Goal: Task Accomplishment & Management: Manage account settings

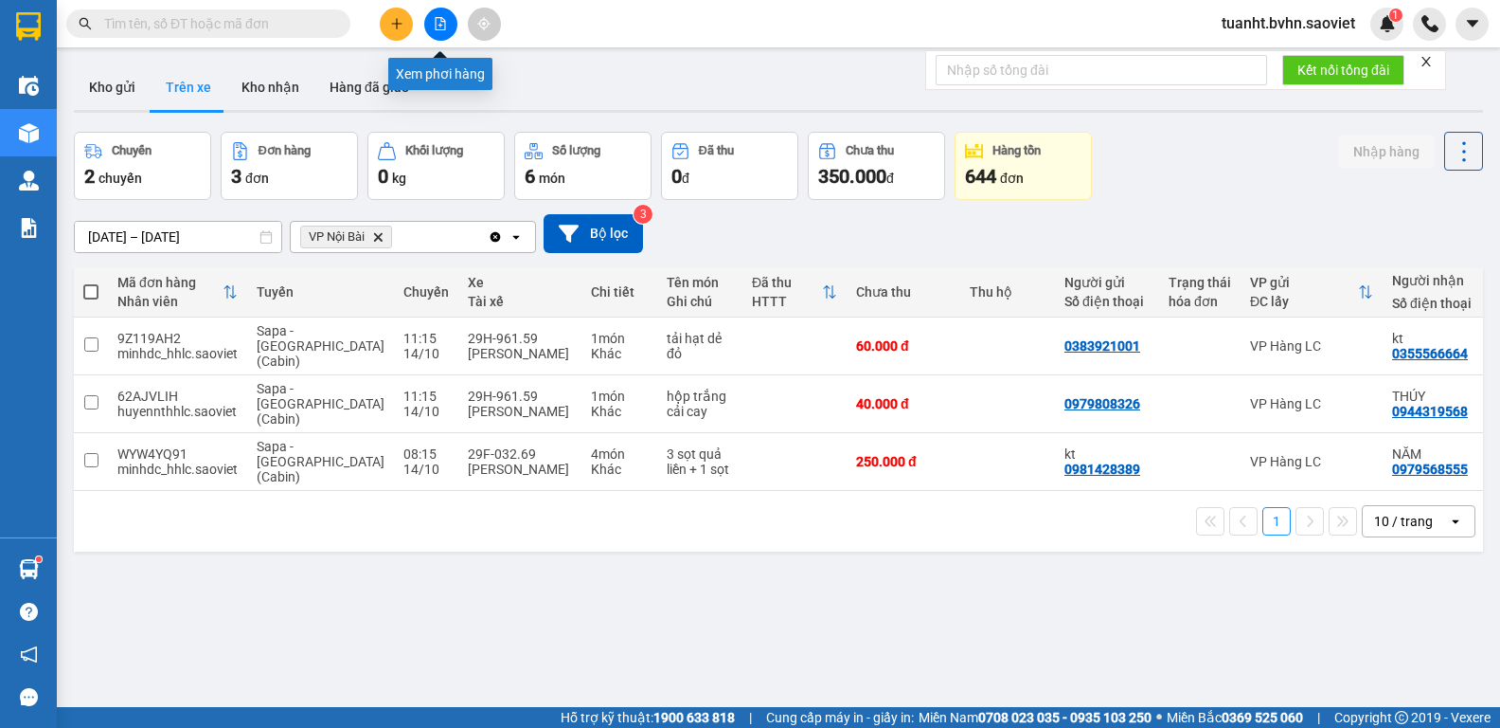
click at [445, 27] on icon "file-add" at bounding box center [441, 23] width 10 height 13
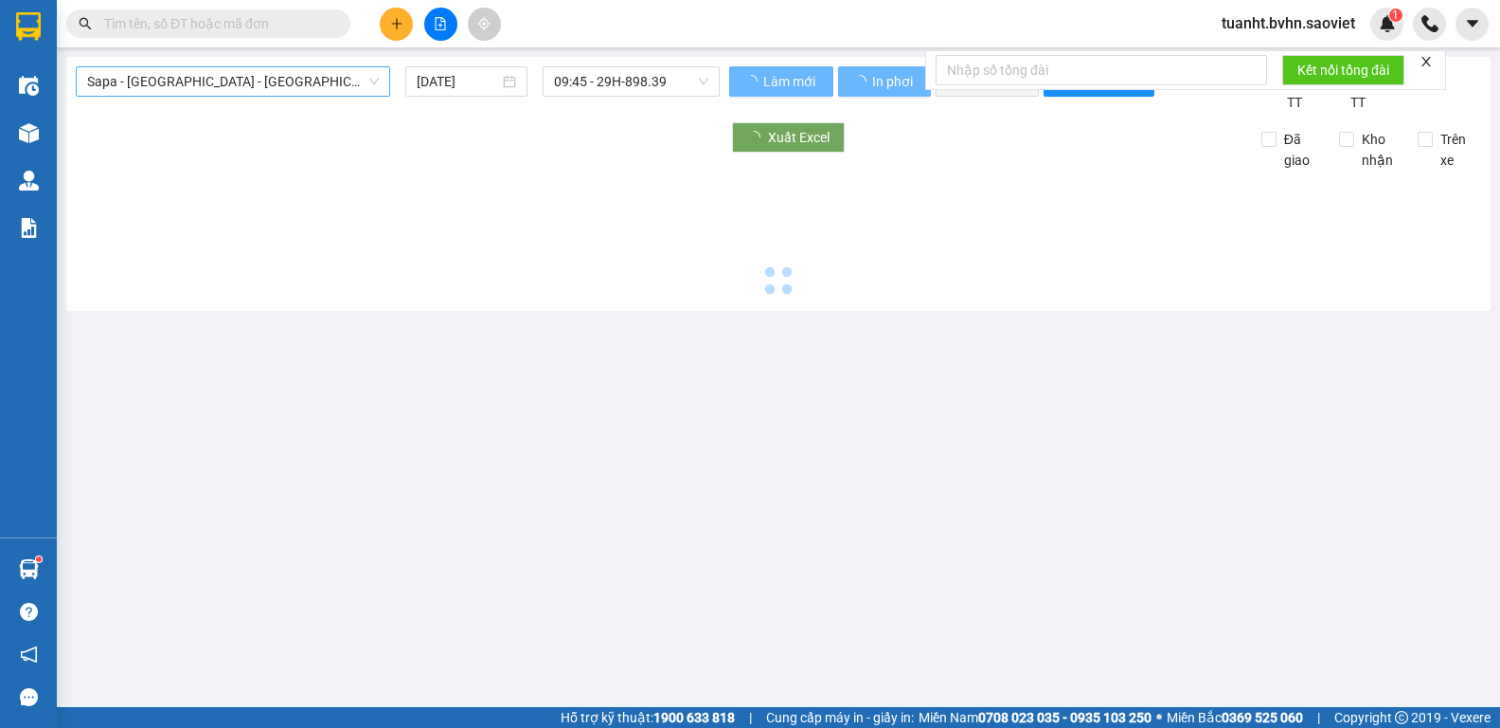
click at [307, 91] on span "Sapa - [GEOGRAPHIC_DATA] - [GEOGRAPHIC_DATA] ([GEOGRAPHIC_DATA])" at bounding box center [233, 81] width 292 height 28
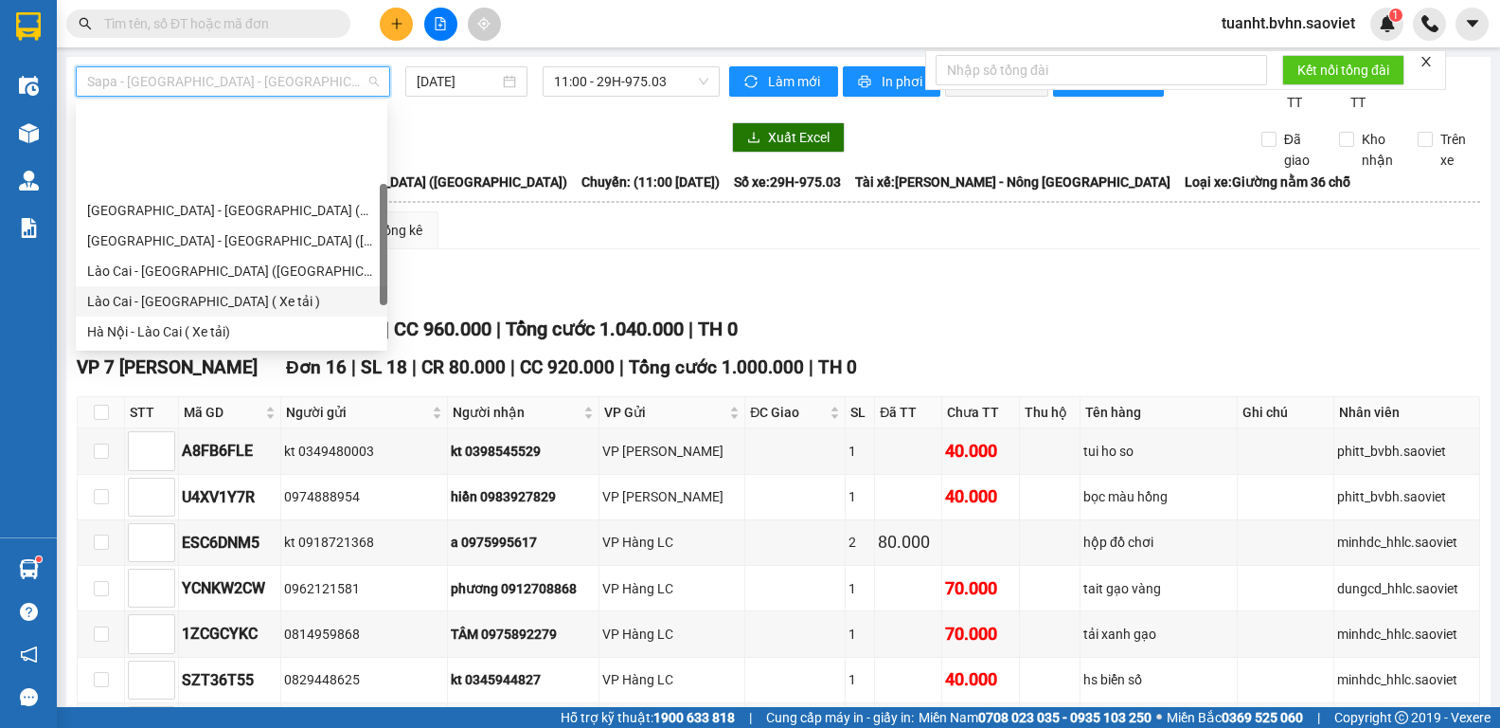
scroll to position [152, 0]
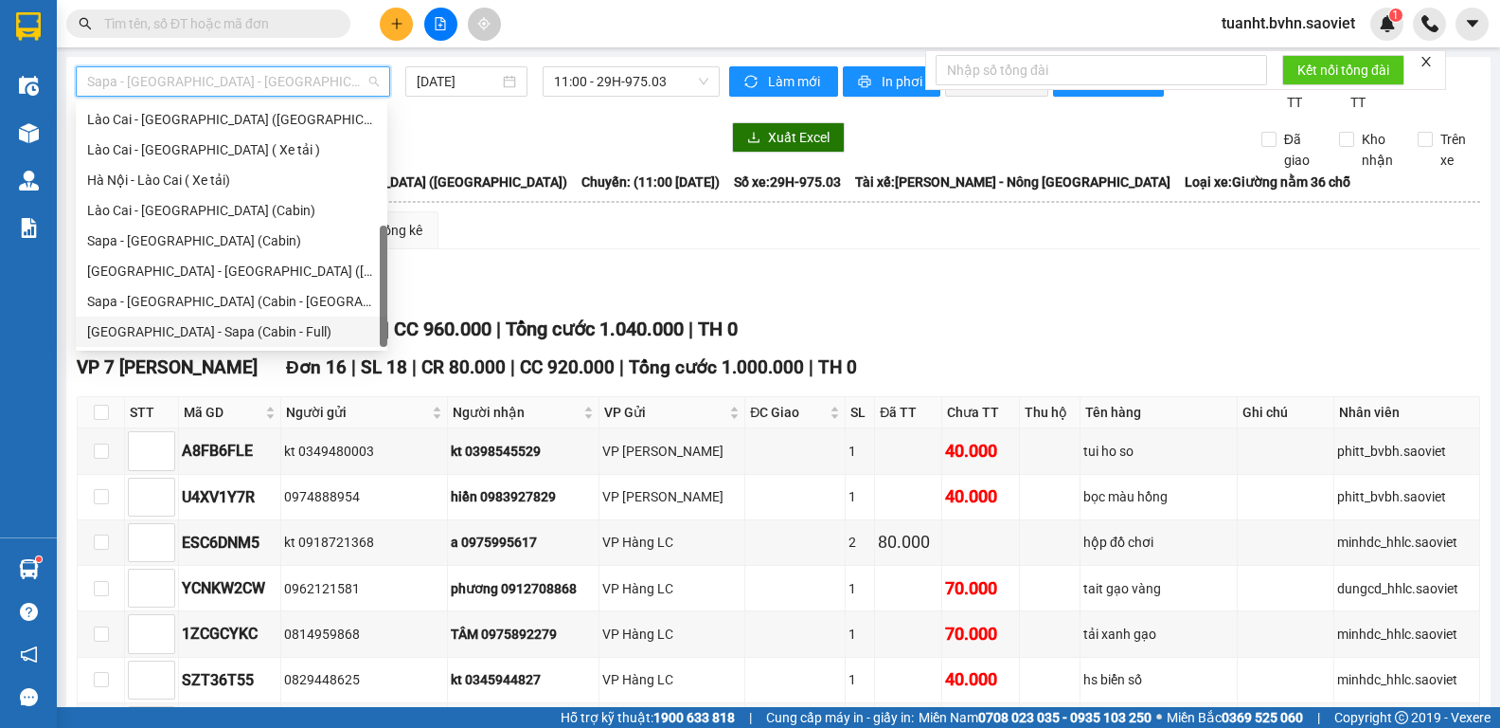
click at [260, 334] on div "[GEOGRAPHIC_DATA] - Sapa (Cabin - Full)" at bounding box center [231, 331] width 289 height 21
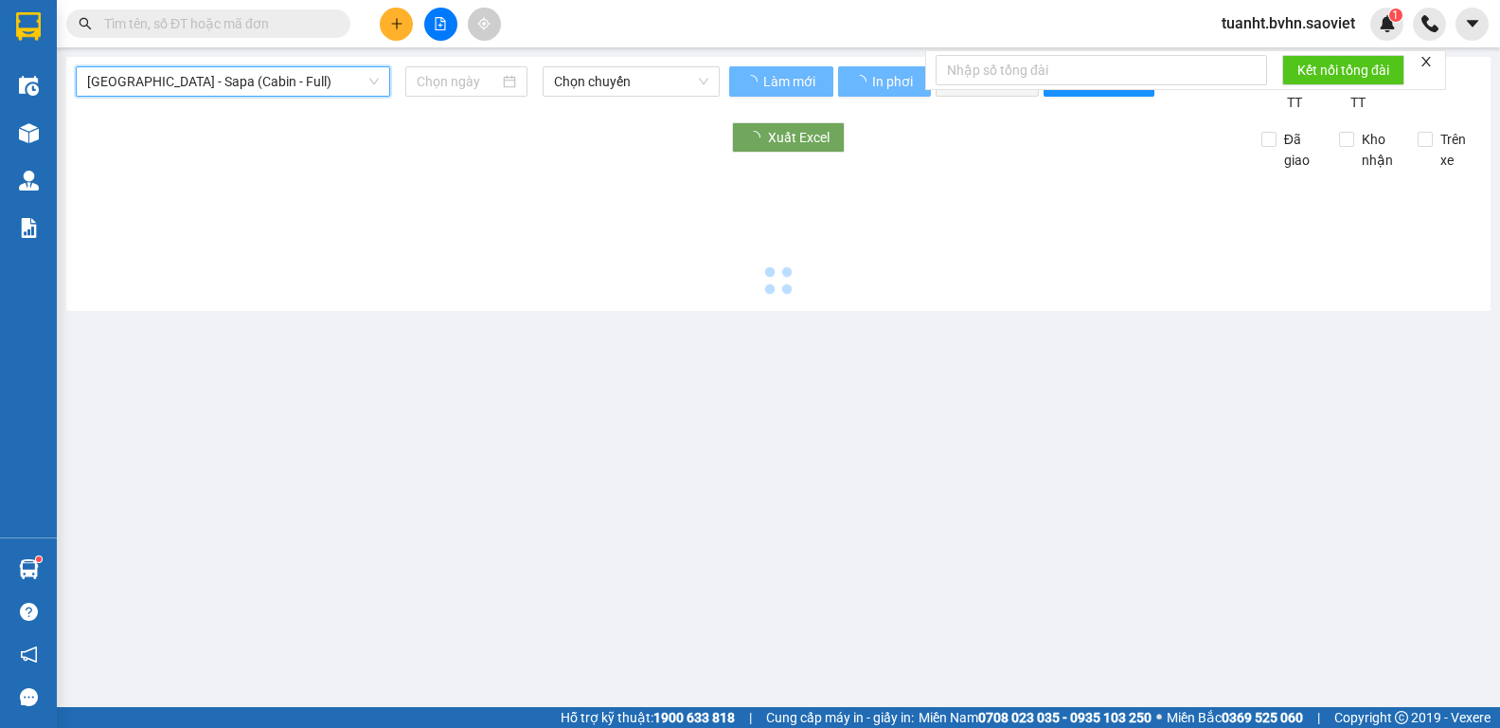
type input "[DATE]"
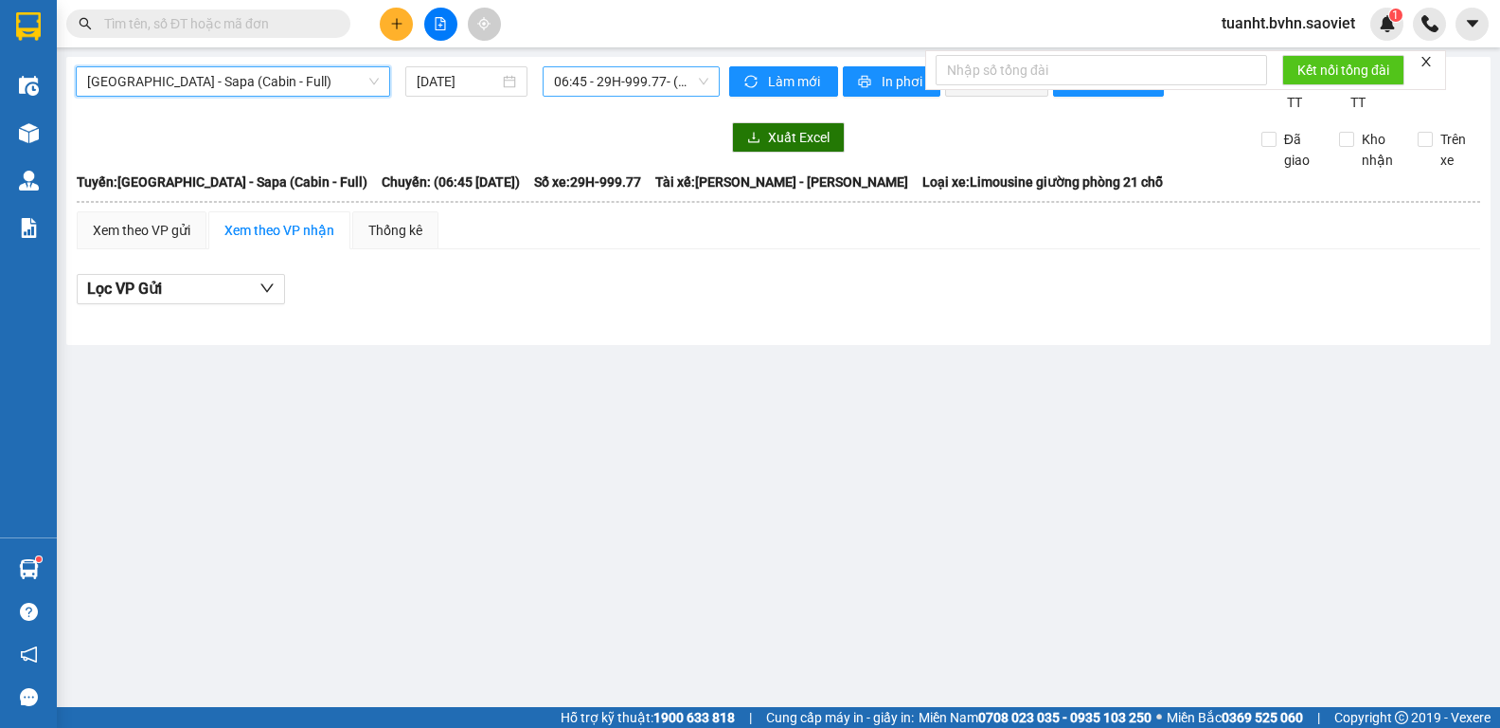
click at [598, 88] on span "06:45 - 29H-999.77 - (Đã hủy)" at bounding box center [631, 81] width 154 height 28
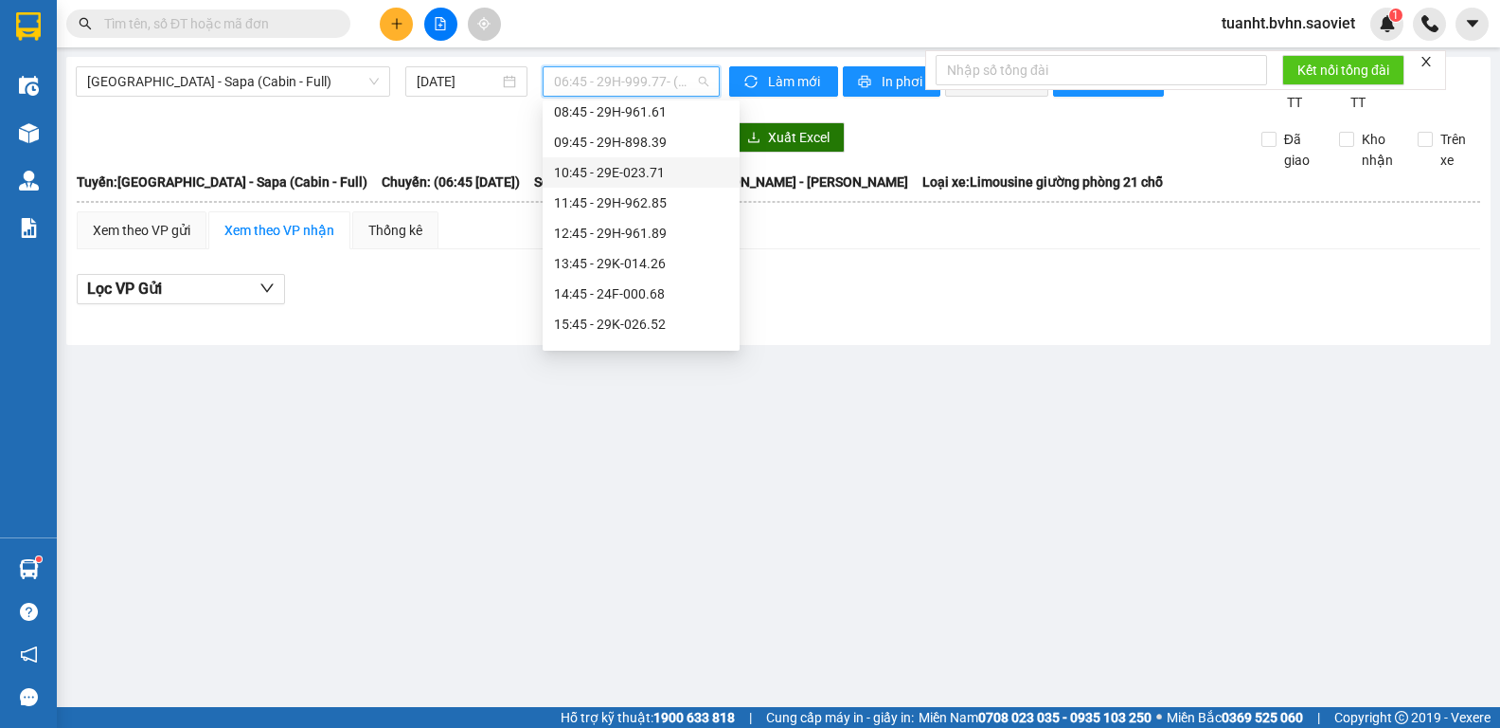
scroll to position [189, 0]
click at [648, 117] on div "11:45 - 29H-962.85" at bounding box center [641, 111] width 174 height 21
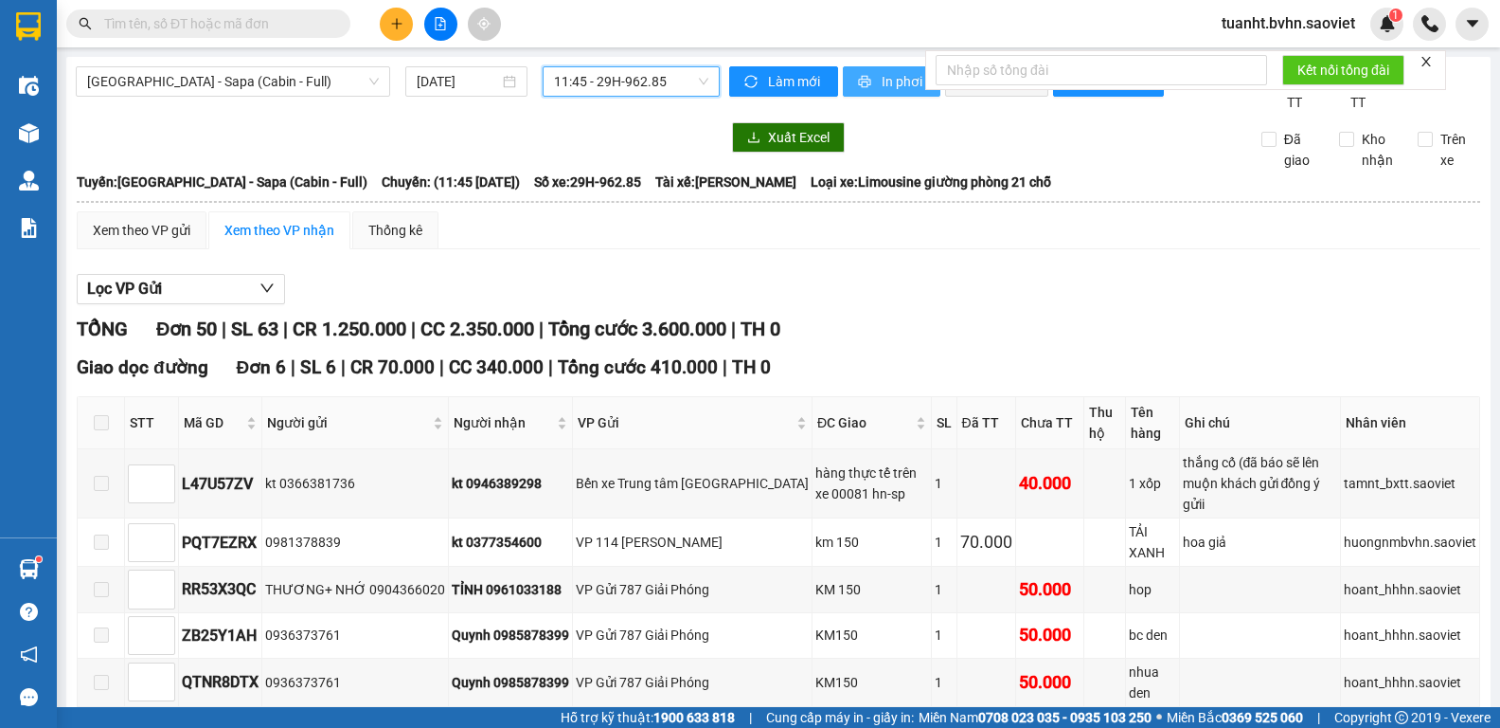
click at [884, 77] on span "In phơi" at bounding box center [904, 81] width 44 height 21
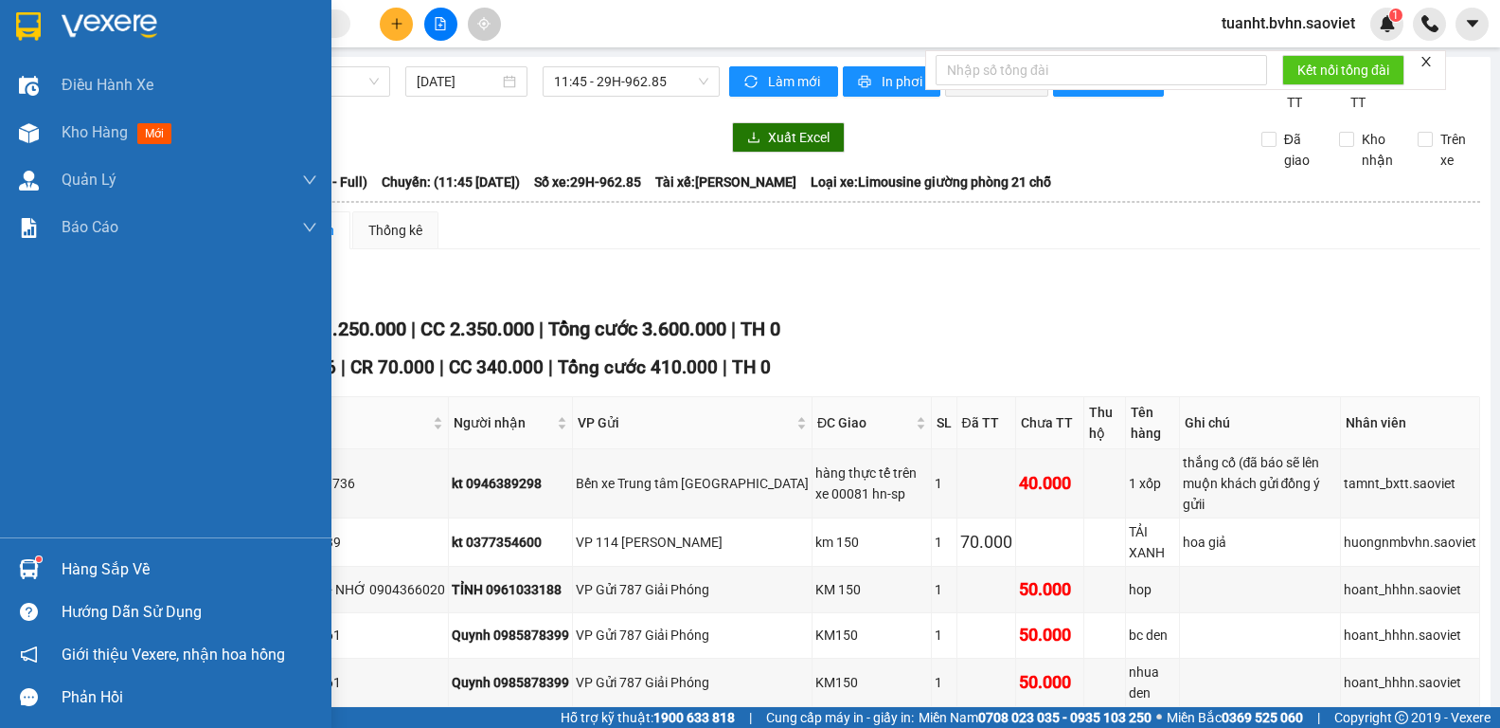
drag, startPoint x: 34, startPoint y: 137, endPoint x: 388, endPoint y: 7, distance: 377.6
click at [34, 137] on img at bounding box center [29, 133] width 20 height 20
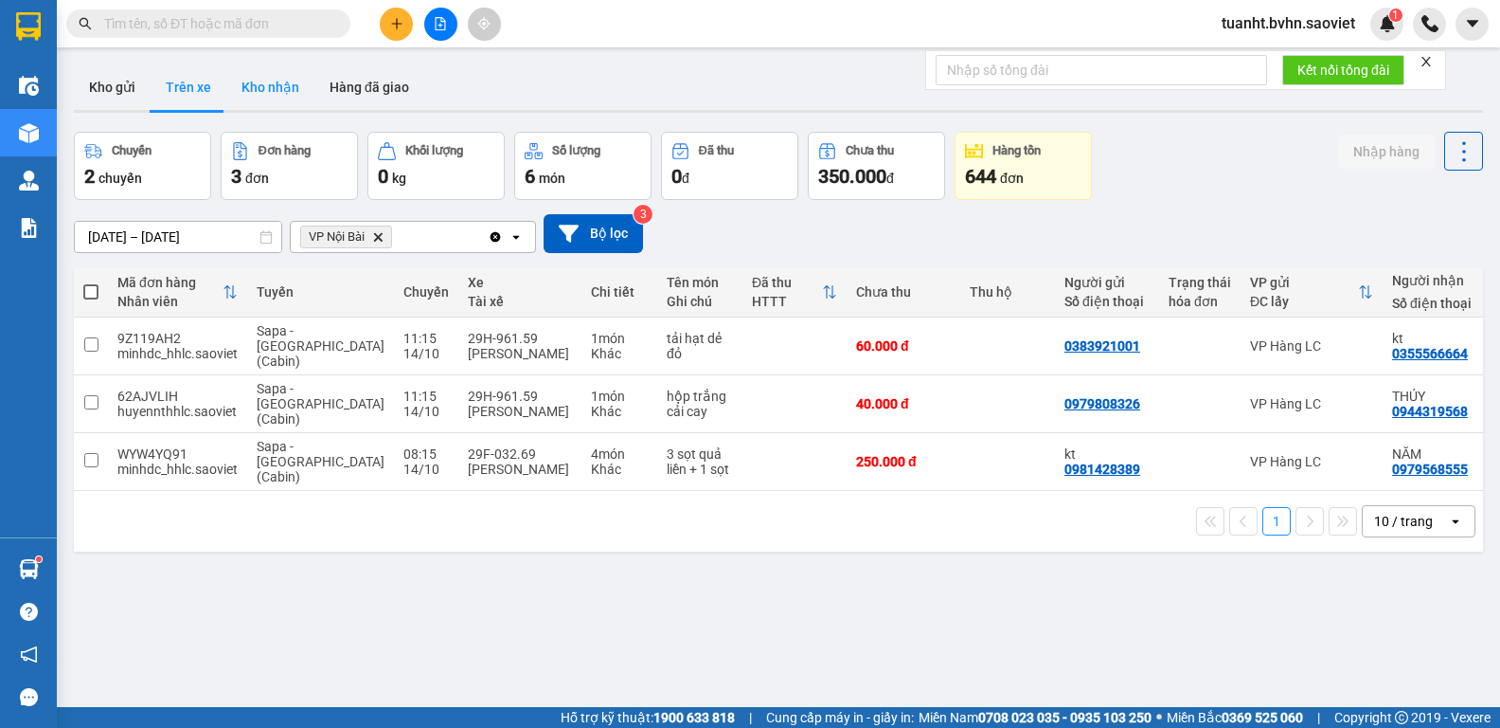
click at [281, 90] on button "Kho nhận" at bounding box center [270, 86] width 88 height 45
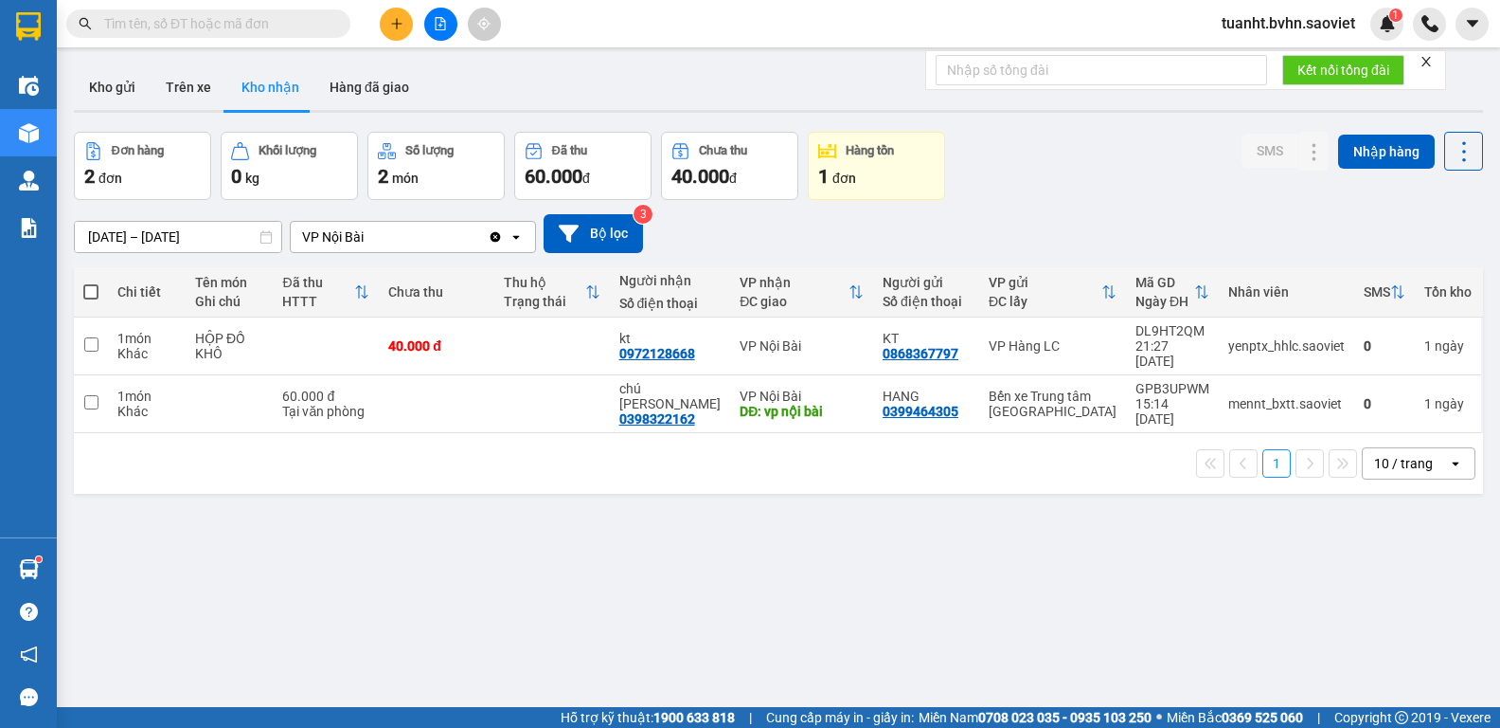
click at [1433, 61] on icon "close" at bounding box center [1426, 61] width 13 height 13
click at [116, 93] on button "Kho gửi" at bounding box center [112, 86] width 77 height 45
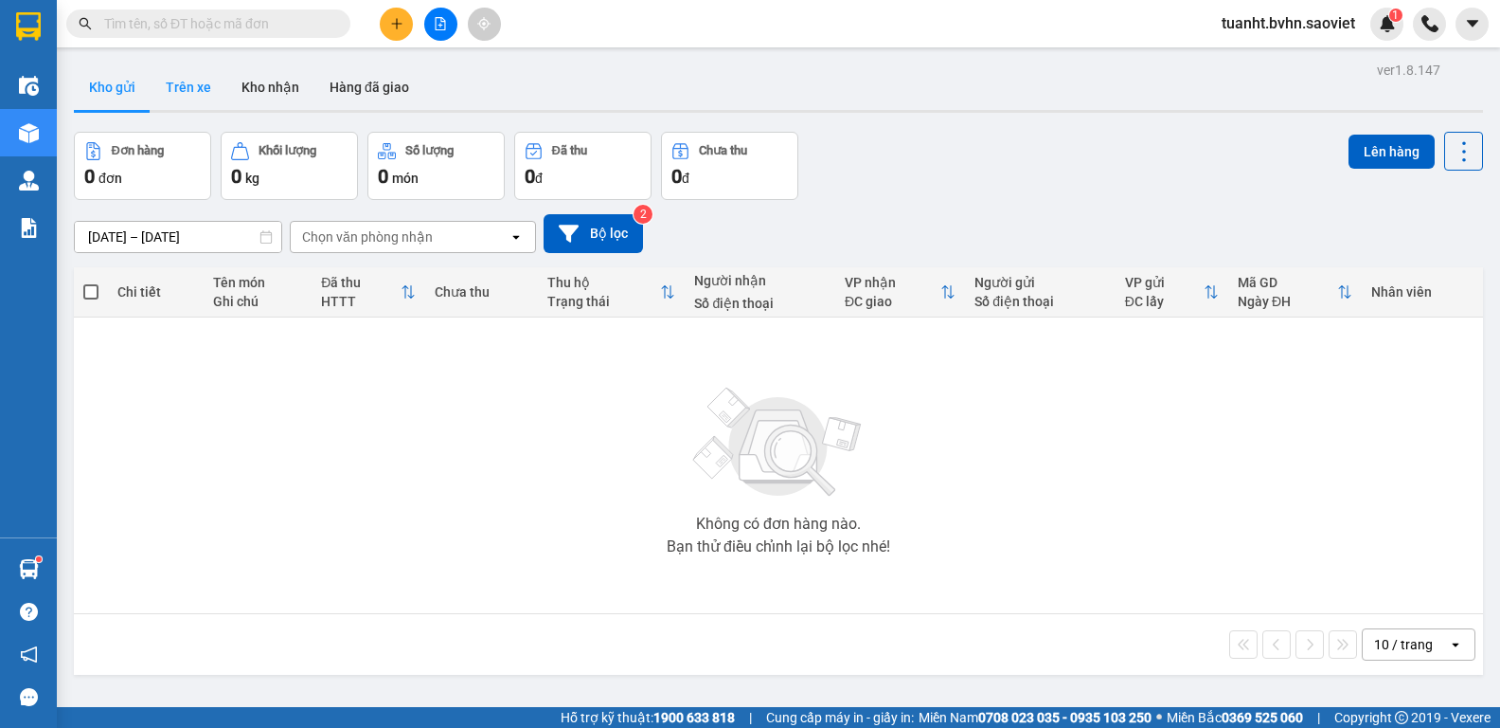
click at [190, 92] on button "Trên xe" at bounding box center [189, 86] width 76 height 45
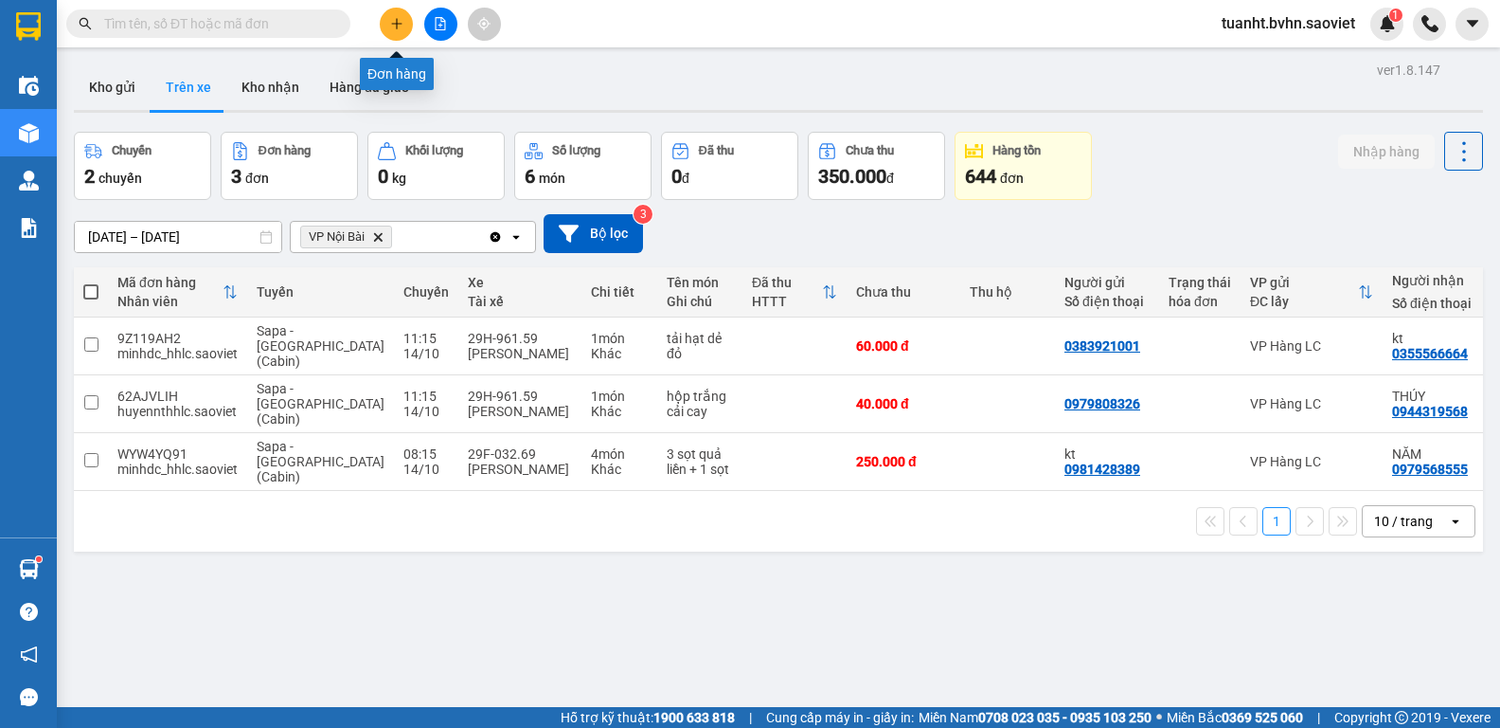
click at [393, 21] on icon "plus" at bounding box center [396, 23] width 13 height 13
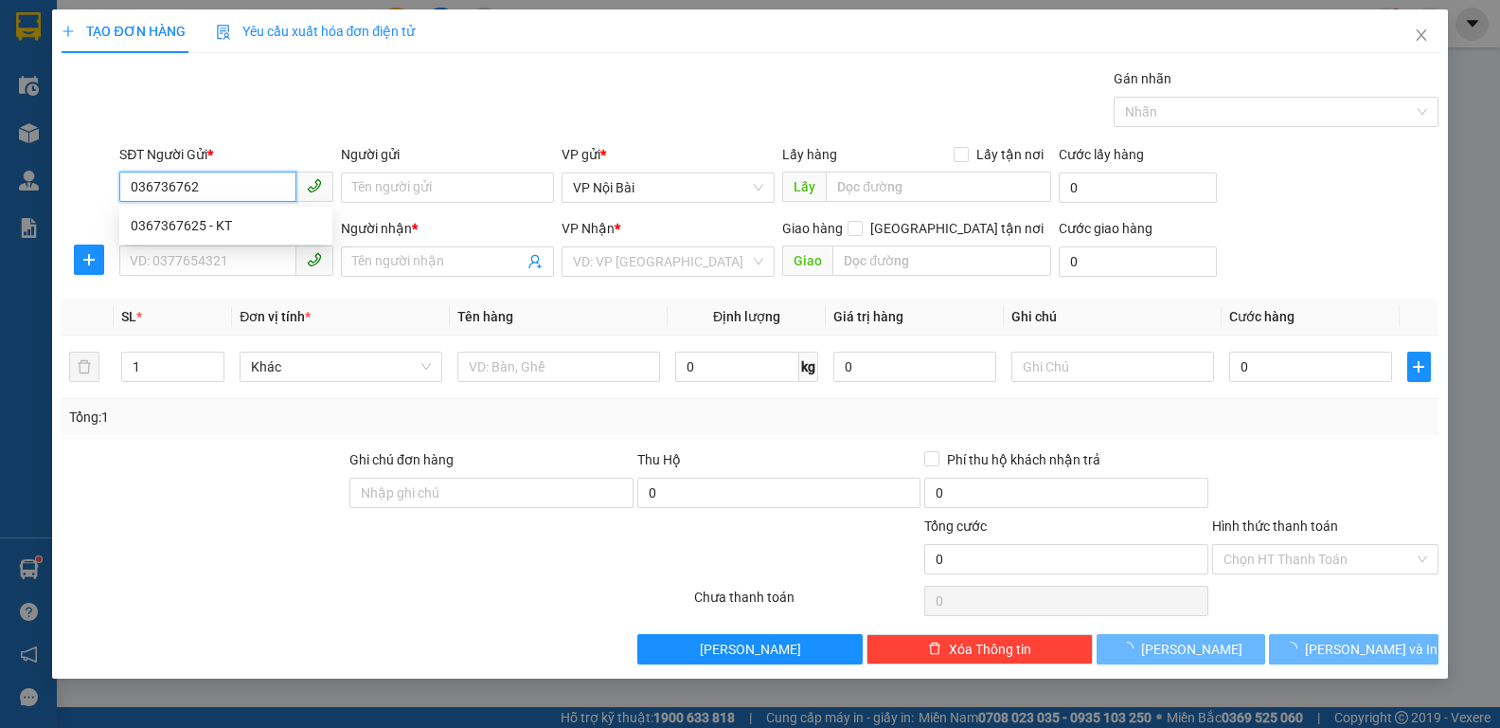
type input "0367367625"
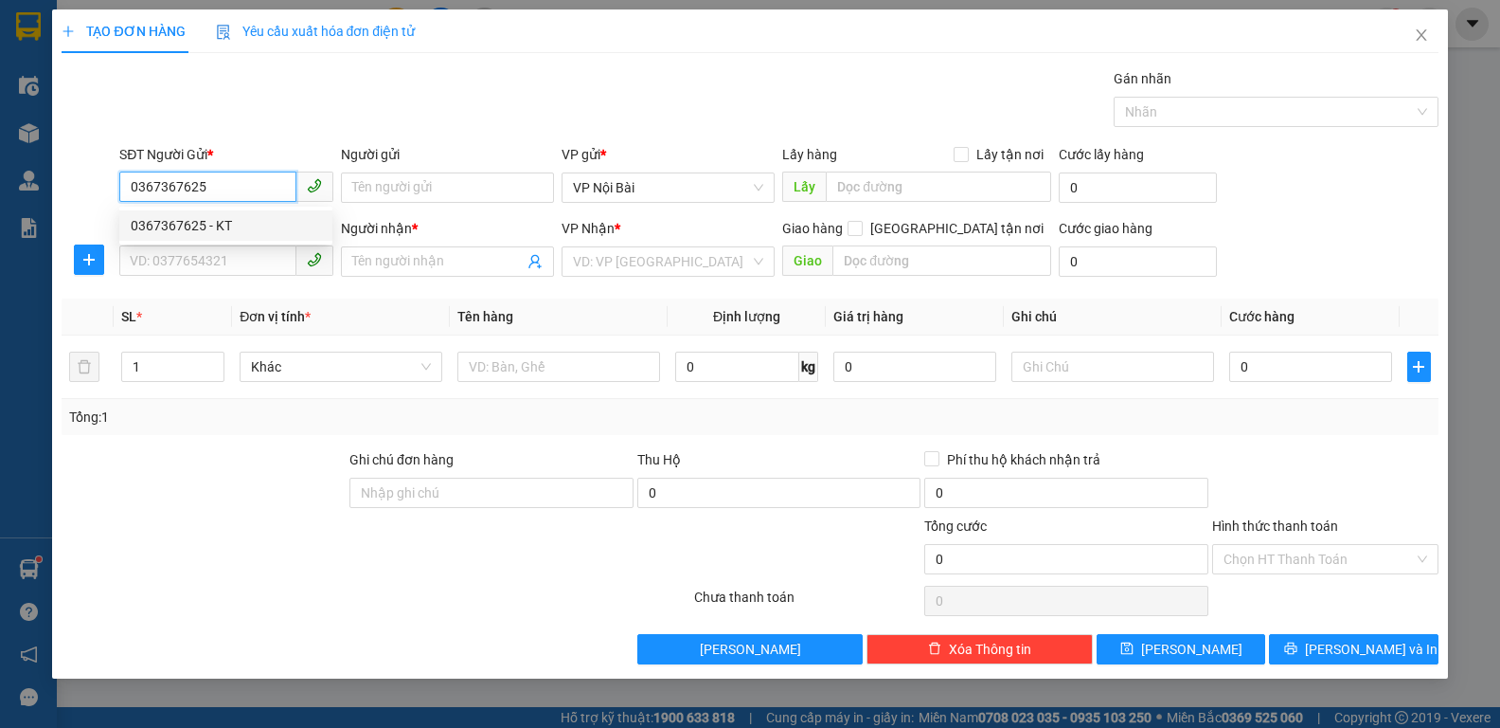
click at [257, 216] on div "0367367625 - KT" at bounding box center [226, 225] width 190 height 21
type input "KT"
type input "0973621982"
type input "Nhung"
type input "0367367625"
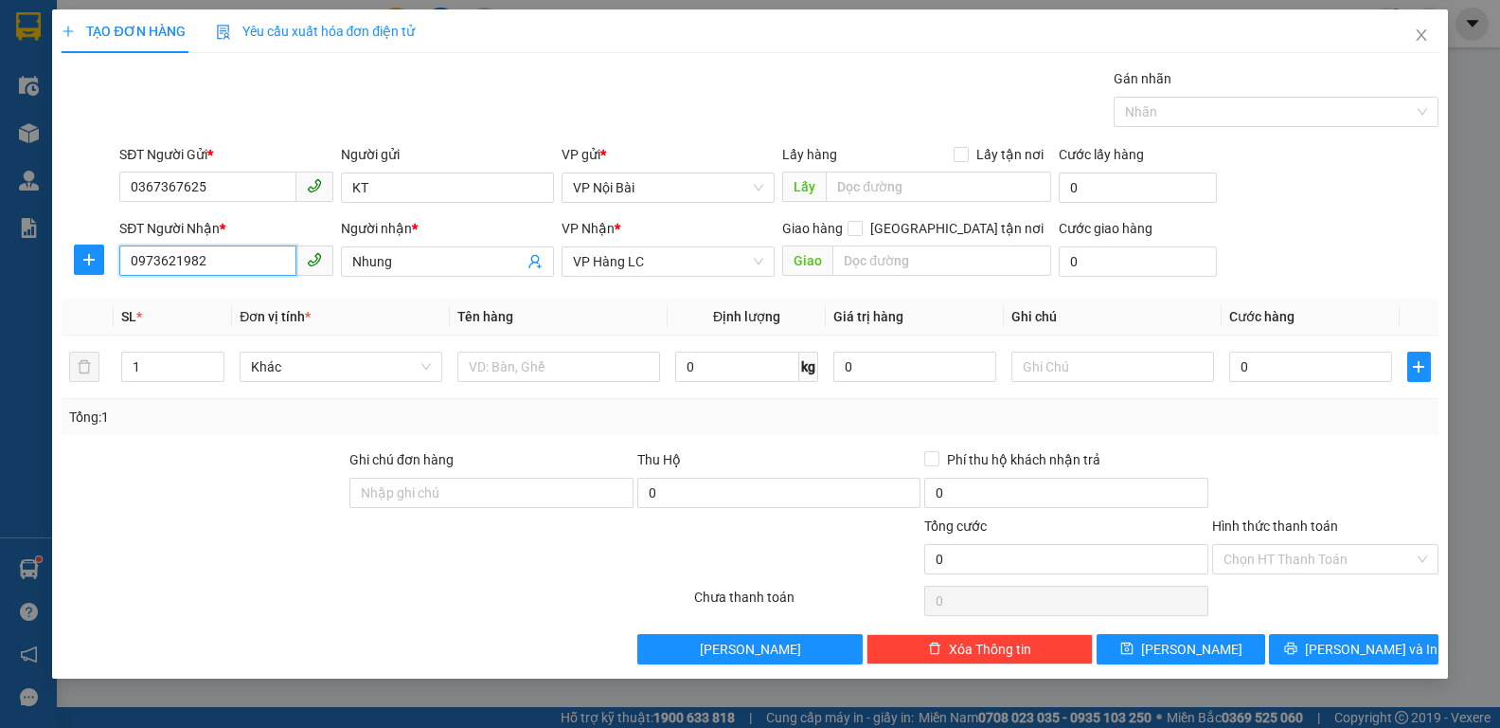
click at [232, 260] on input "0973621982" at bounding box center [207, 260] width 176 height 30
type input "0"
type input "0915659659"
click at [467, 264] on input "Nhung" at bounding box center [437, 261] width 171 height 21
type input "N"
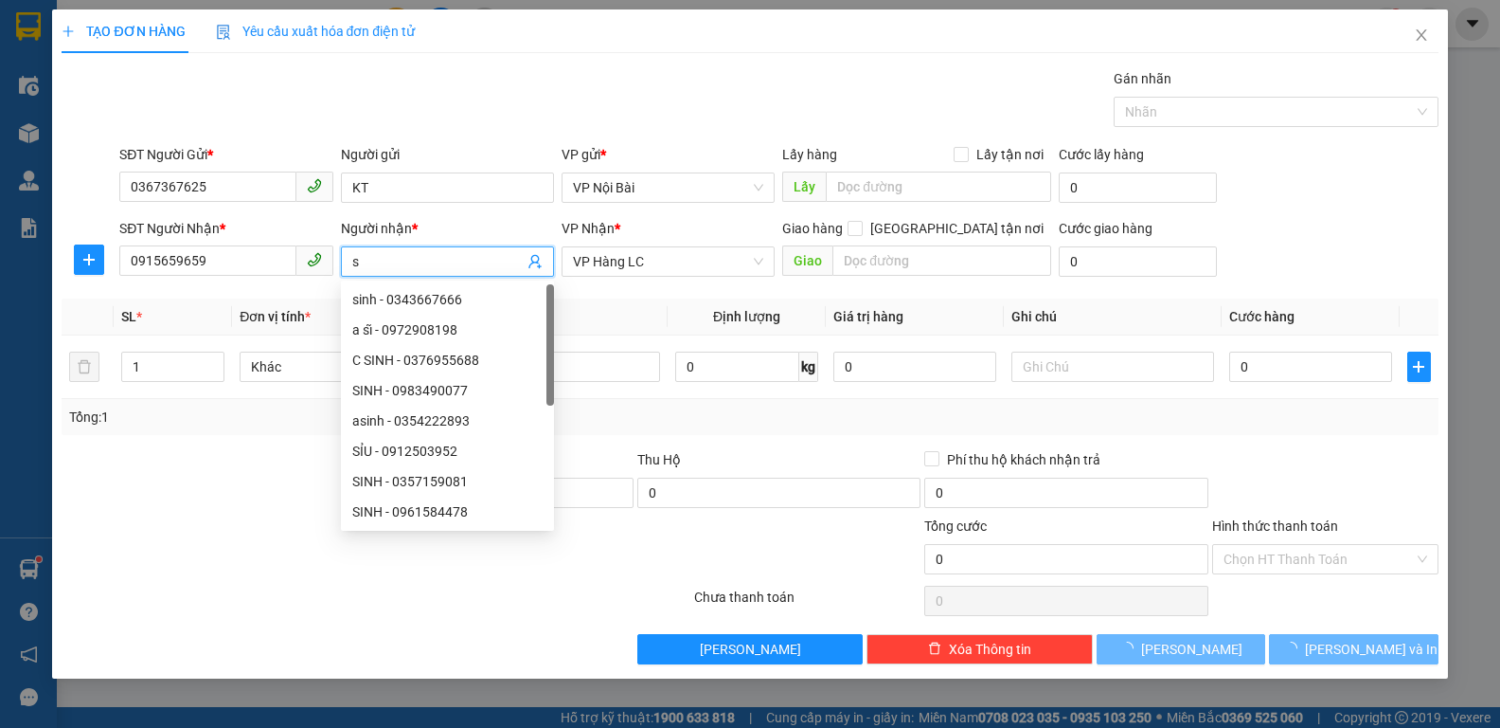
paste input "ỹ"
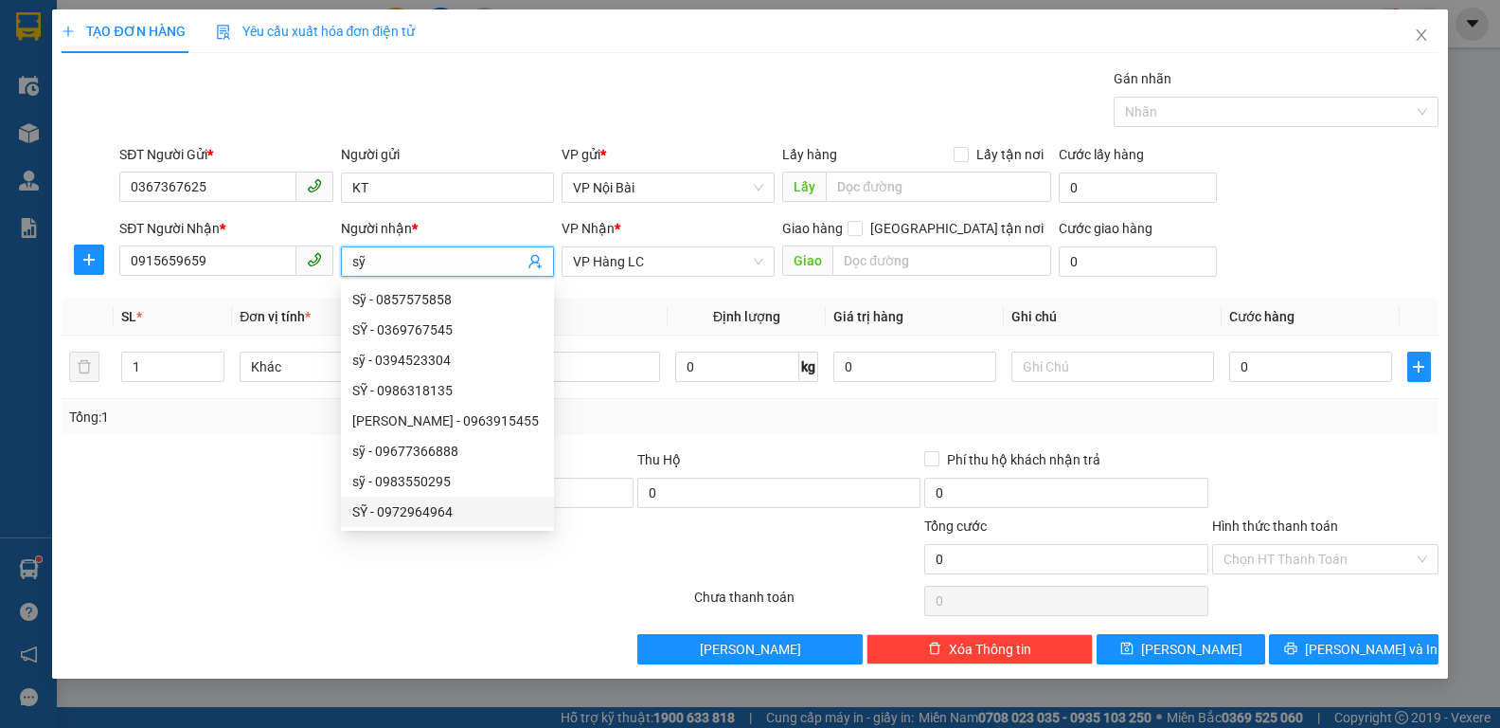
type input "sỹ"
click at [283, 567] on div at bounding box center [261, 548] width 403 height 66
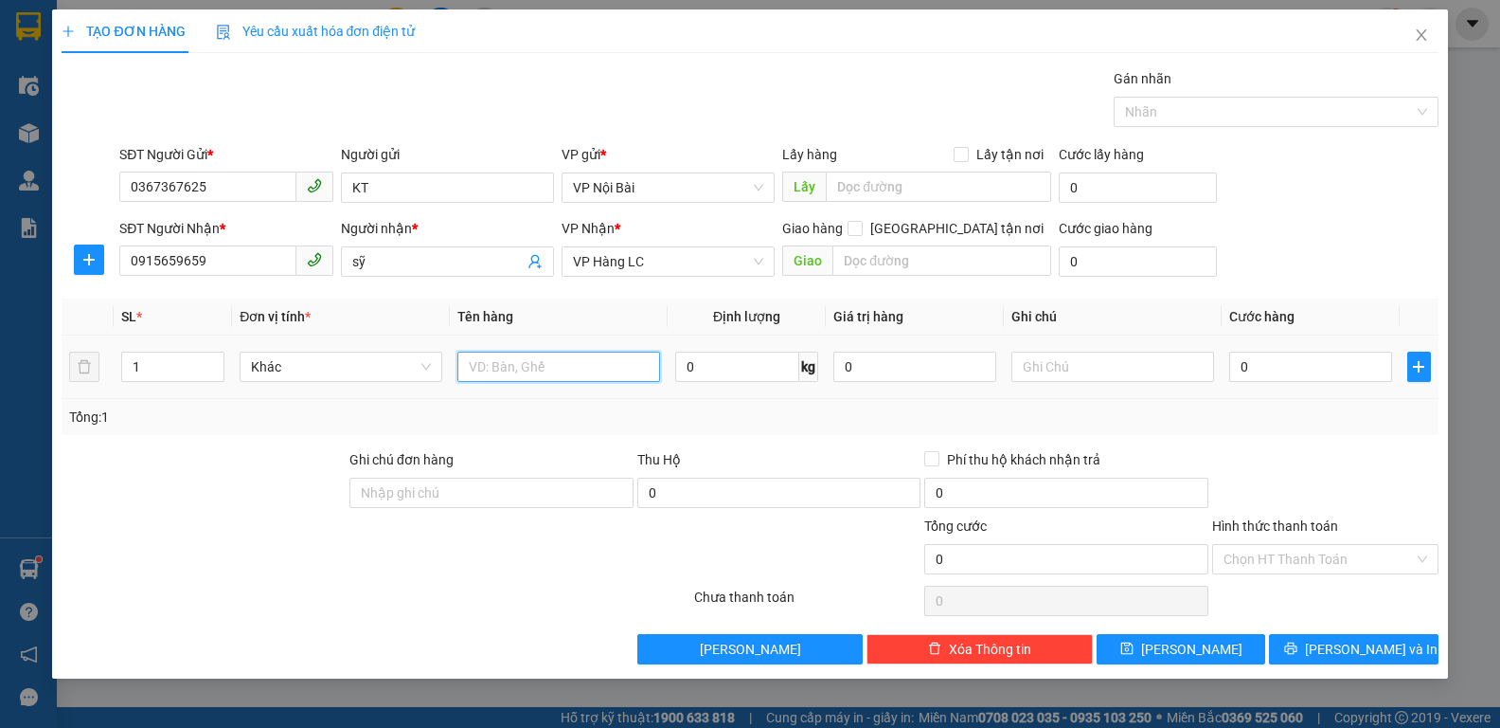
click at [546, 369] on input "text" at bounding box center [559, 366] width 203 height 30
paste input "ô"
paste input "x"
paste input "á"
paste input "ảnh"
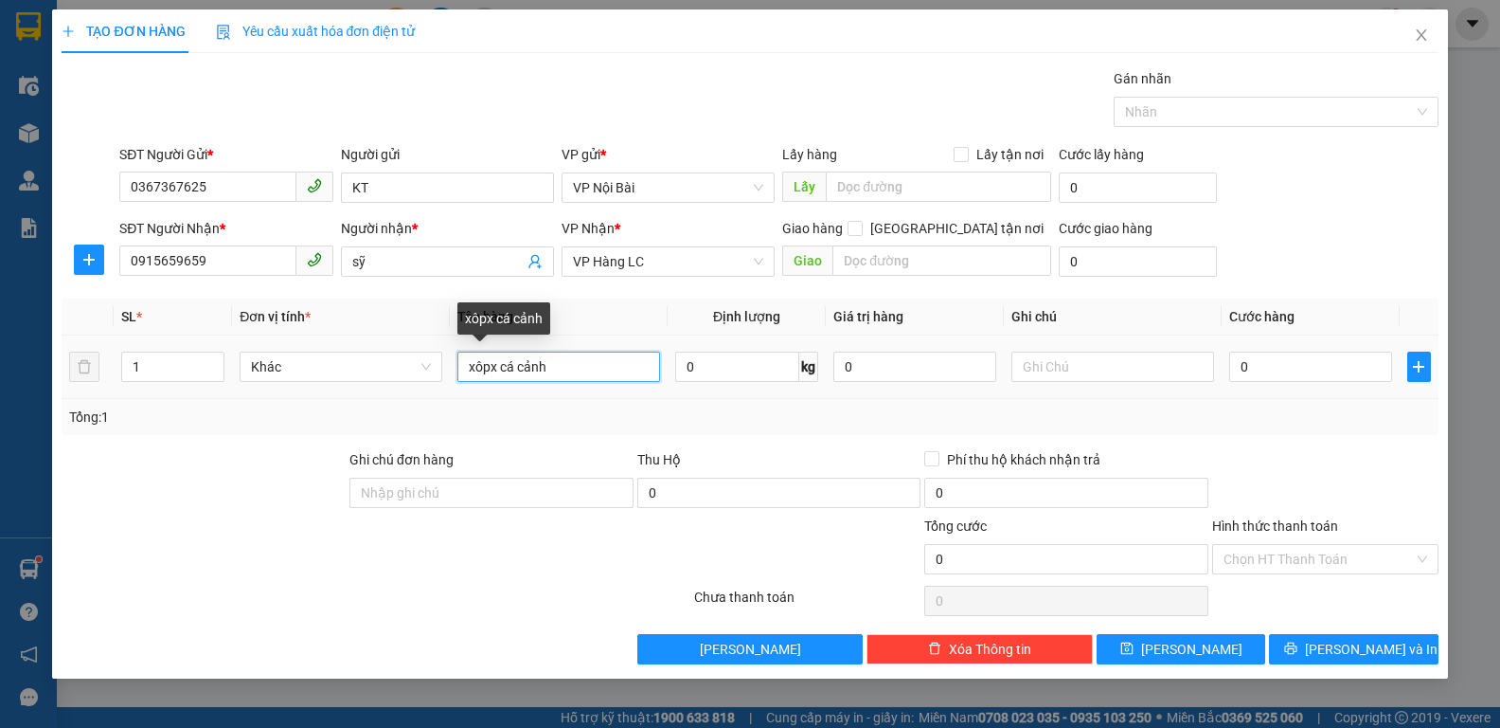
click at [494, 366] on input "xôpx cá cảnh" at bounding box center [559, 366] width 203 height 30
click at [496, 361] on input "xôpx cá cảnh" at bounding box center [559, 366] width 203 height 30
paste input "ô"
paste input "ốp"
type input "xốp cá cảnh"
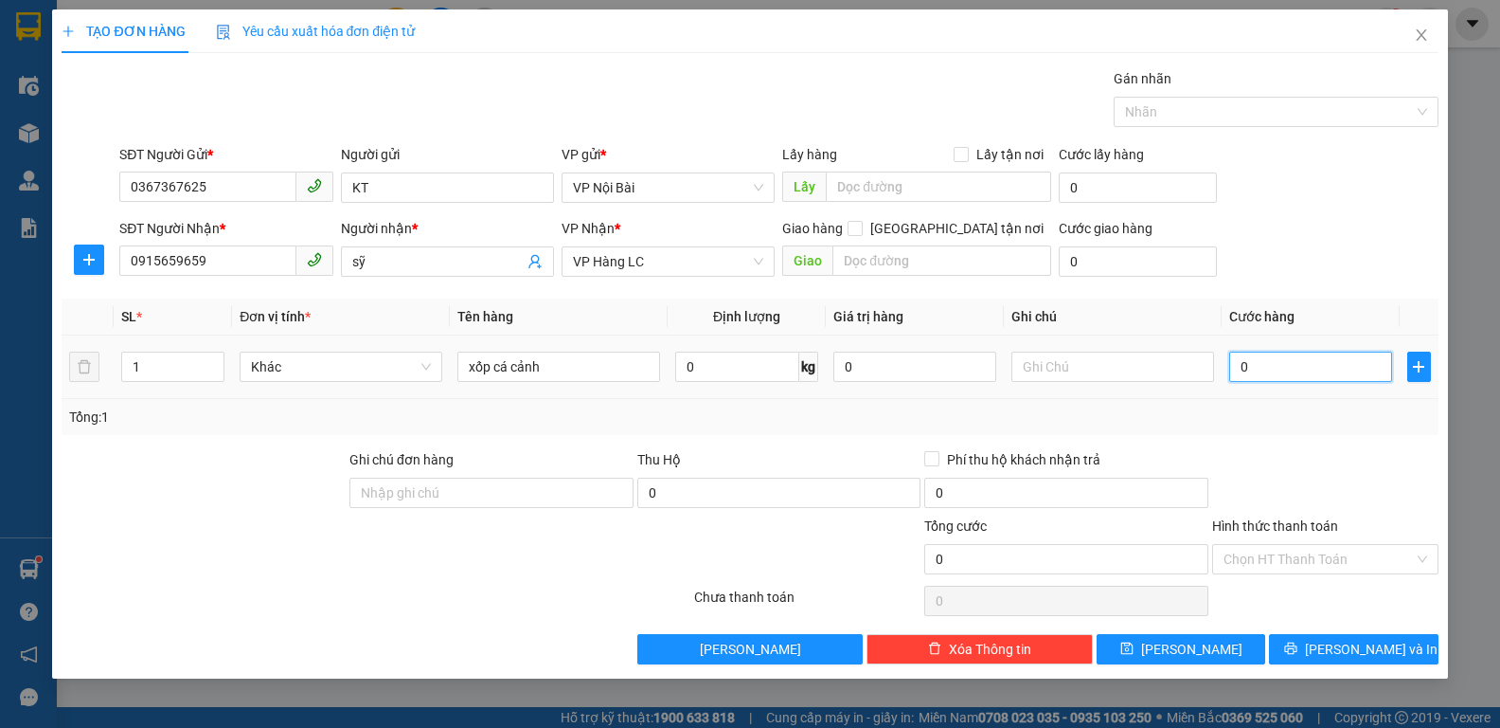
click at [1303, 374] on input "0" at bounding box center [1311, 366] width 163 height 30
type input "1"
type input "12"
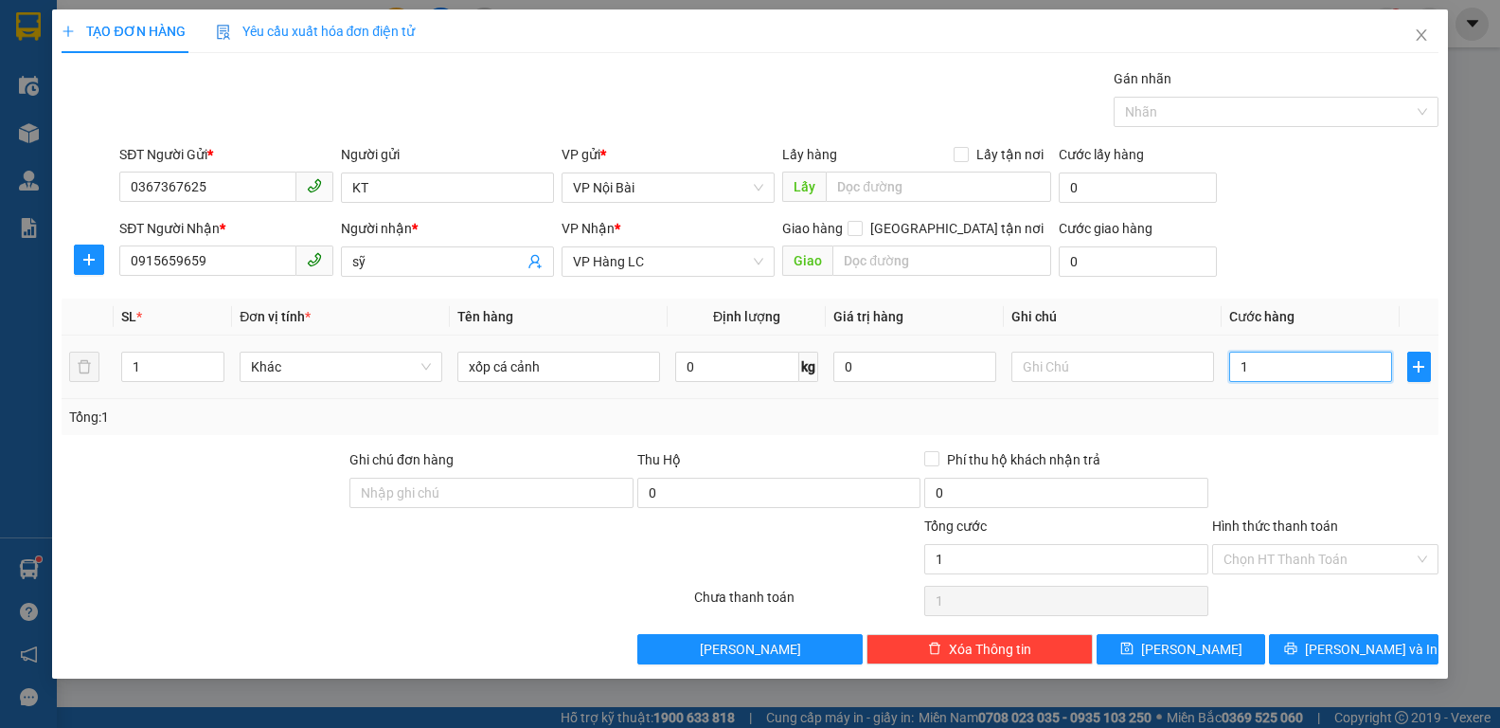
type input "12"
type input "120"
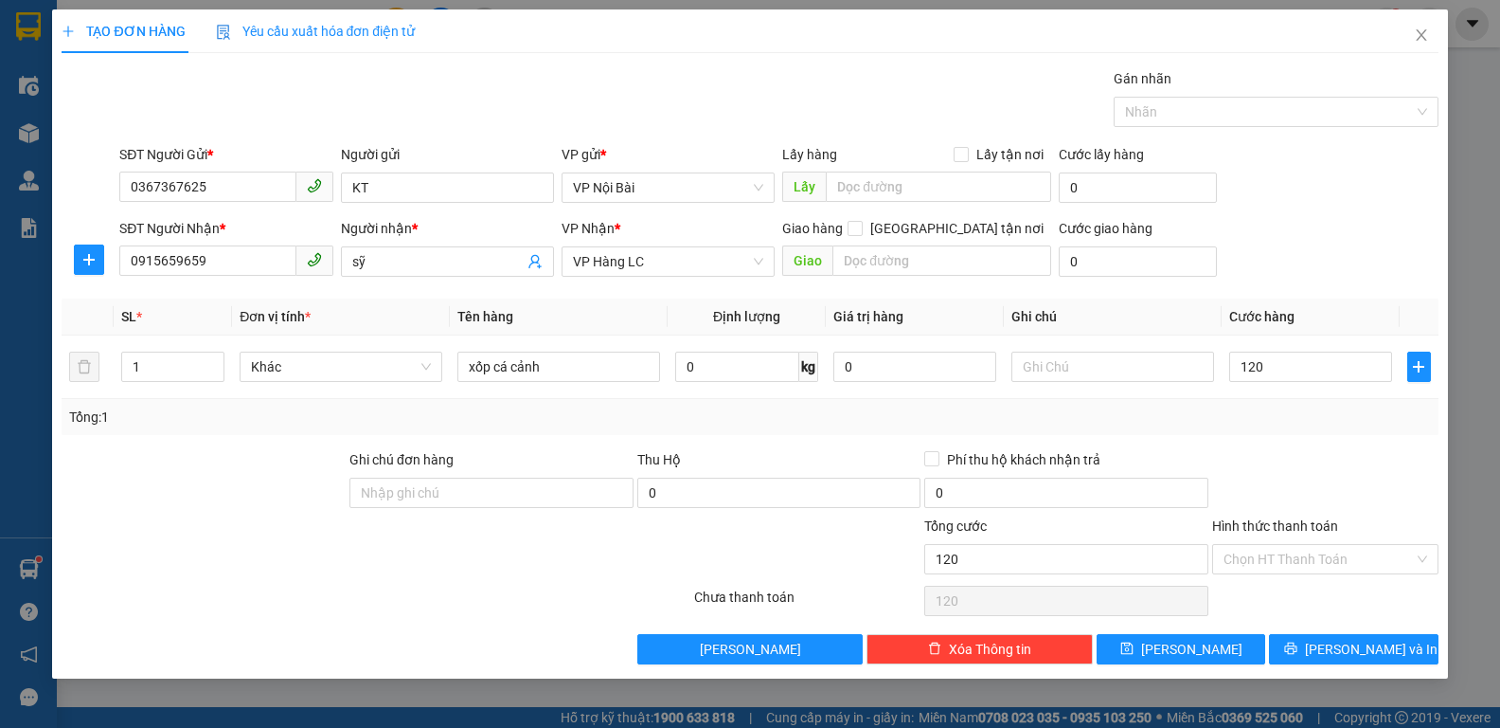
type input "120.000"
click at [1310, 472] on div at bounding box center [1326, 482] width 230 height 66
click at [1342, 649] on span "[PERSON_NAME] và In" at bounding box center [1371, 648] width 133 height 21
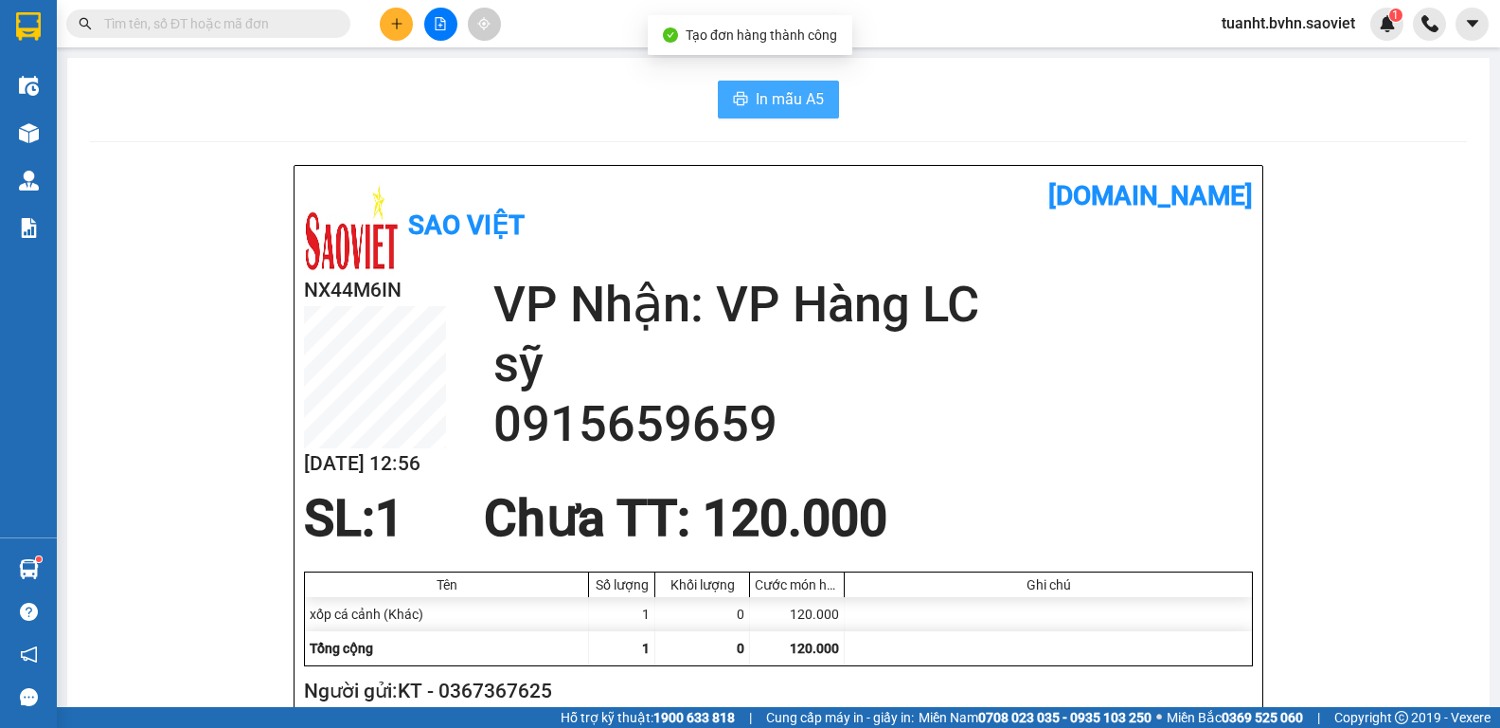
click at [780, 102] on span "In mẫu A5" at bounding box center [790, 99] width 68 height 24
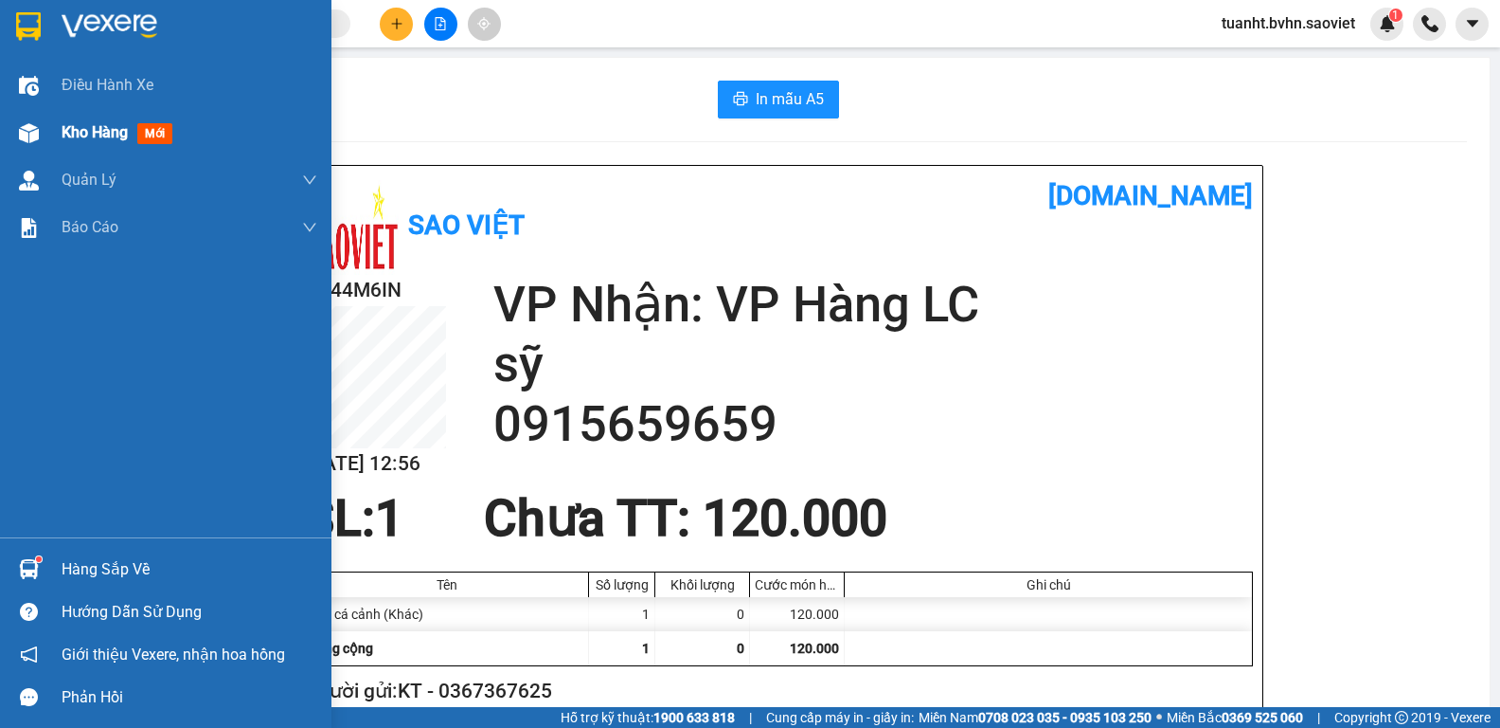
click at [31, 133] on img at bounding box center [29, 133] width 20 height 20
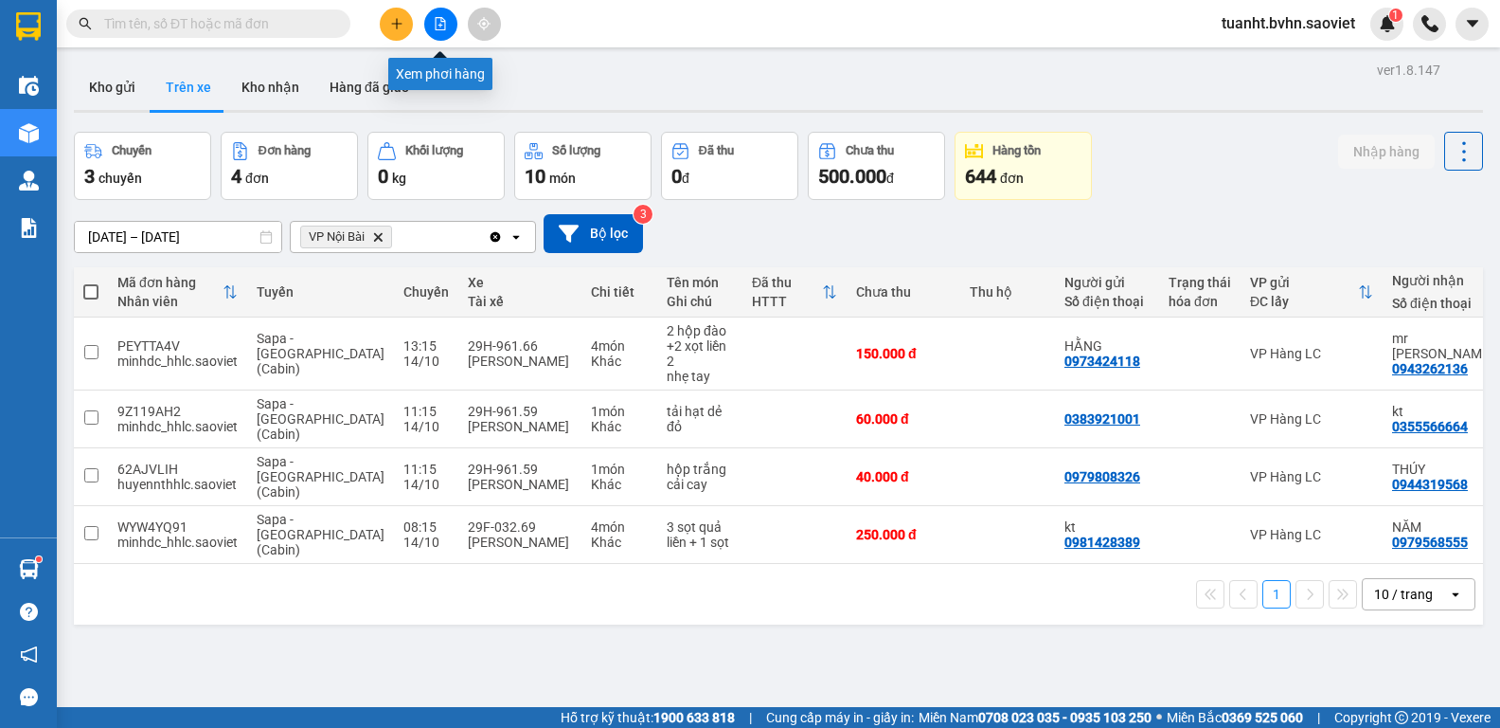
click at [449, 31] on button at bounding box center [440, 24] width 33 height 33
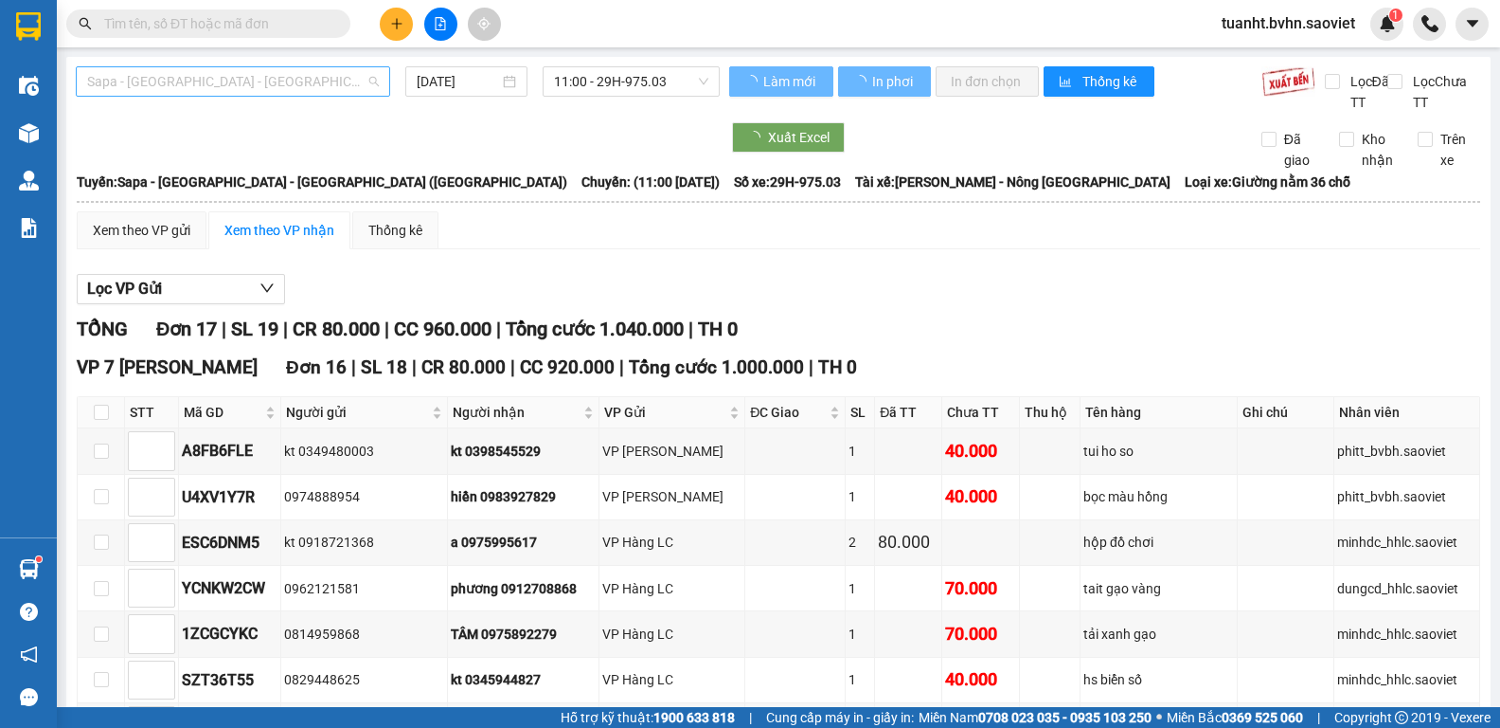
click at [311, 79] on span "Sapa - [GEOGRAPHIC_DATA] - [GEOGRAPHIC_DATA] ([GEOGRAPHIC_DATA])" at bounding box center [233, 81] width 292 height 28
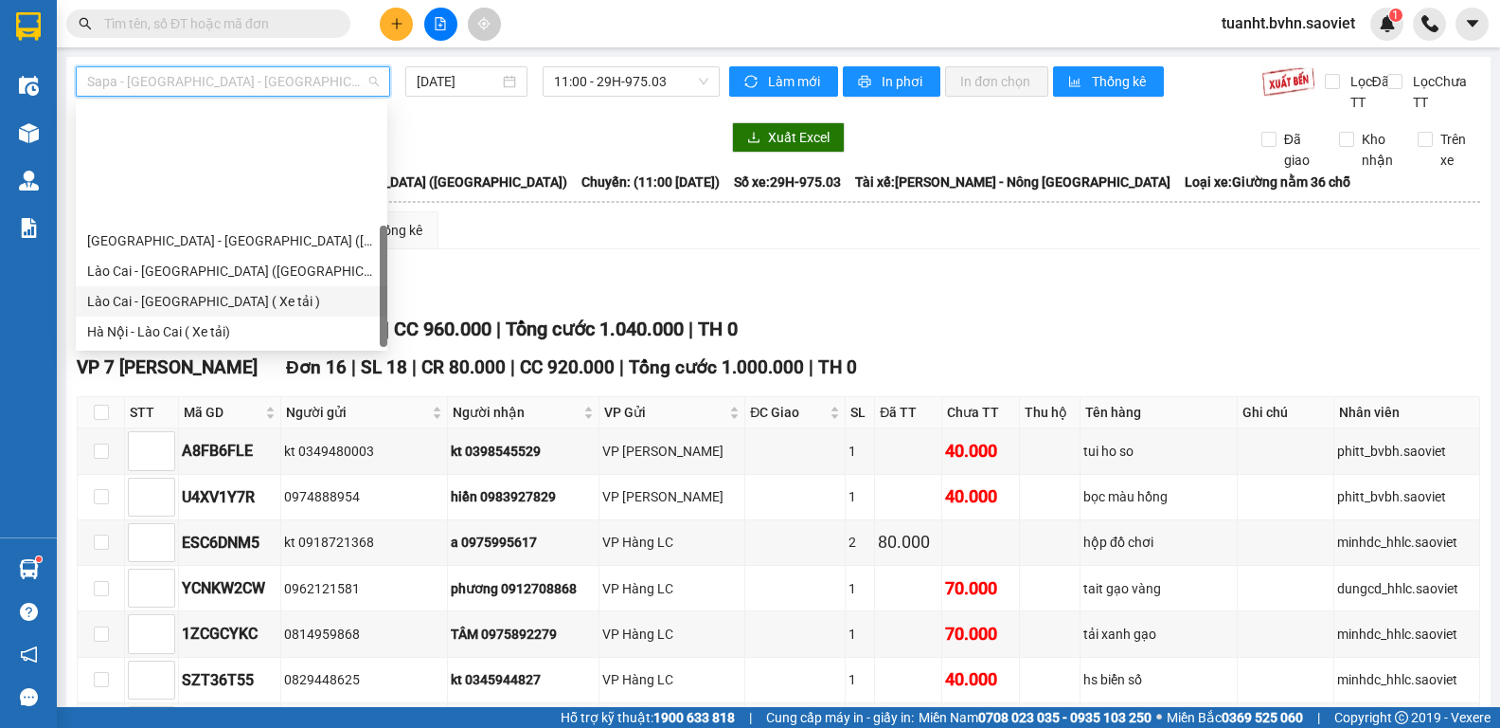
scroll to position [152, 0]
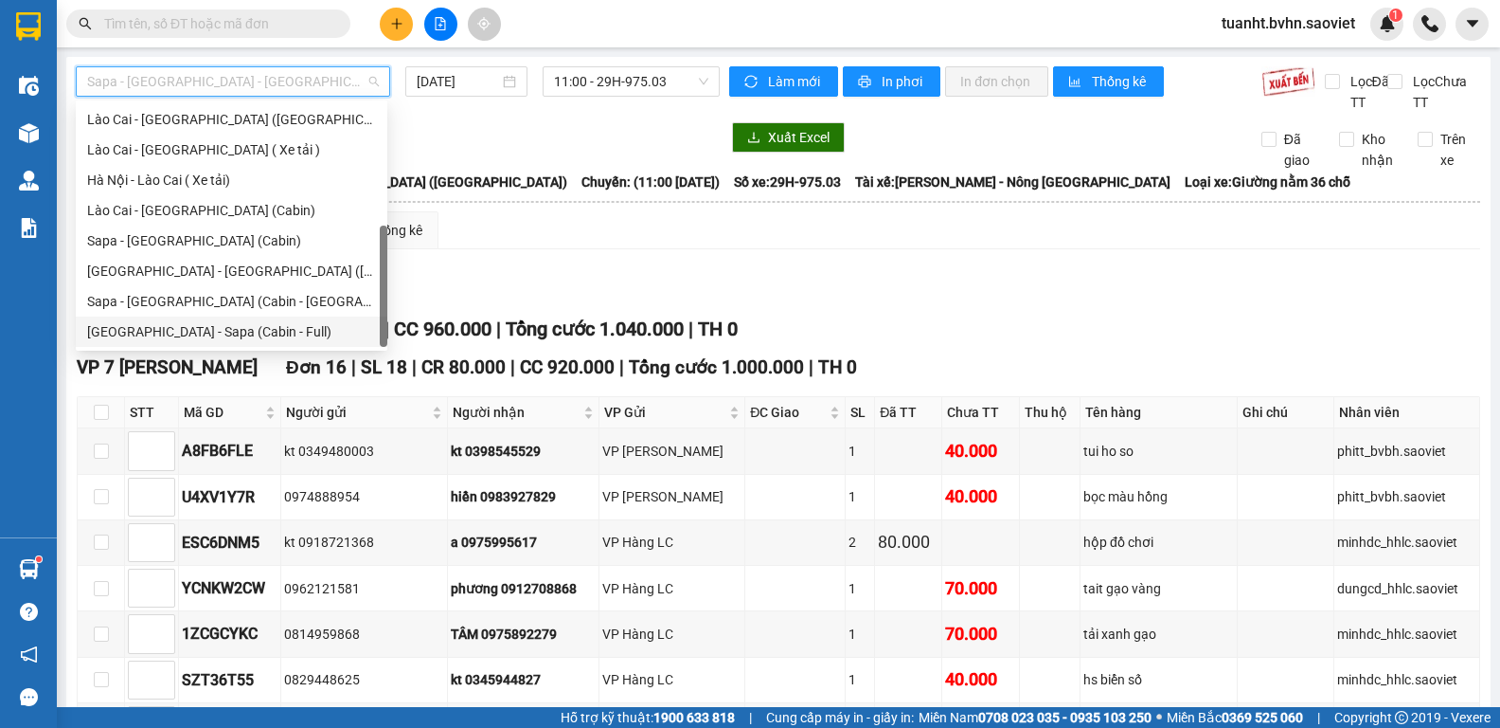
click at [272, 328] on div "[GEOGRAPHIC_DATA] - Sapa (Cabin - Full)" at bounding box center [231, 331] width 289 height 21
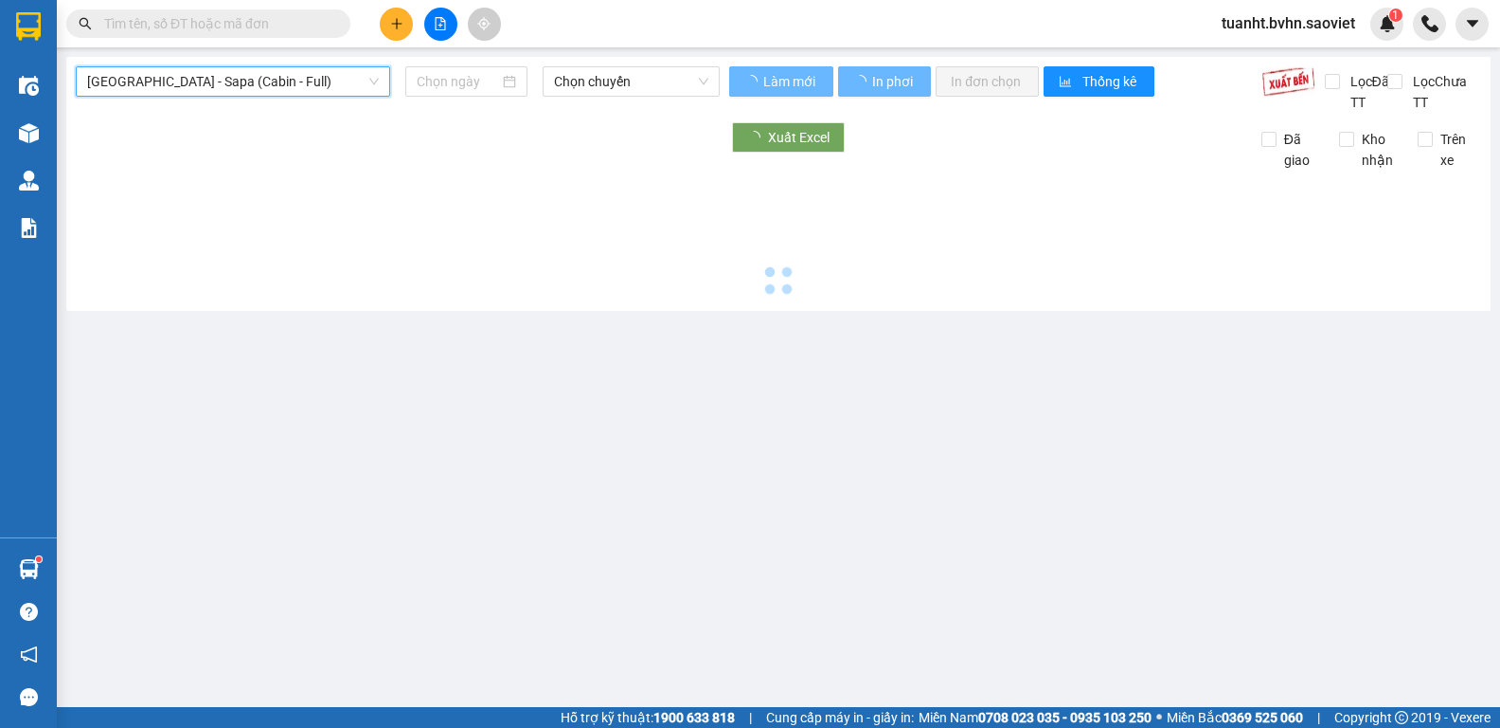
type input "[DATE]"
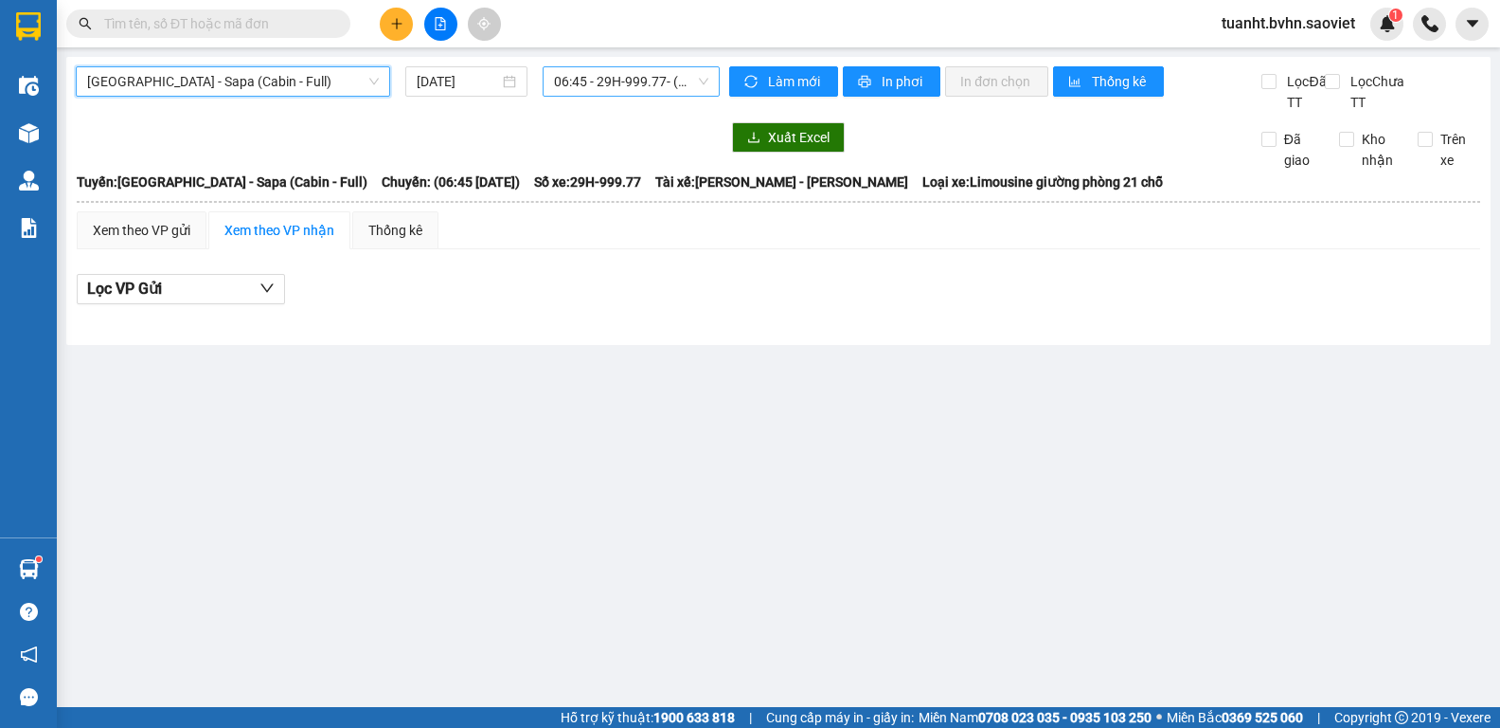
click at [670, 91] on span "06:45 - 29H-999.77 - (Đã hủy)" at bounding box center [631, 81] width 154 height 28
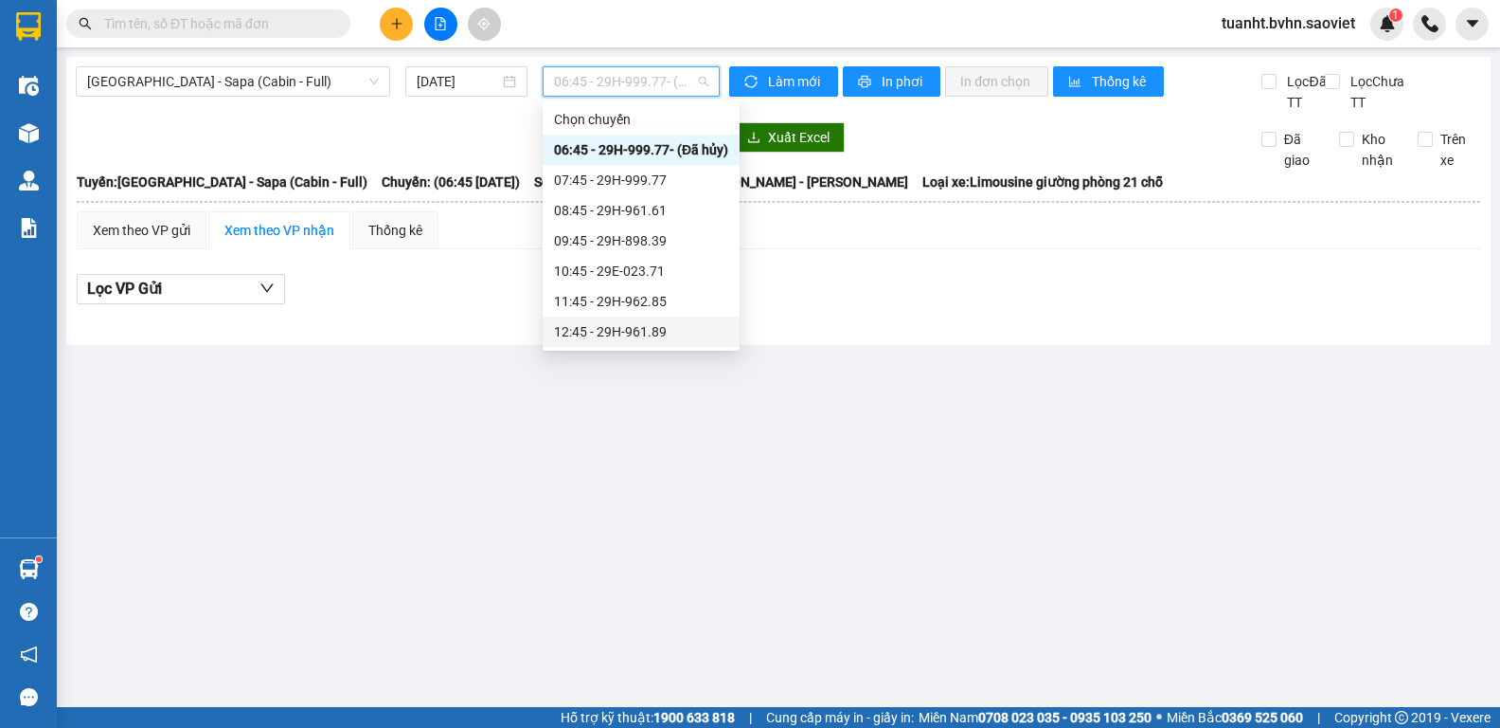
click at [678, 331] on div "12:45 - 29H-961.89" at bounding box center [641, 331] width 174 height 21
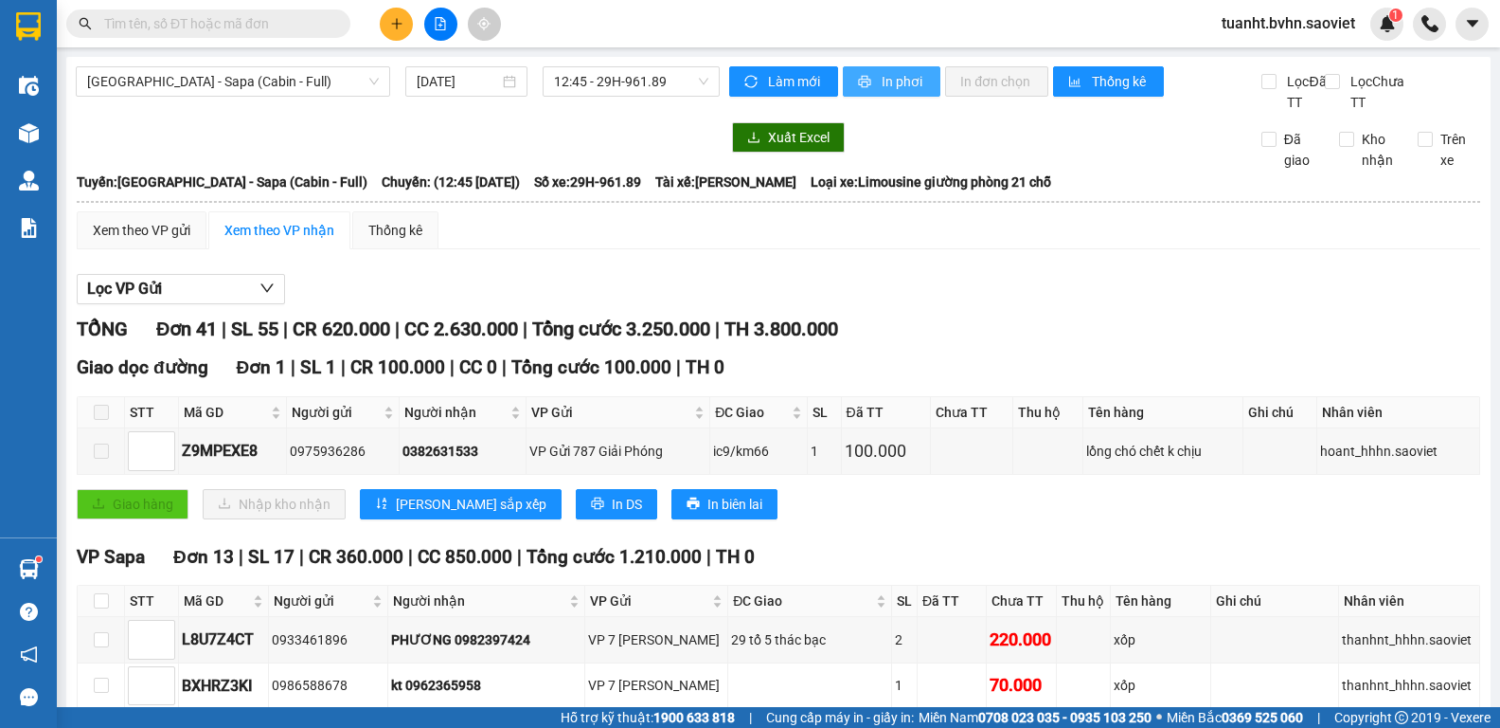
click at [904, 85] on span "In phơi" at bounding box center [904, 81] width 44 height 21
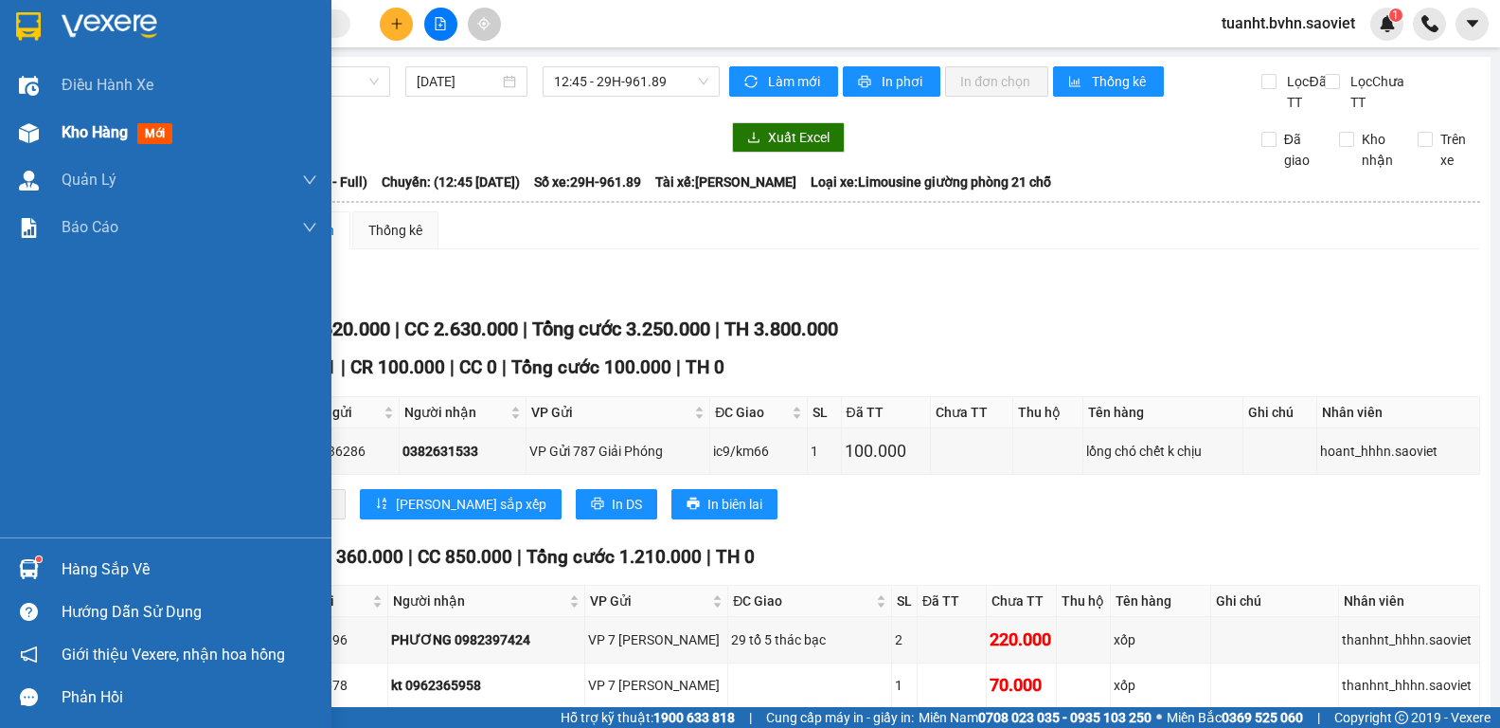
click at [25, 144] on div at bounding box center [28, 133] width 33 height 33
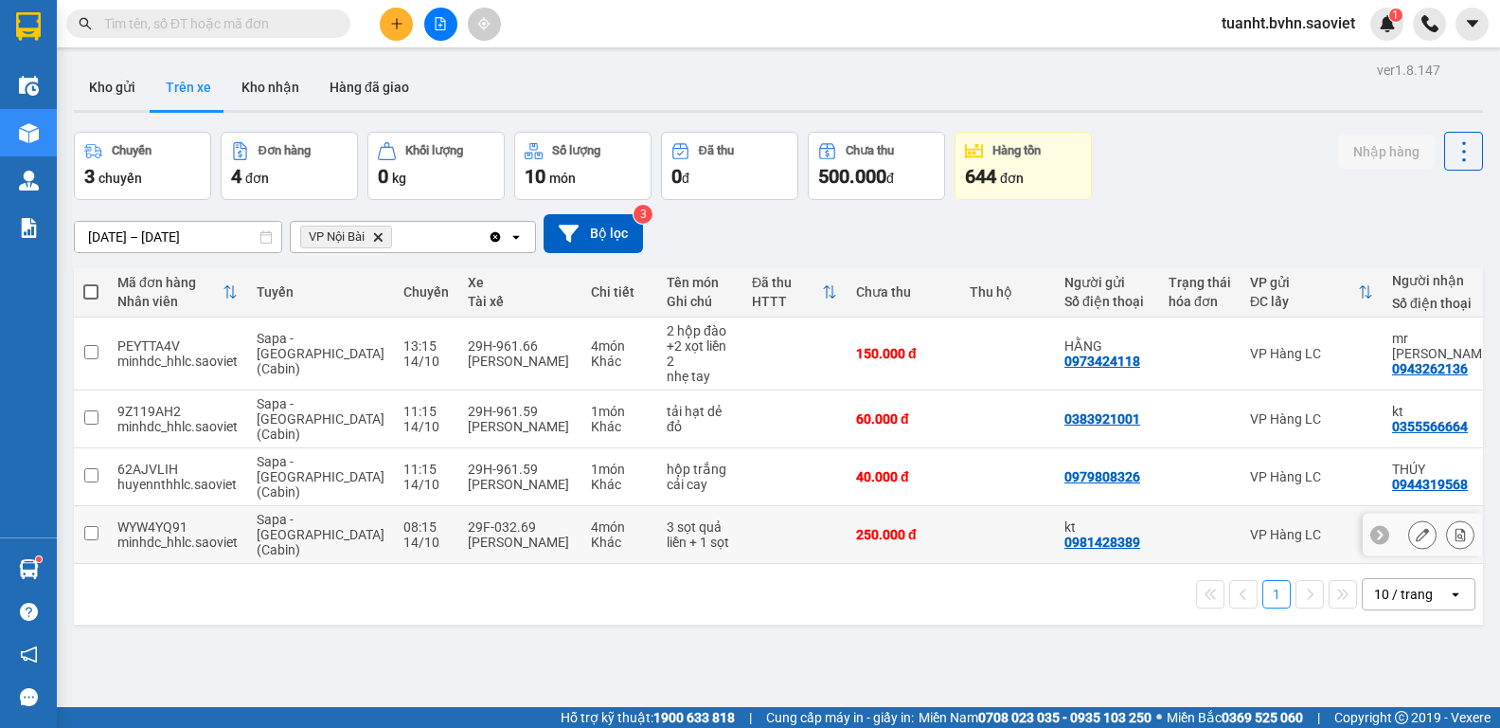
click at [92, 526] on input "checkbox" at bounding box center [91, 533] width 14 height 14
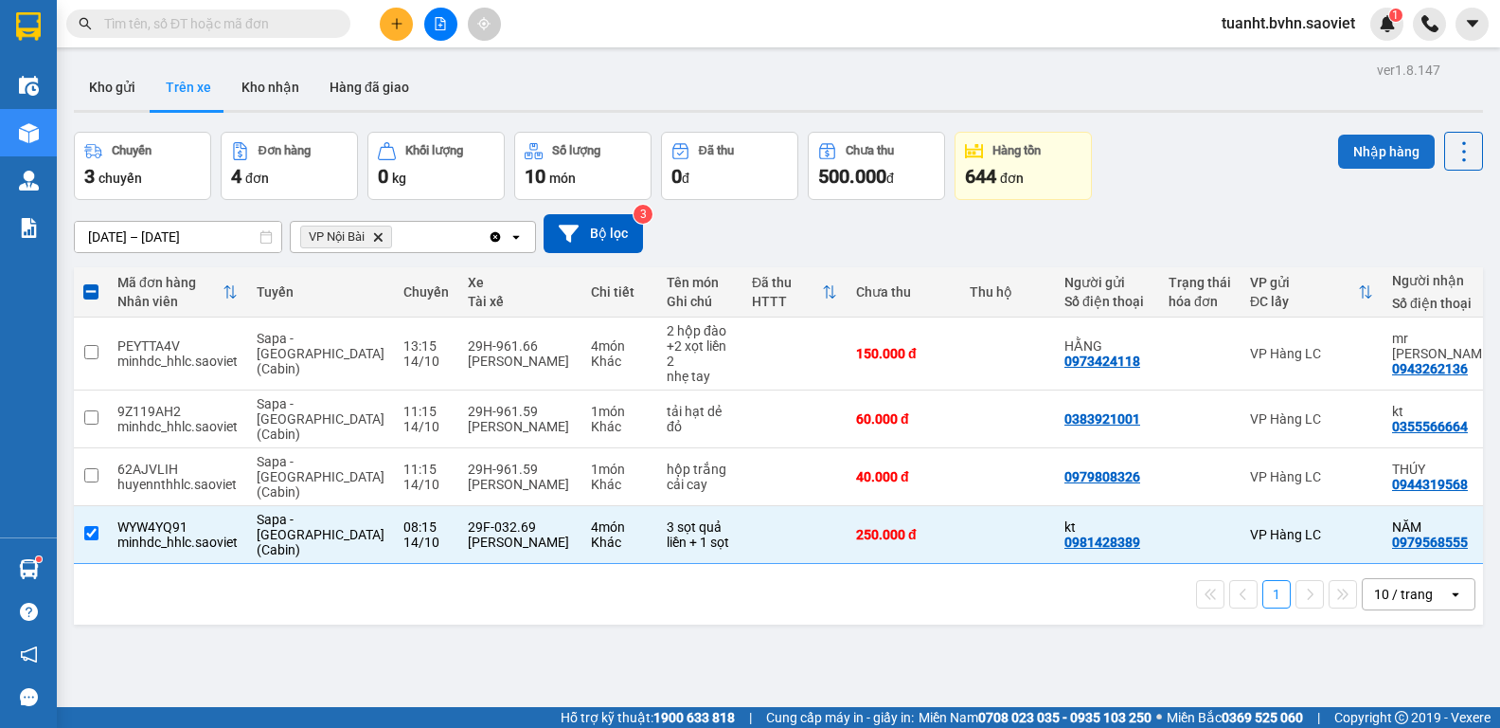
click at [1359, 162] on button "Nhập hàng" at bounding box center [1386, 152] width 97 height 34
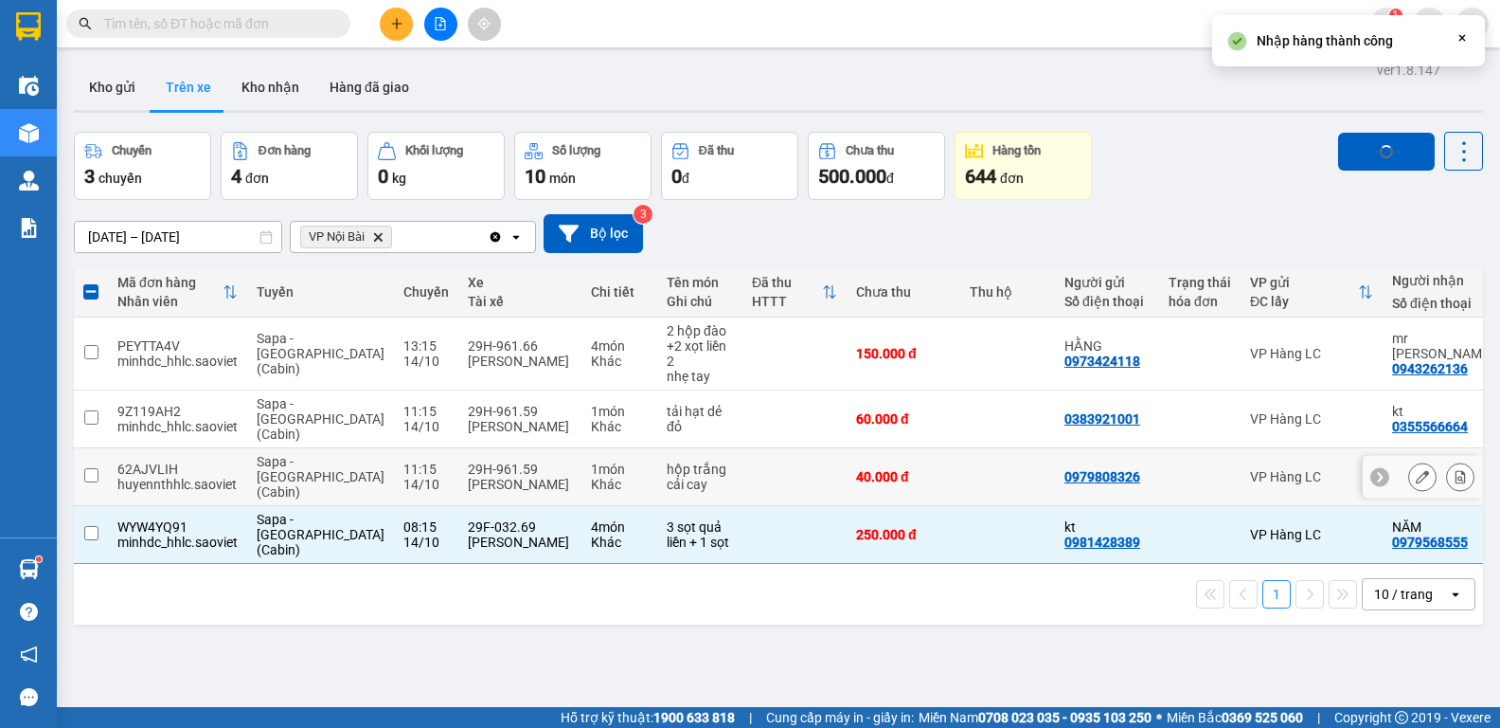
checkbox input "false"
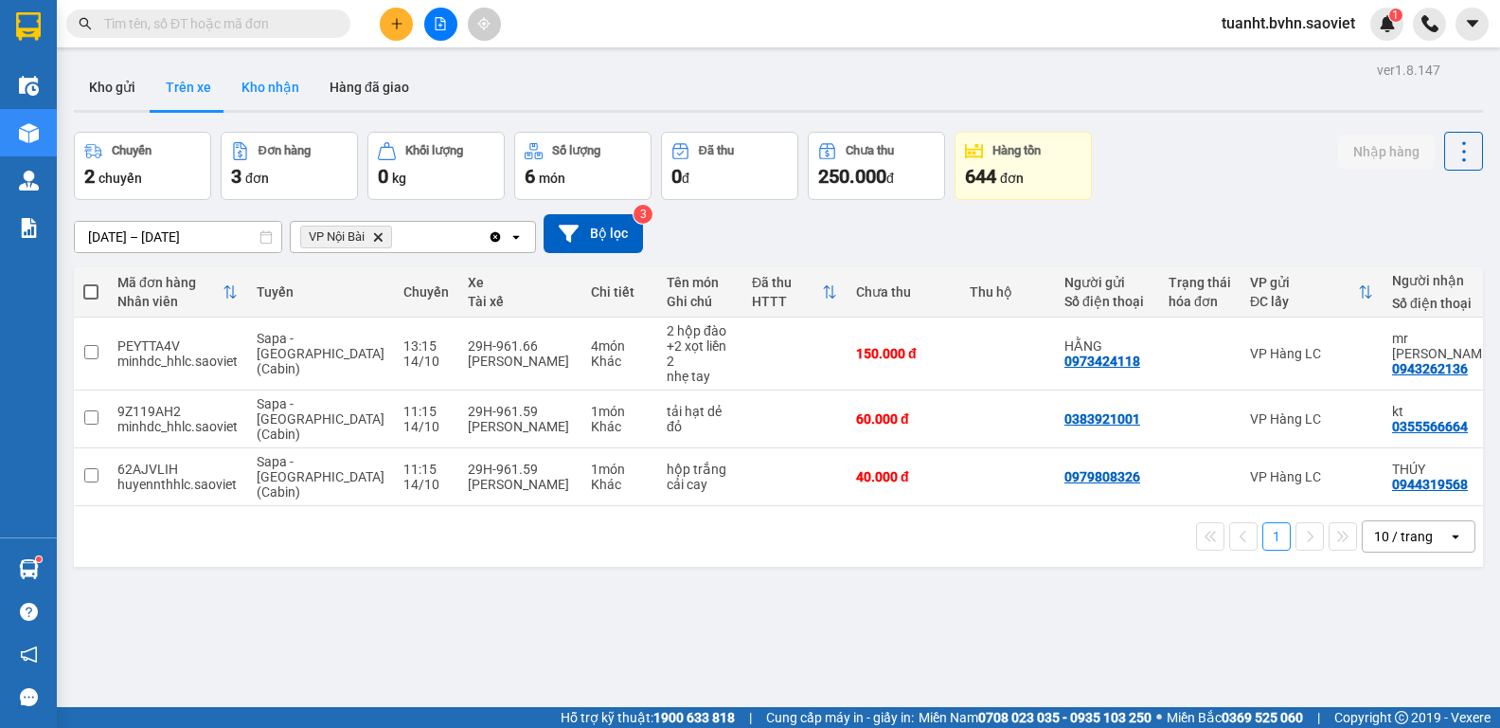
click at [277, 96] on button "Kho nhận" at bounding box center [270, 86] width 88 height 45
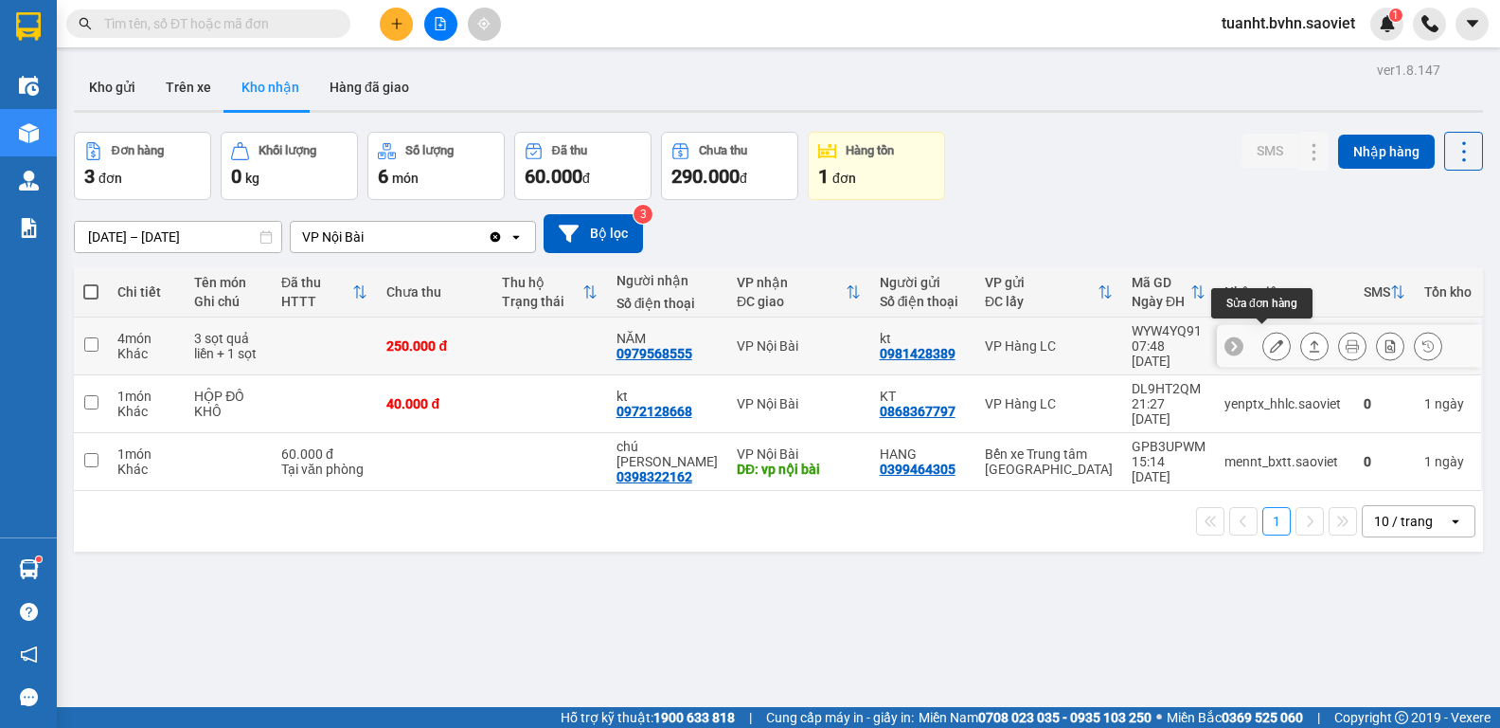
click at [1270, 339] on icon at bounding box center [1276, 345] width 13 height 13
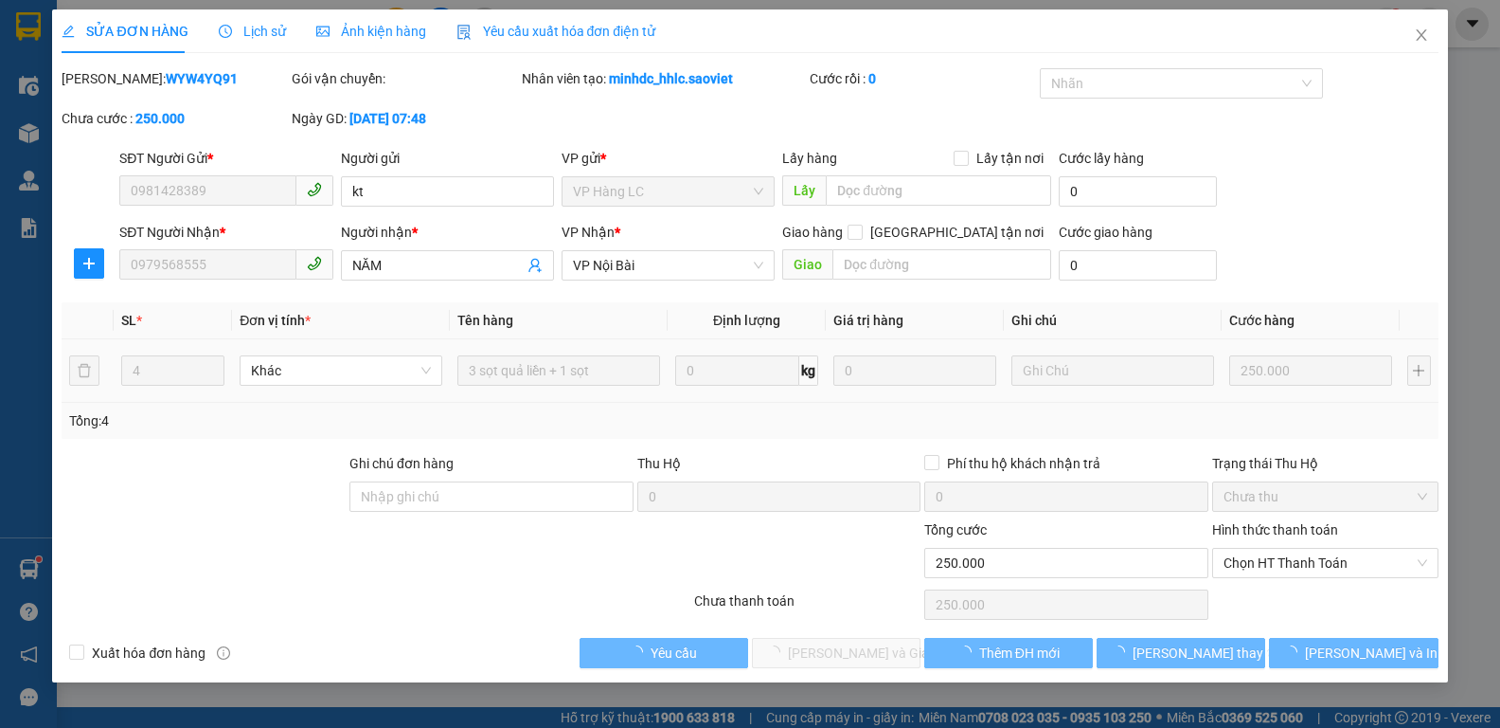
type input "0981428389"
type input "kt"
type input "0979568555"
type input "NĂM"
type input "0"
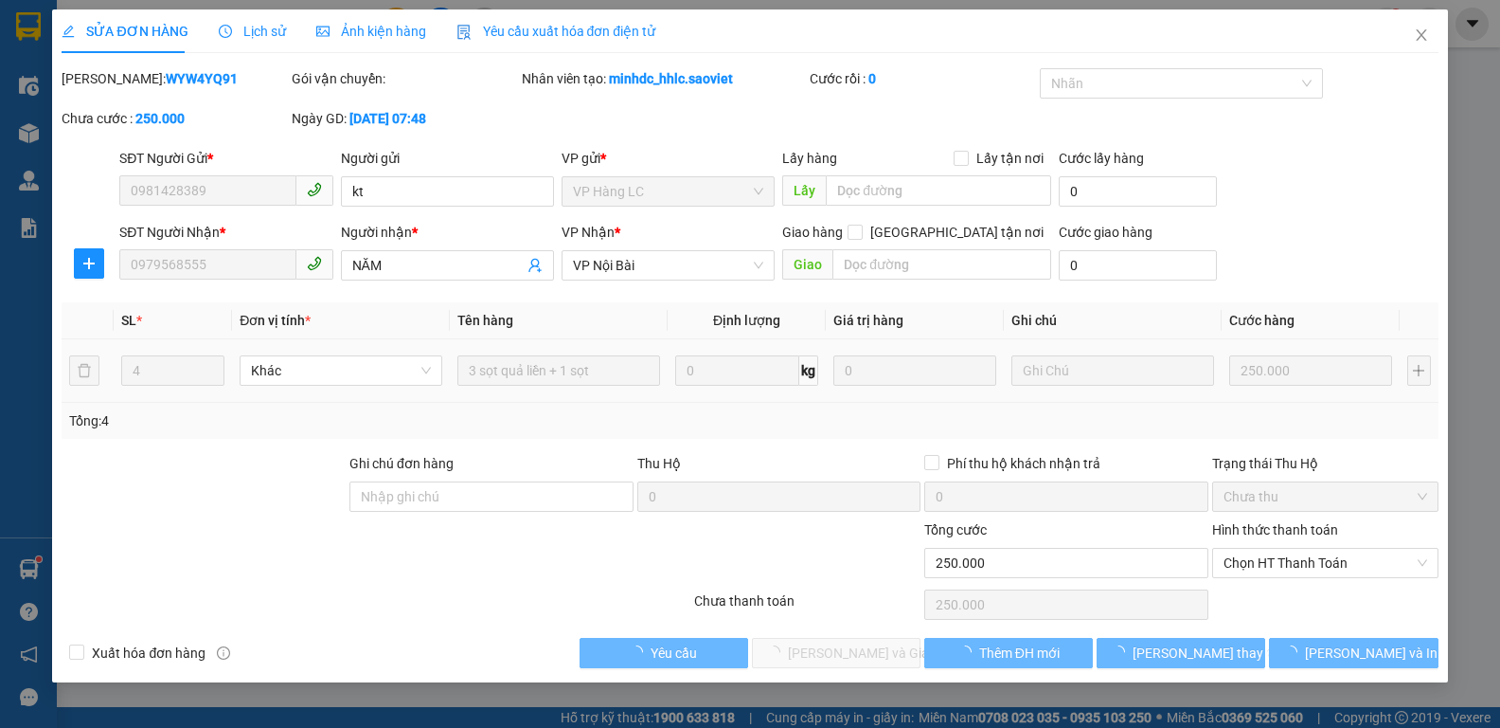
type input "250.000"
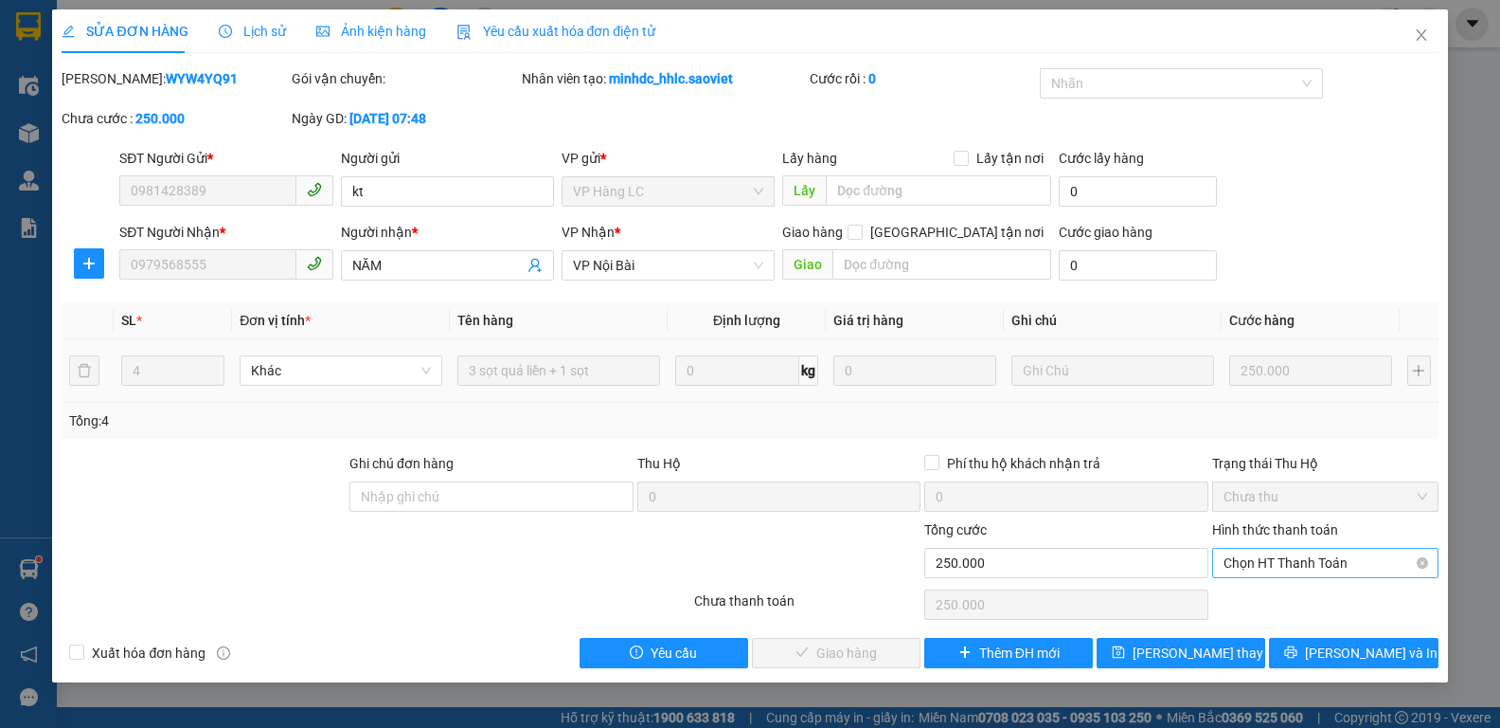
click at [1302, 565] on span "Chọn HT Thanh Toán" at bounding box center [1326, 562] width 204 height 28
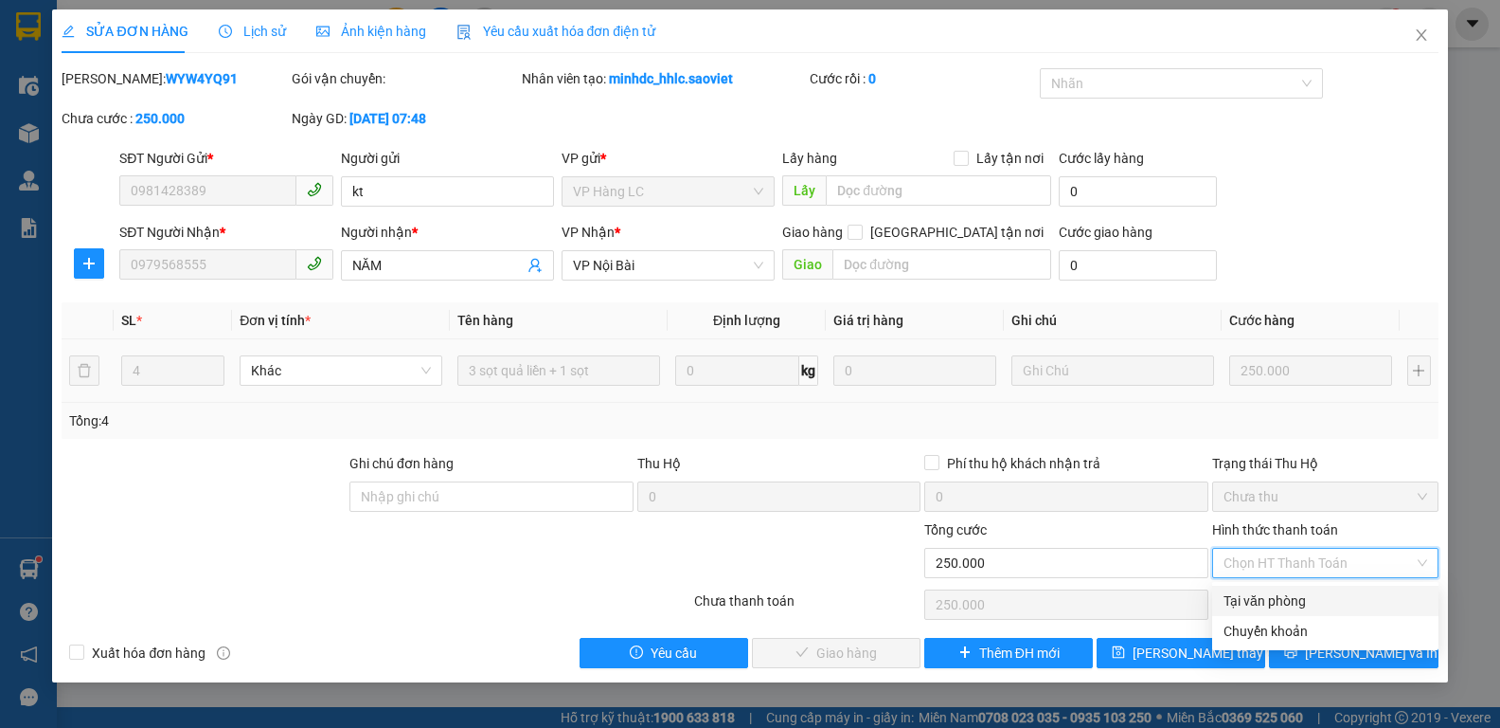
click at [1294, 602] on div "Tại văn phòng" at bounding box center [1326, 600] width 204 height 21
type input "0"
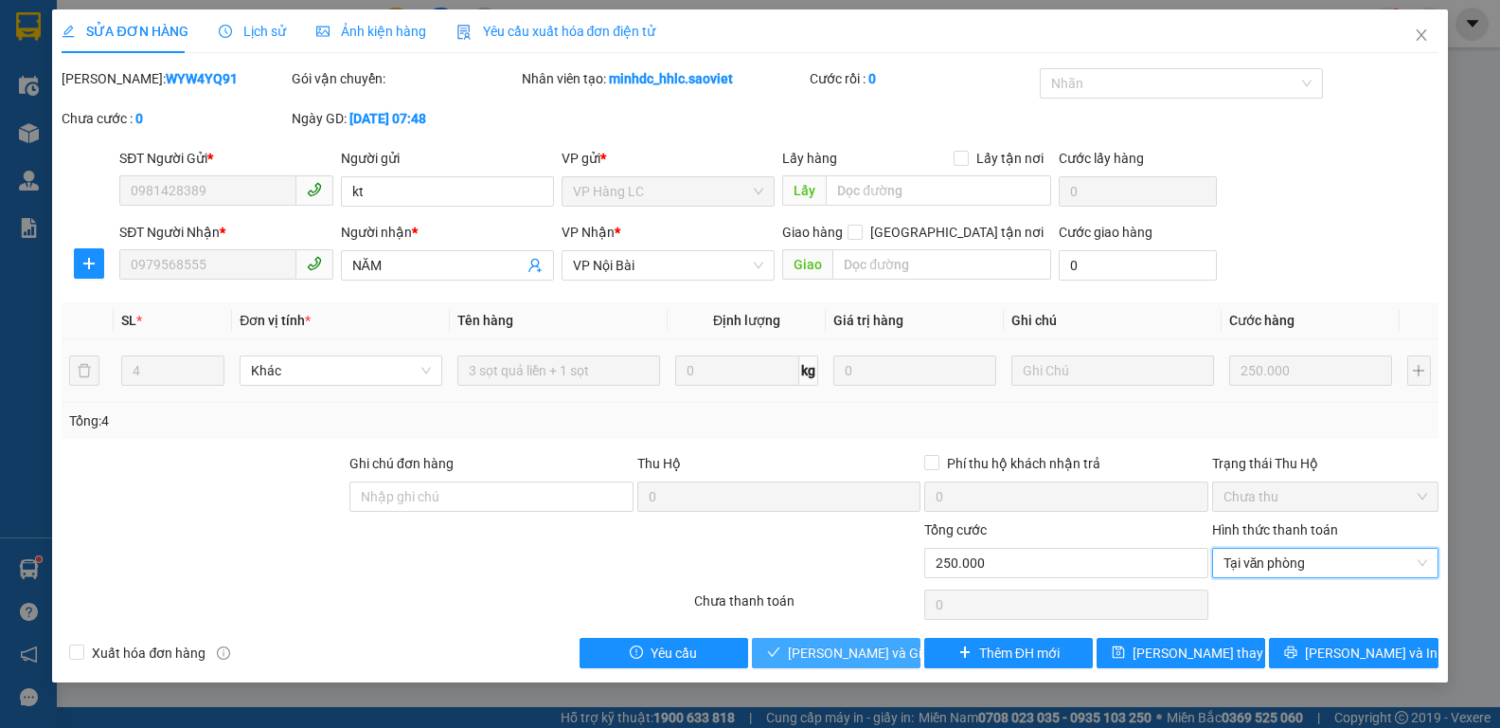
click at [846, 649] on span "[PERSON_NAME] và Giao hàng" at bounding box center [879, 652] width 182 height 21
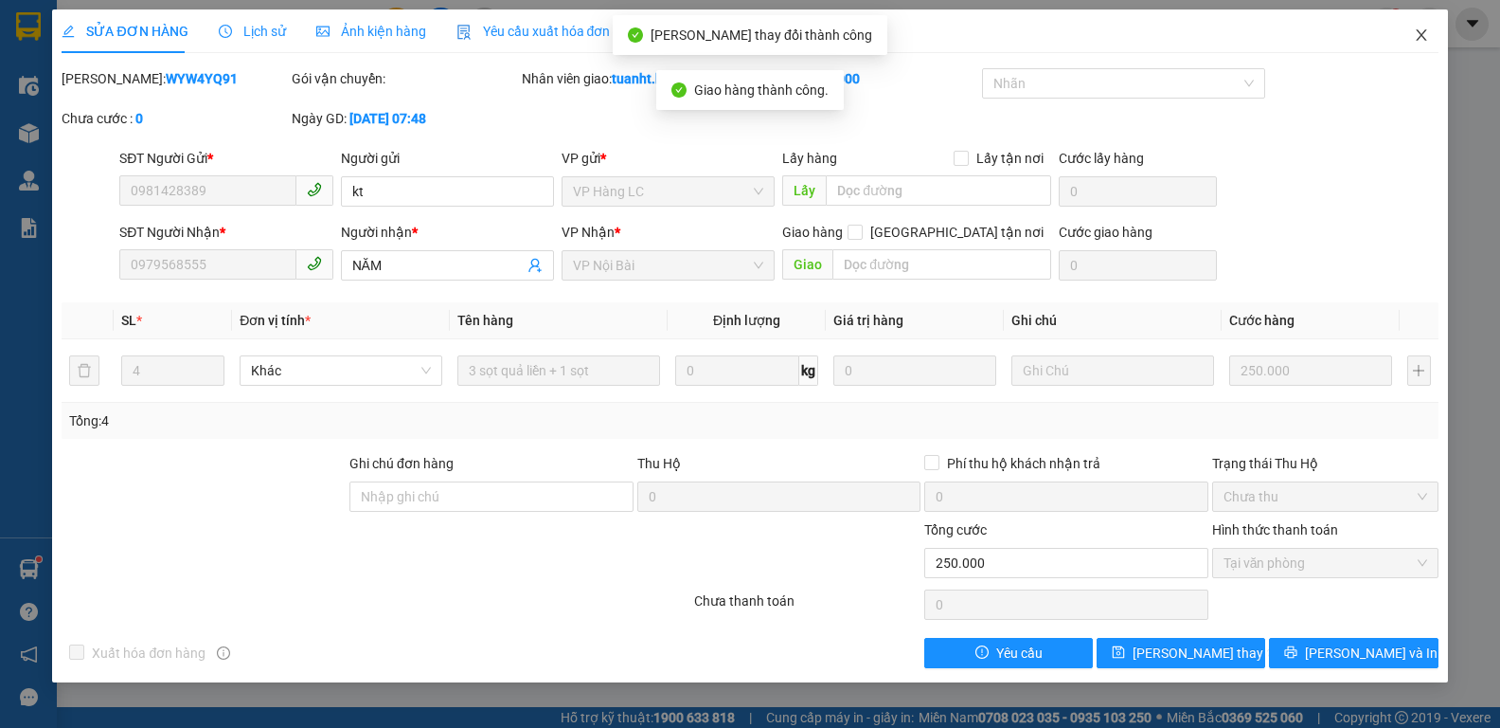
click at [1418, 39] on icon "close" at bounding box center [1421, 34] width 15 height 15
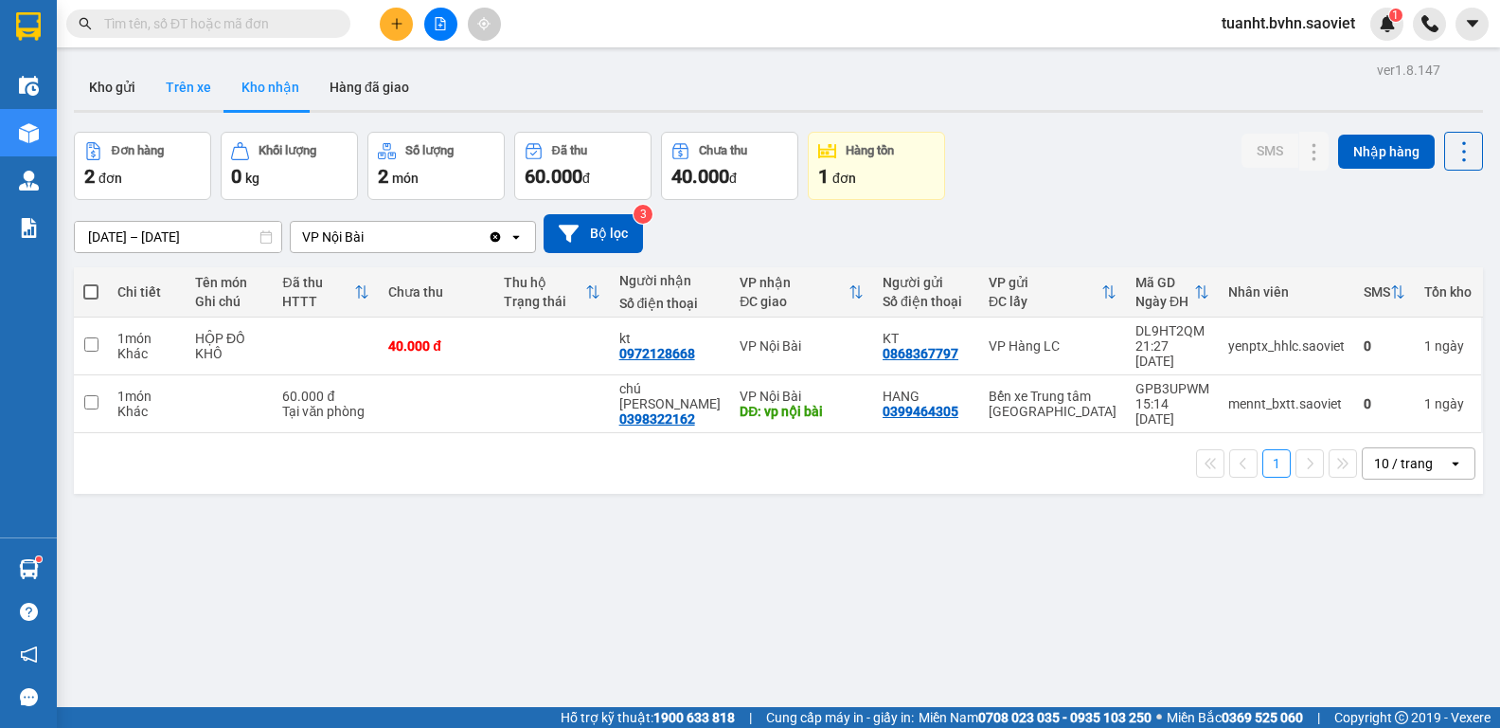
click at [194, 89] on button "Trên xe" at bounding box center [189, 86] width 76 height 45
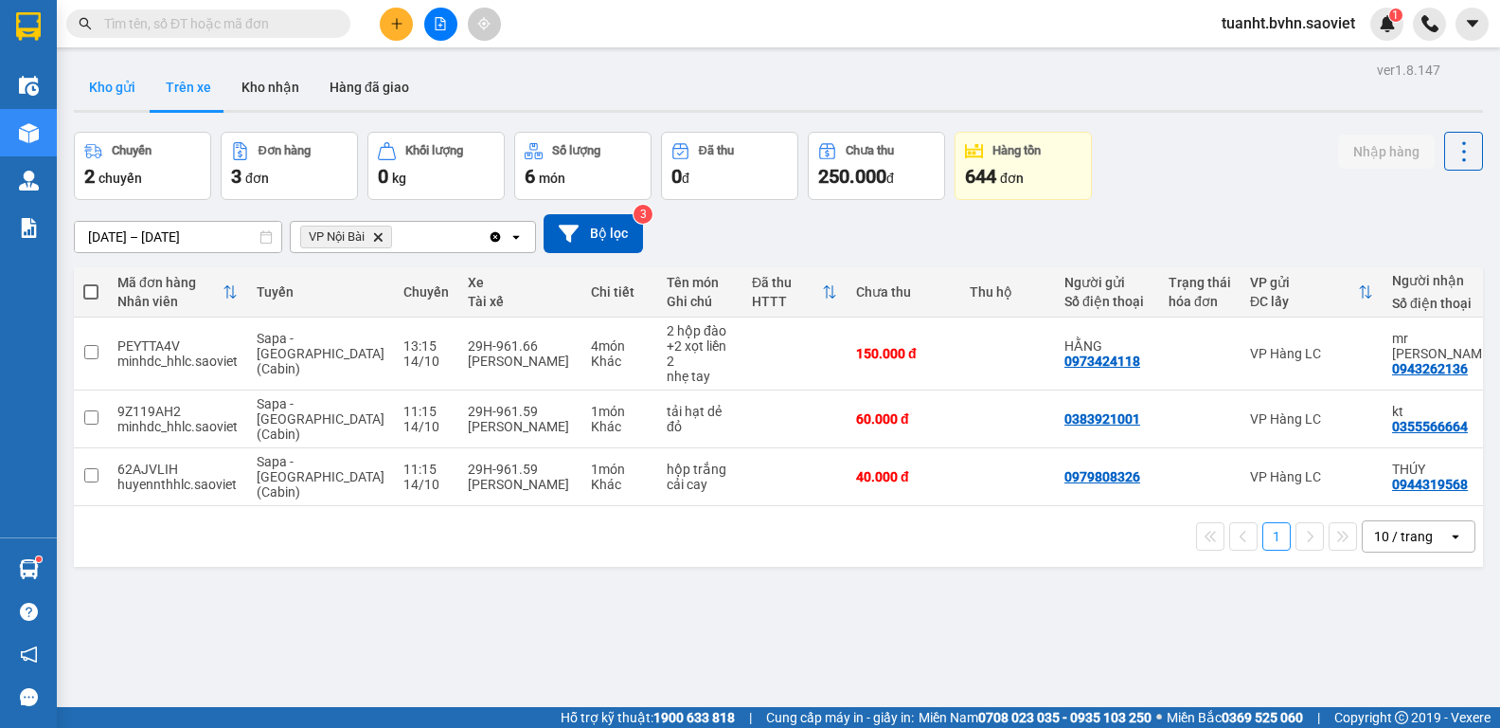
click at [134, 94] on button "Kho gửi" at bounding box center [112, 86] width 77 height 45
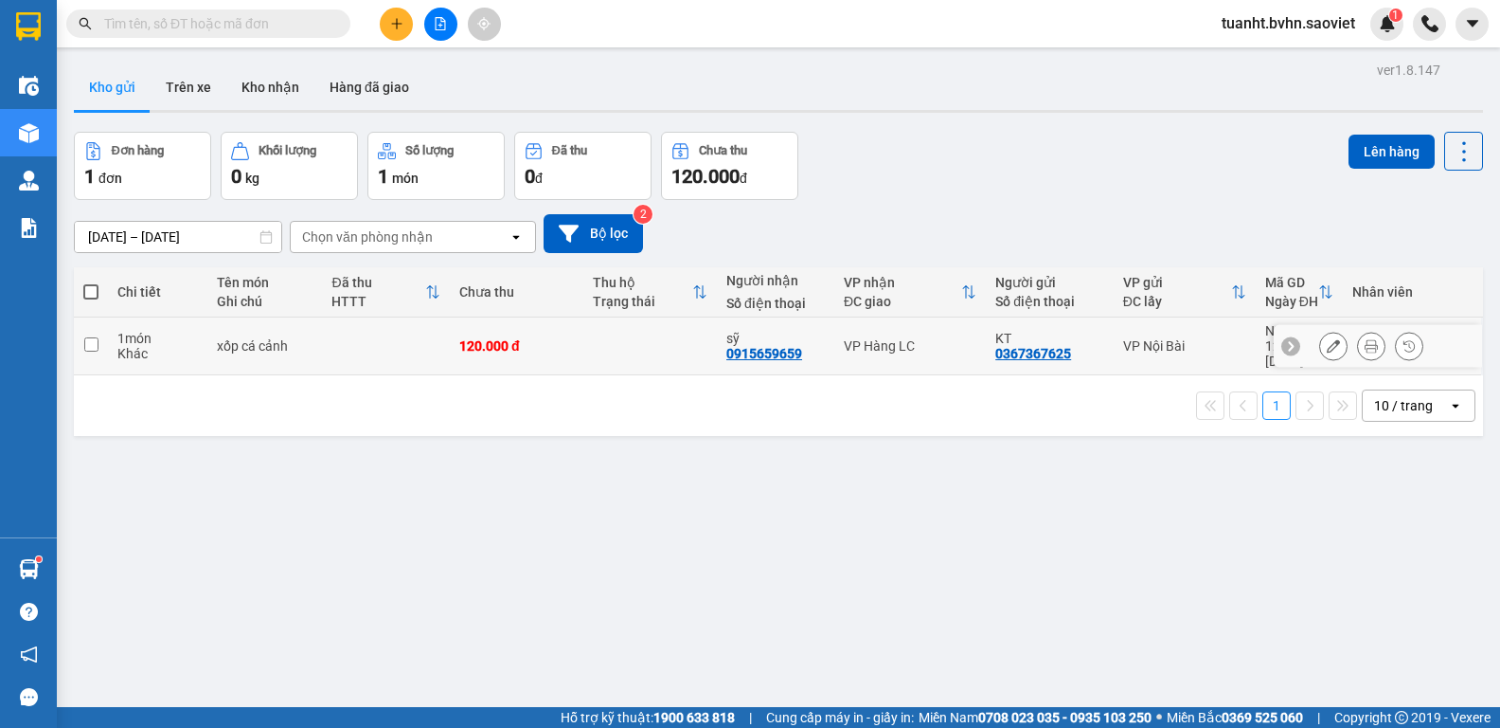
click at [99, 335] on td at bounding box center [91, 346] width 34 height 58
checkbox input "true"
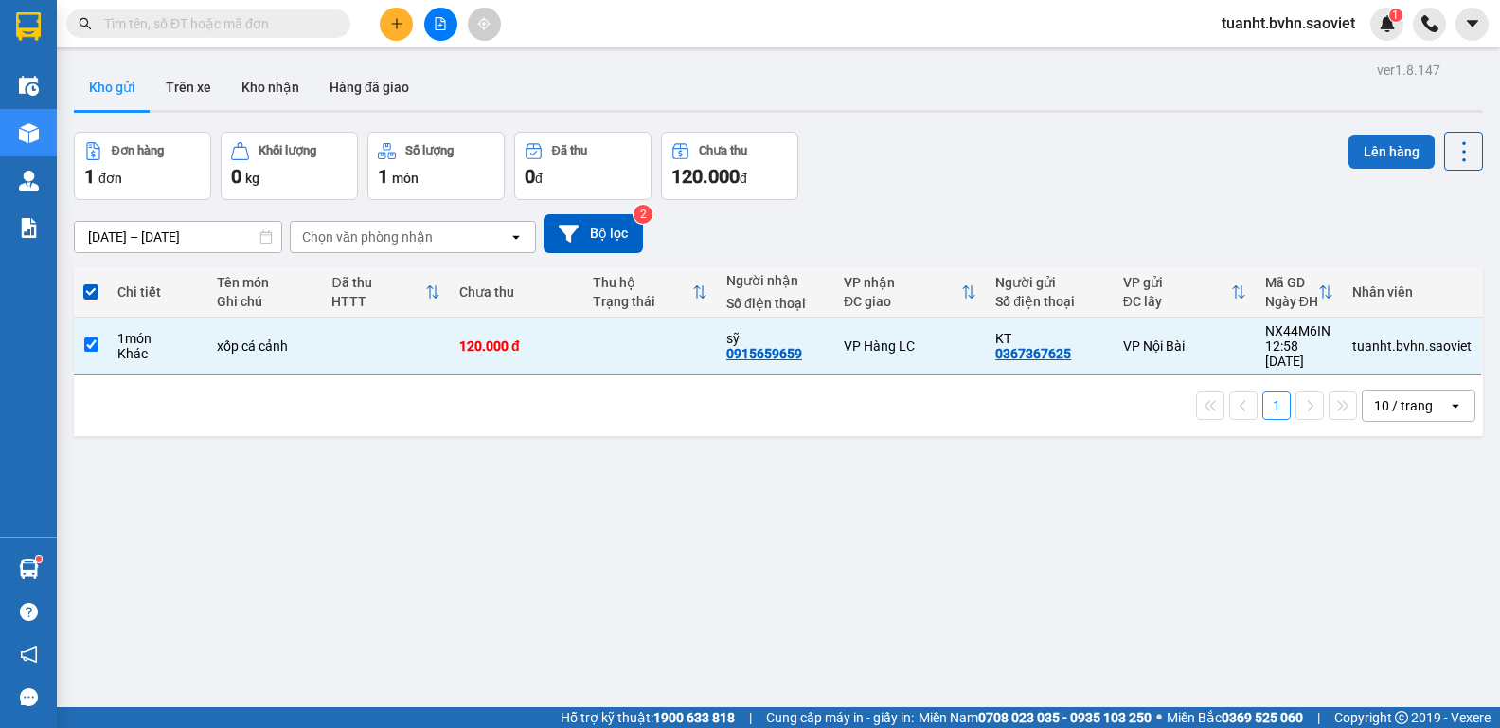
click at [1386, 142] on button "Lên hàng" at bounding box center [1392, 152] width 86 height 34
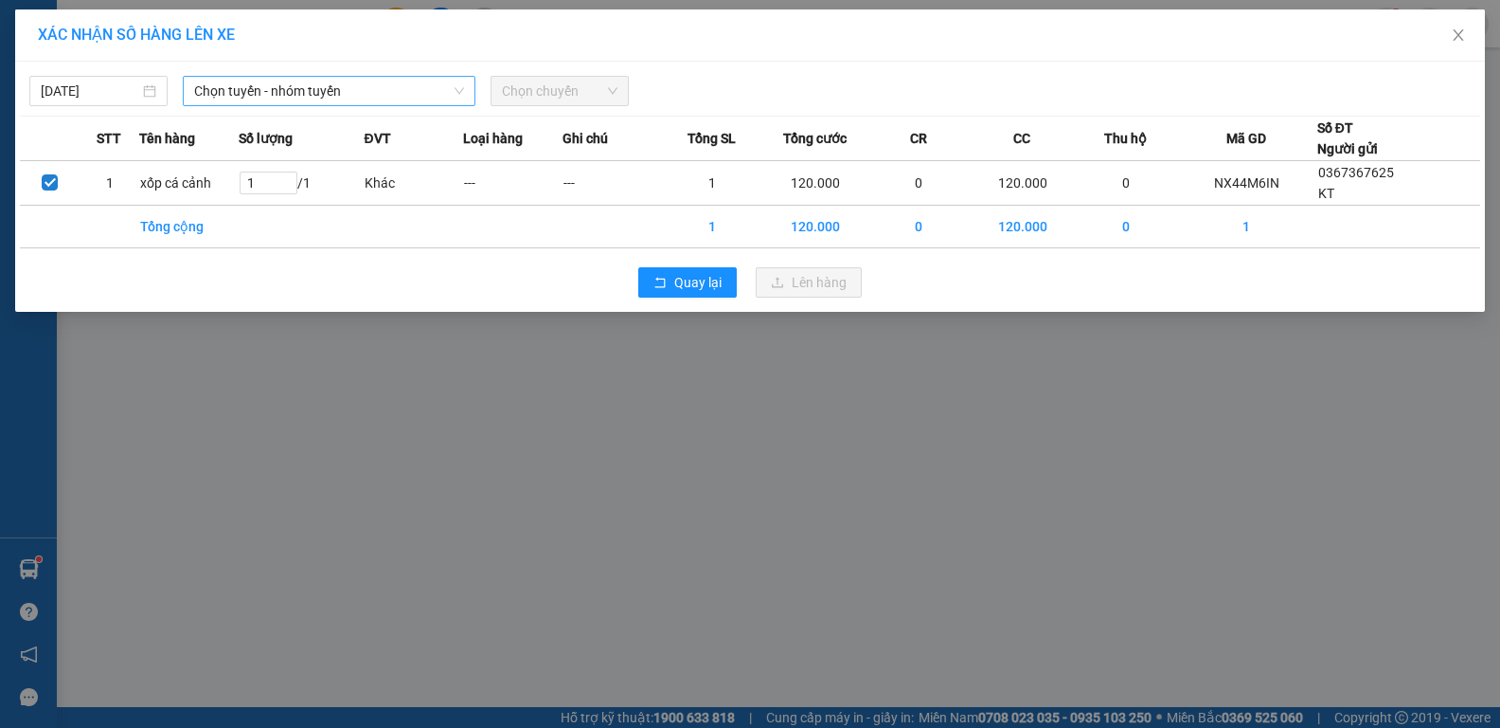
click at [337, 96] on span "Chọn tuyến - nhóm tuyến" at bounding box center [329, 91] width 270 height 28
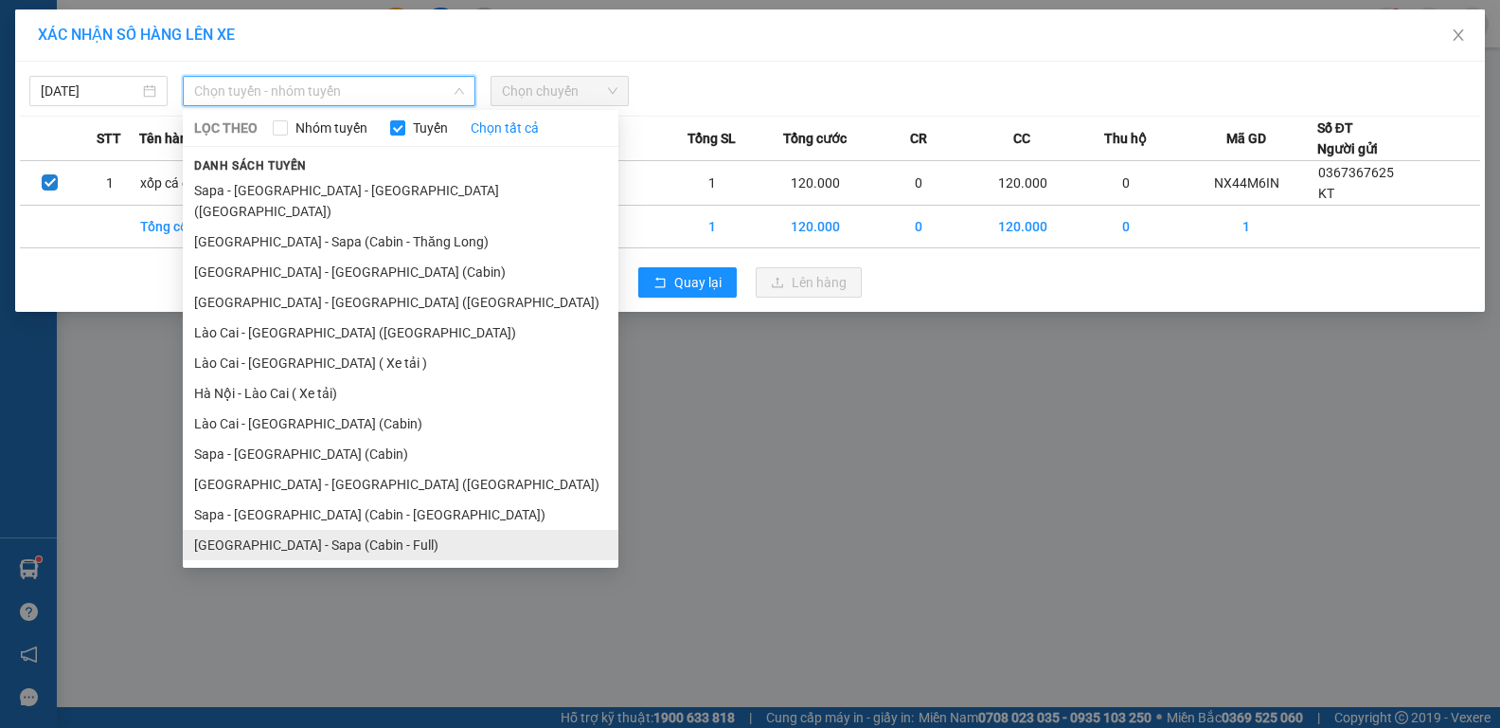
click at [330, 530] on li "[GEOGRAPHIC_DATA] - Sapa (Cabin - Full)" at bounding box center [401, 545] width 436 height 30
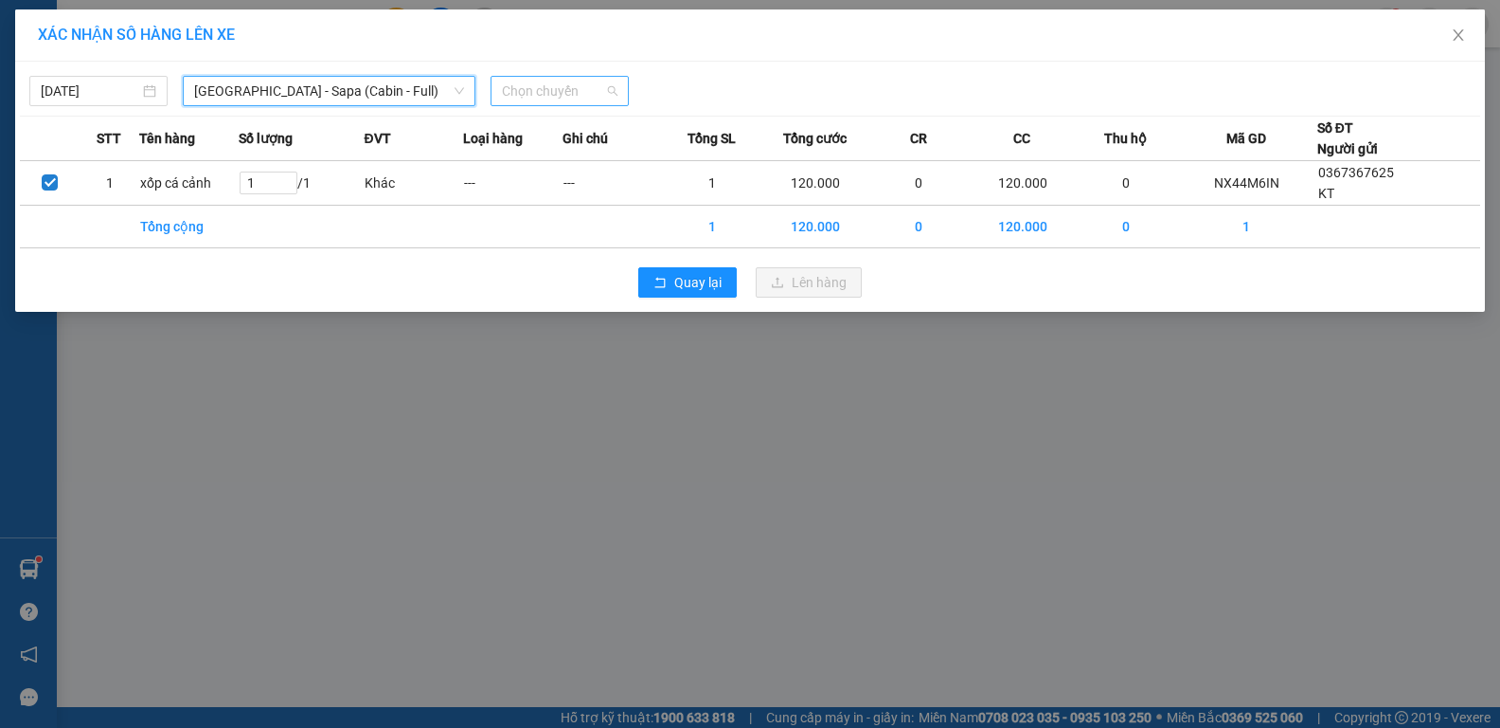
click at [550, 82] on span "Chọn chuyến" at bounding box center [560, 91] width 116 height 28
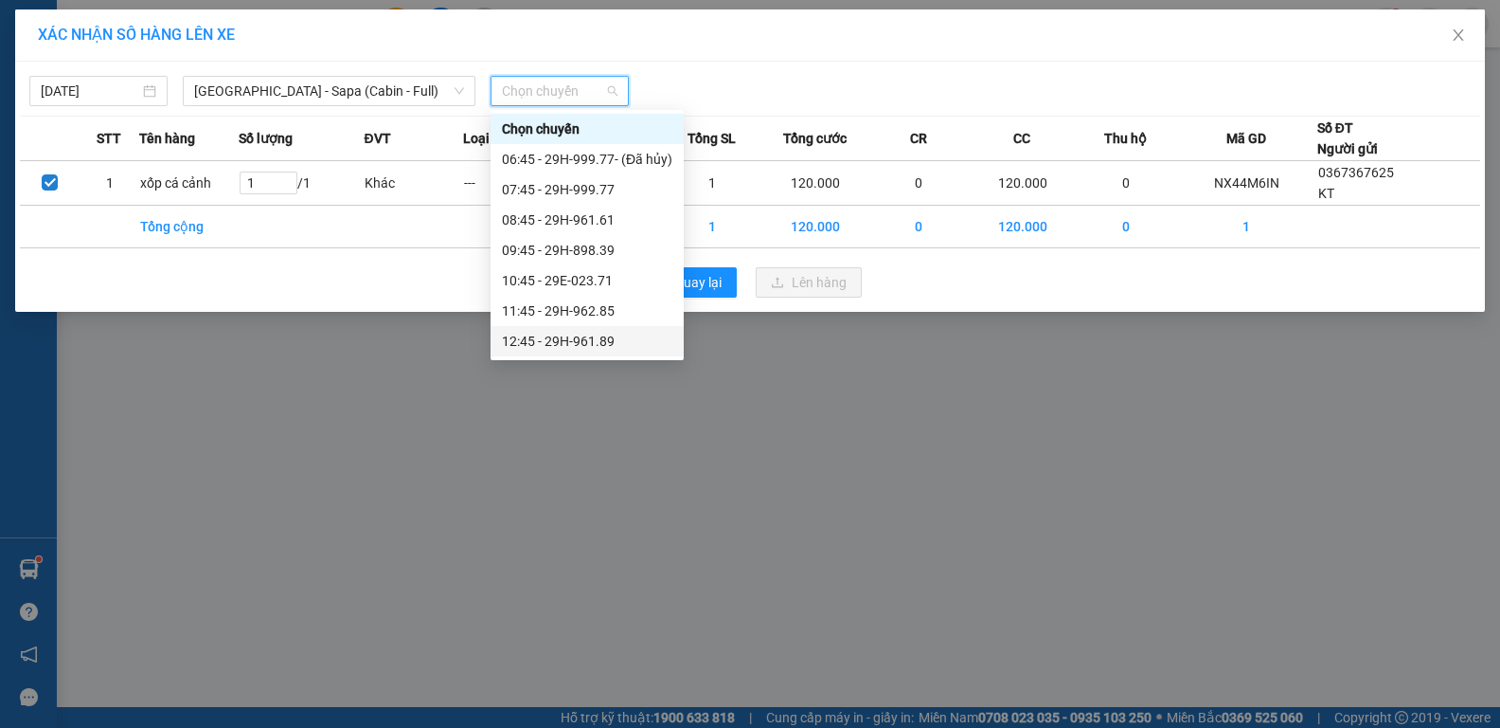
scroll to position [189, 0]
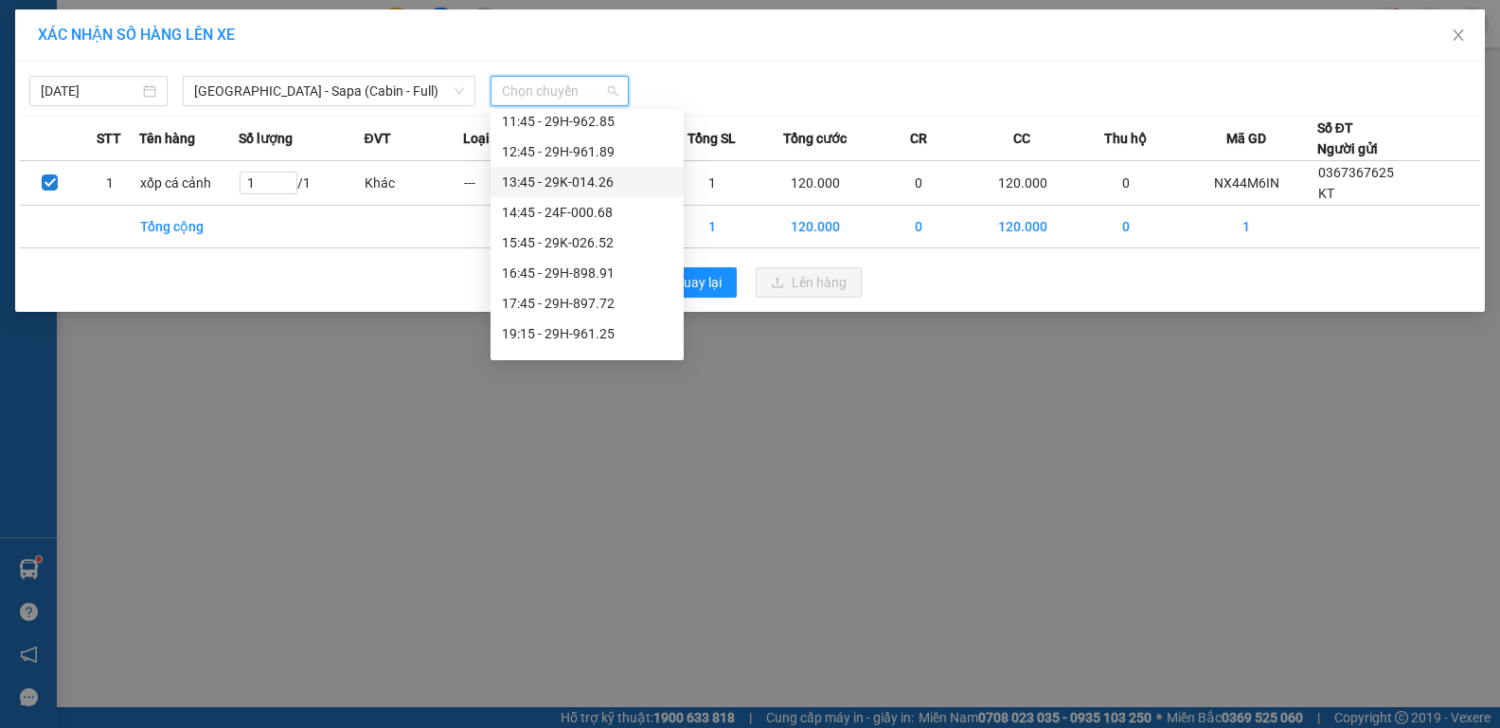
click at [597, 190] on div "13:45 - 29K-014.26" at bounding box center [587, 181] width 171 height 21
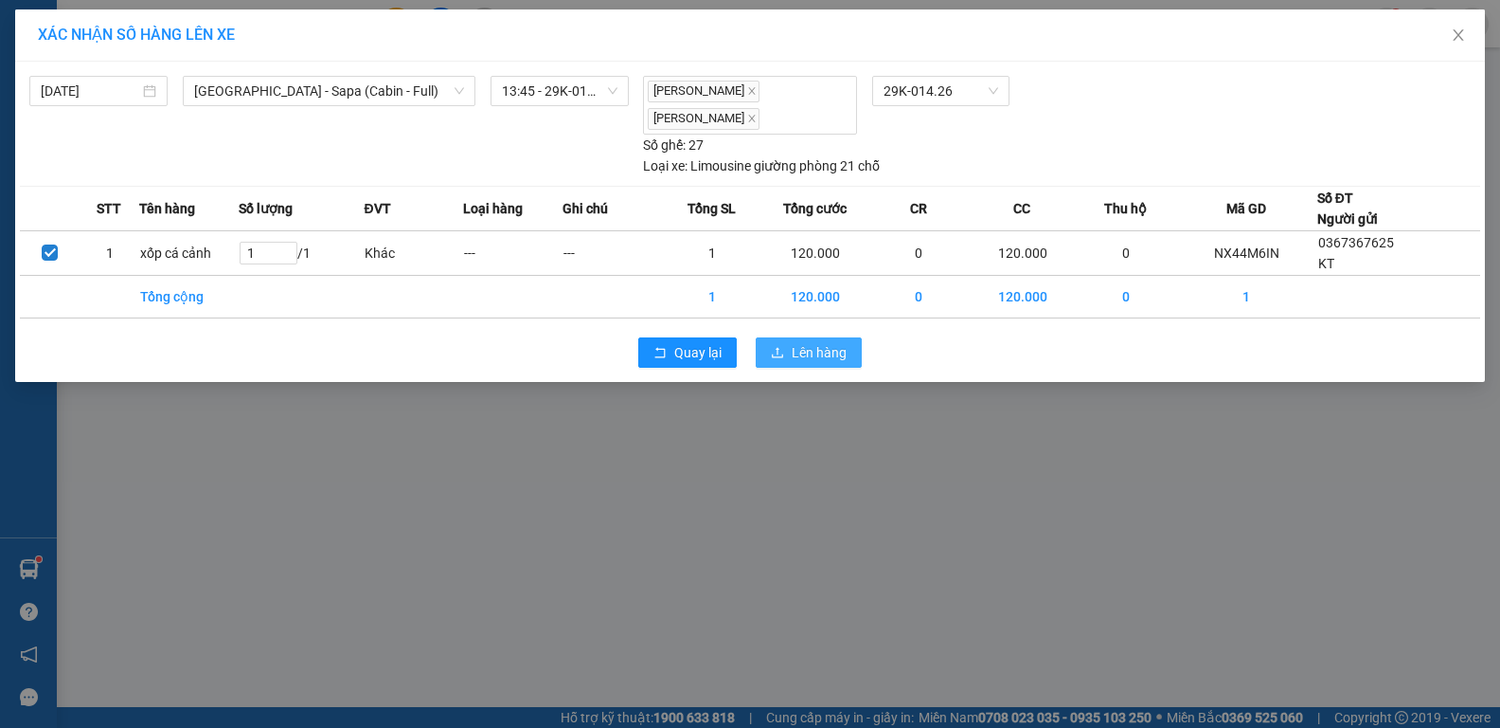
click at [785, 350] on button "Lên hàng" at bounding box center [809, 352] width 106 height 30
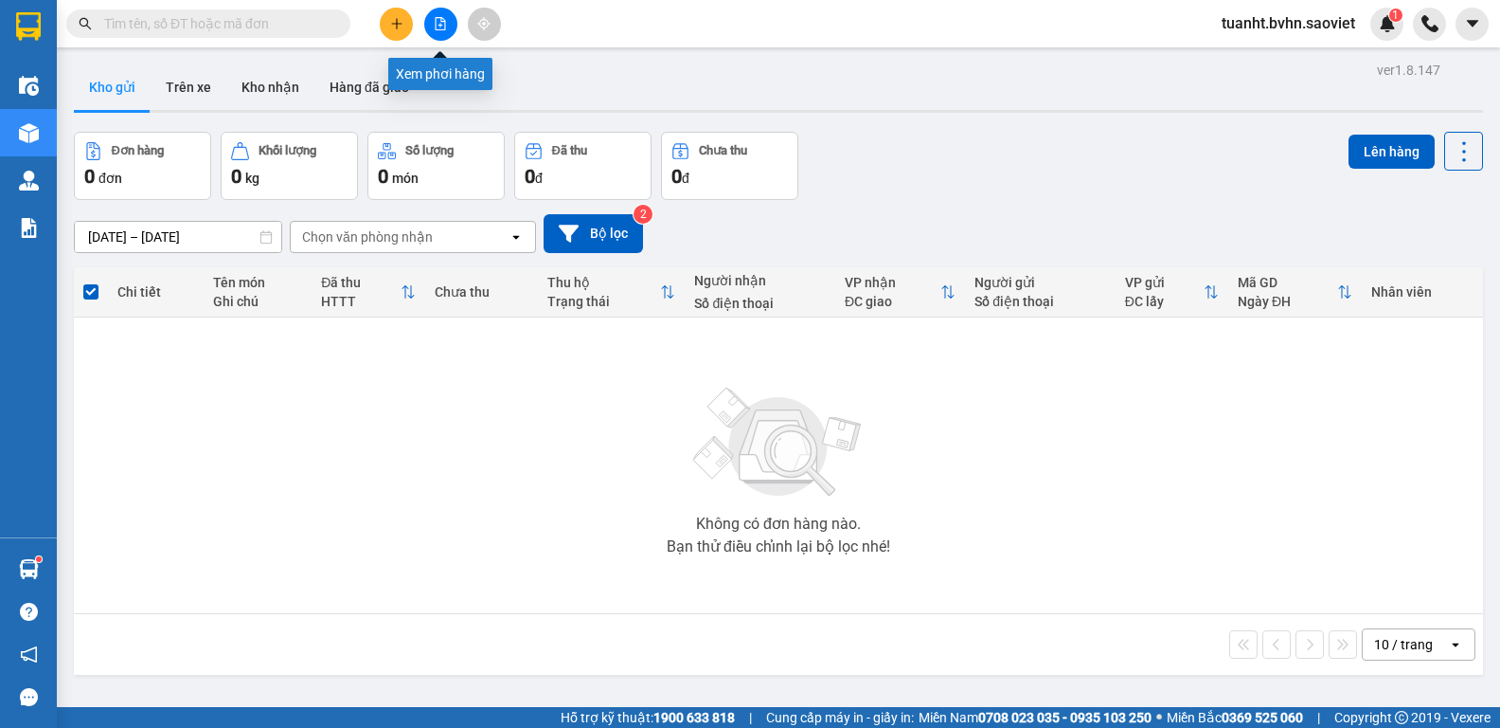
click at [439, 28] on icon "file-add" at bounding box center [440, 23] width 13 height 13
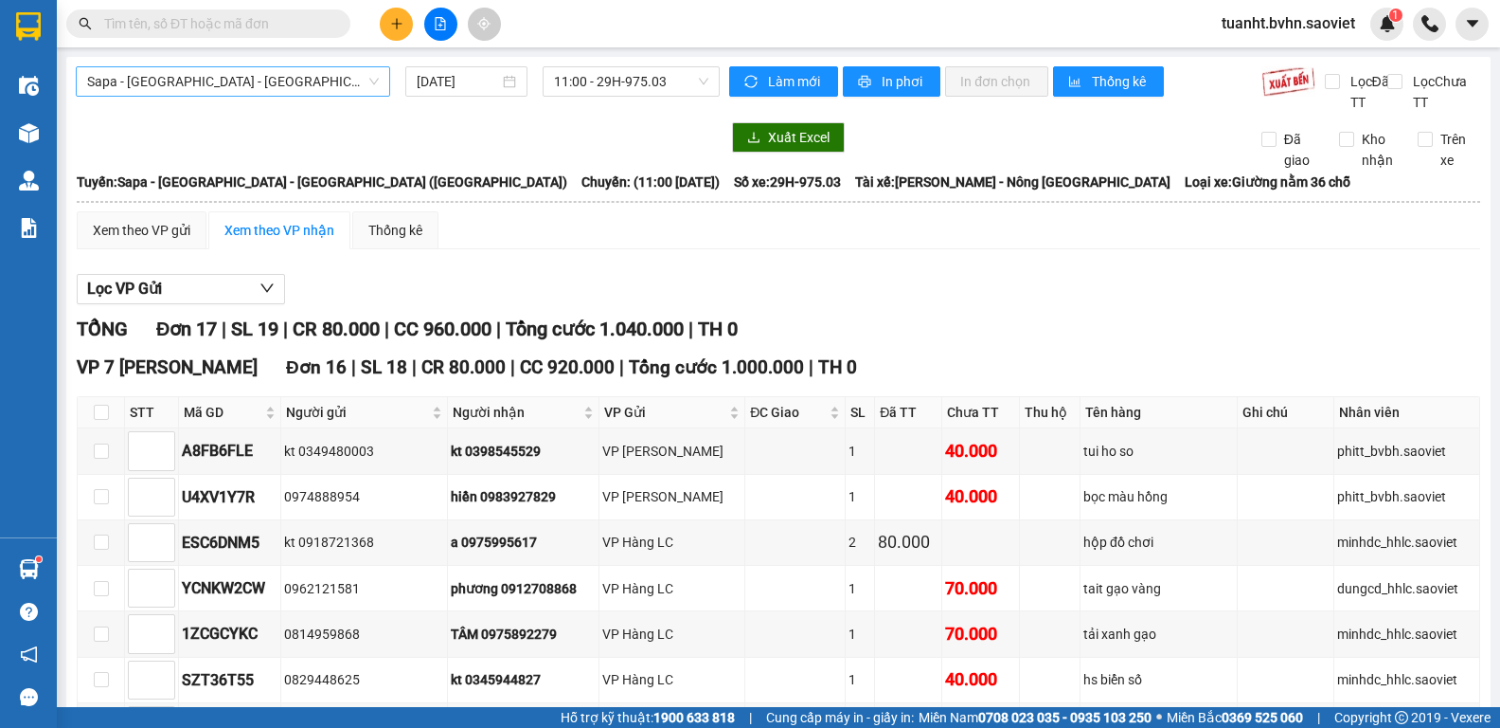
click at [287, 92] on span "Sapa - [GEOGRAPHIC_DATA] - [GEOGRAPHIC_DATA] ([GEOGRAPHIC_DATA])" at bounding box center [233, 81] width 292 height 28
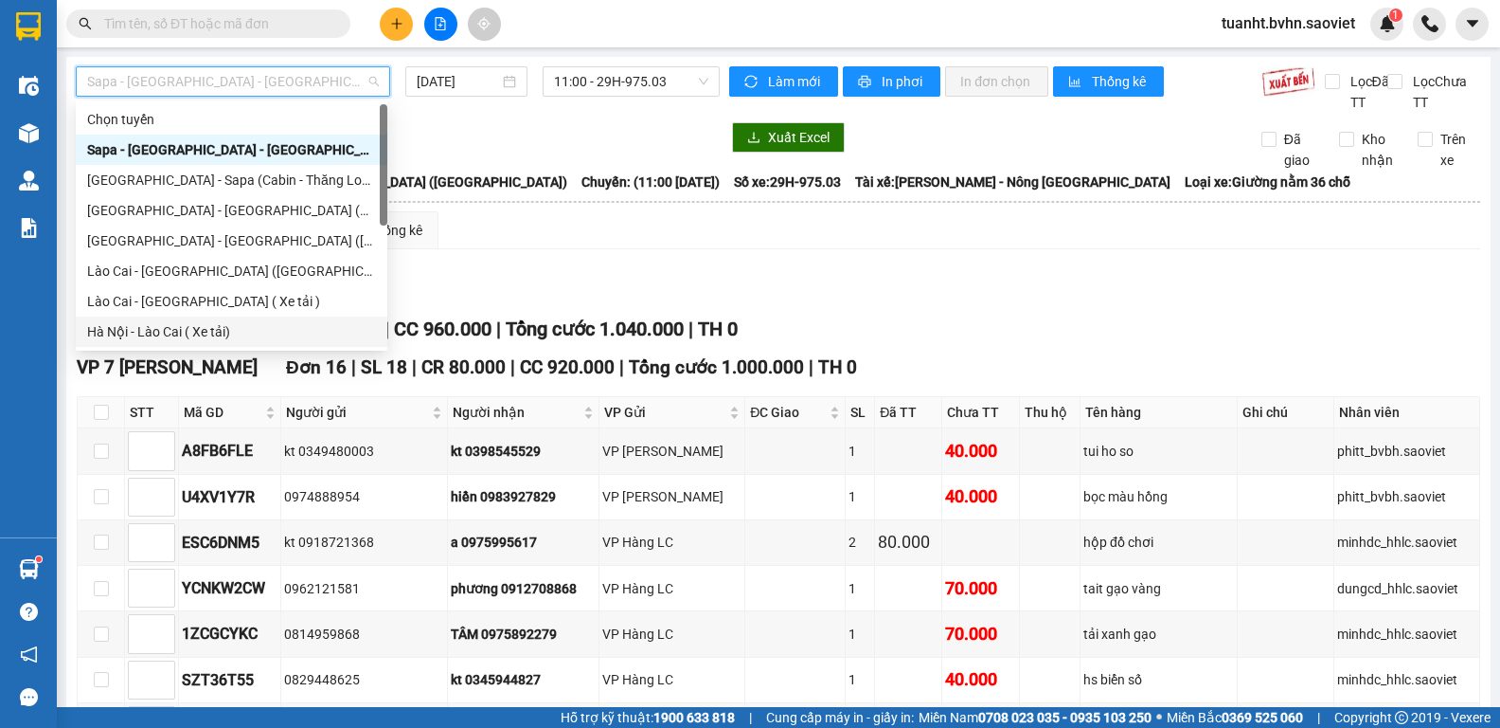
scroll to position [152, 0]
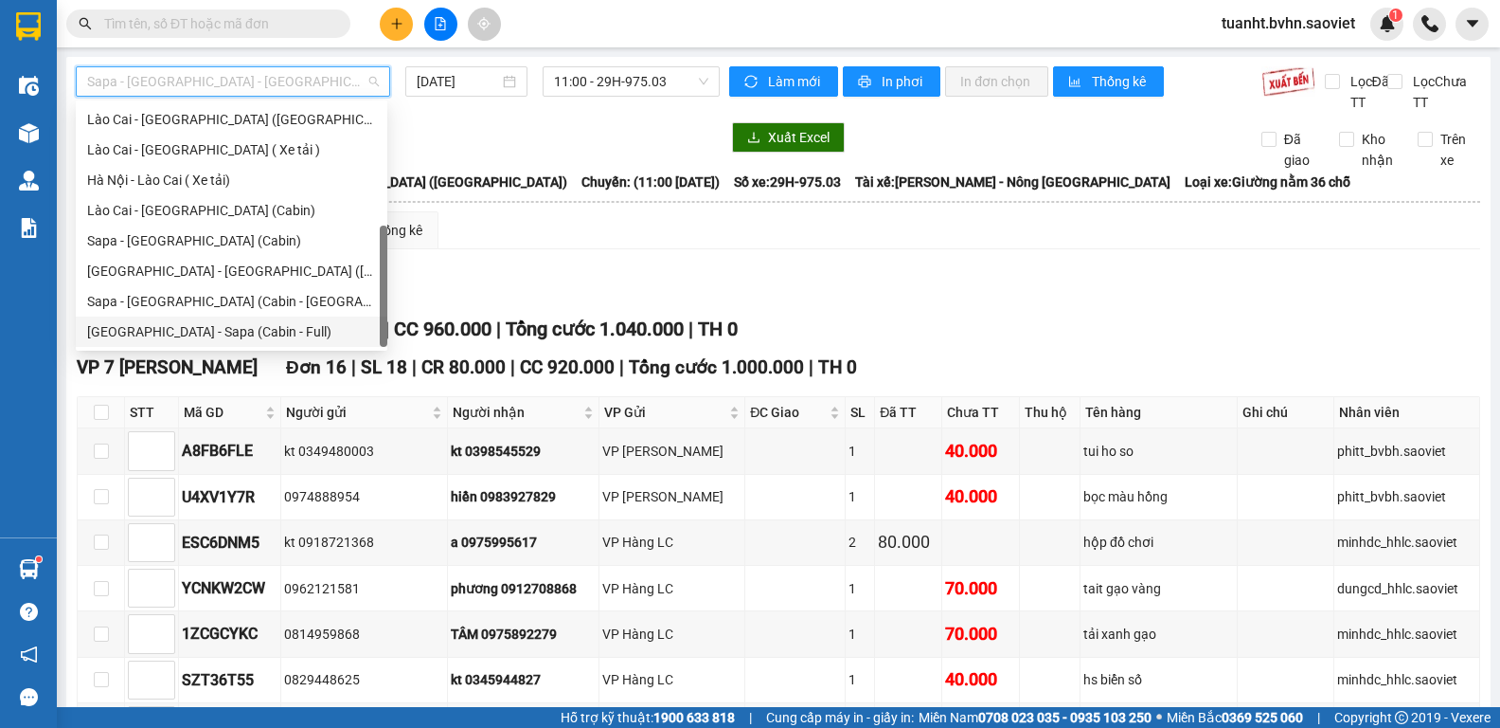
click at [260, 334] on div "[GEOGRAPHIC_DATA] - Sapa (Cabin - Full)" at bounding box center [231, 331] width 289 height 21
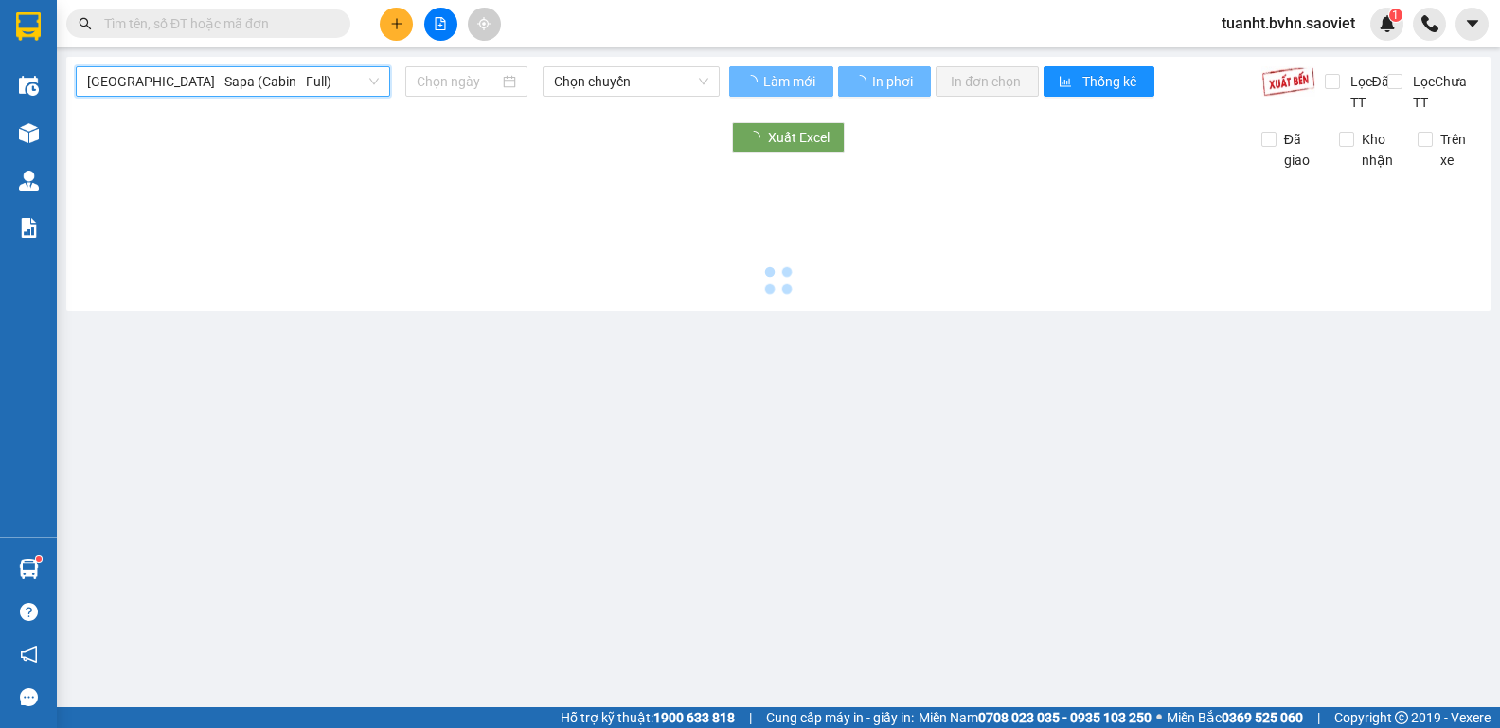
type input "[DATE]"
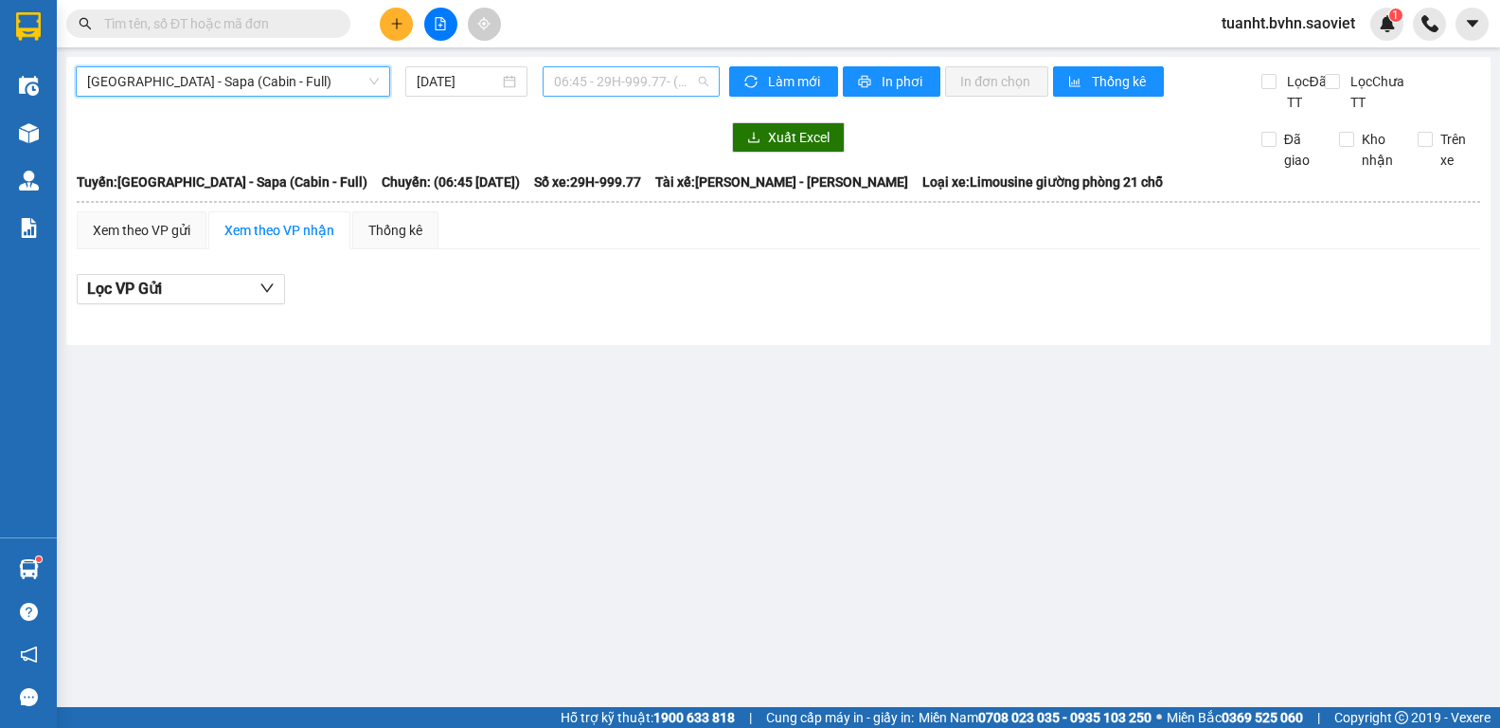
click at [572, 77] on span "06:45 - 29H-999.77 - (Đã hủy)" at bounding box center [631, 81] width 154 height 28
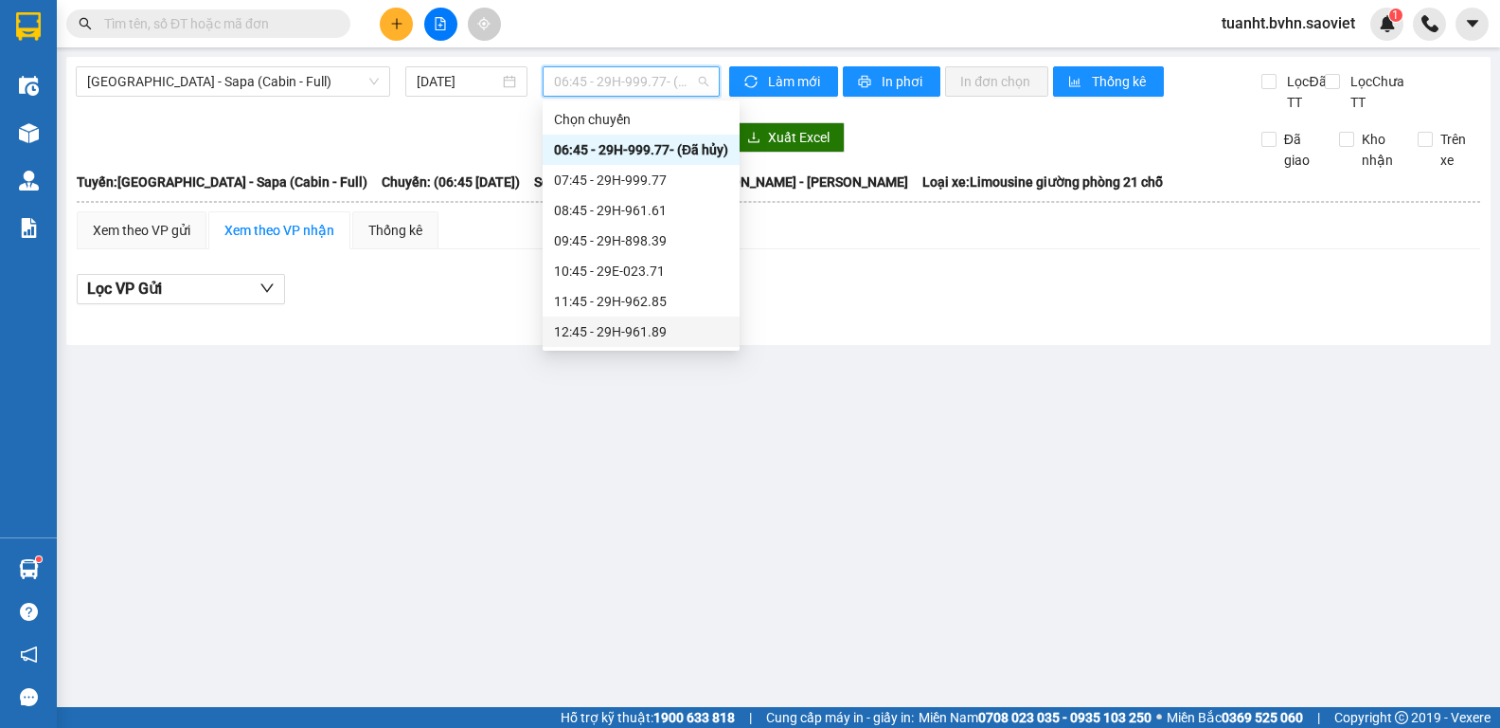
scroll to position [95, 0]
click at [663, 261] on div "13:45 - 29K-014.26" at bounding box center [641, 267] width 174 height 21
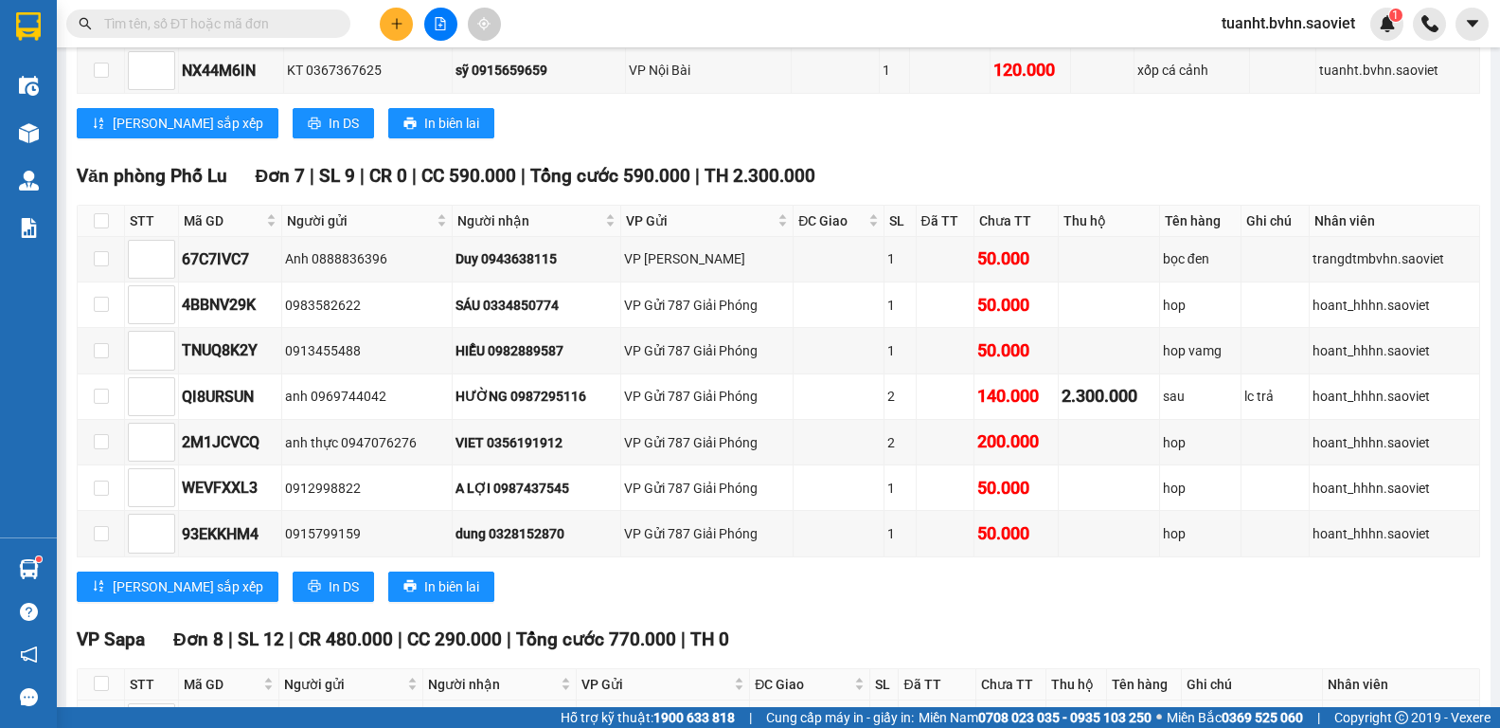
scroll to position [882, 0]
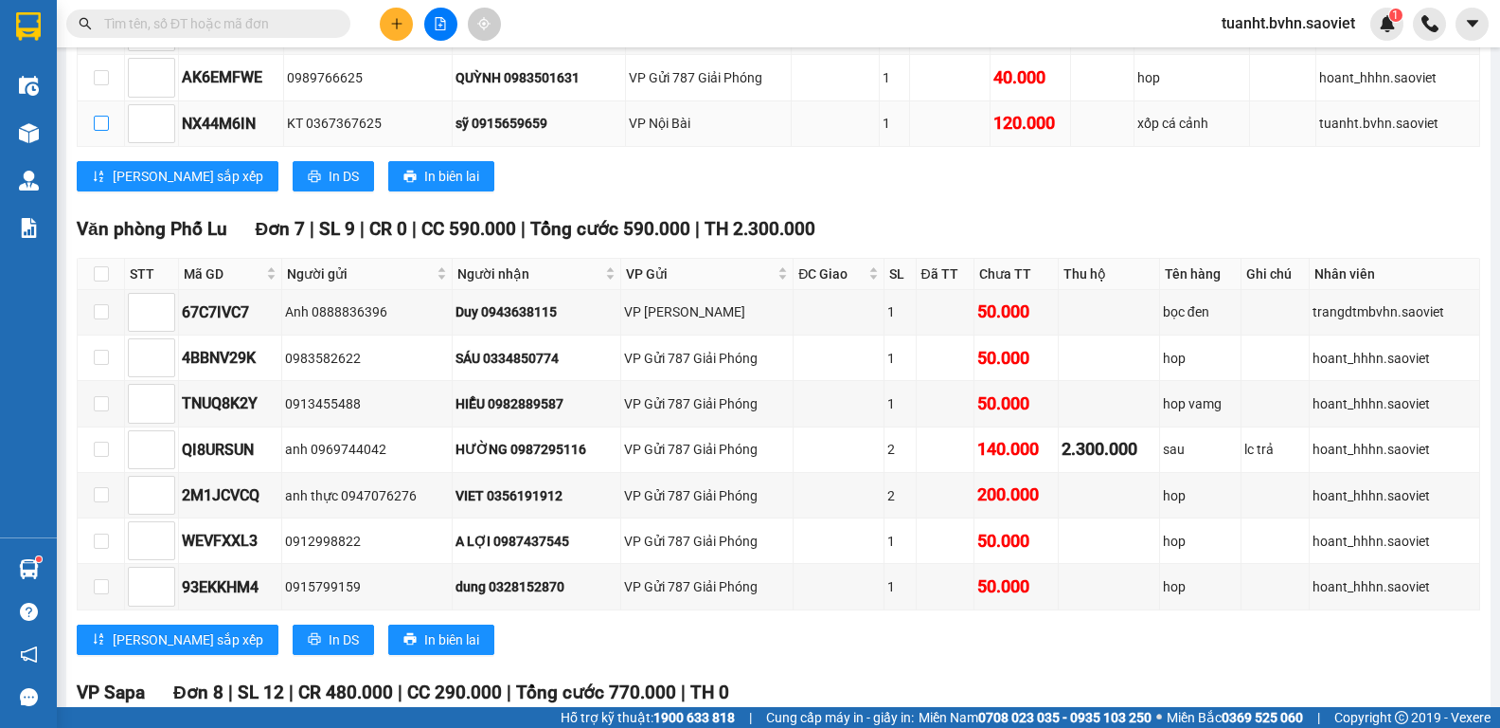
click at [99, 131] on input "checkbox" at bounding box center [101, 123] width 15 height 15
checkbox input "true"
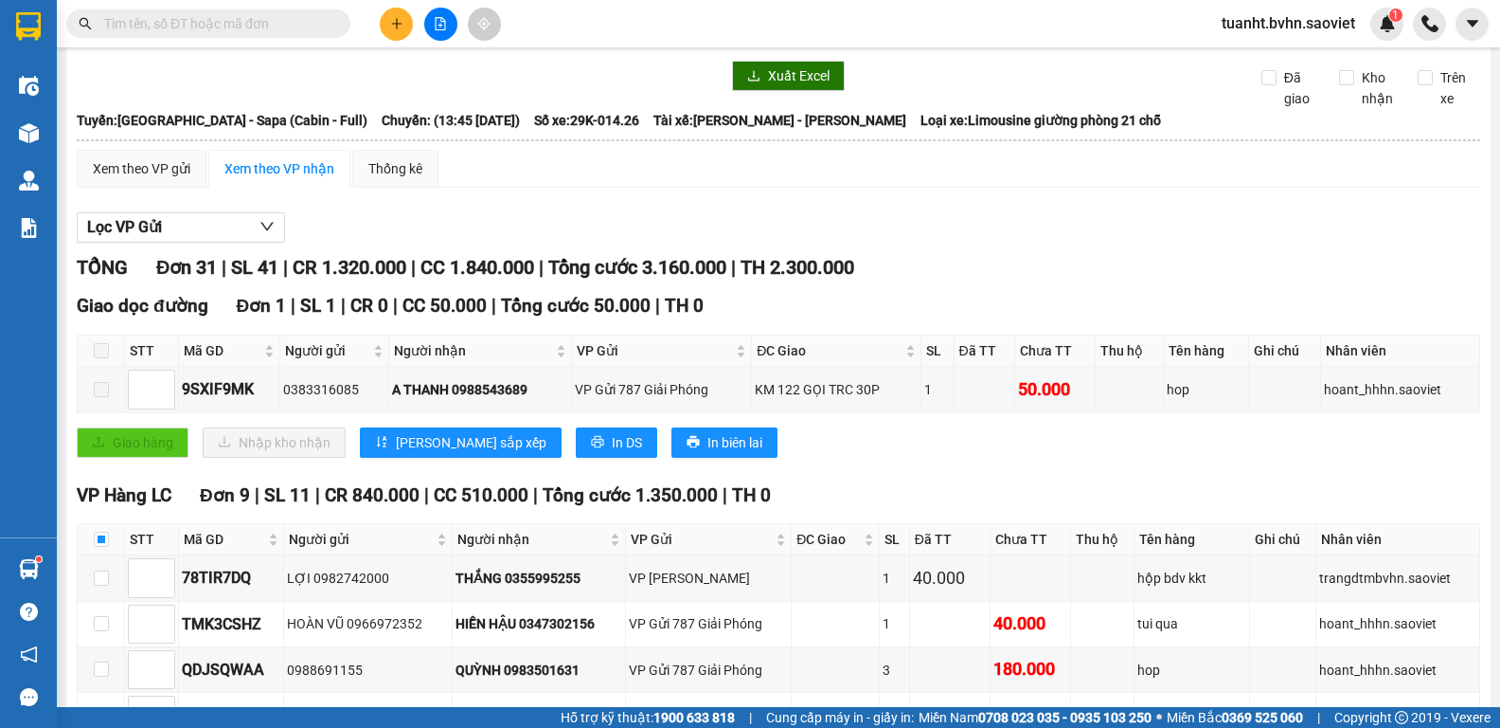
scroll to position [0, 0]
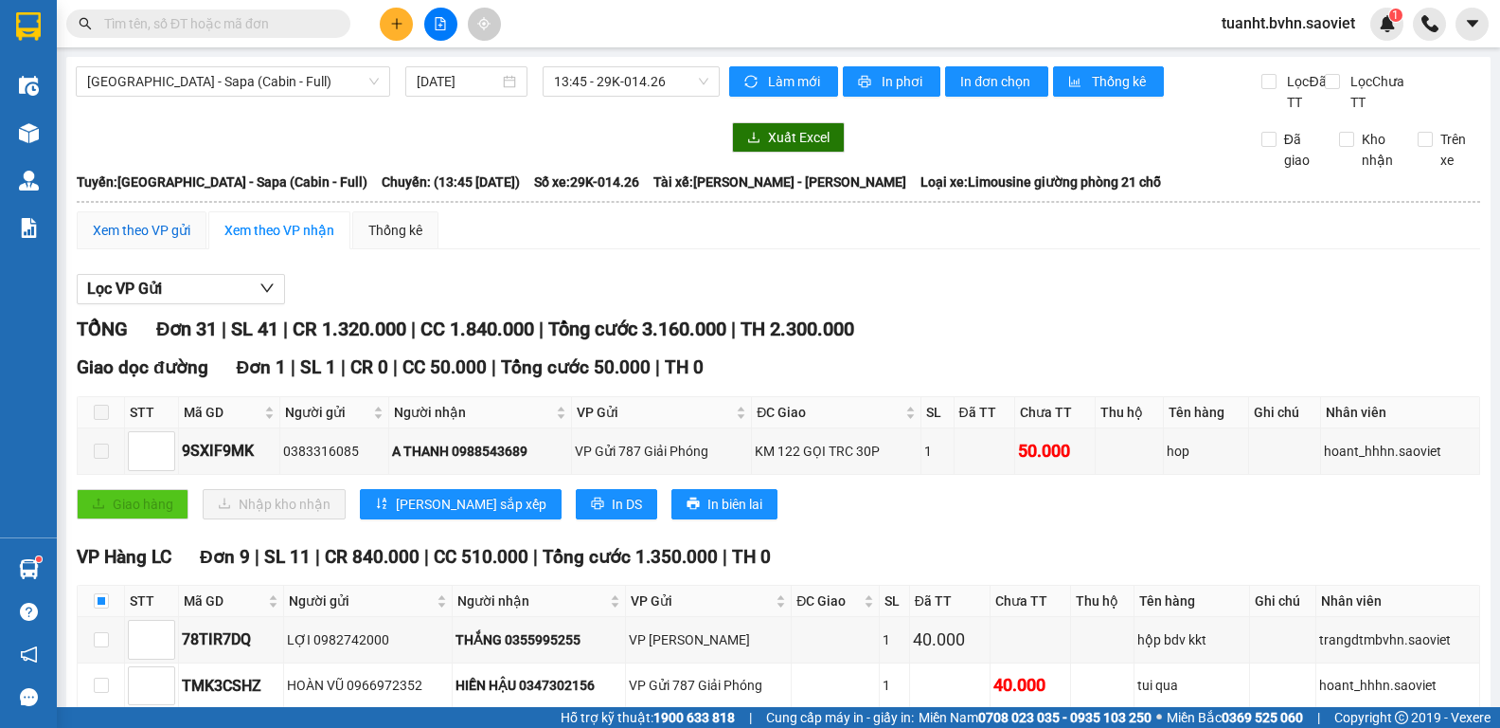
click at [157, 241] on div "Xem theo VP gửi" at bounding box center [142, 230] width 98 height 21
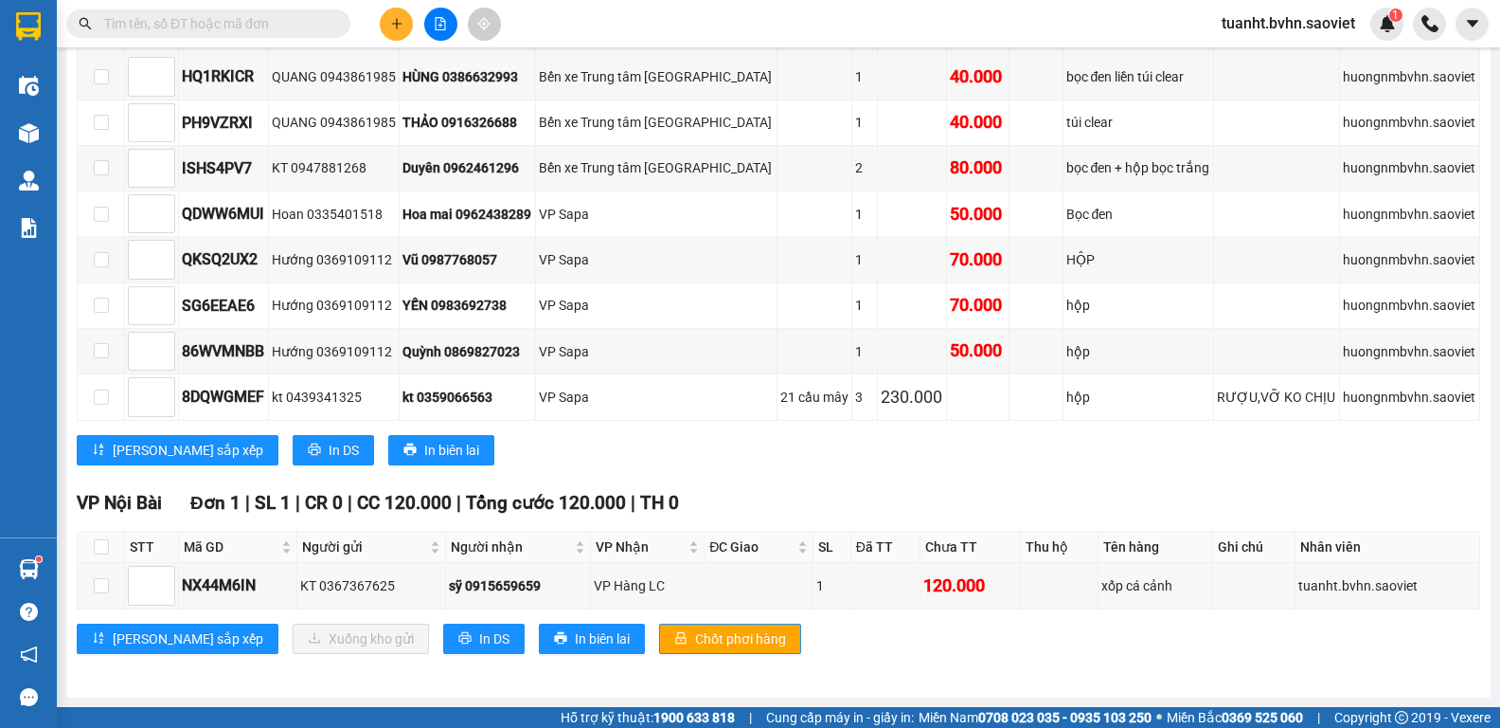
scroll to position [1884, 0]
click at [94, 590] on input "checkbox" at bounding box center [101, 585] width 15 height 15
checkbox input "true"
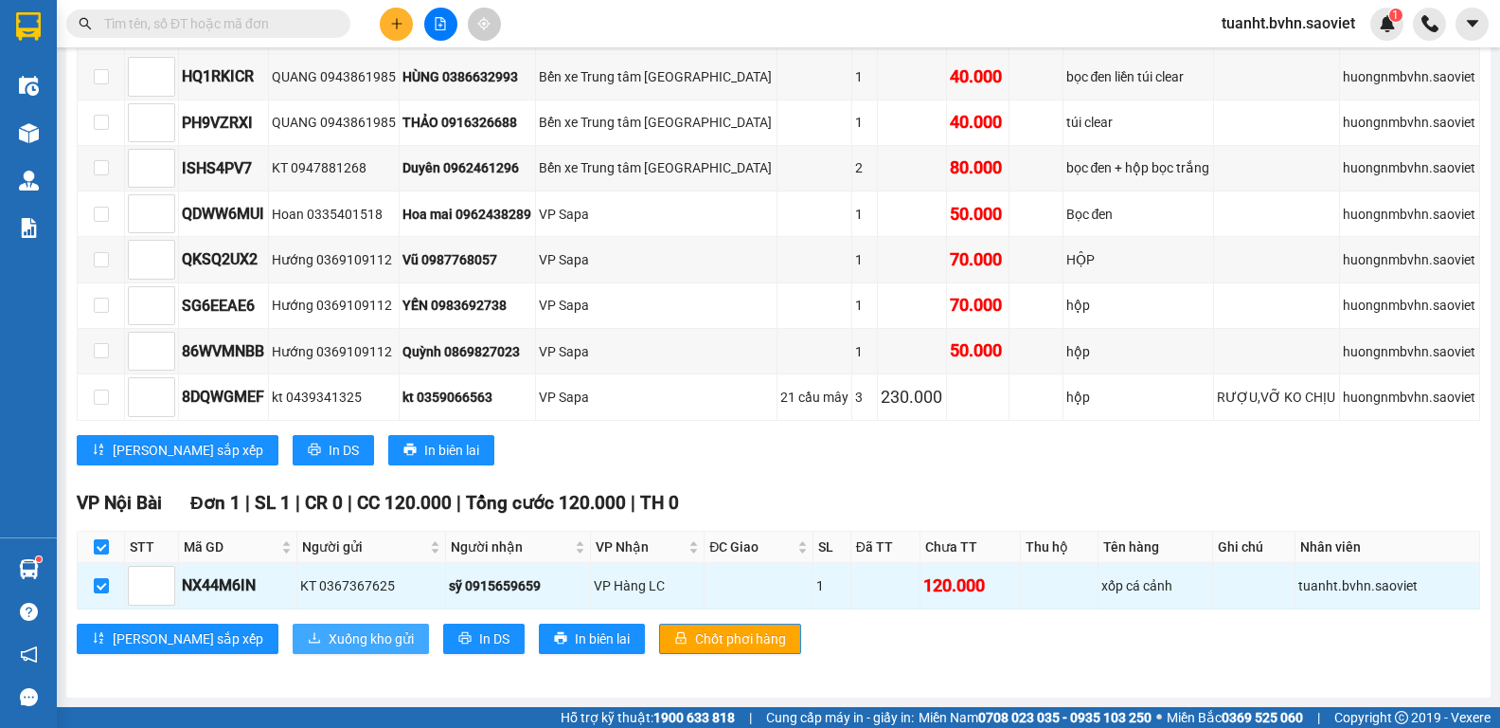
click at [329, 641] on span "Xuống kho gửi" at bounding box center [371, 638] width 85 height 21
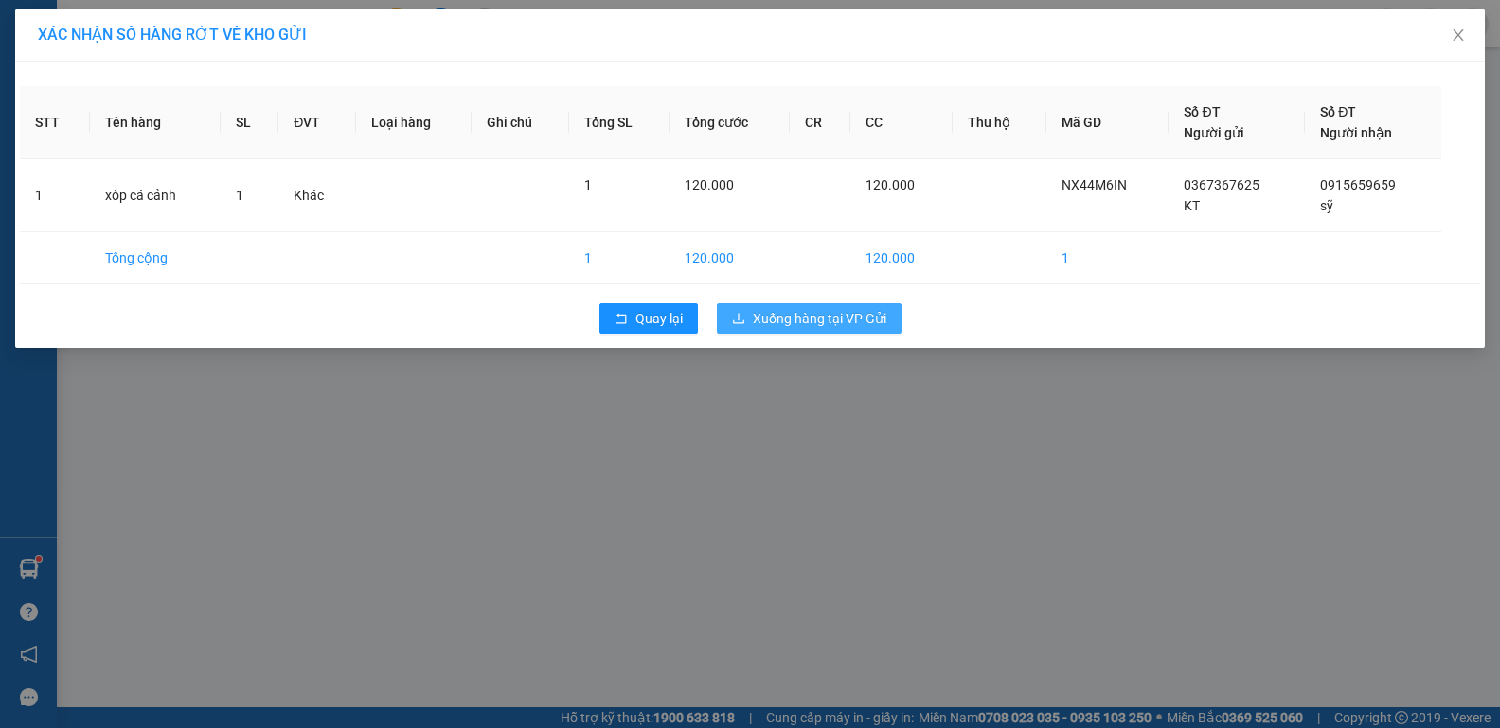
click at [843, 327] on span "Xuống hàng tại VP Gửi" at bounding box center [820, 318] width 134 height 21
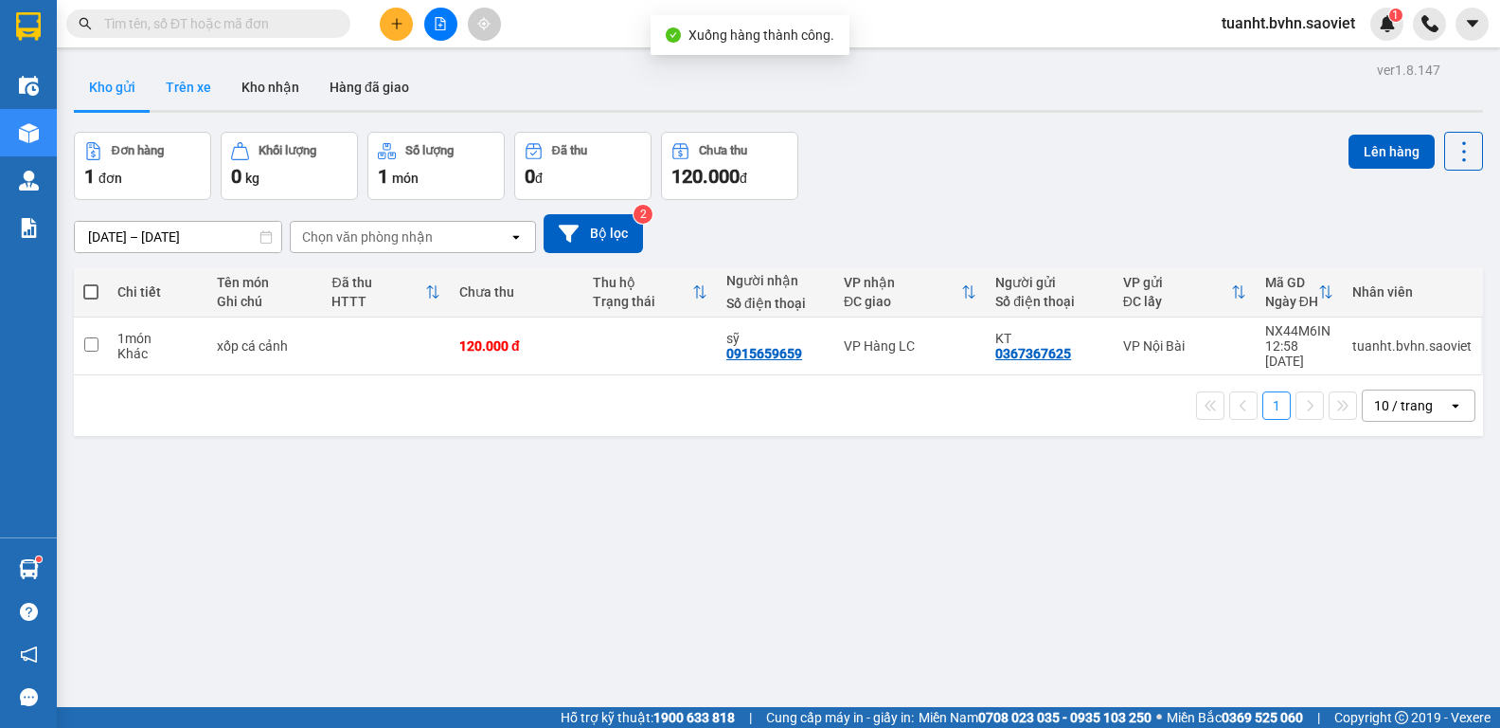
click at [183, 88] on button "Trên xe" at bounding box center [189, 86] width 76 height 45
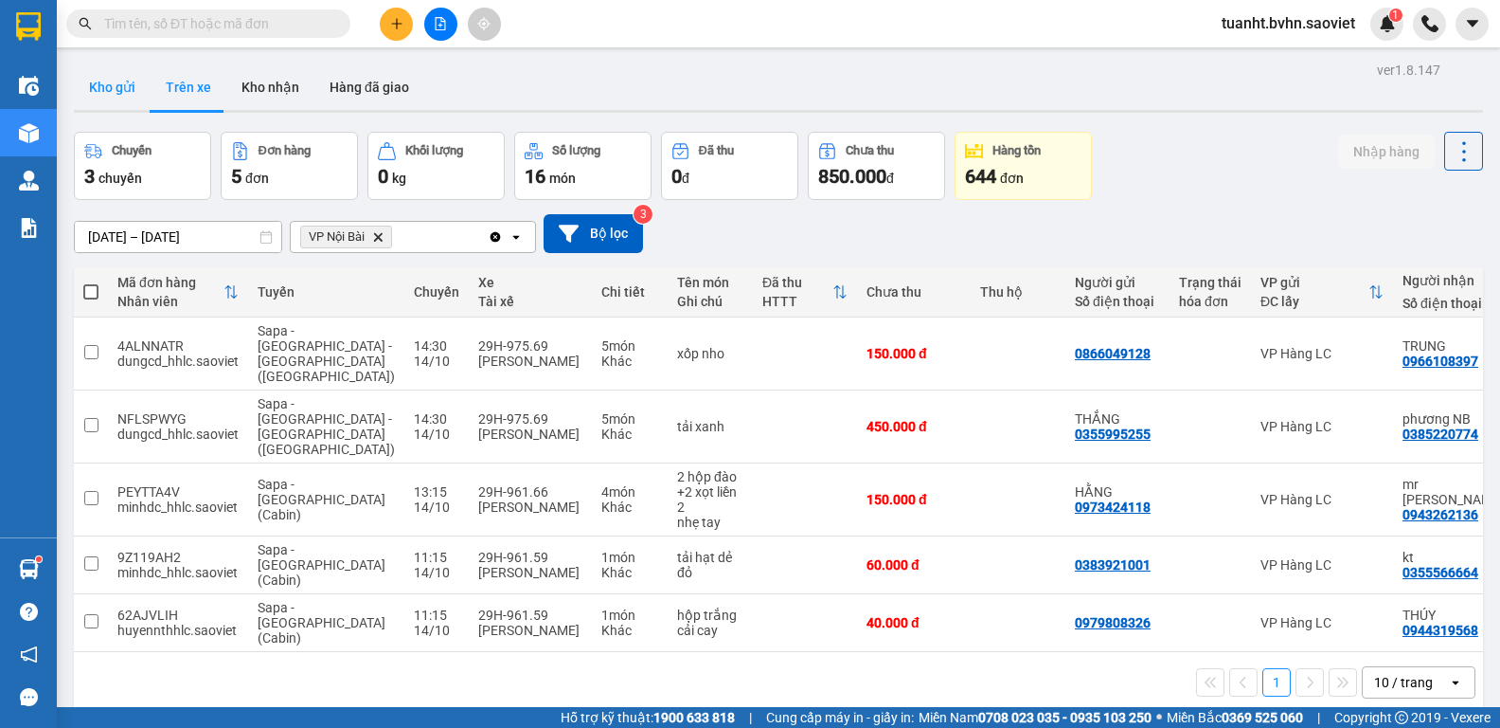
click at [110, 77] on button "Kho gửi" at bounding box center [112, 86] width 77 height 45
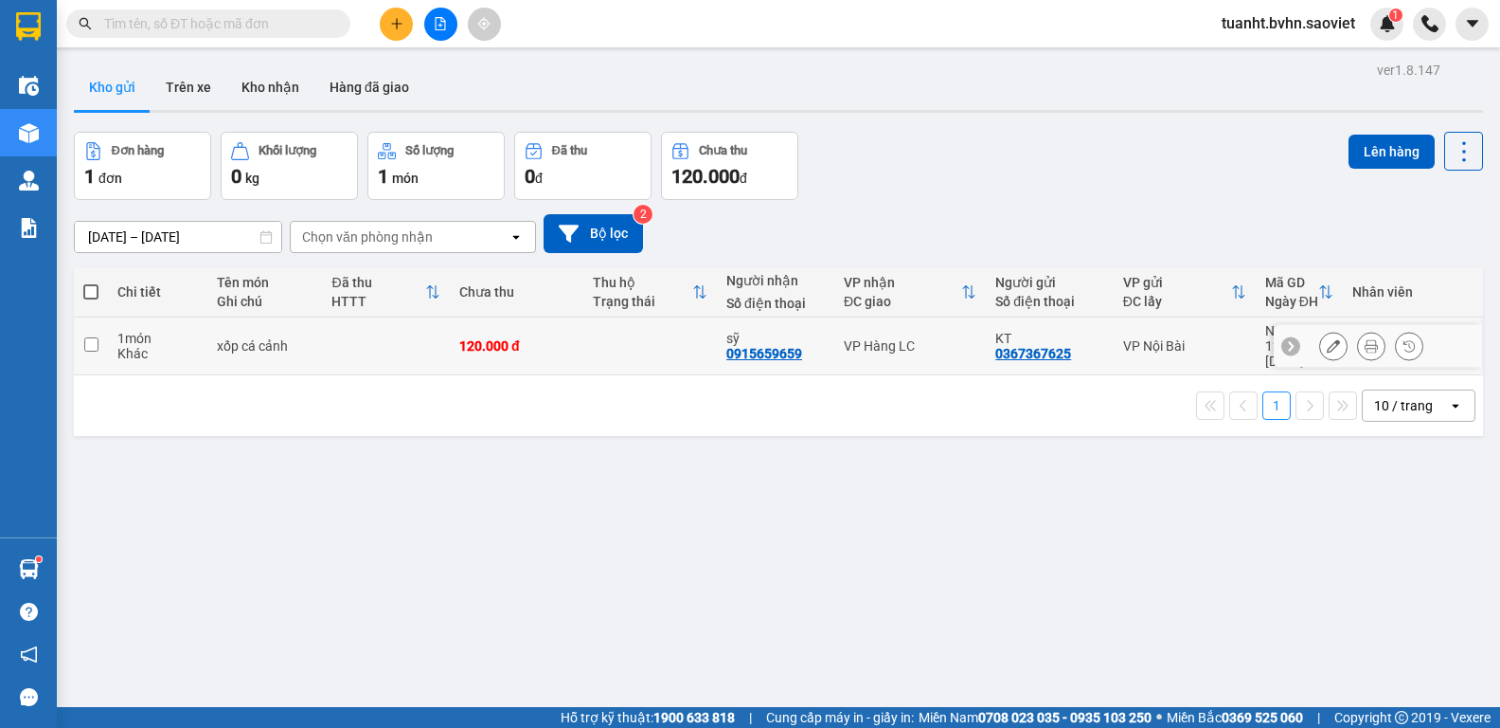
click at [112, 332] on td "1 món Khác" at bounding box center [157, 346] width 99 height 58
checkbox input "true"
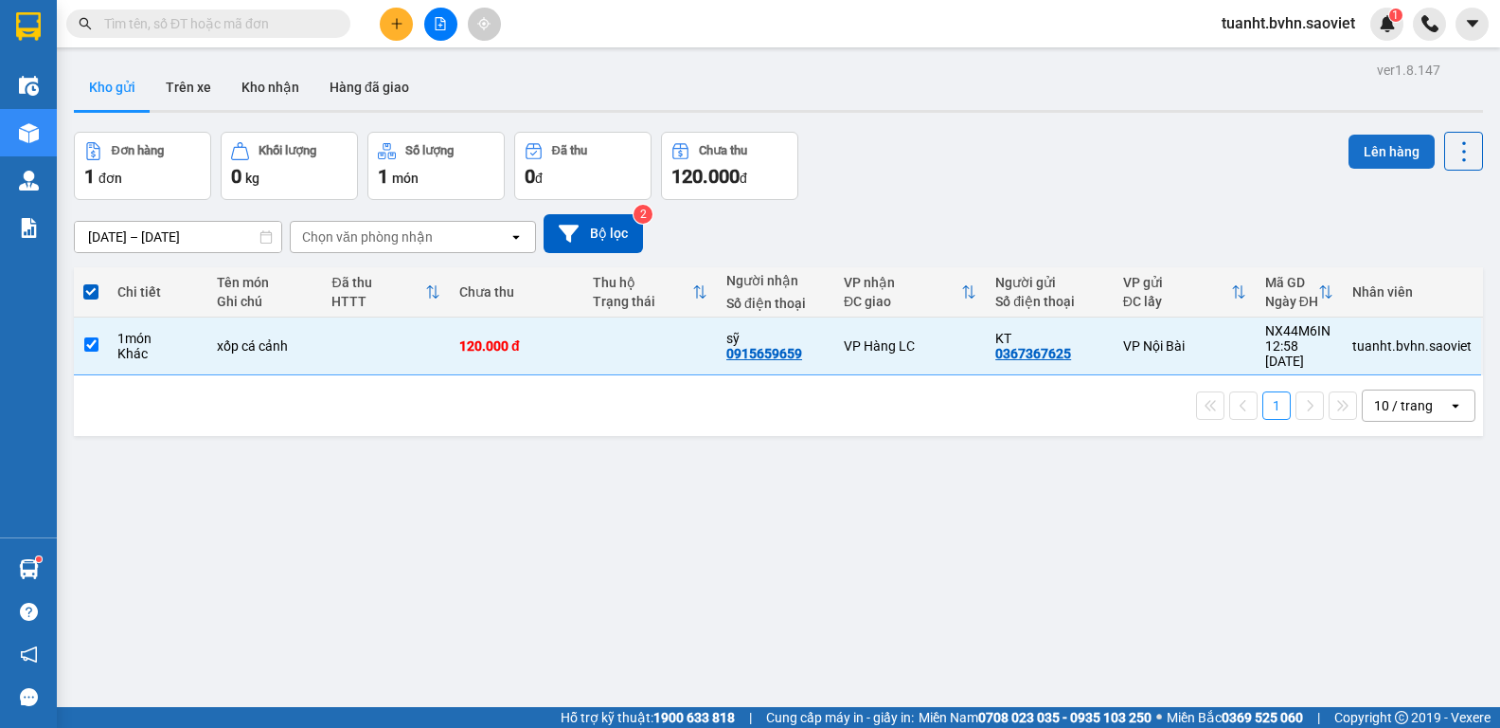
click at [1370, 148] on button "Lên hàng" at bounding box center [1392, 152] width 86 height 34
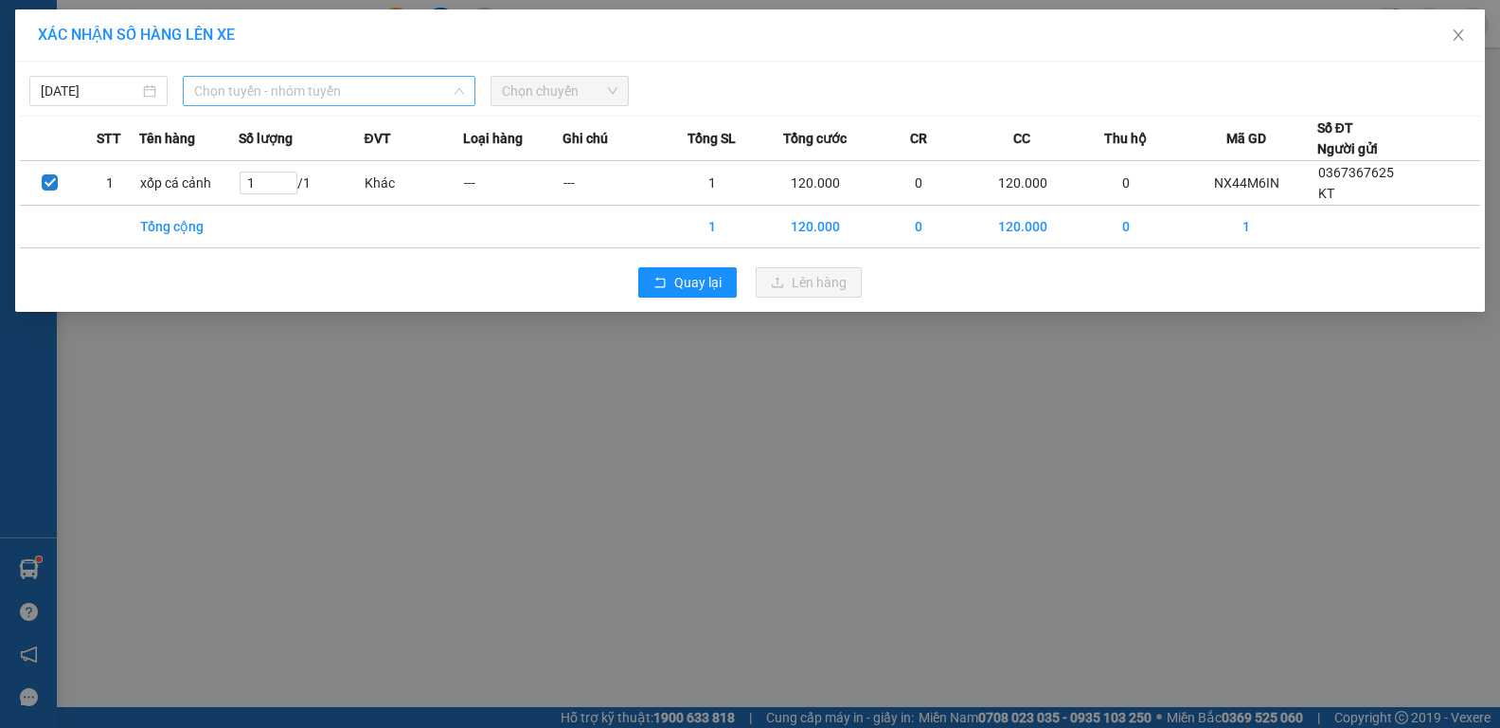
click at [336, 87] on span "Chọn tuyến - nhóm tuyến" at bounding box center [329, 91] width 270 height 28
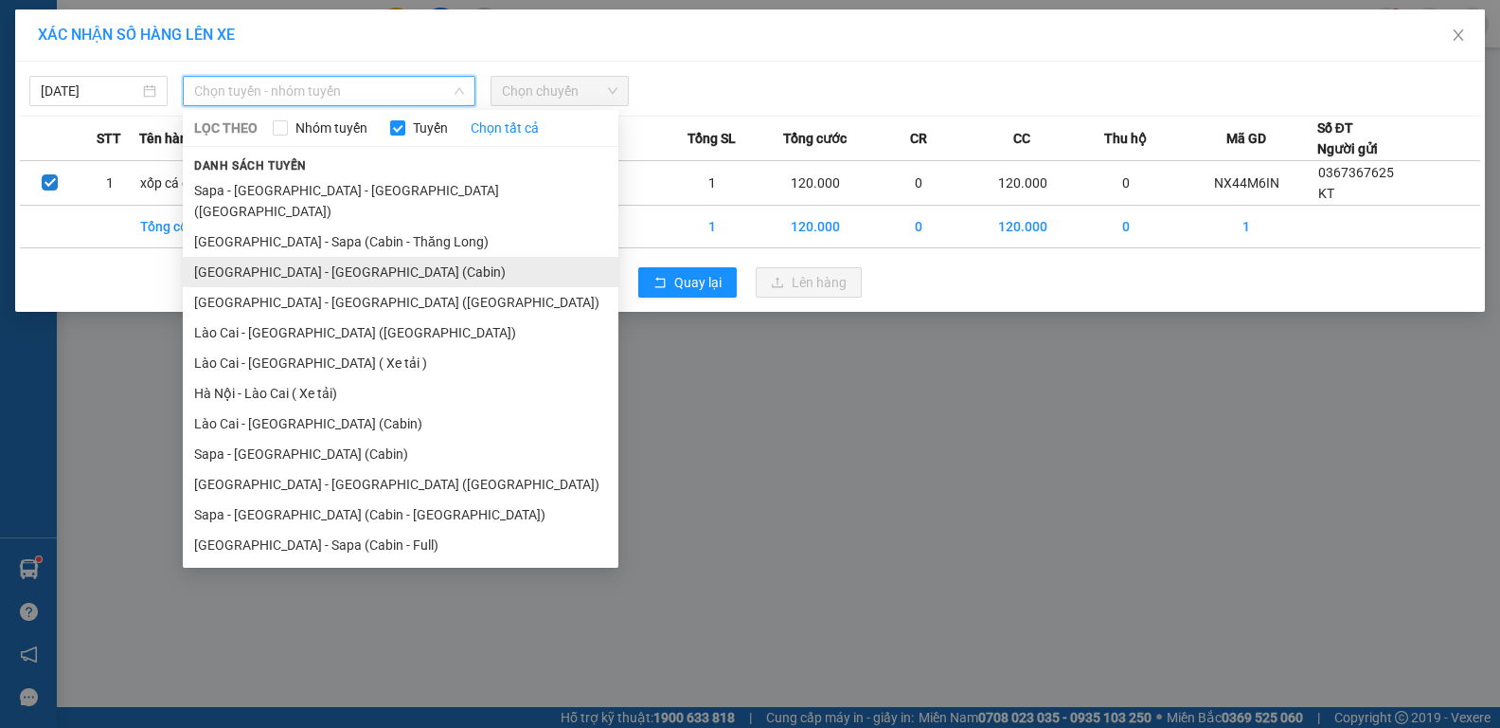
click at [306, 257] on li "[GEOGRAPHIC_DATA] - [GEOGRAPHIC_DATA] (Cabin)" at bounding box center [401, 272] width 436 height 30
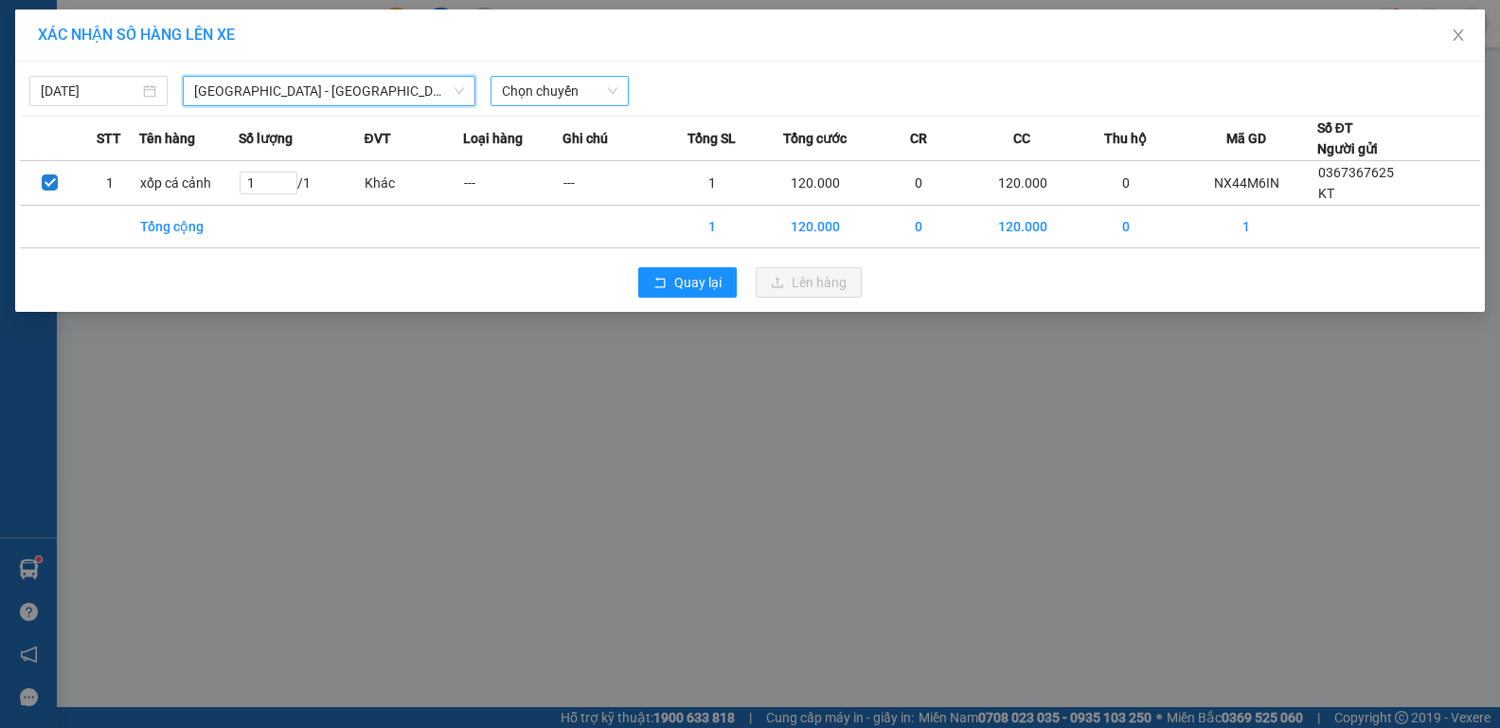
click at [547, 97] on span "Chọn chuyến" at bounding box center [560, 91] width 116 height 28
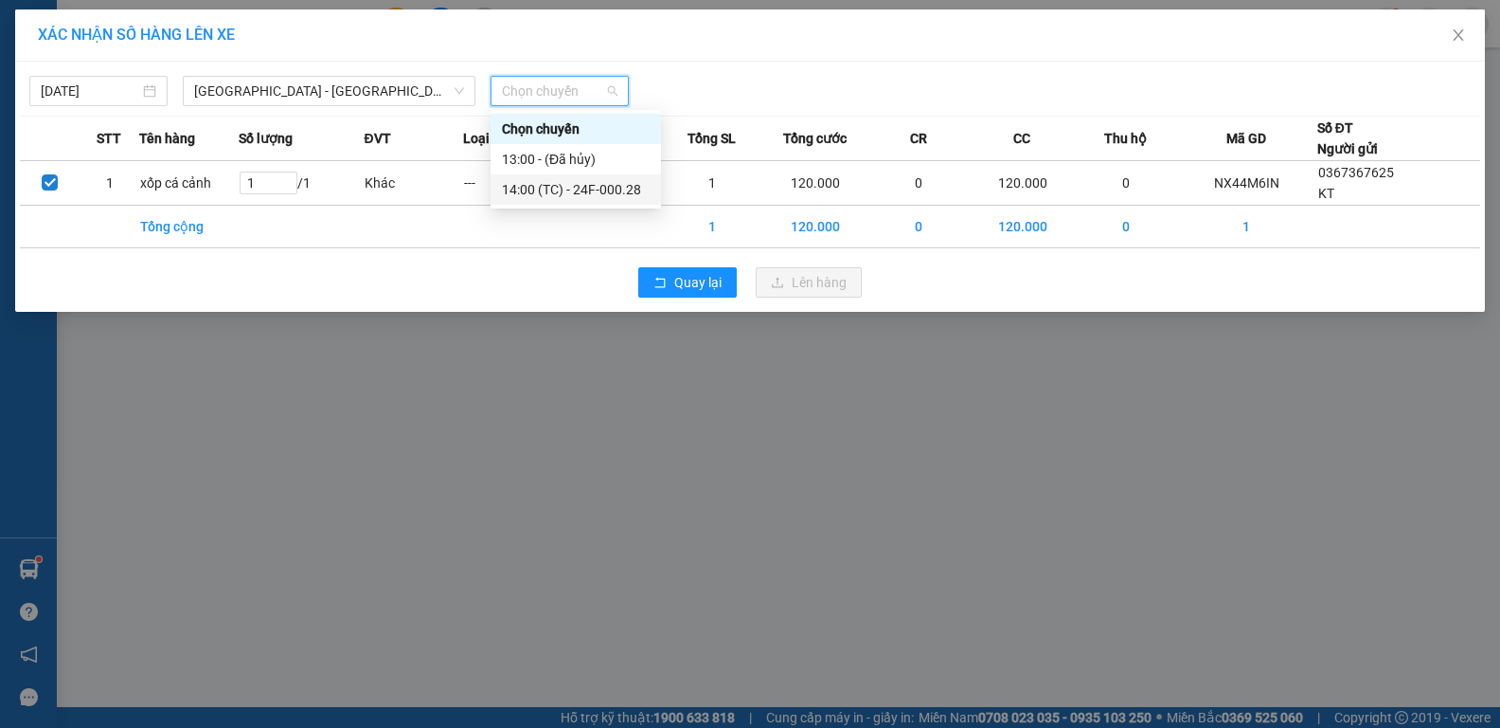
click at [580, 185] on div "14:00 (TC) - 24F-000.28" at bounding box center [576, 189] width 148 height 21
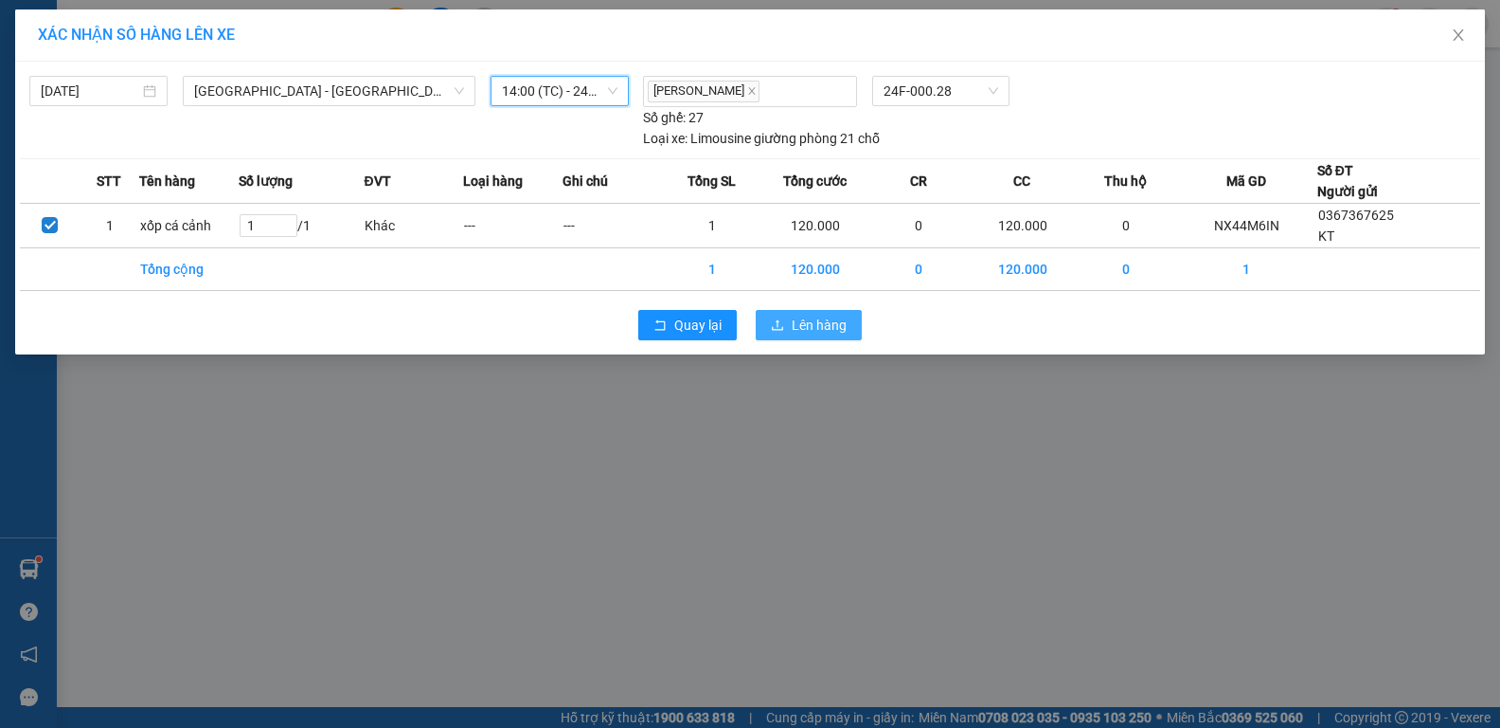
click at [811, 322] on span "Lên hàng" at bounding box center [819, 324] width 55 height 21
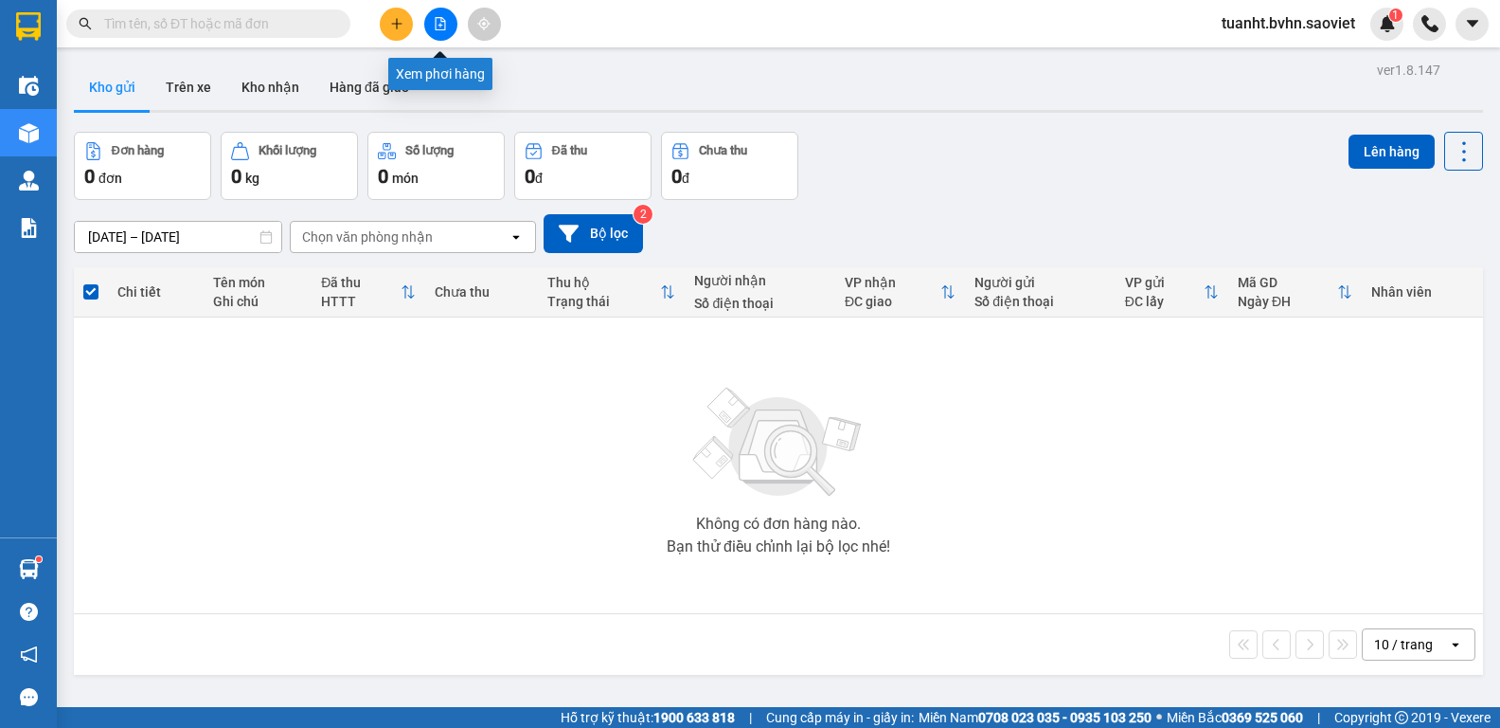
click at [446, 17] on icon "file-add" at bounding box center [440, 23] width 13 height 13
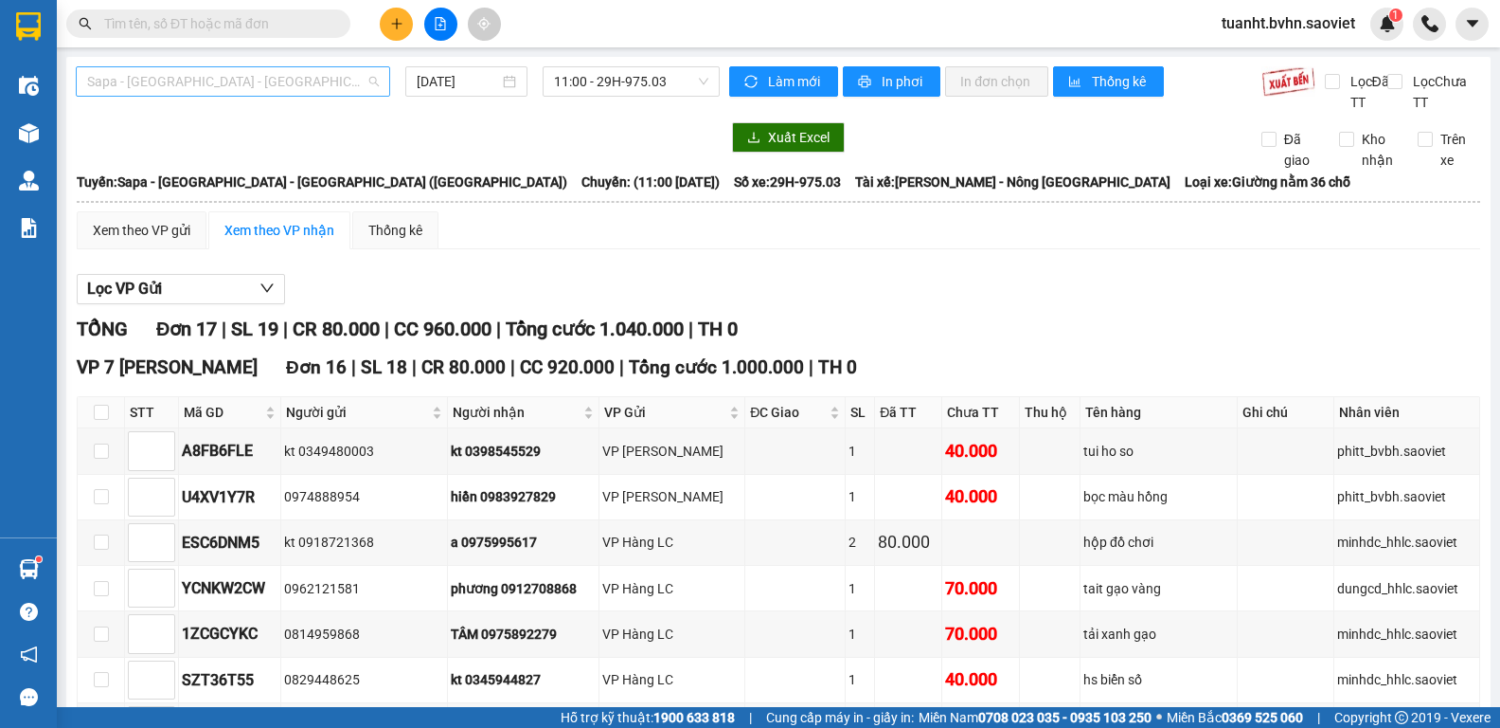
click at [296, 77] on span "Sapa - [GEOGRAPHIC_DATA] - [GEOGRAPHIC_DATA] ([GEOGRAPHIC_DATA])" at bounding box center [233, 81] width 292 height 28
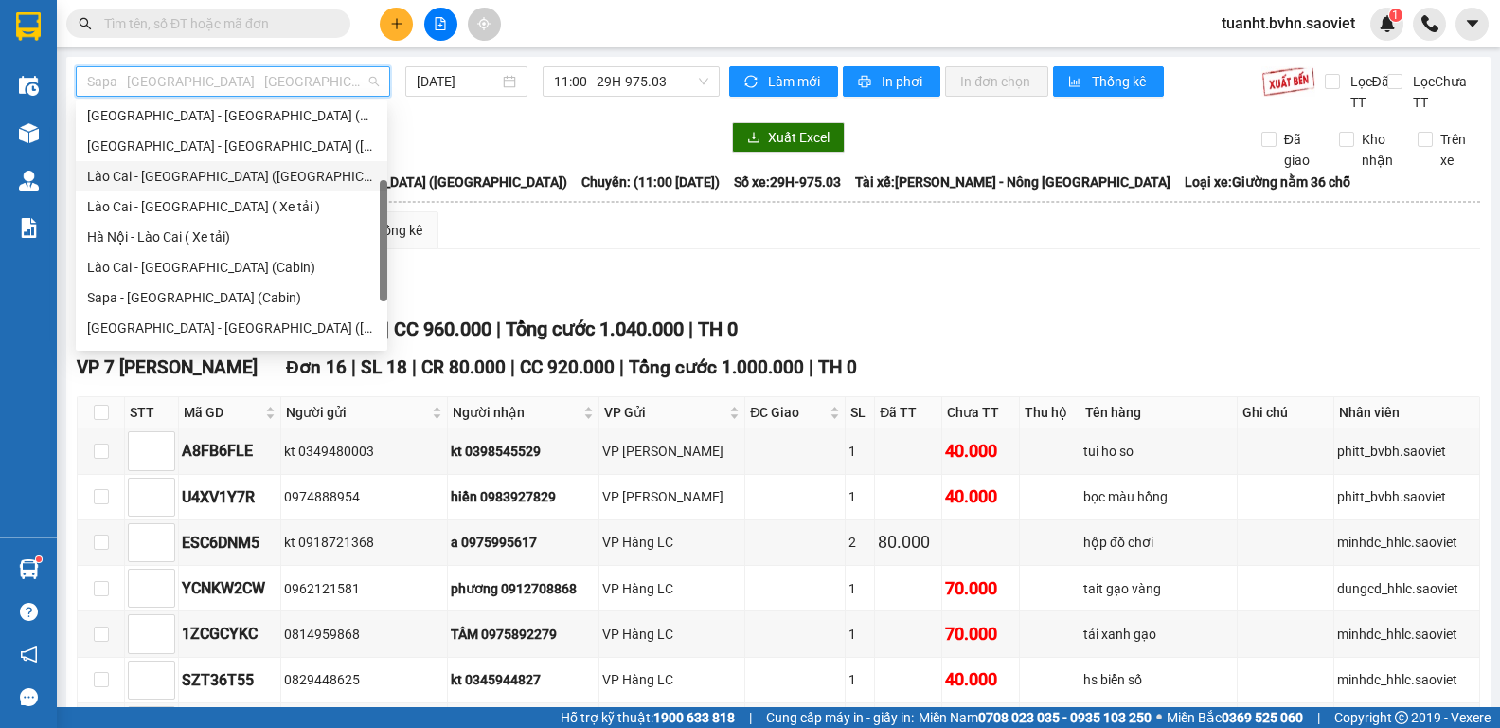
scroll to position [152, 0]
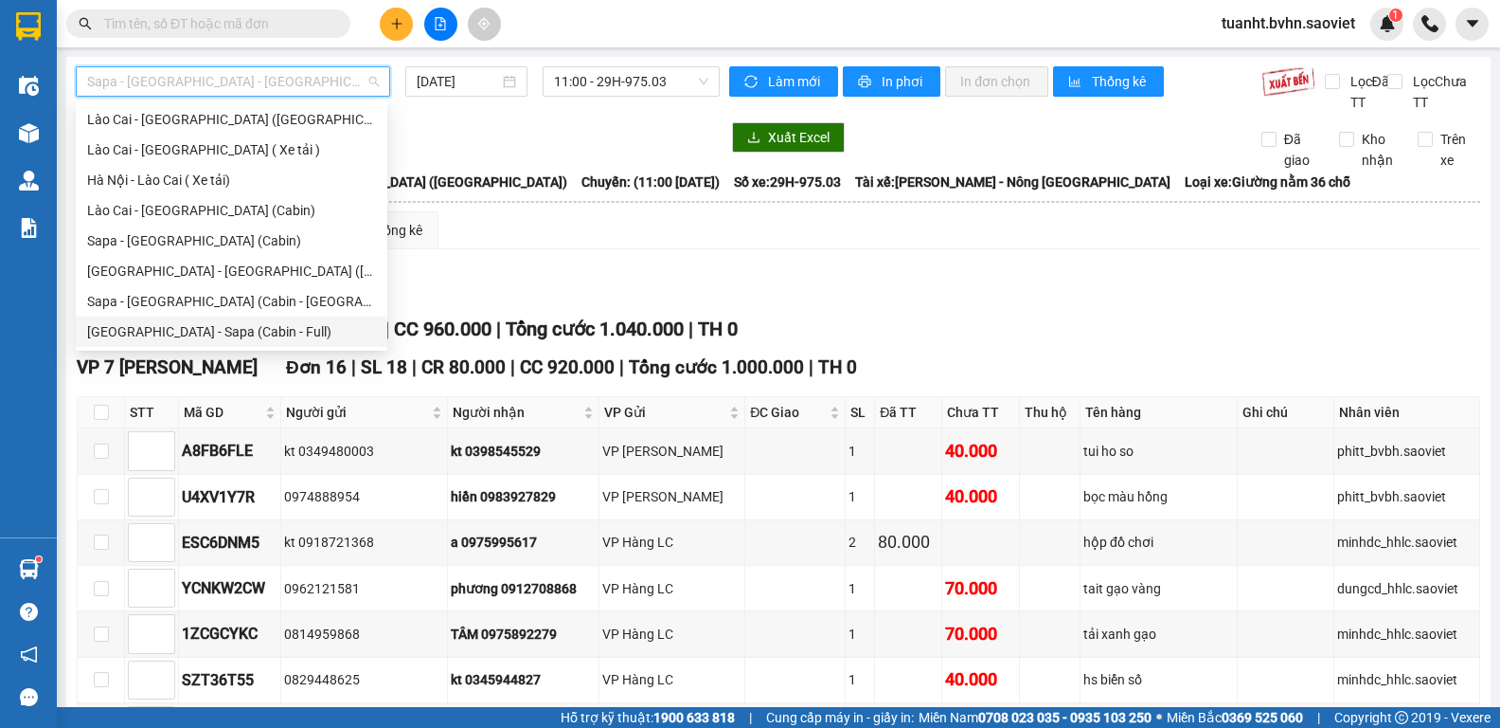
click at [252, 329] on div "[GEOGRAPHIC_DATA] - Sapa (Cabin - Full)" at bounding box center [231, 331] width 289 height 21
type input "[DATE]"
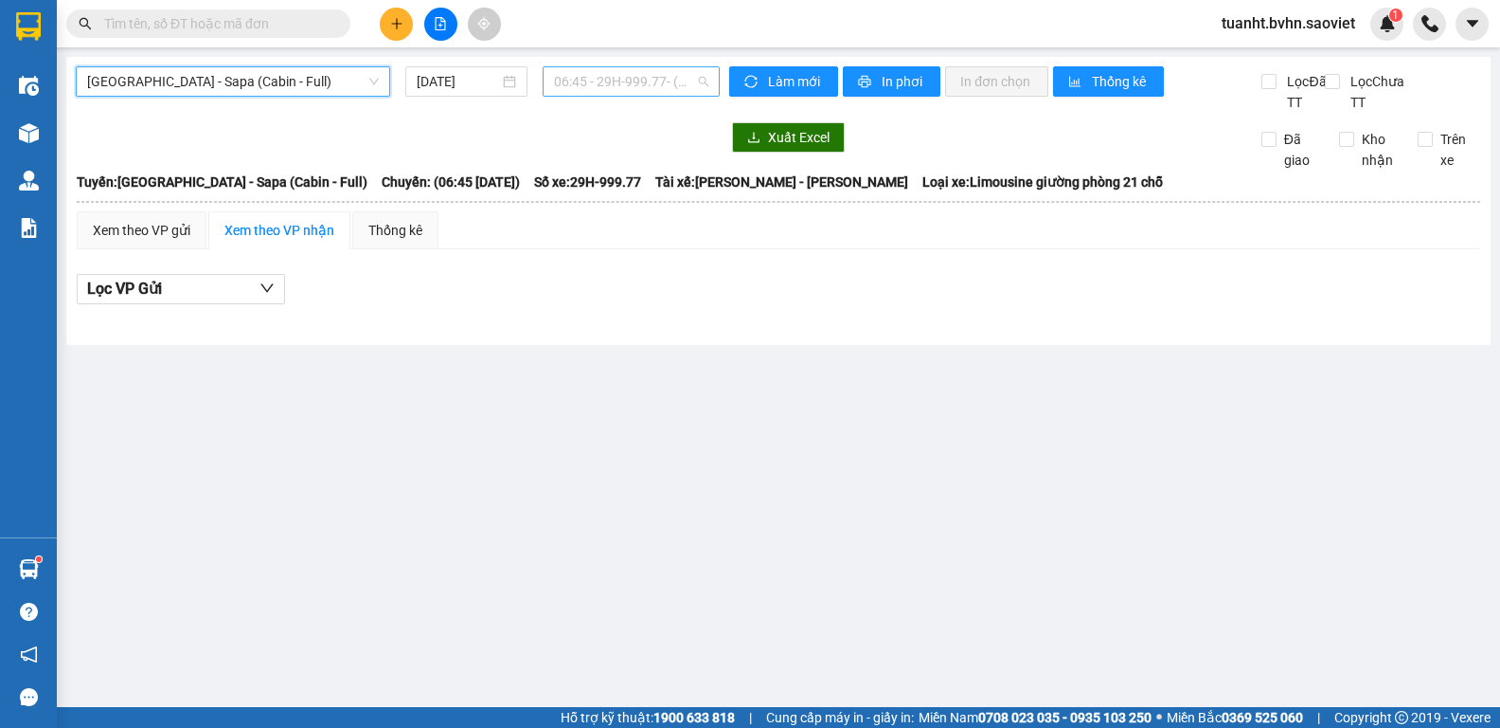
click at [604, 80] on span "06:45 - 29H-999.77 - (Đã hủy)" at bounding box center [631, 81] width 154 height 28
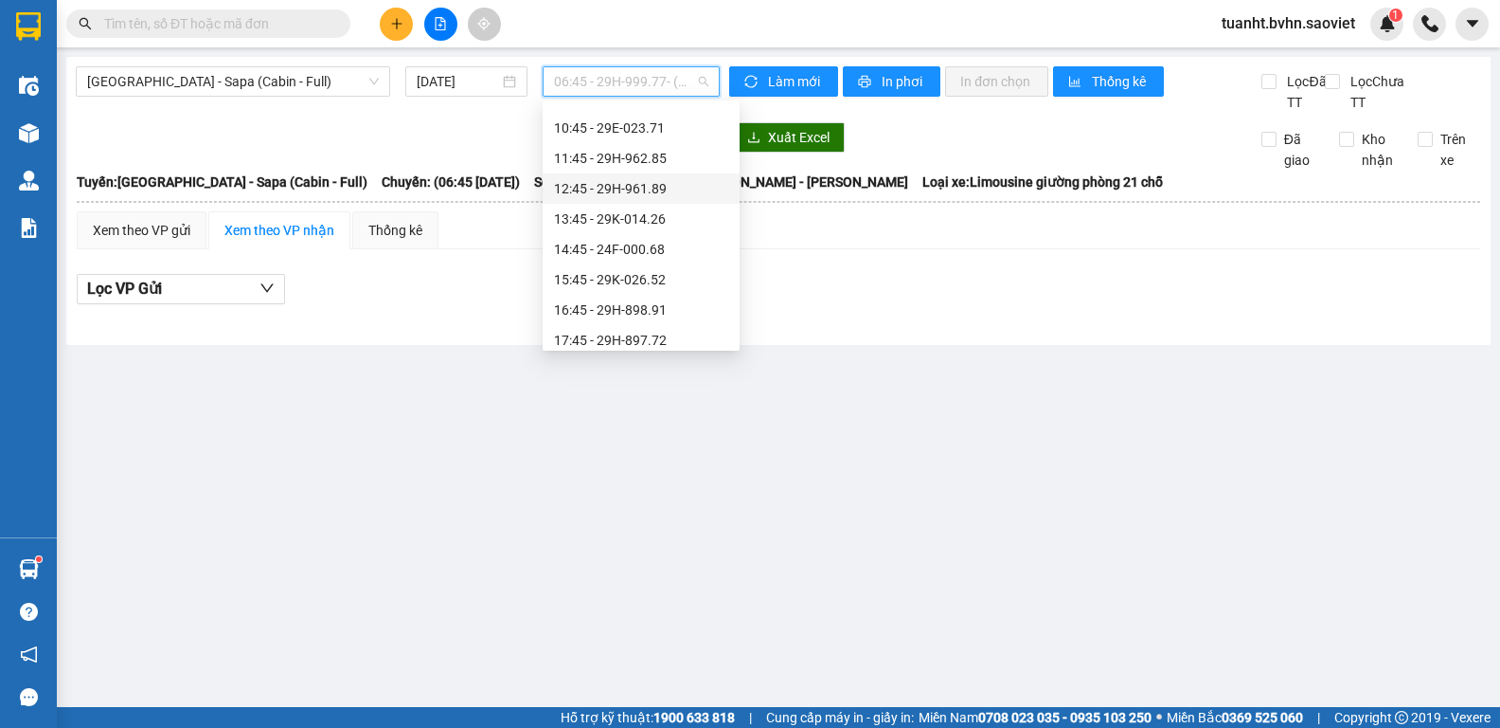
scroll to position [189, 0]
click at [646, 165] on div "13:45 - 29K-014.26" at bounding box center [641, 172] width 174 height 21
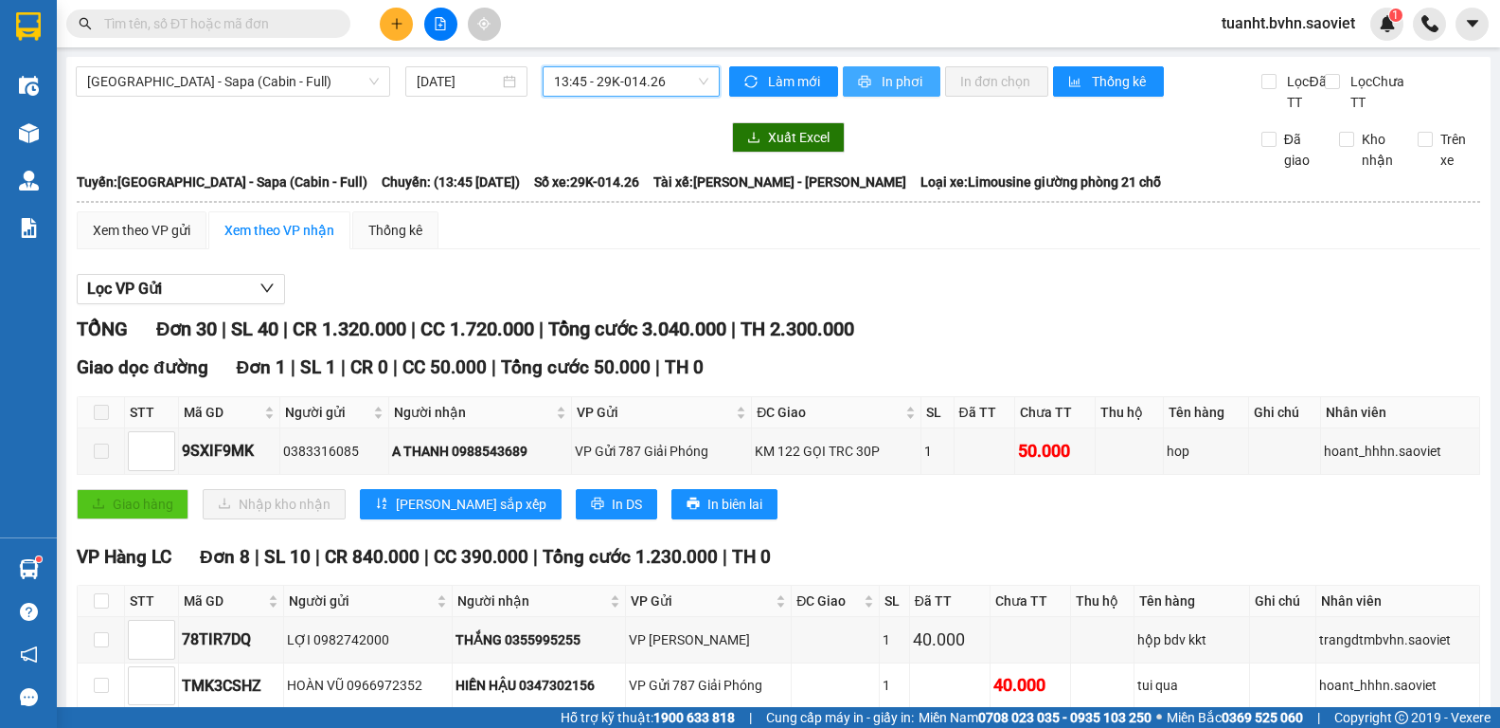
click at [891, 79] on span "In phơi" at bounding box center [904, 81] width 44 height 21
click at [312, 86] on span "[GEOGRAPHIC_DATA] - Sapa (Cabin - Full)" at bounding box center [233, 81] width 292 height 28
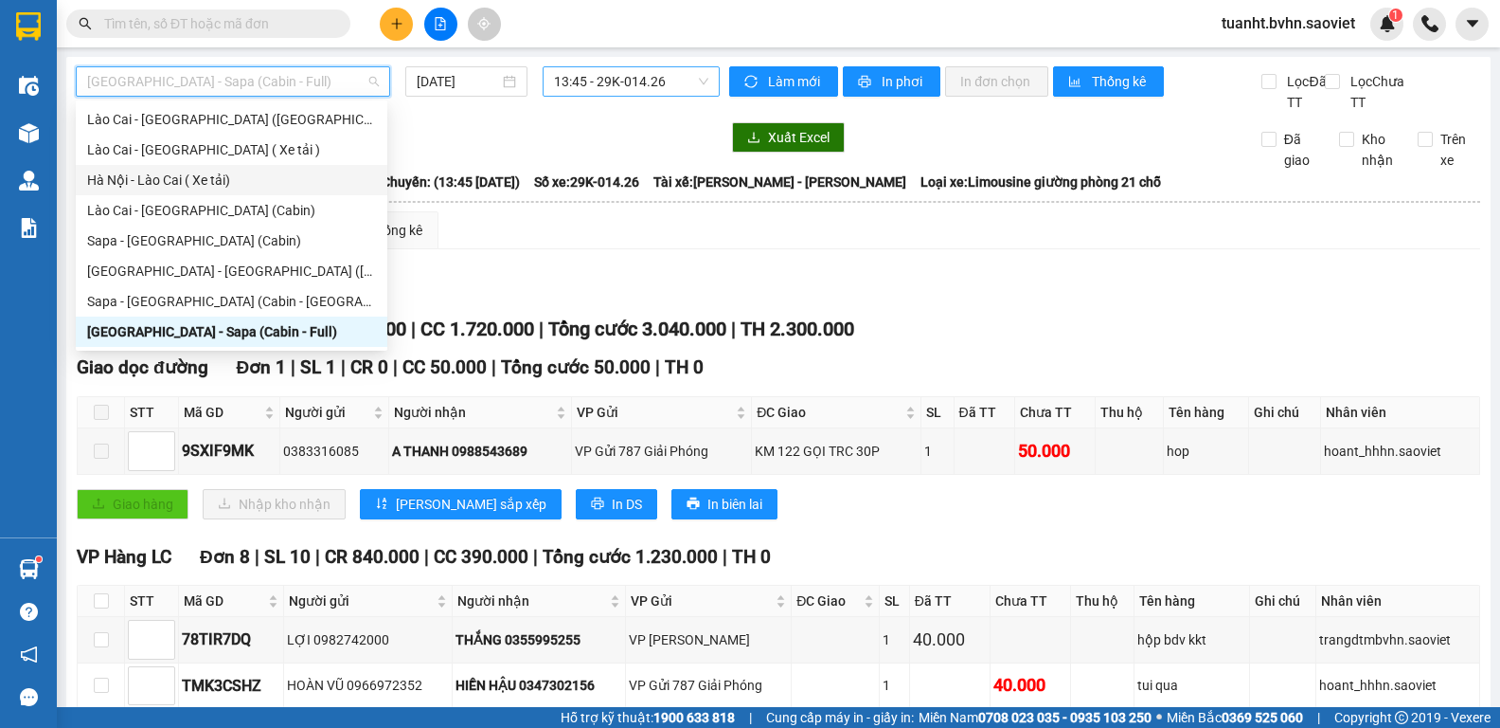
click at [664, 75] on span "13:45 - 29K-014.26" at bounding box center [631, 81] width 154 height 28
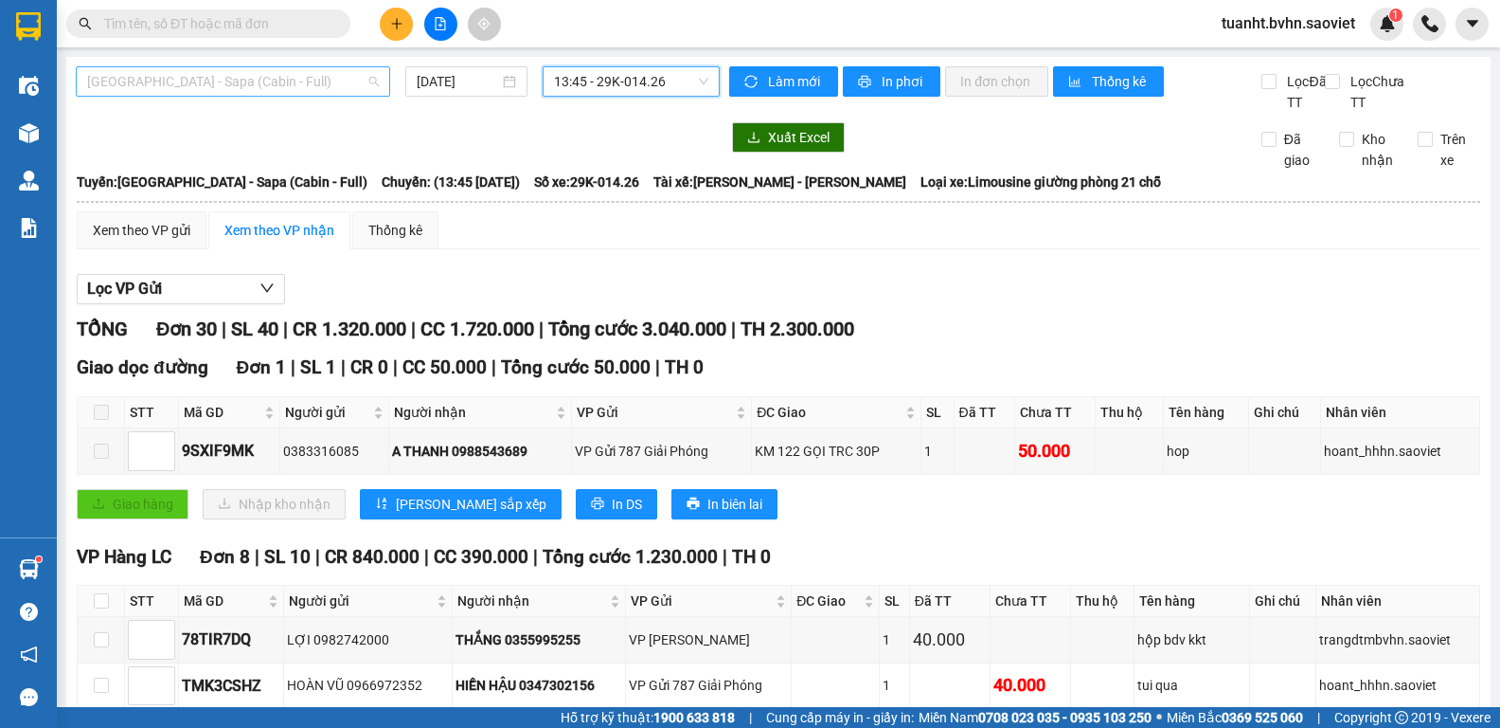
click at [336, 80] on span "[GEOGRAPHIC_DATA] - Sapa (Cabin - Full)" at bounding box center [233, 81] width 292 height 28
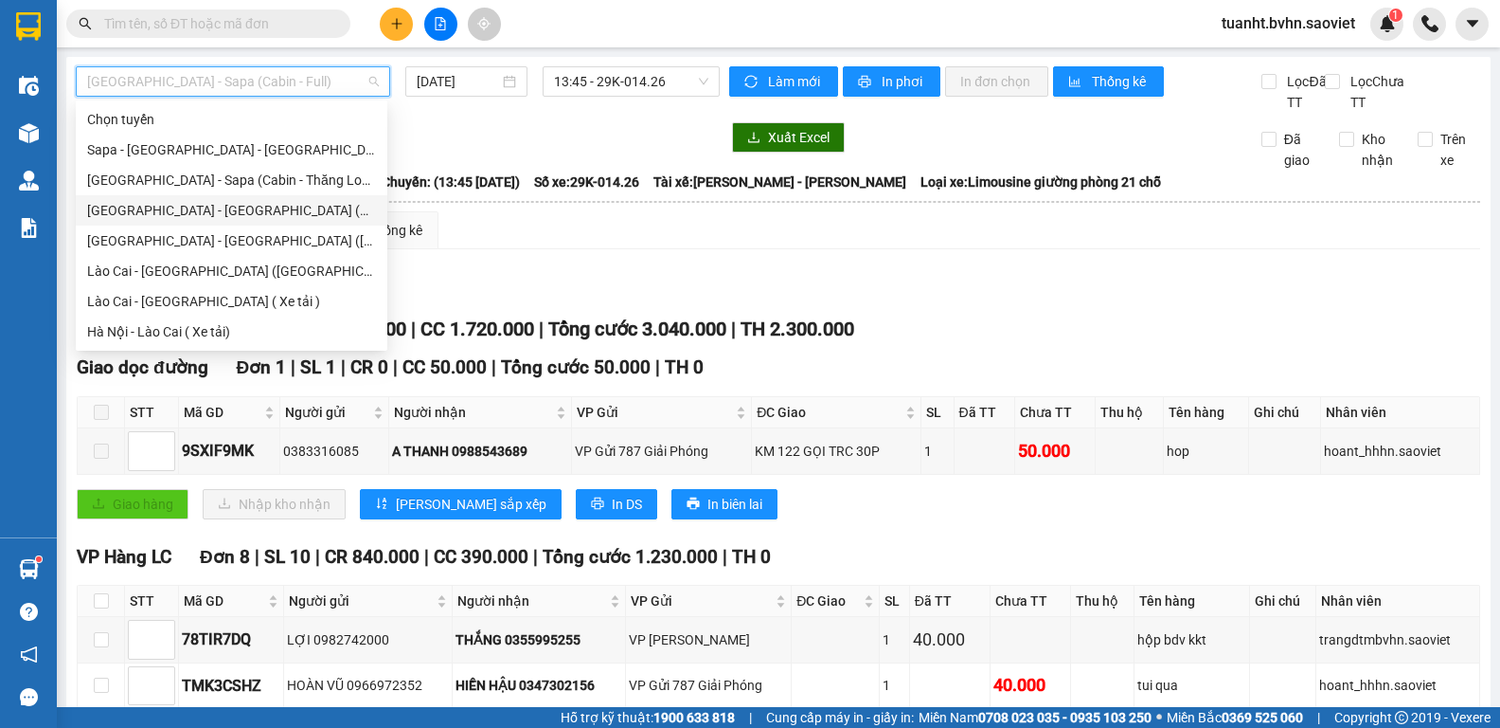
click at [189, 207] on div "[GEOGRAPHIC_DATA] - [GEOGRAPHIC_DATA] (Cabin)" at bounding box center [231, 210] width 289 height 21
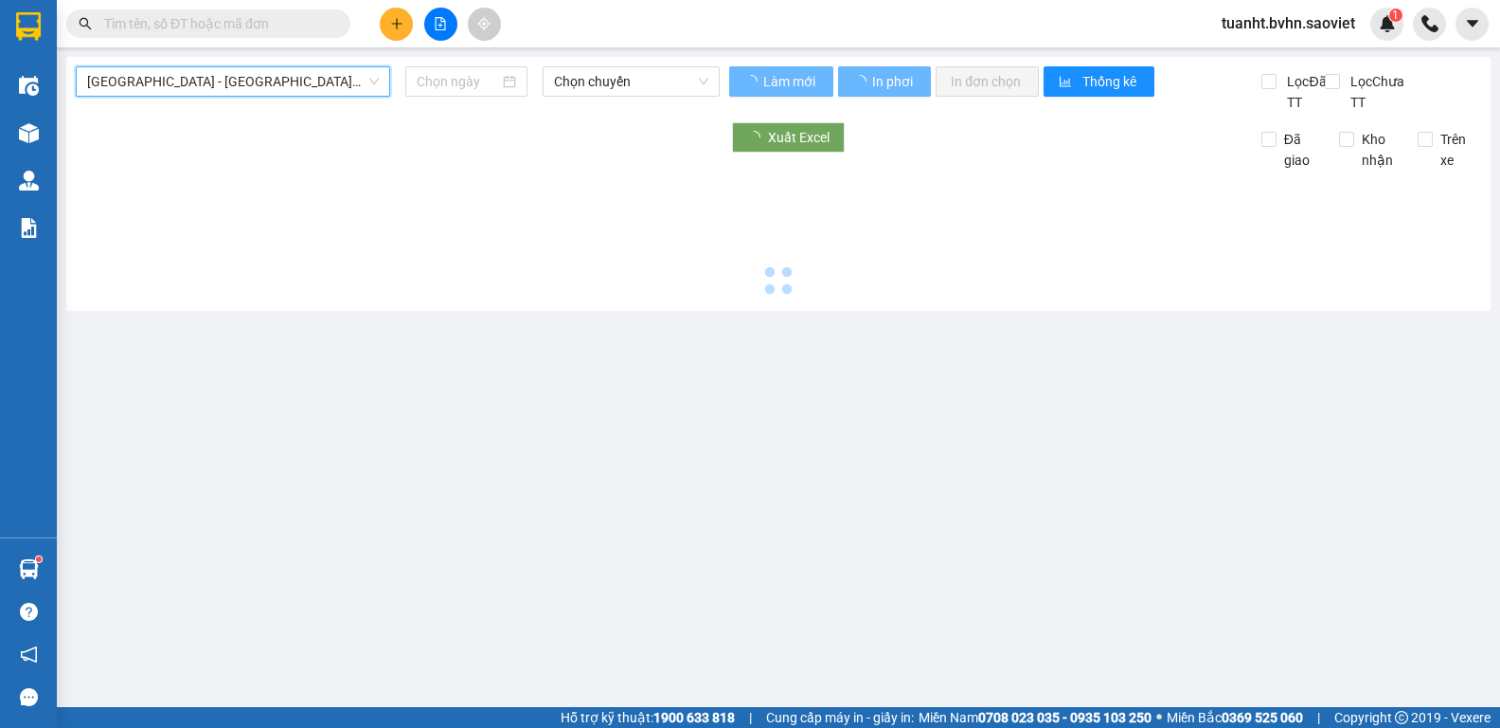
type input "[DATE]"
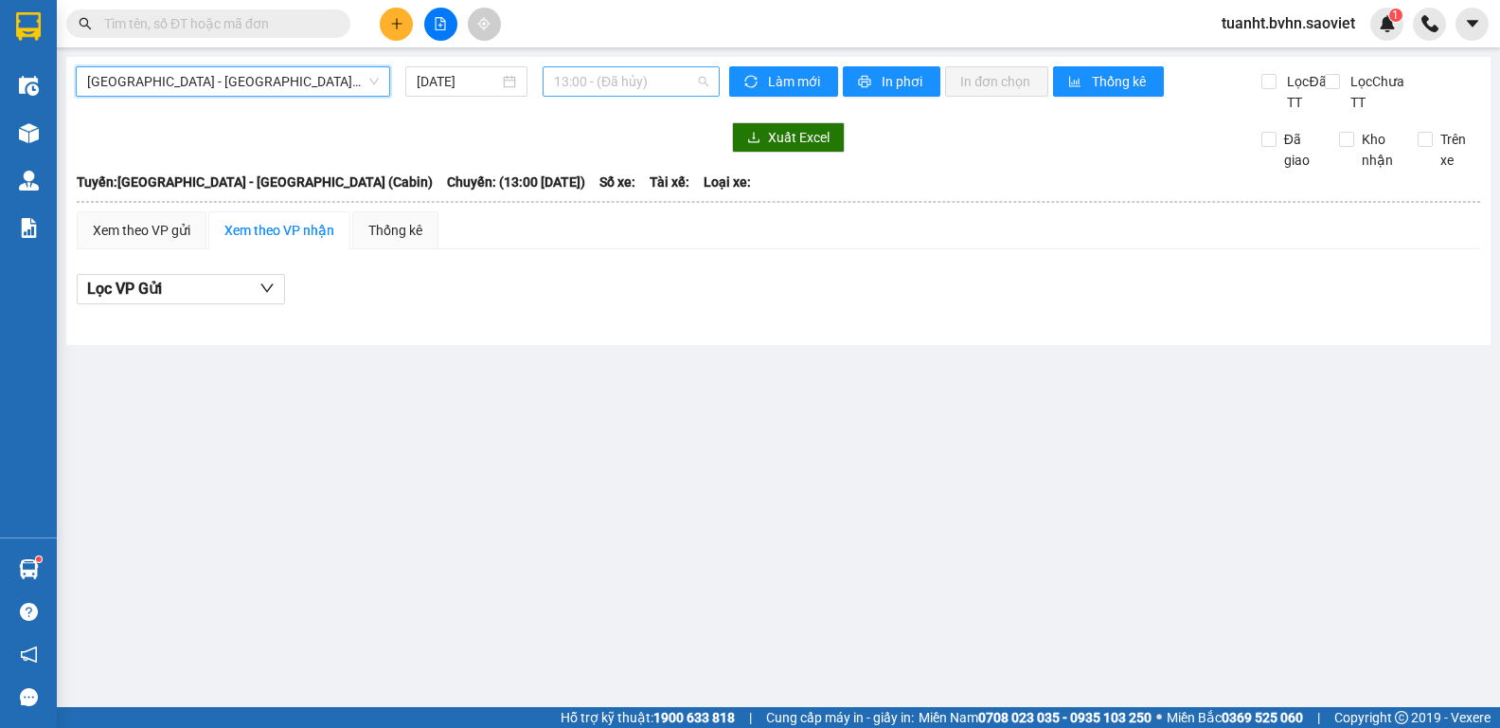
click at [646, 74] on span "13:00 - (Đã hủy)" at bounding box center [631, 81] width 154 height 28
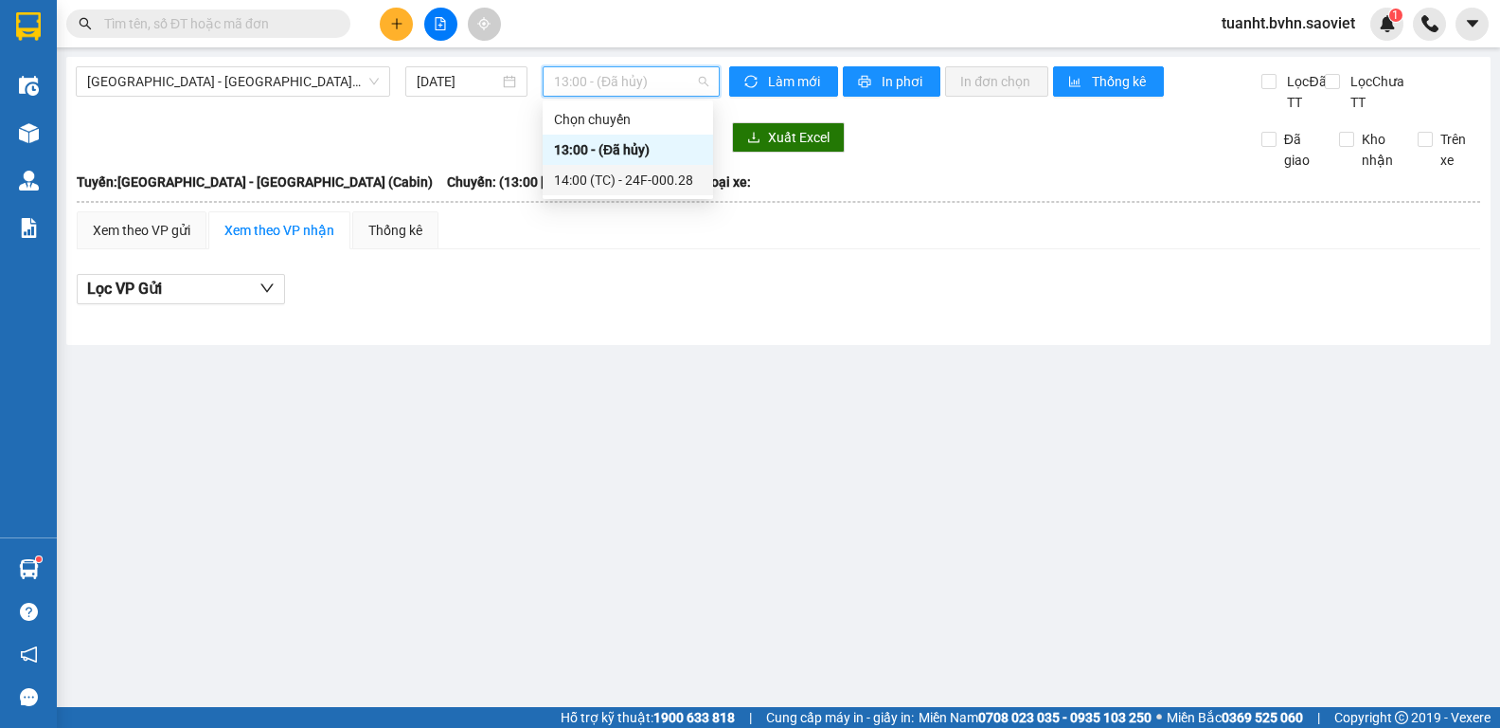
click at [656, 174] on div "14:00 (TC) - 24F-000.28" at bounding box center [628, 180] width 148 height 21
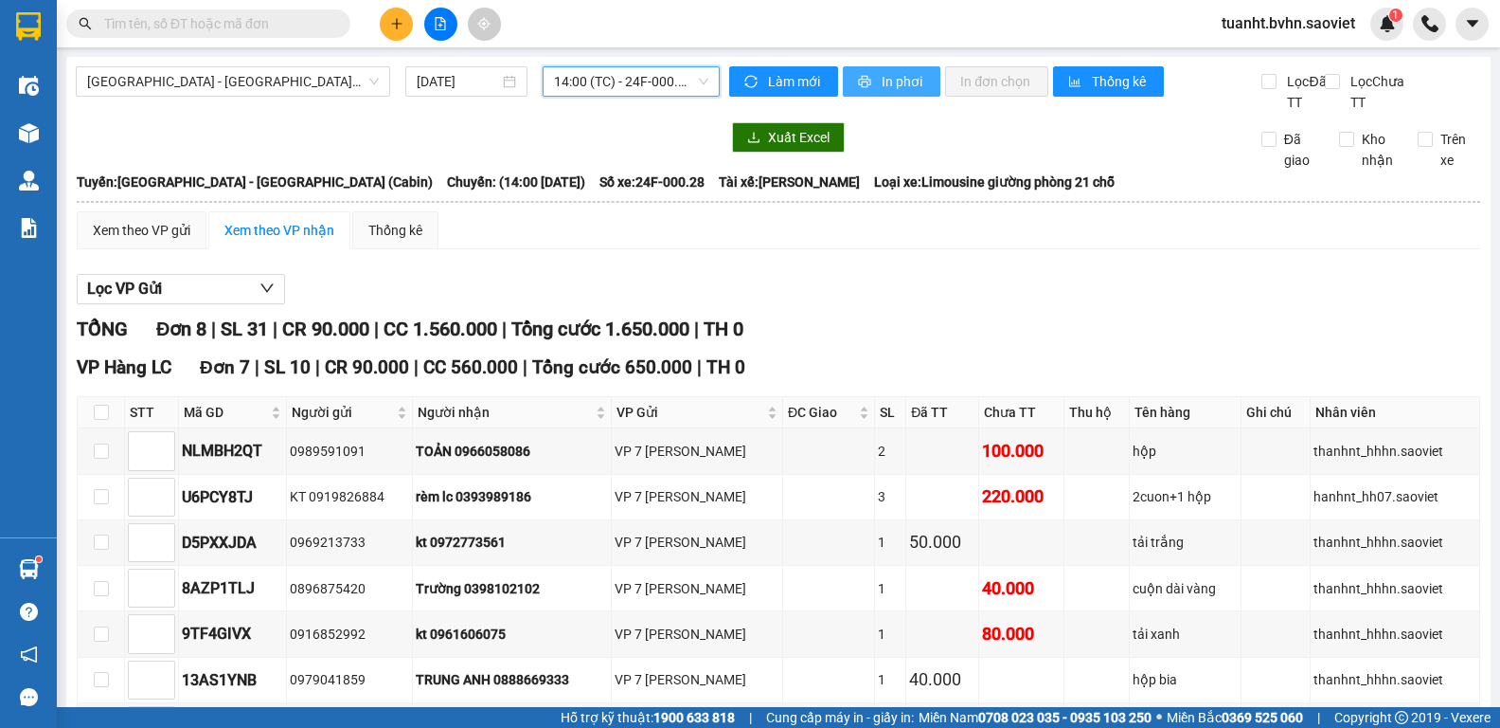
click at [891, 78] on span "In phơi" at bounding box center [904, 81] width 44 height 21
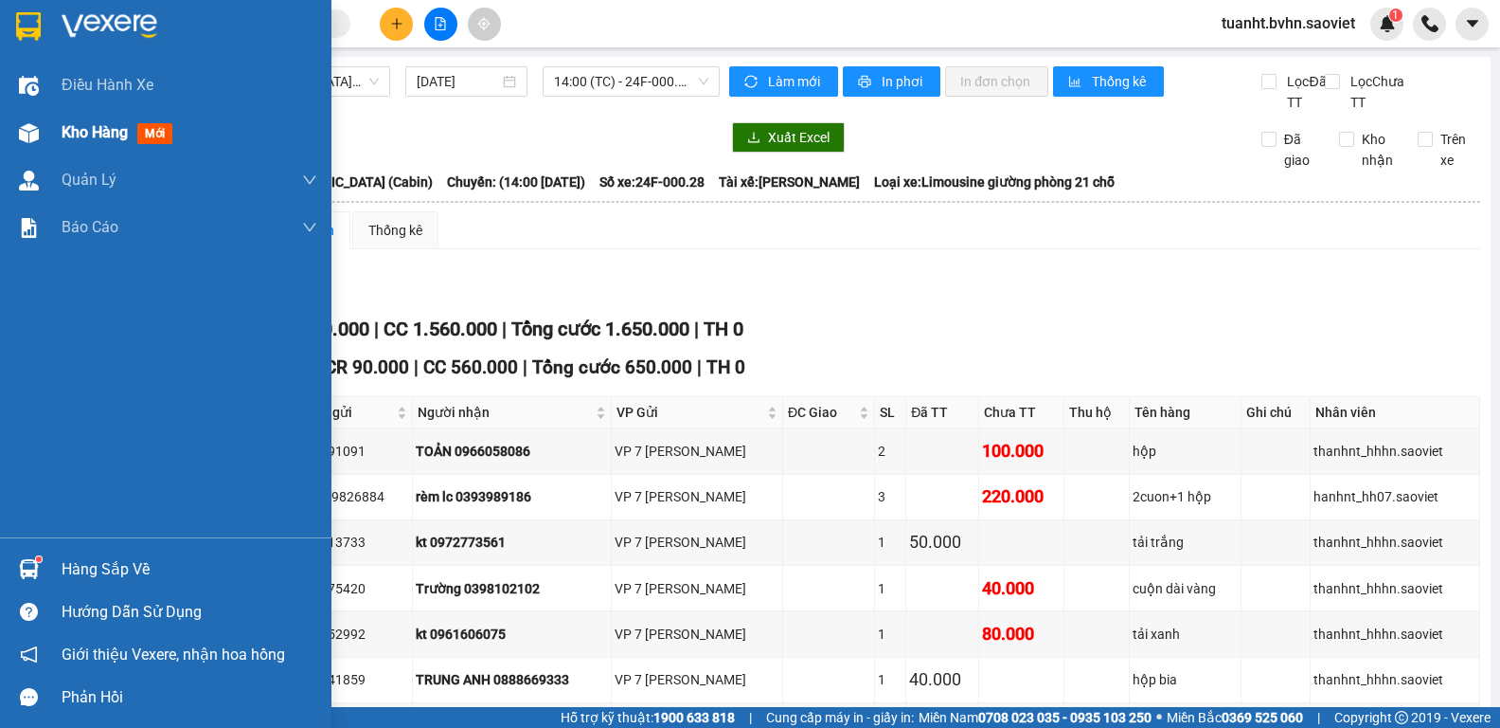
click at [22, 125] on img at bounding box center [29, 133] width 20 height 20
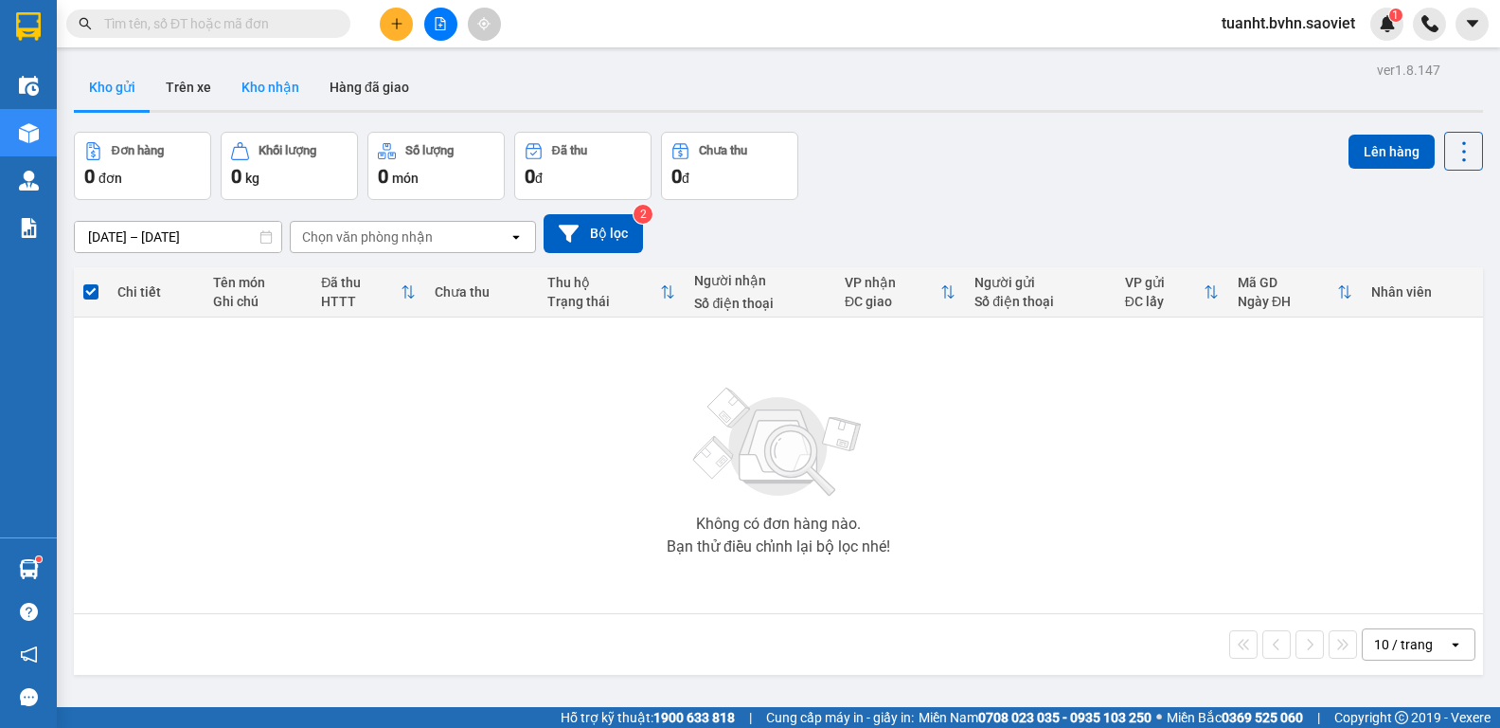
click at [257, 76] on button "Kho nhận" at bounding box center [270, 86] width 88 height 45
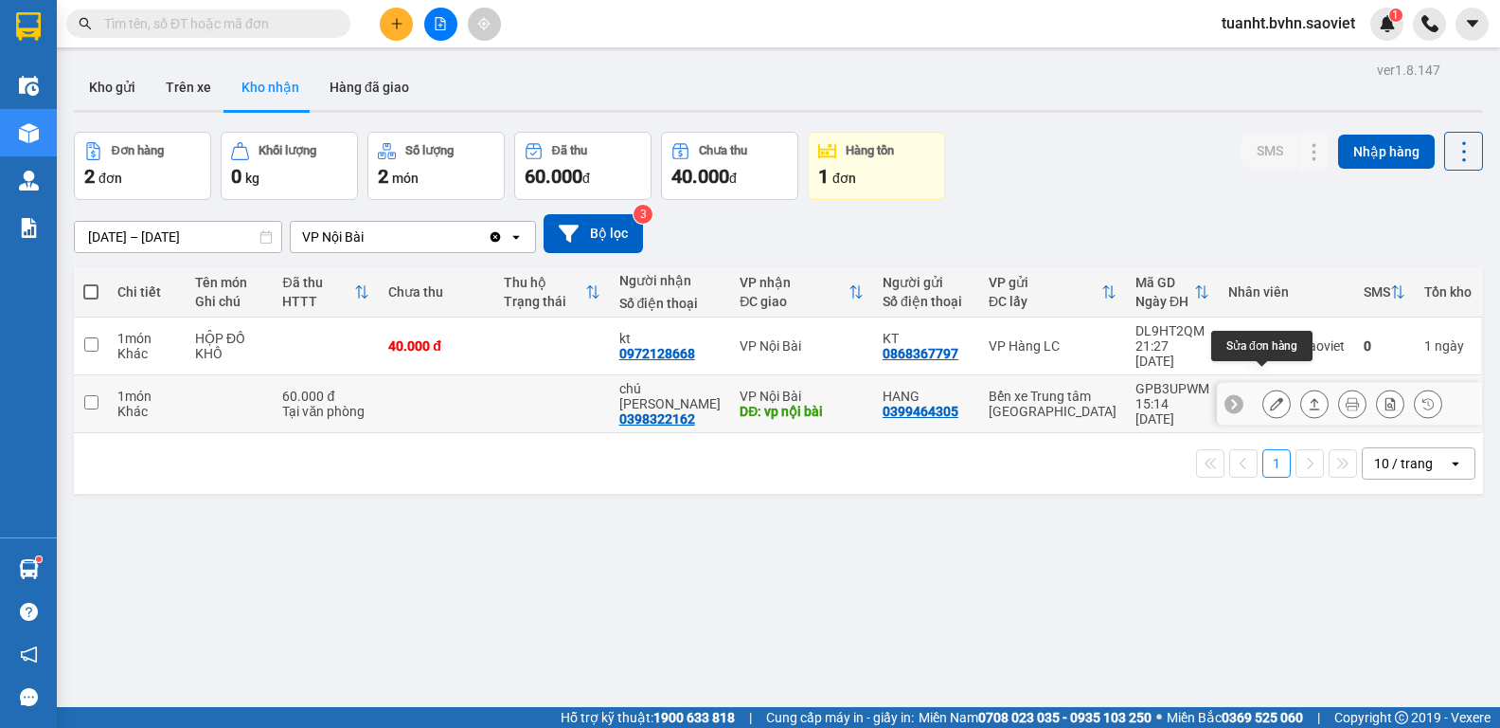
click at [1270, 397] on icon at bounding box center [1276, 403] width 13 height 13
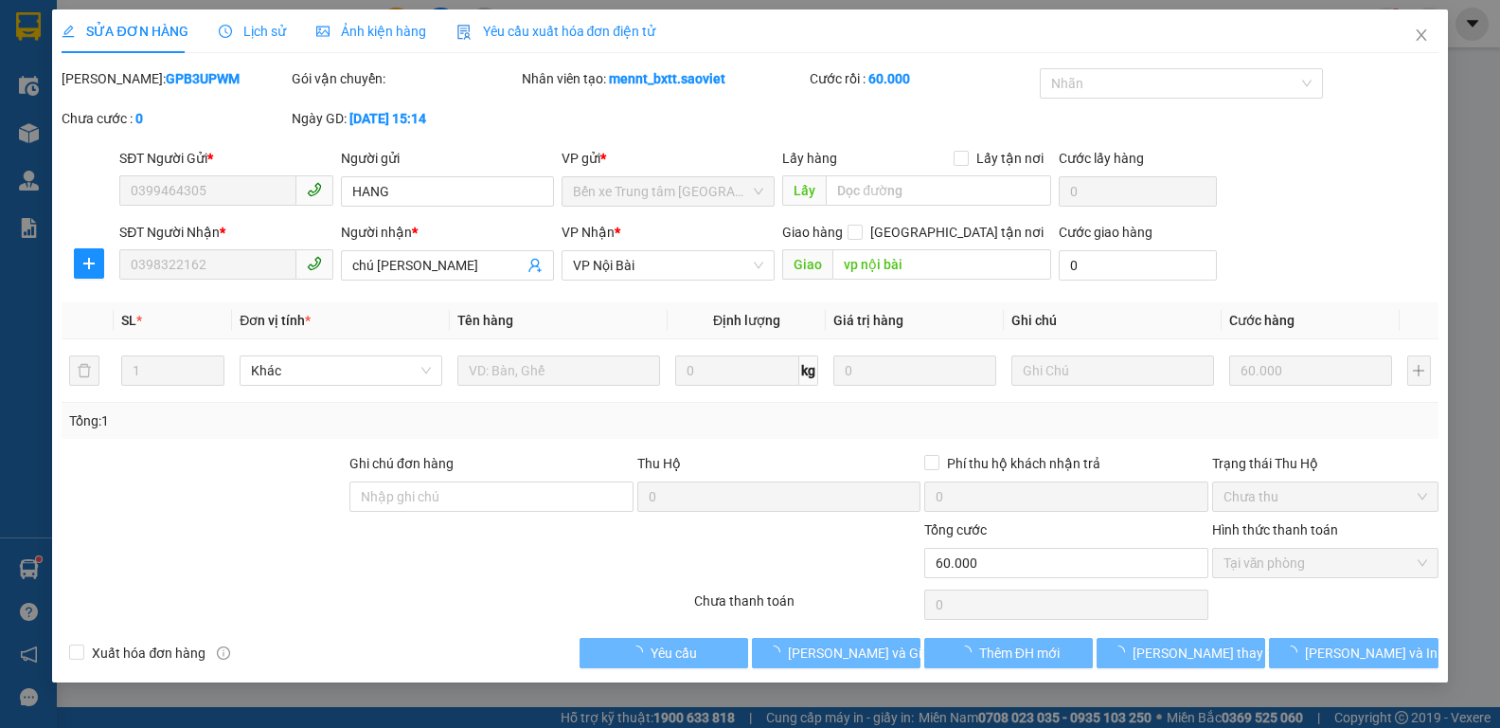
type input "0399464305"
type input "HANG"
type input "0398322162"
type input "chú [PERSON_NAME]"
type input "vp nội bài"
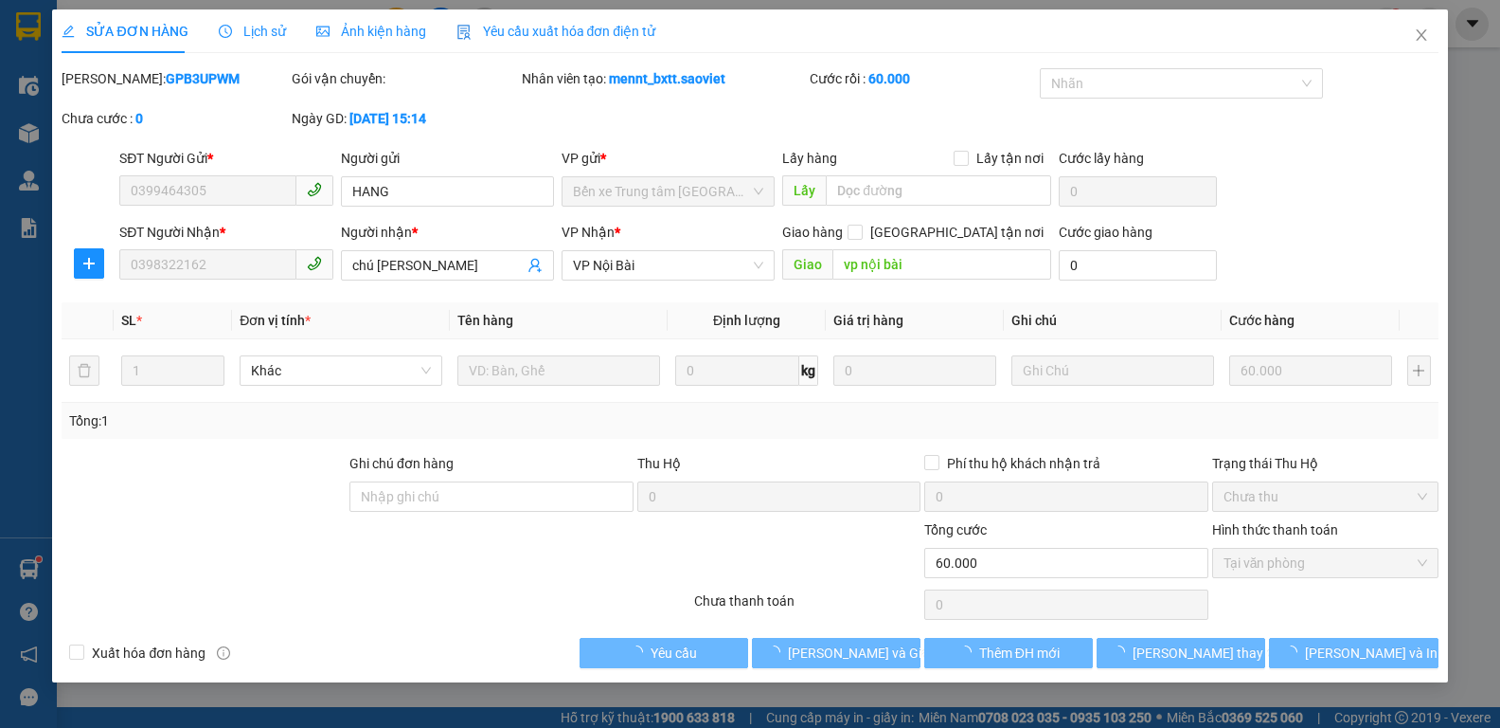
type input "0"
type input "60.000"
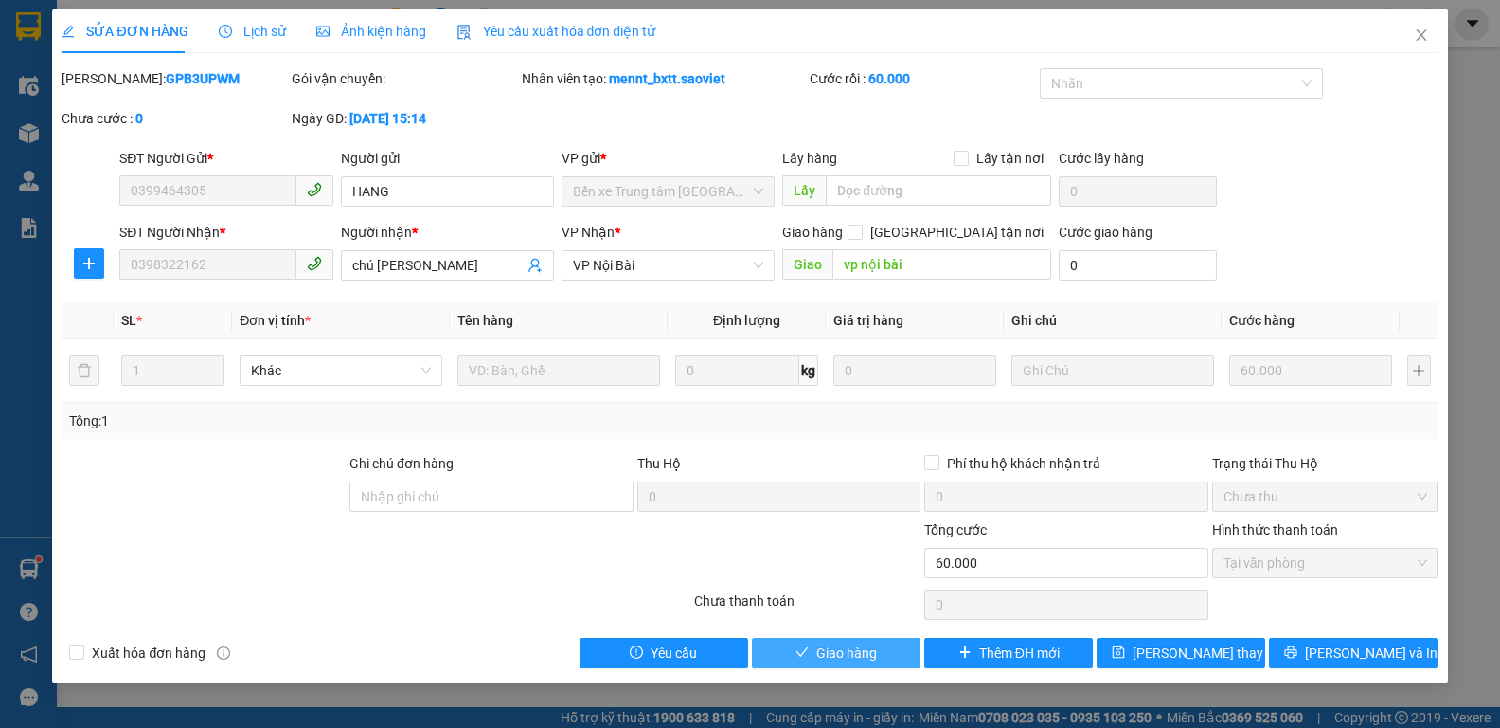
click at [824, 651] on span "Giao hàng" at bounding box center [847, 652] width 61 height 21
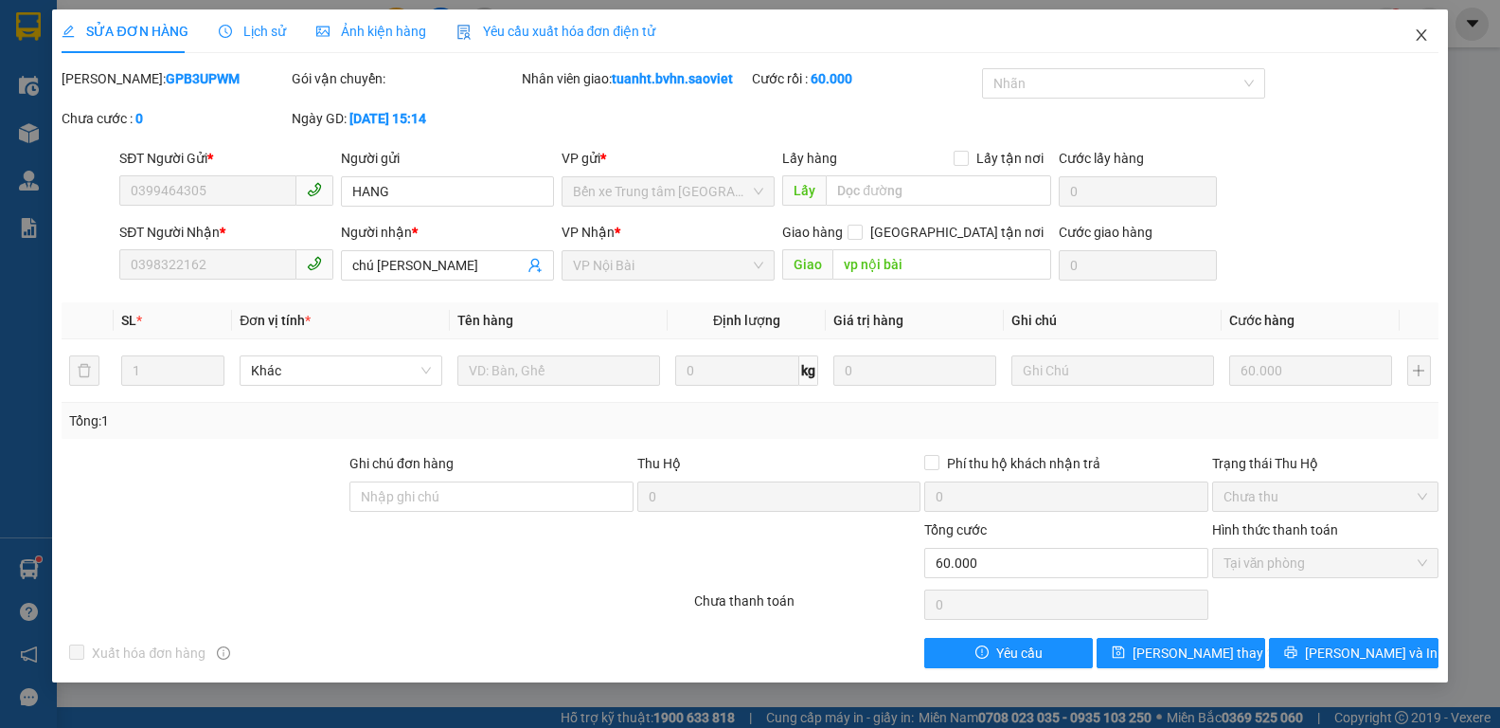
click at [1408, 29] on span "Close" at bounding box center [1421, 35] width 53 height 53
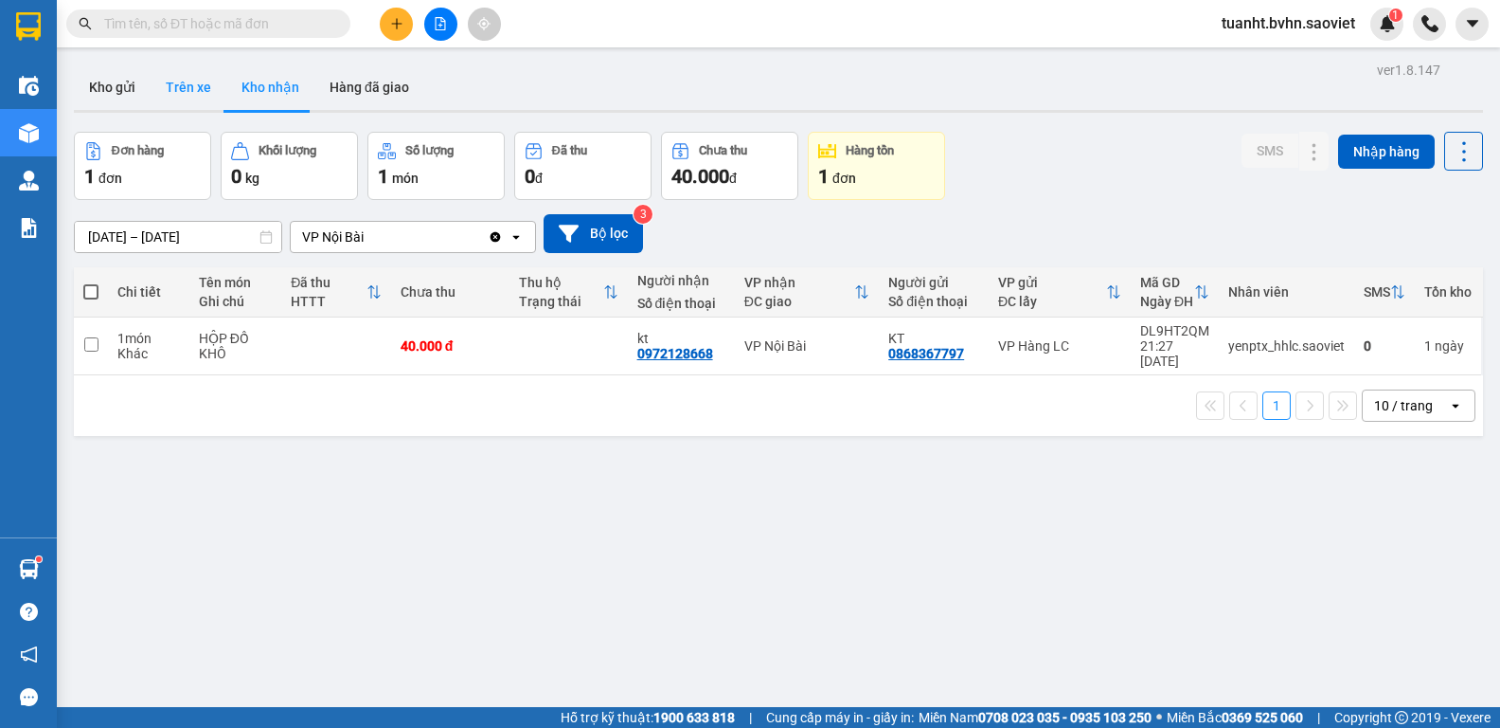
click at [186, 83] on button "Trên xe" at bounding box center [189, 86] width 76 height 45
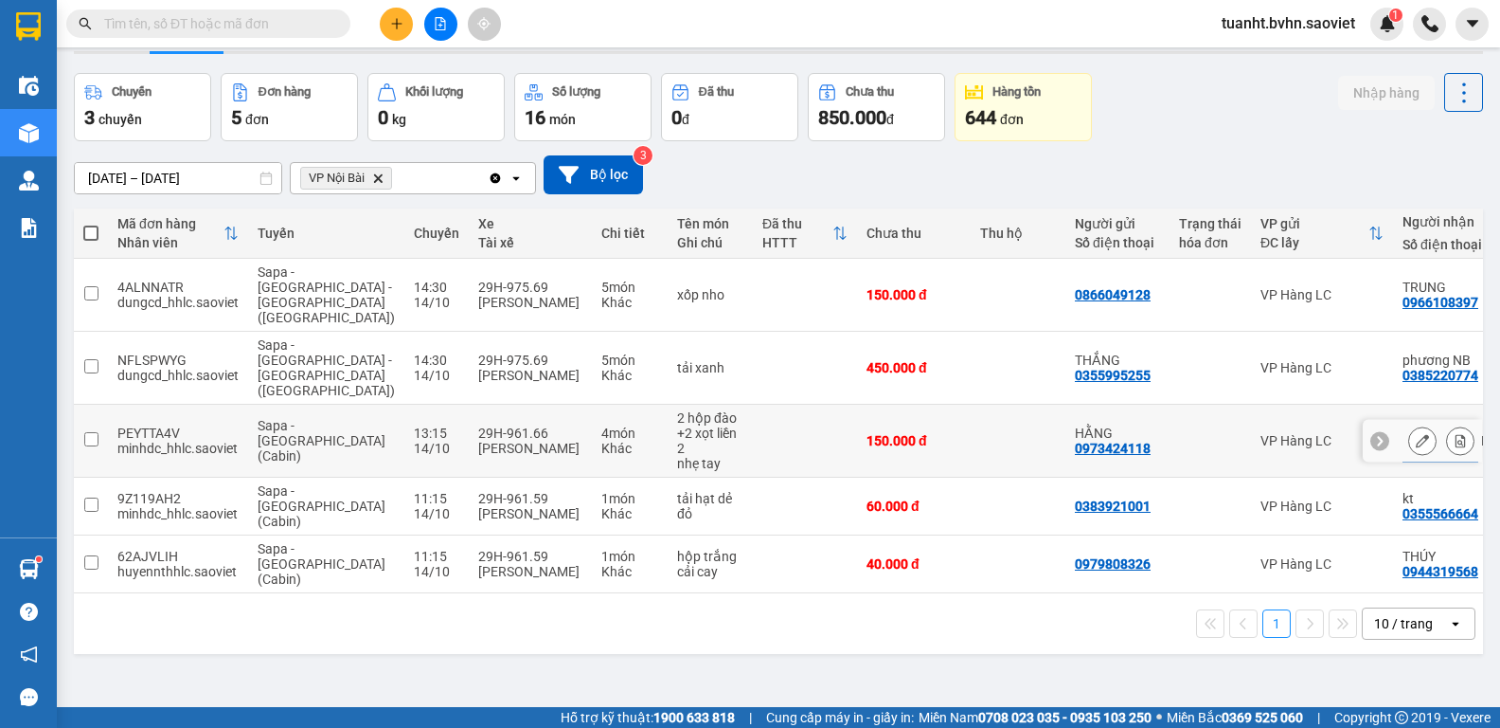
scroll to position [87, 0]
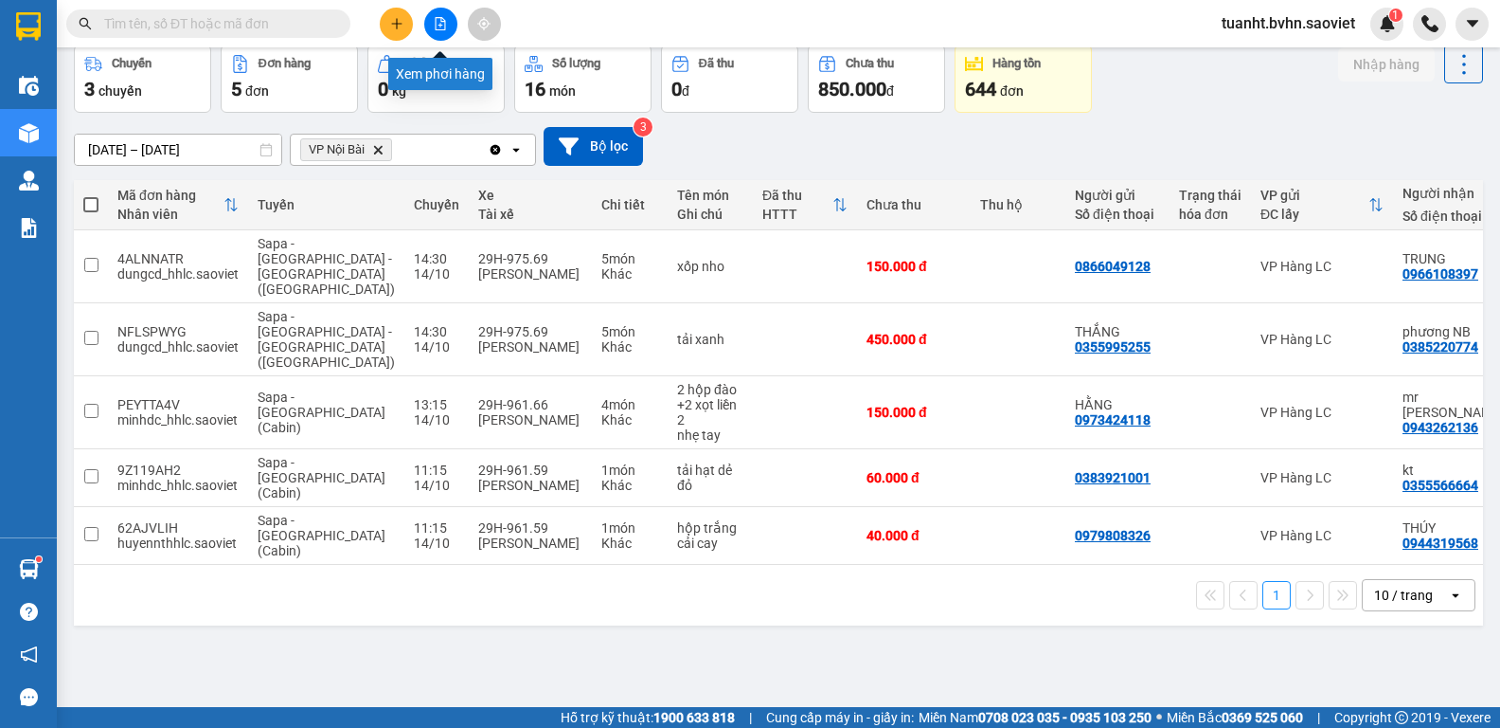
click at [437, 26] on icon "file-add" at bounding box center [440, 23] width 13 height 13
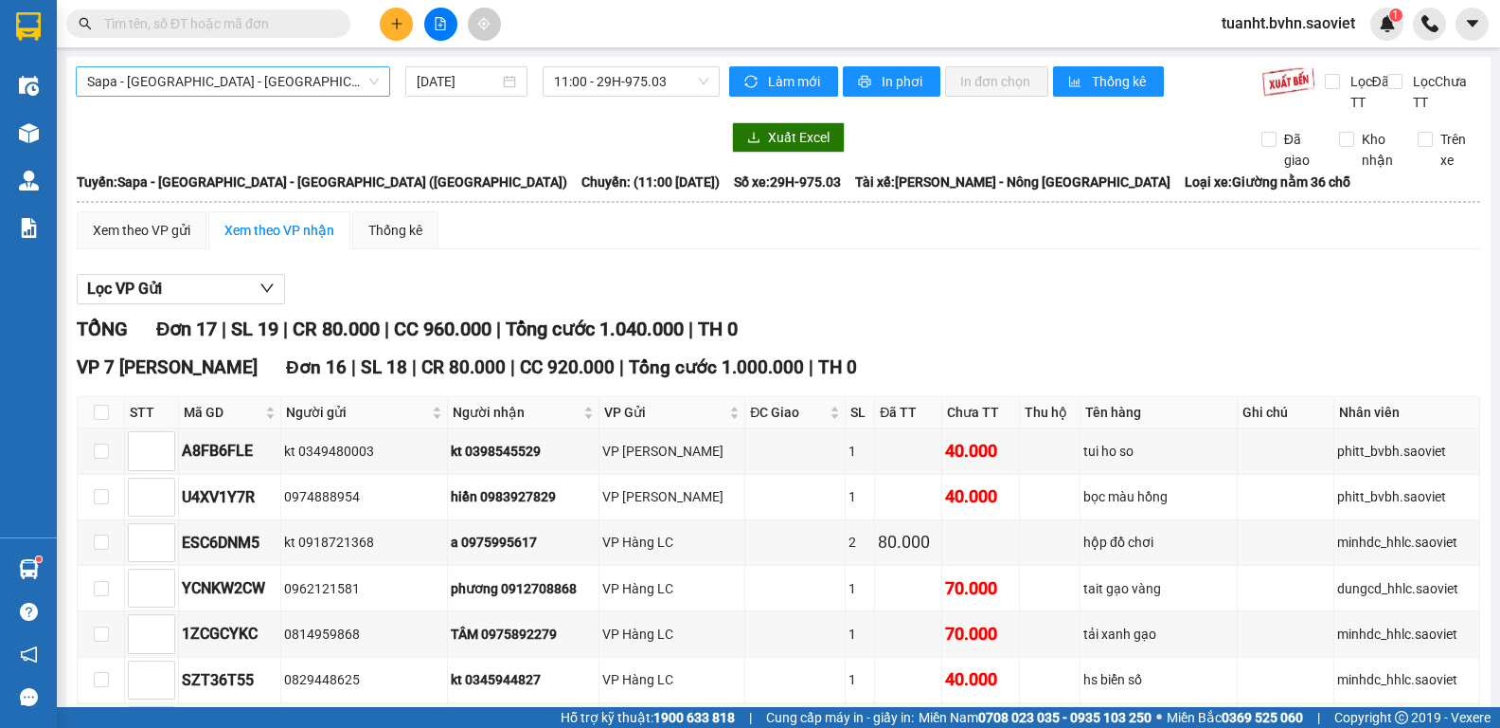
click at [320, 77] on span "Sapa - [GEOGRAPHIC_DATA] - [GEOGRAPHIC_DATA] ([GEOGRAPHIC_DATA])" at bounding box center [233, 81] width 292 height 28
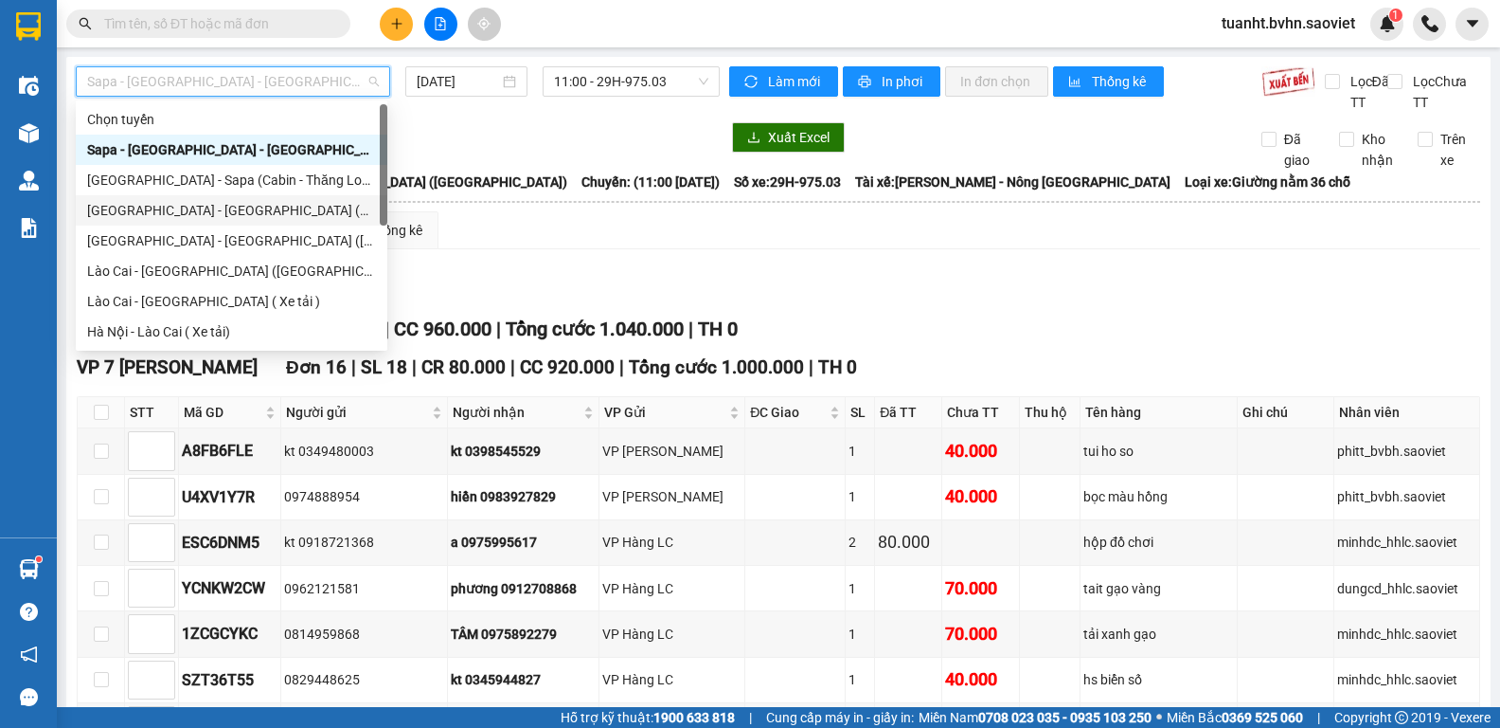
scroll to position [152, 0]
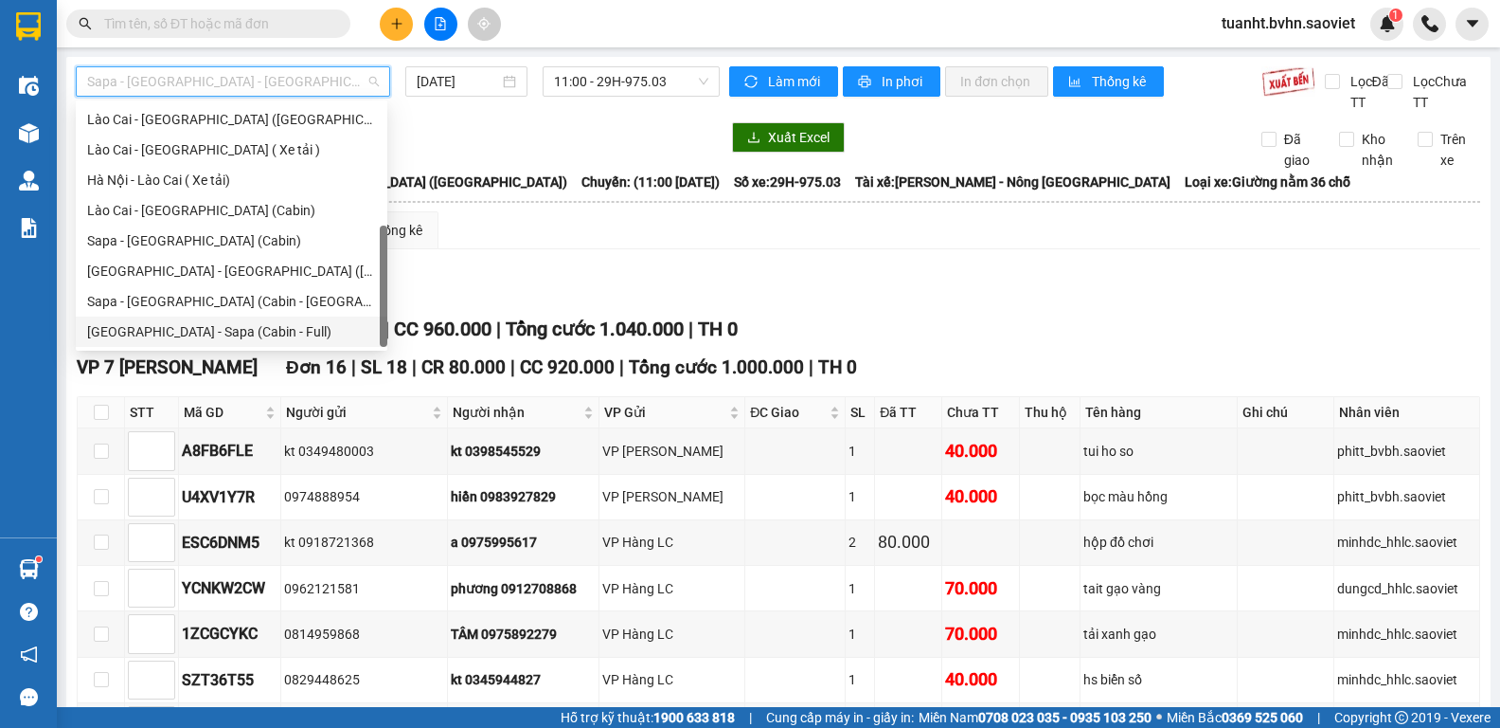
click at [278, 332] on div "[GEOGRAPHIC_DATA] - Sapa (Cabin - Full)" at bounding box center [231, 331] width 289 height 21
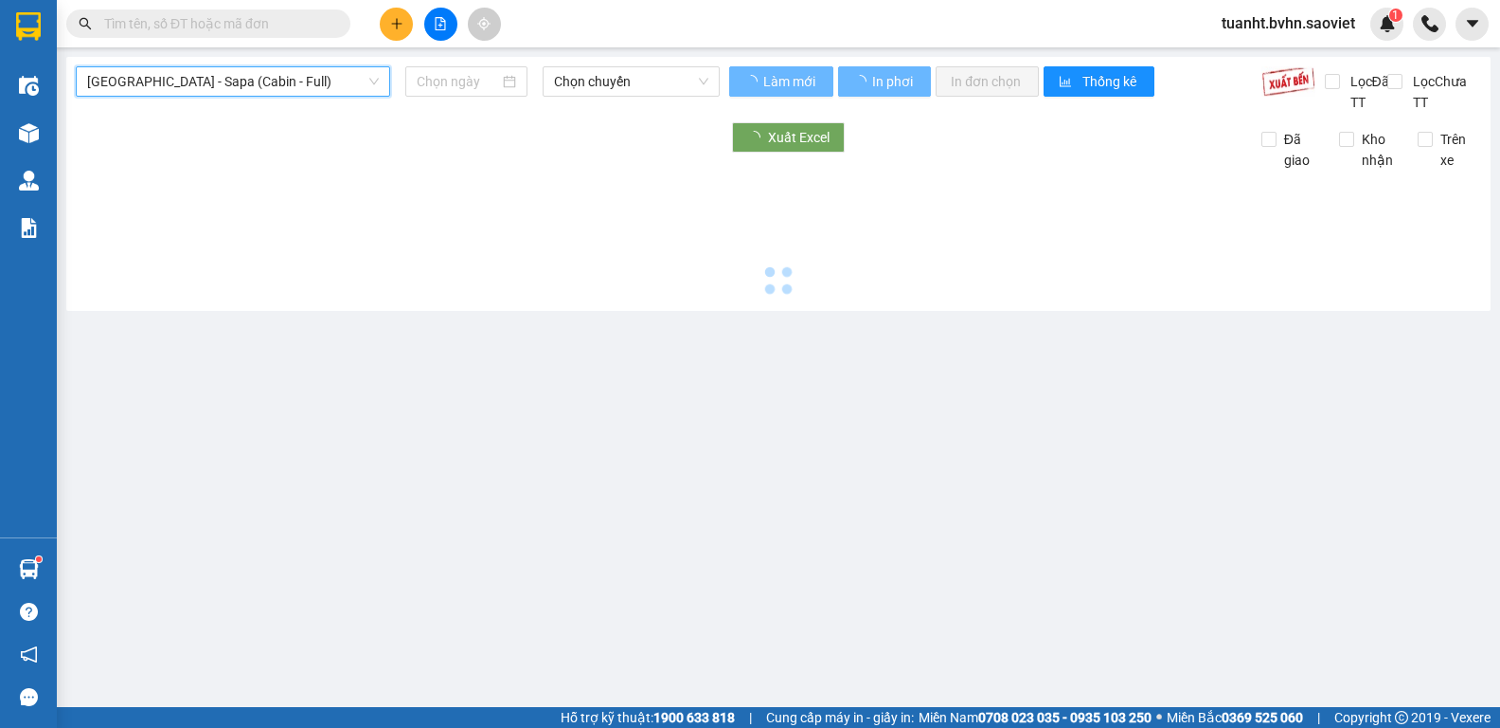
type input "[DATE]"
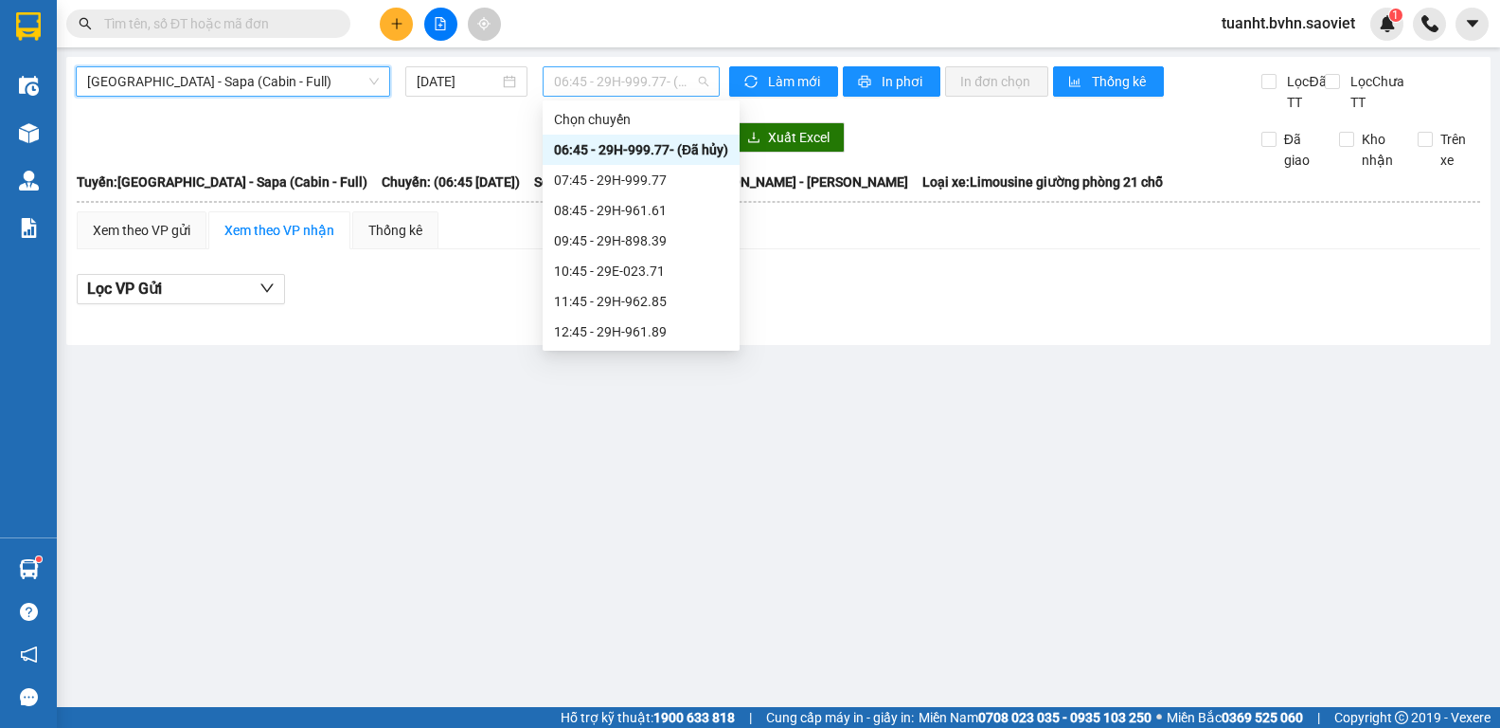
click at [644, 84] on span "06:45 - 29H-999.77 - (Đã hủy)" at bounding box center [631, 81] width 154 height 28
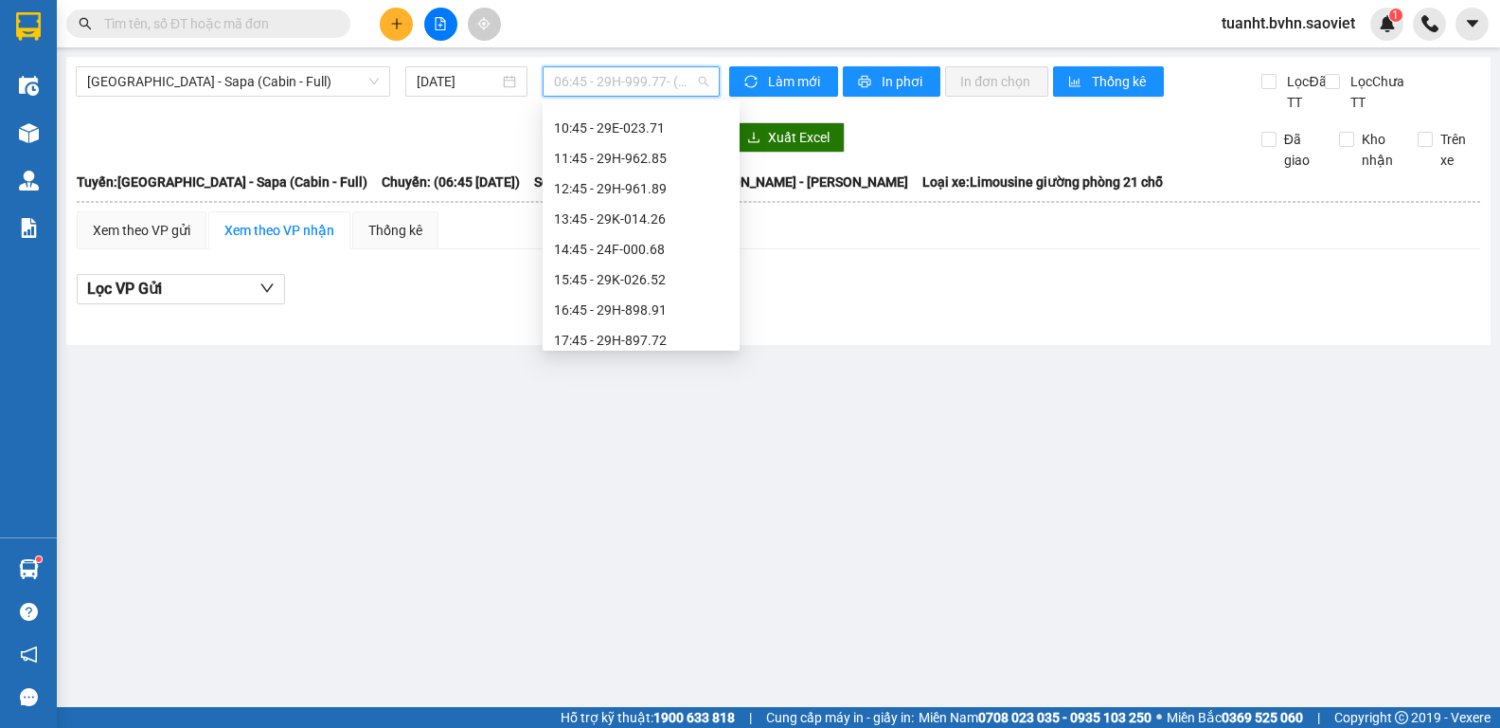
scroll to position [189, 0]
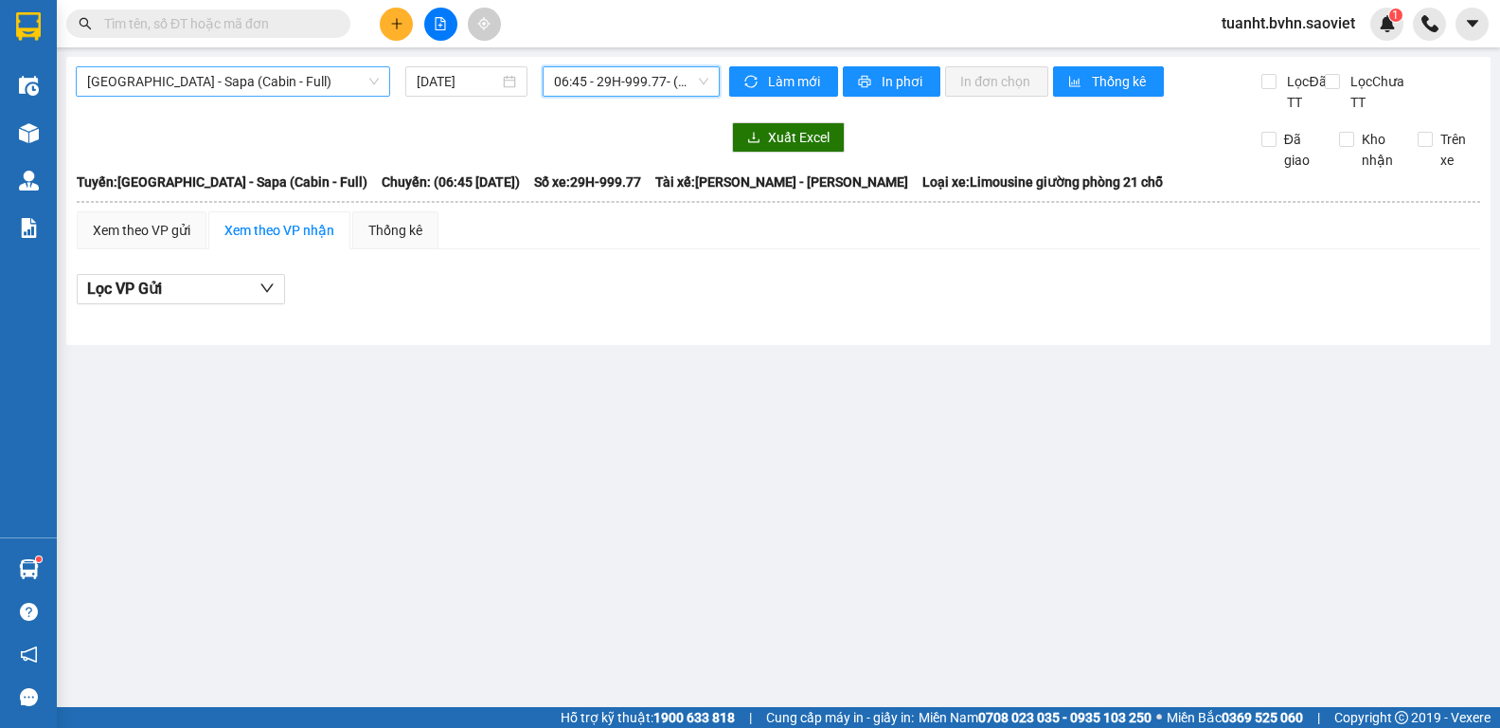
click at [328, 86] on span "[GEOGRAPHIC_DATA] - Sapa (Cabin - Full)" at bounding box center [233, 81] width 292 height 28
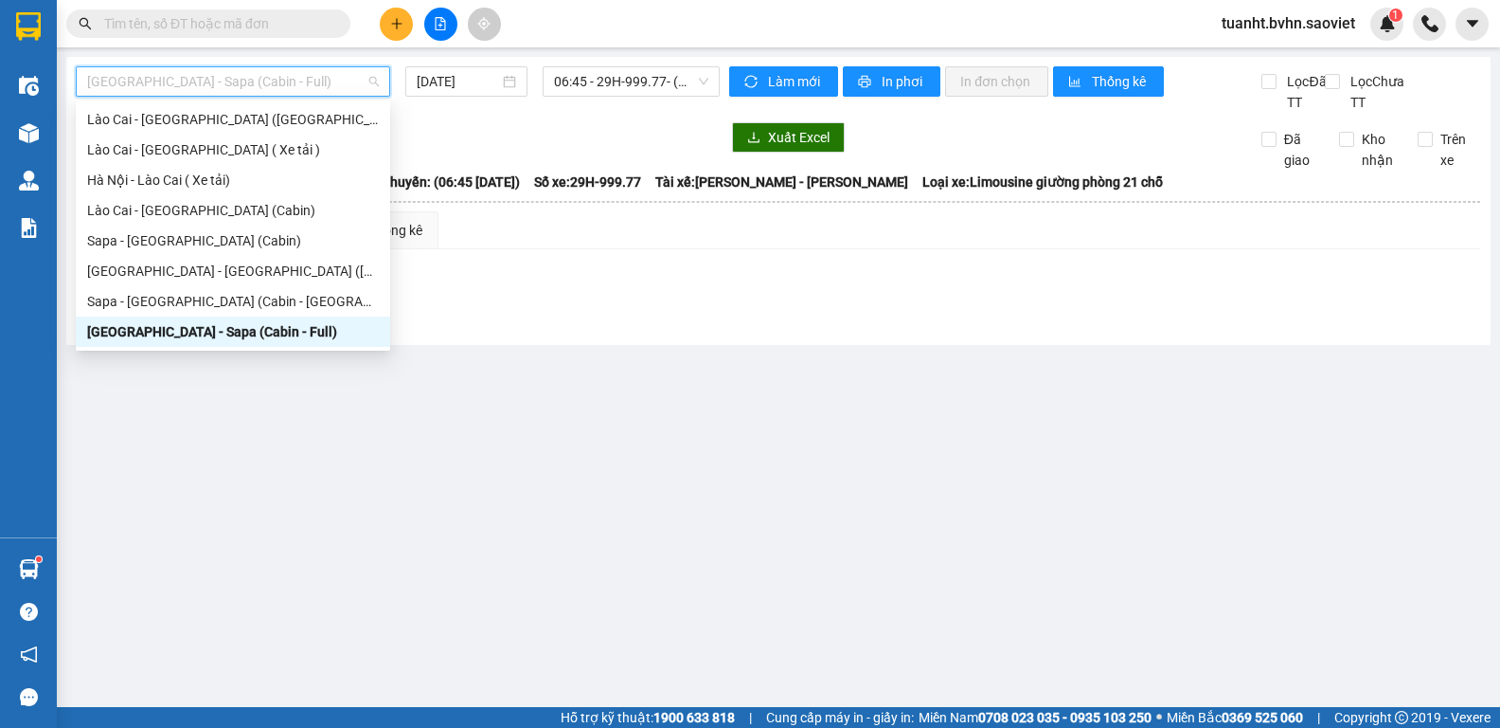
click at [264, 327] on div "[GEOGRAPHIC_DATA] - Sapa (Cabin - Full)" at bounding box center [233, 331] width 292 height 21
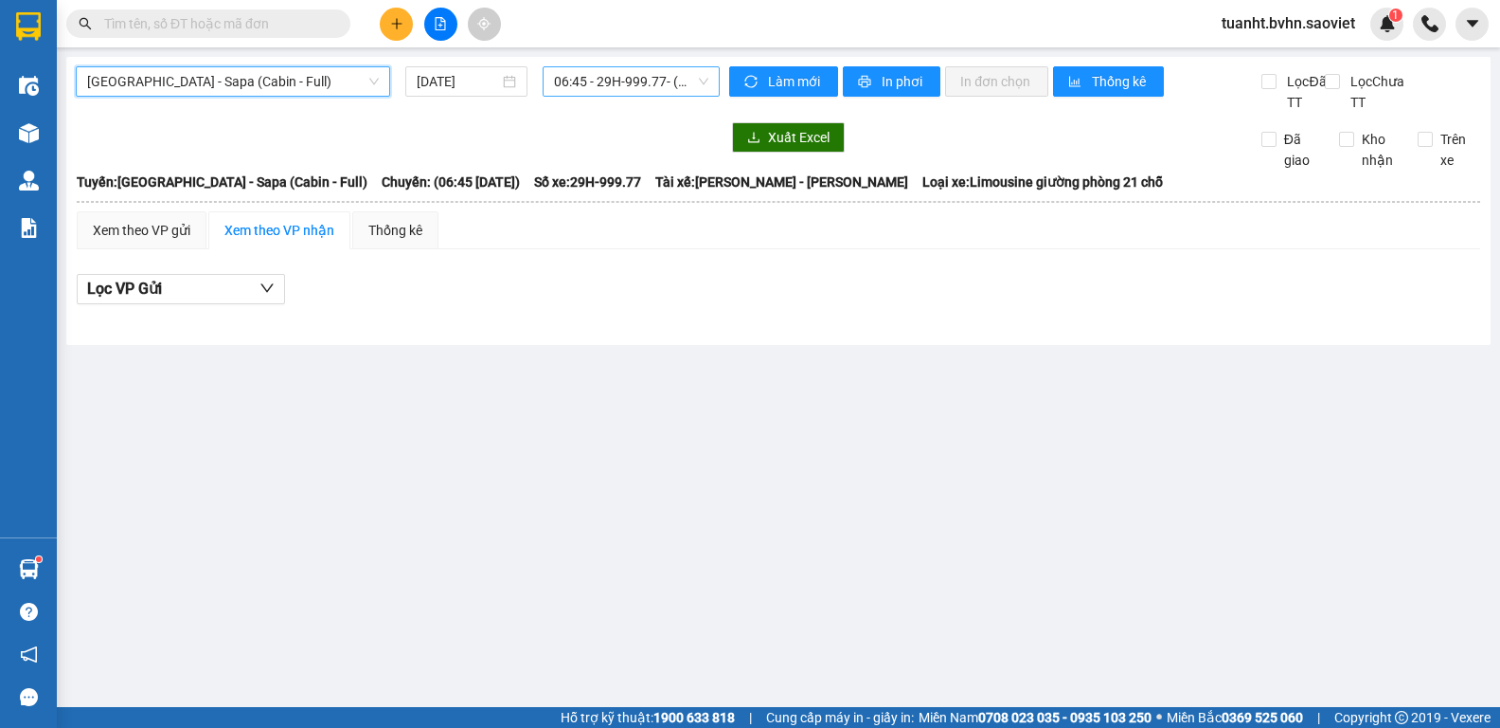
click at [677, 87] on span "06:45 - 29H-999.77 - (Đã hủy)" at bounding box center [631, 81] width 154 height 28
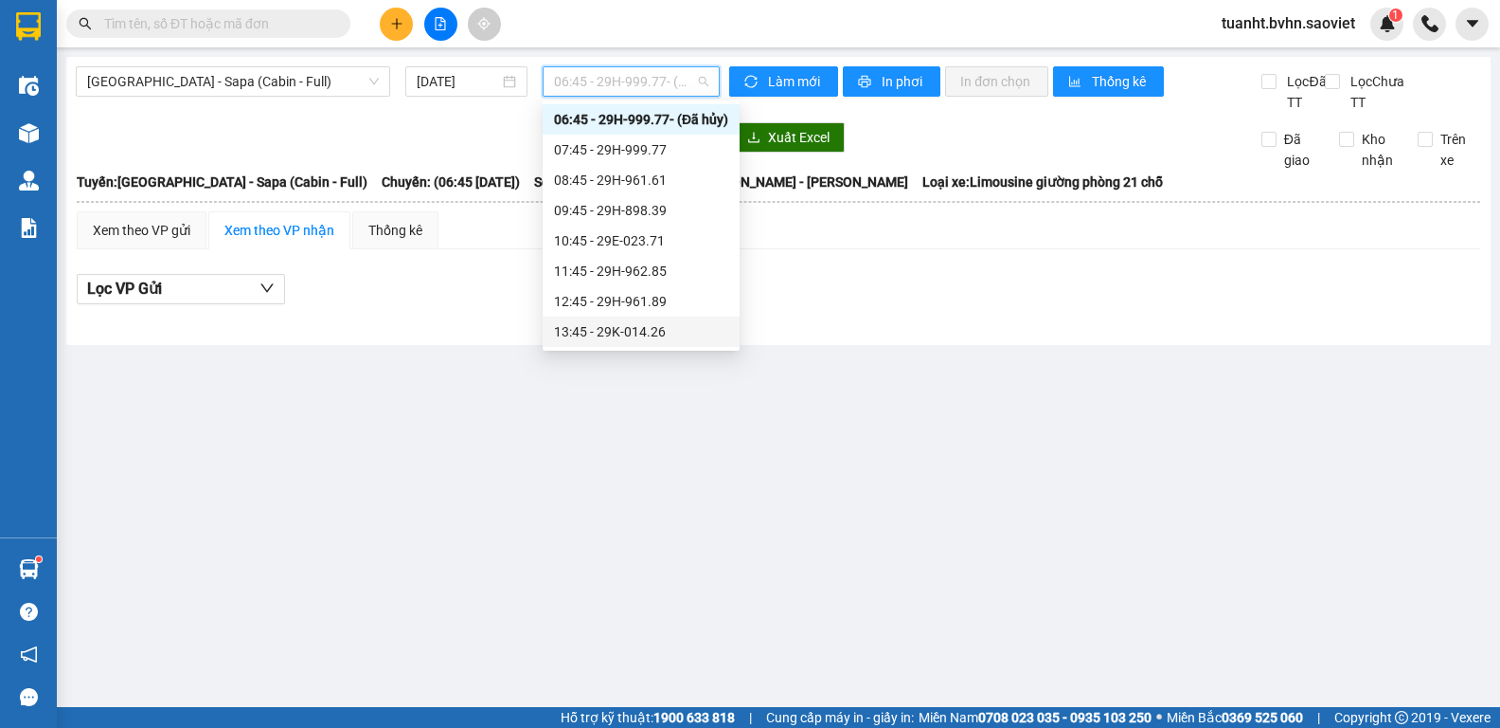
scroll to position [125, 0]
click at [658, 272] on div "14:45 - 24F-000.68" at bounding box center [641, 267] width 174 height 21
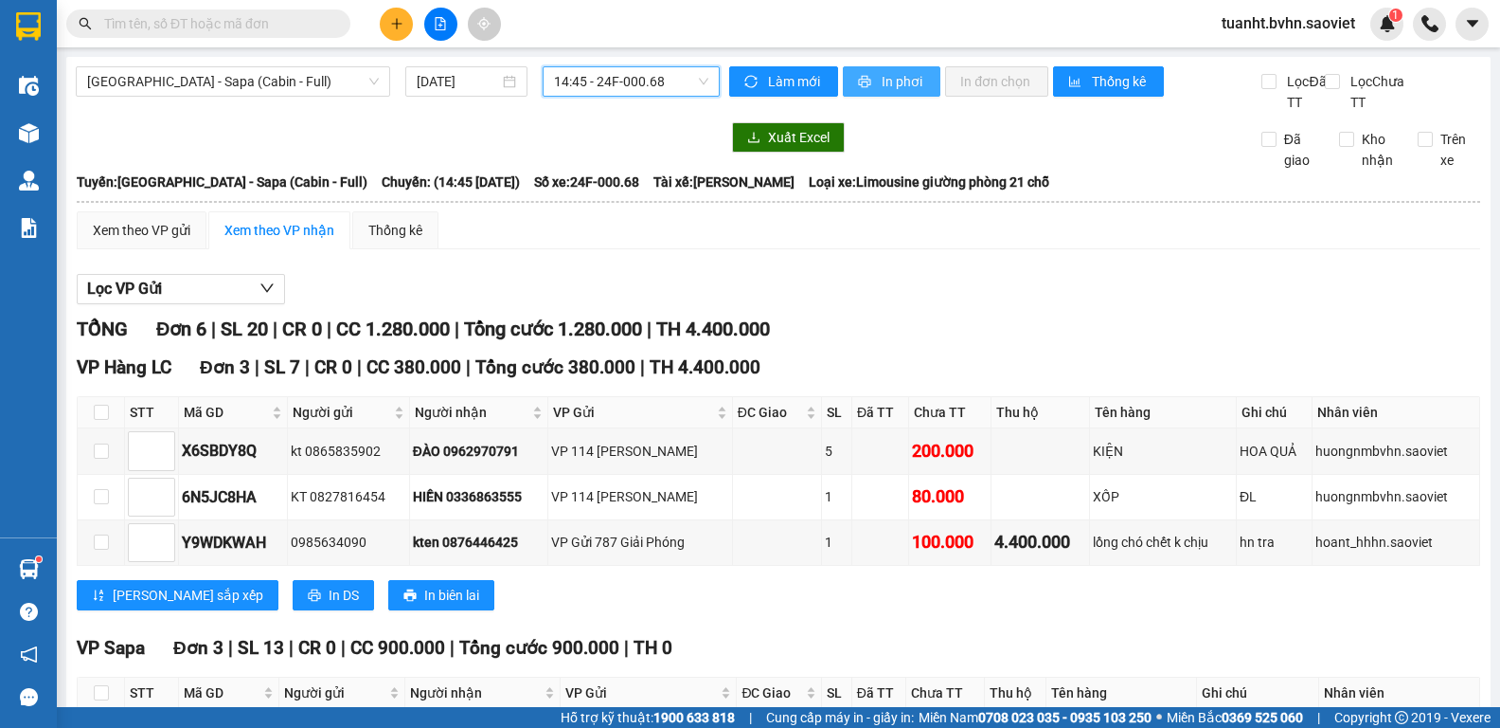
click at [901, 89] on span "In phơi" at bounding box center [904, 81] width 44 height 21
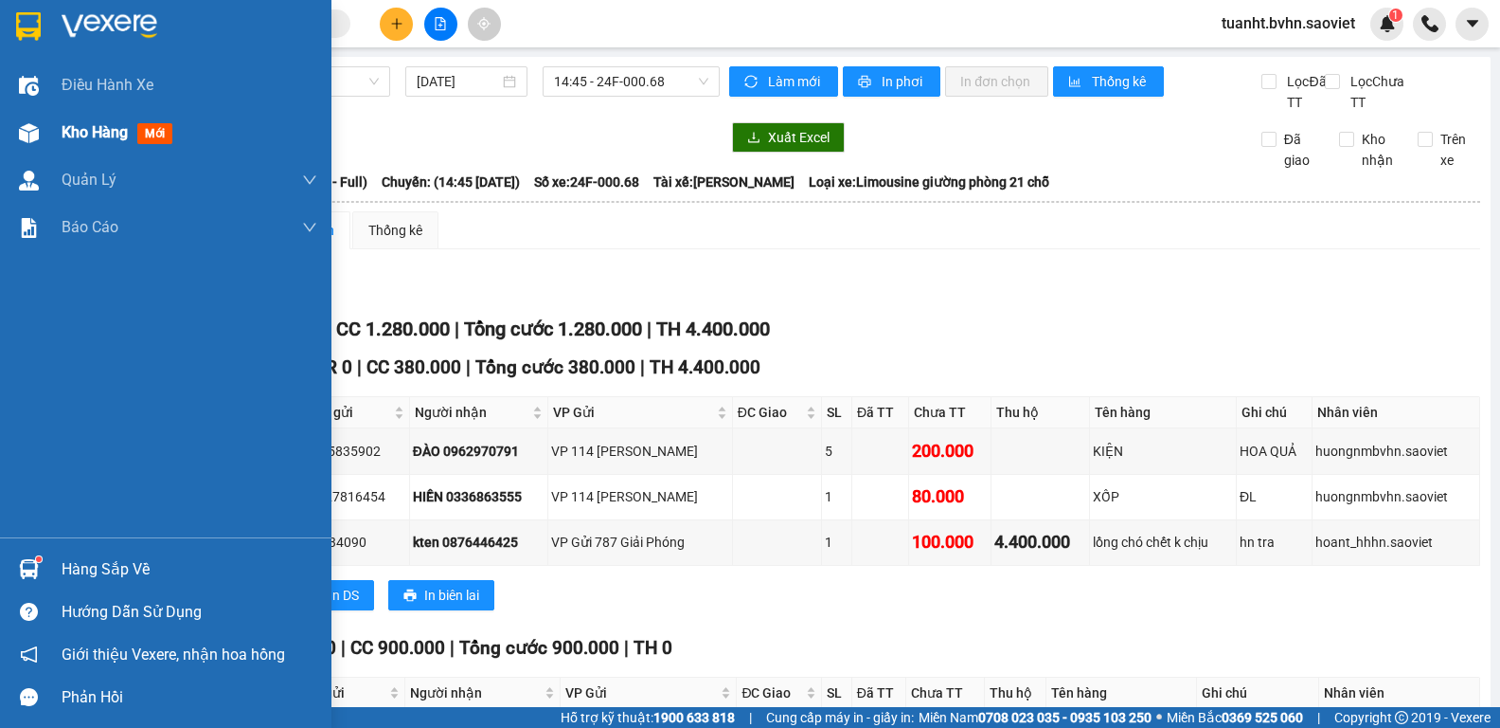
click at [23, 138] on img at bounding box center [29, 133] width 20 height 20
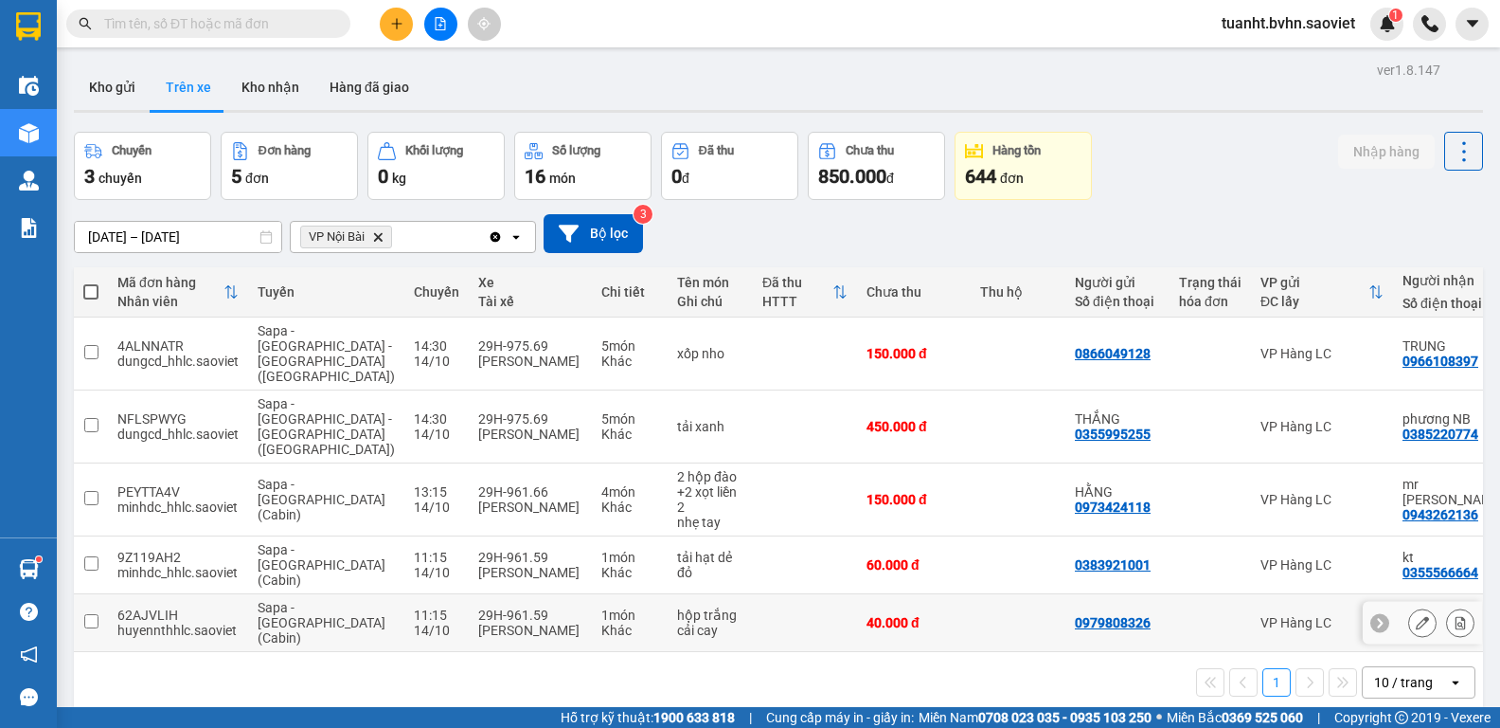
click at [86, 614] on input "checkbox" at bounding box center [91, 621] width 14 height 14
checkbox input "true"
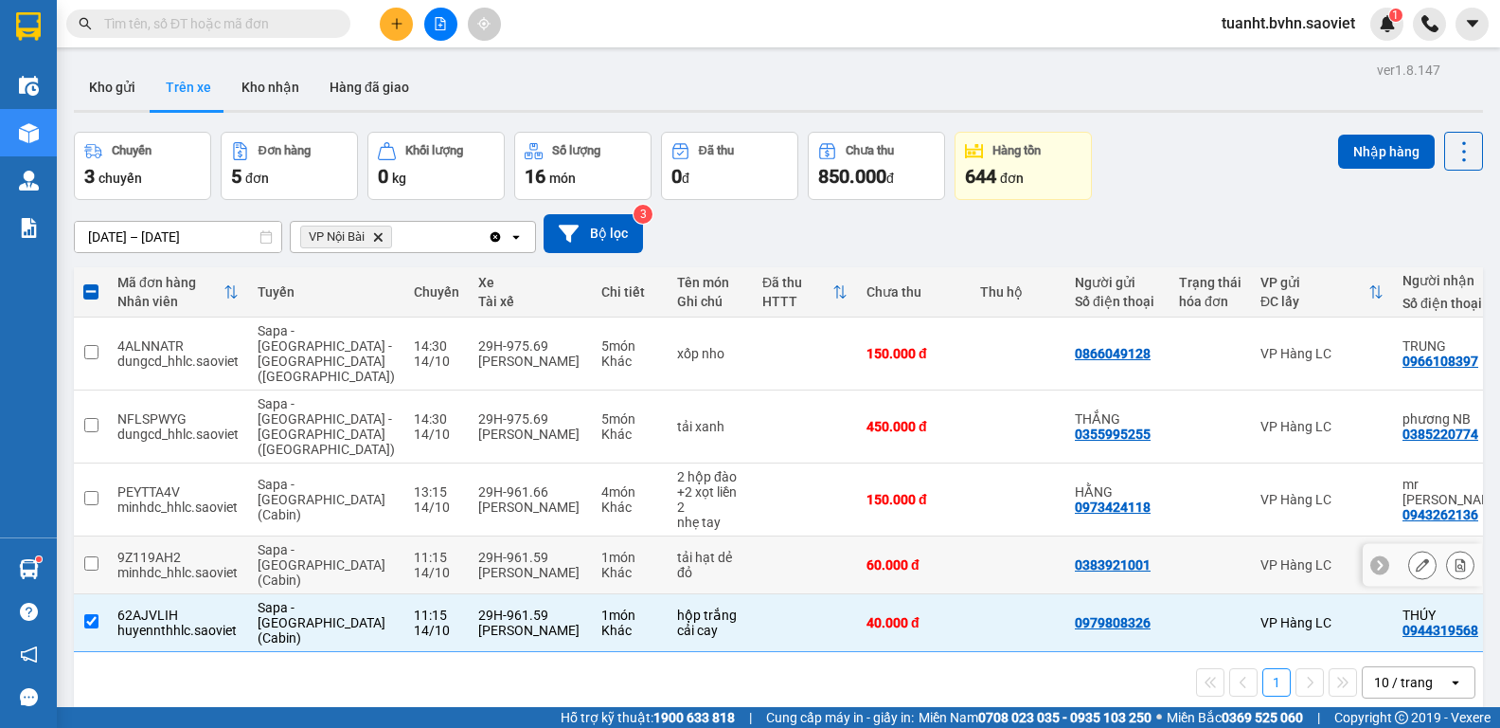
click at [95, 556] on input "checkbox" at bounding box center [91, 563] width 14 height 14
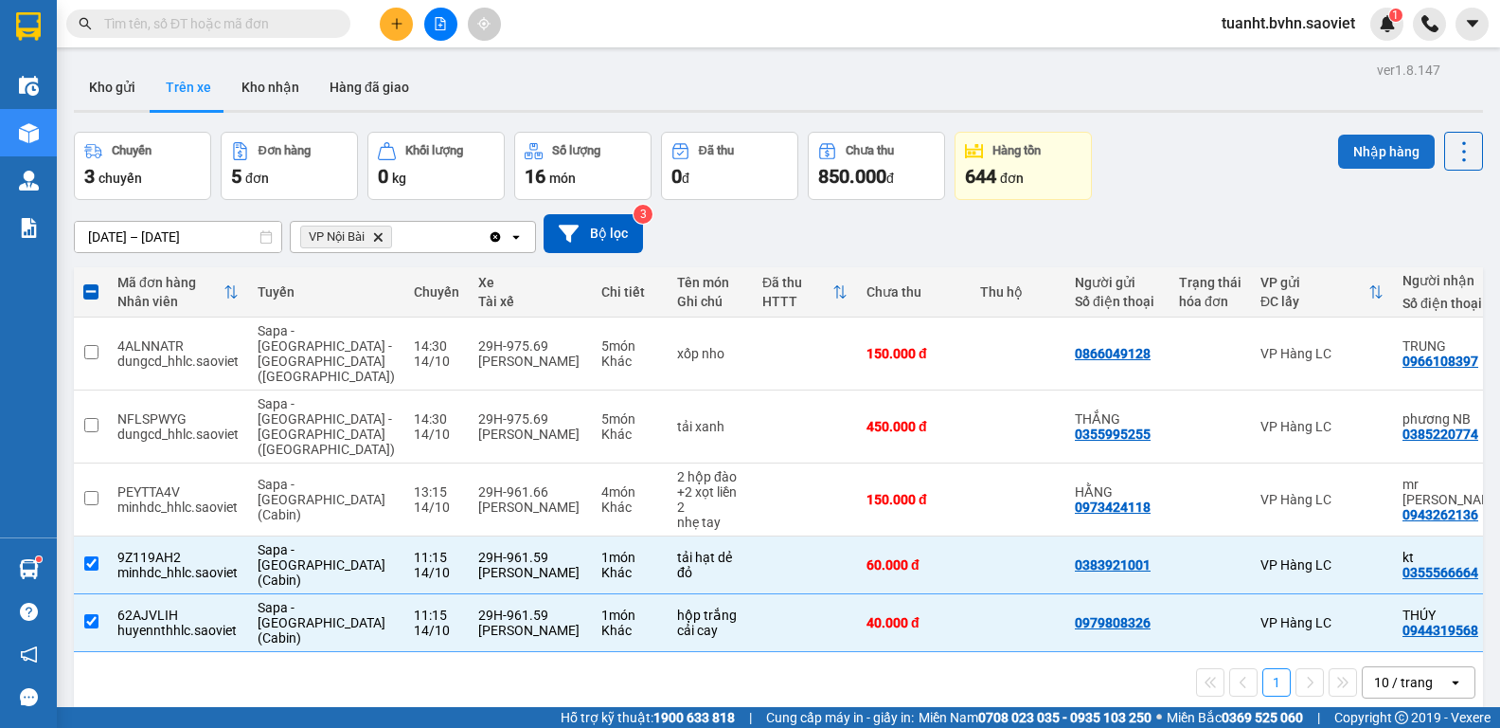
click at [1363, 148] on button "Nhập hàng" at bounding box center [1386, 152] width 97 height 34
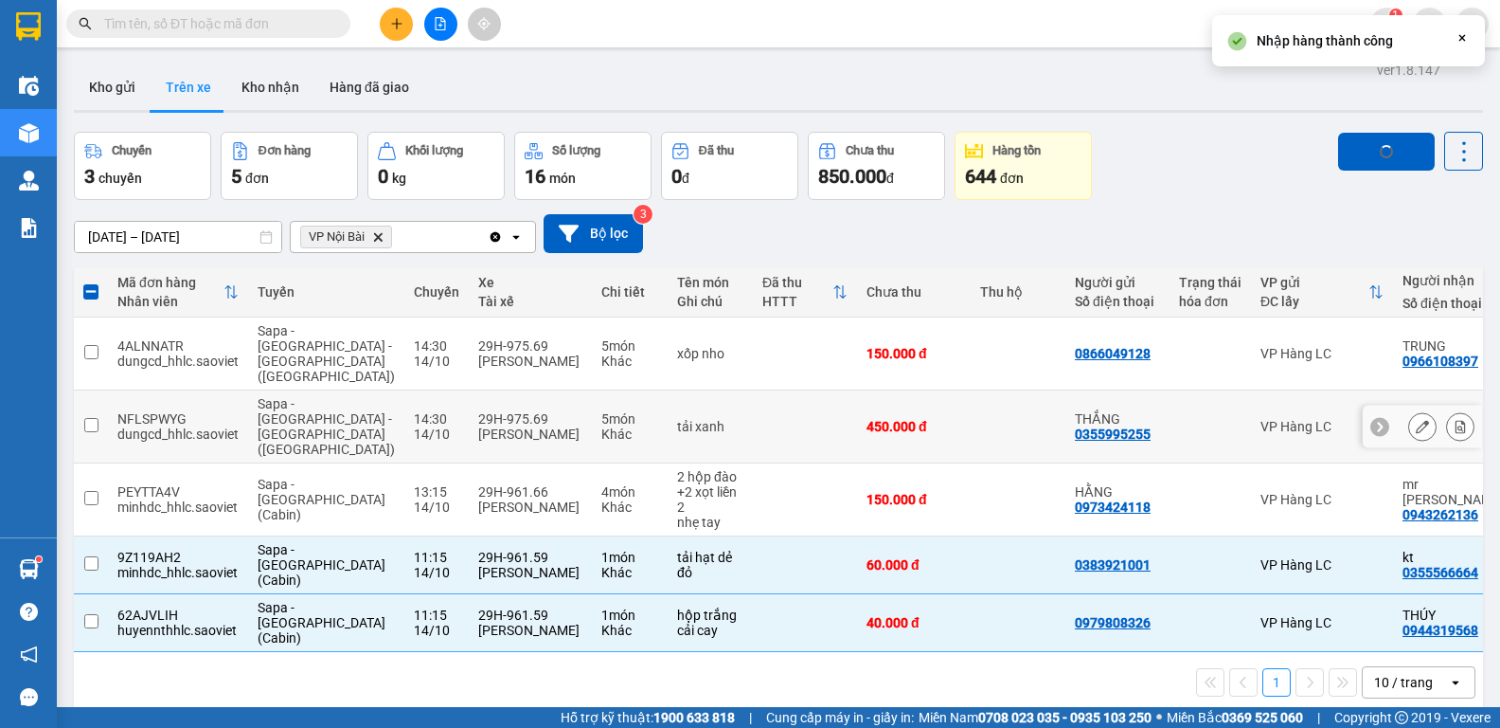
checkbox input "false"
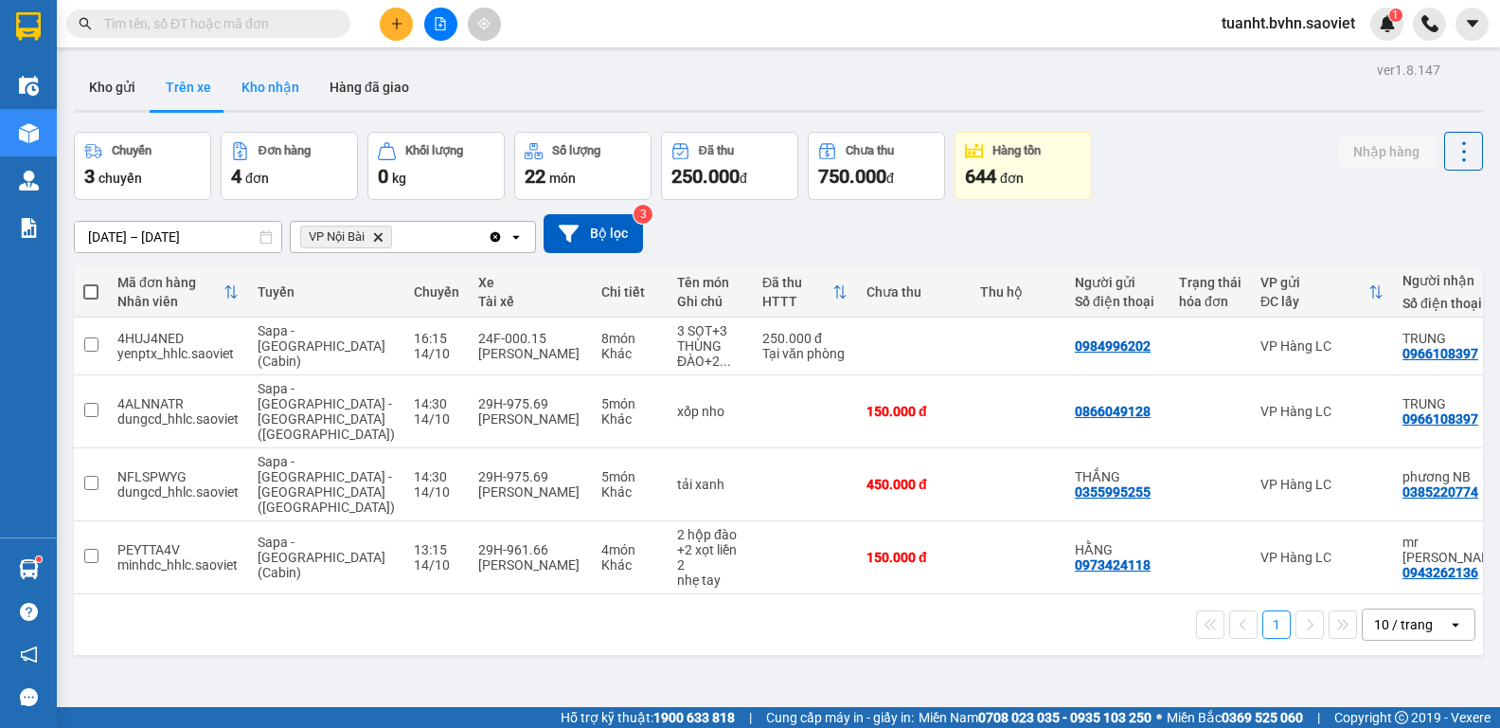
click at [273, 91] on button "Kho nhận" at bounding box center [270, 86] width 88 height 45
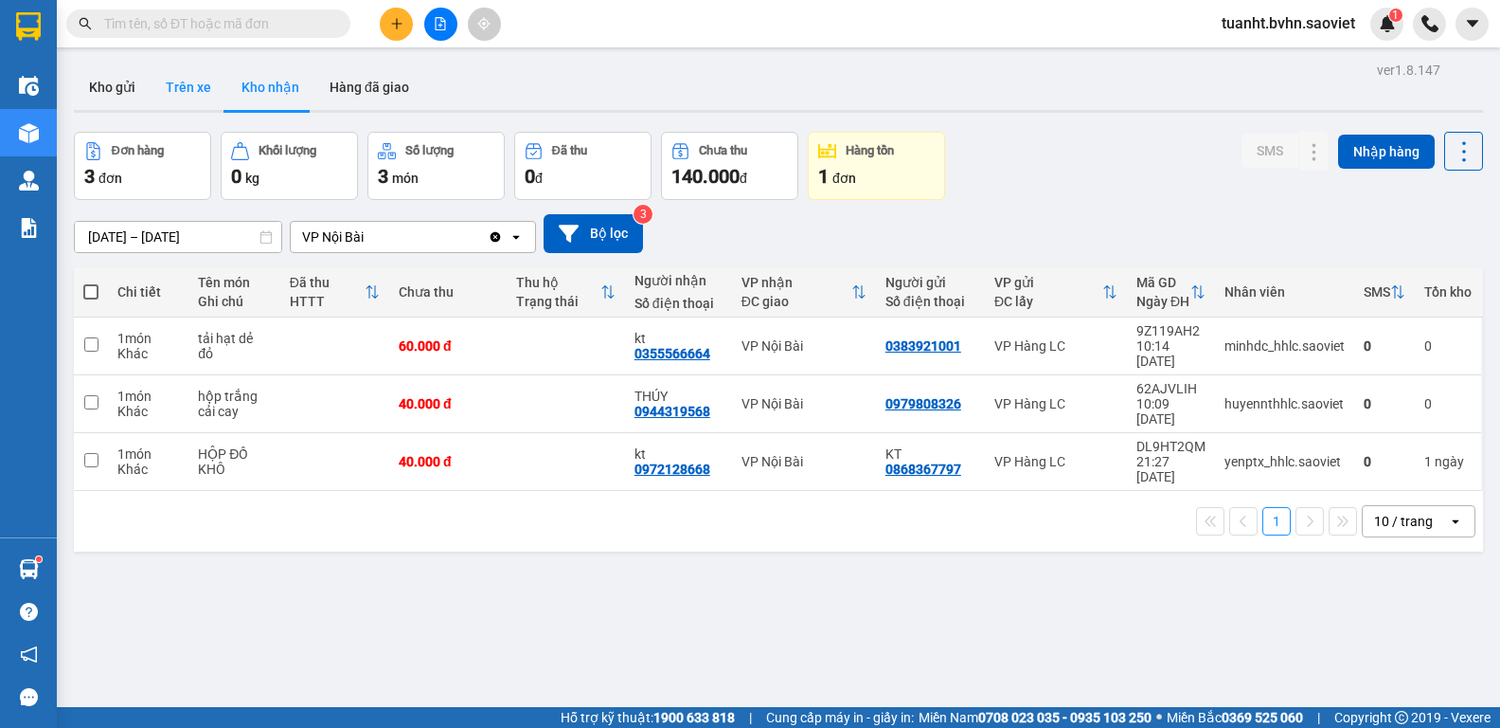
click at [189, 96] on button "Trên xe" at bounding box center [189, 86] width 76 height 45
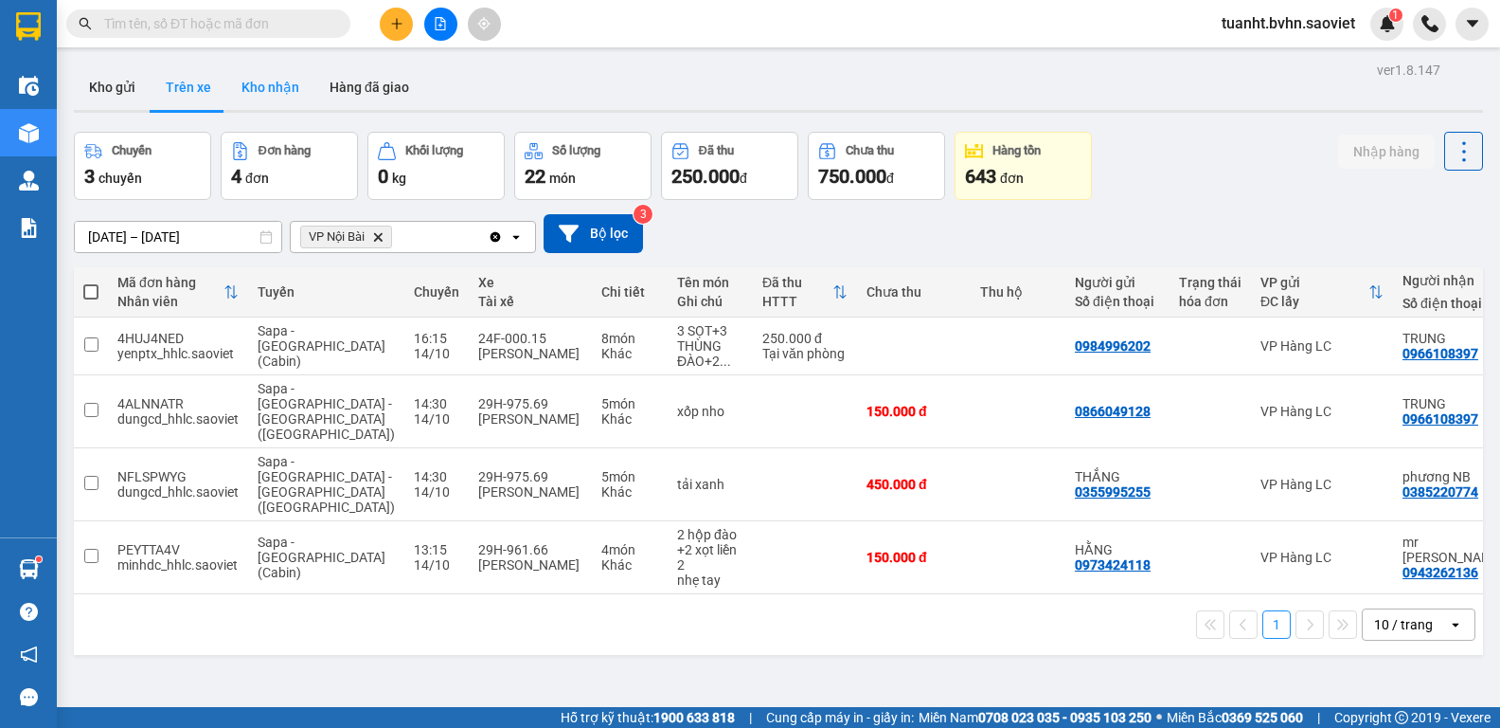
click at [279, 97] on button "Kho nhận" at bounding box center [270, 86] width 88 height 45
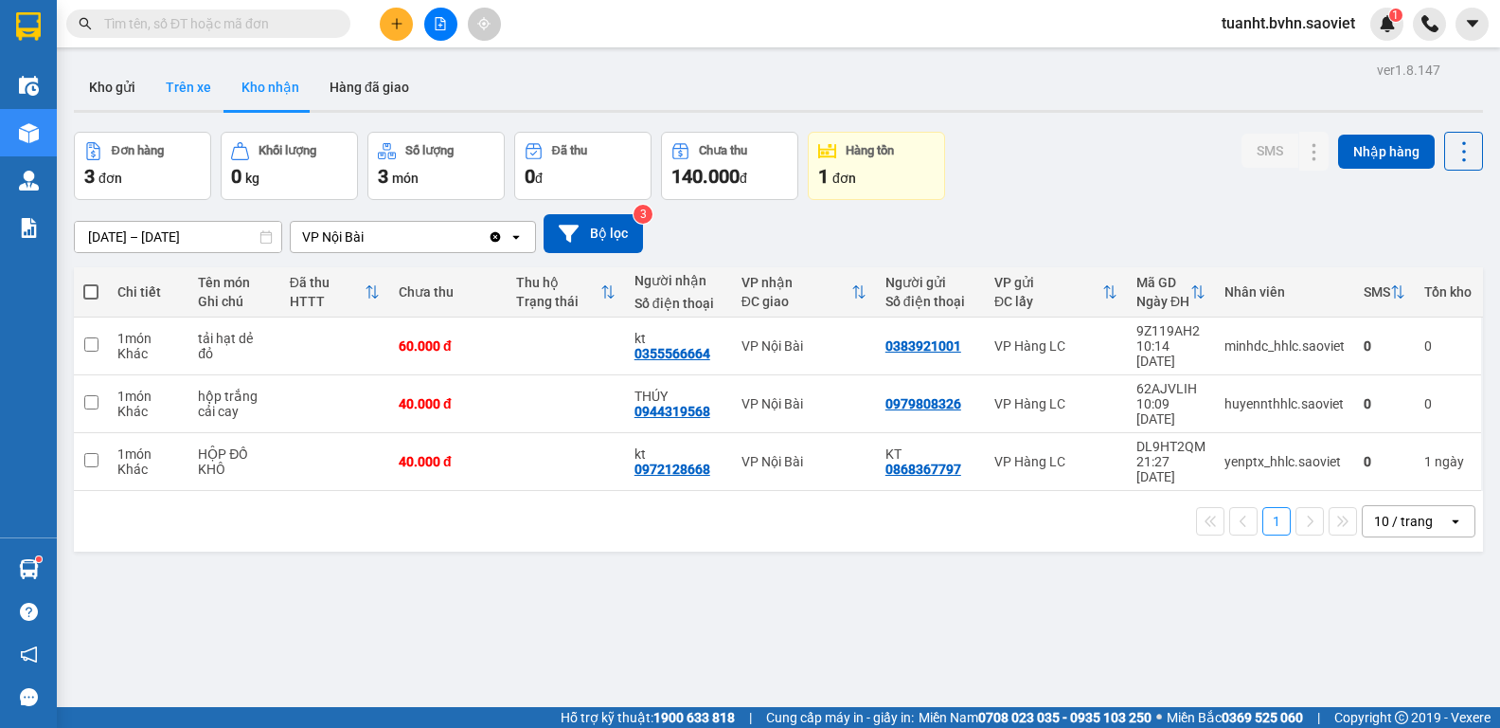
click at [193, 86] on button "Trên xe" at bounding box center [189, 86] width 76 height 45
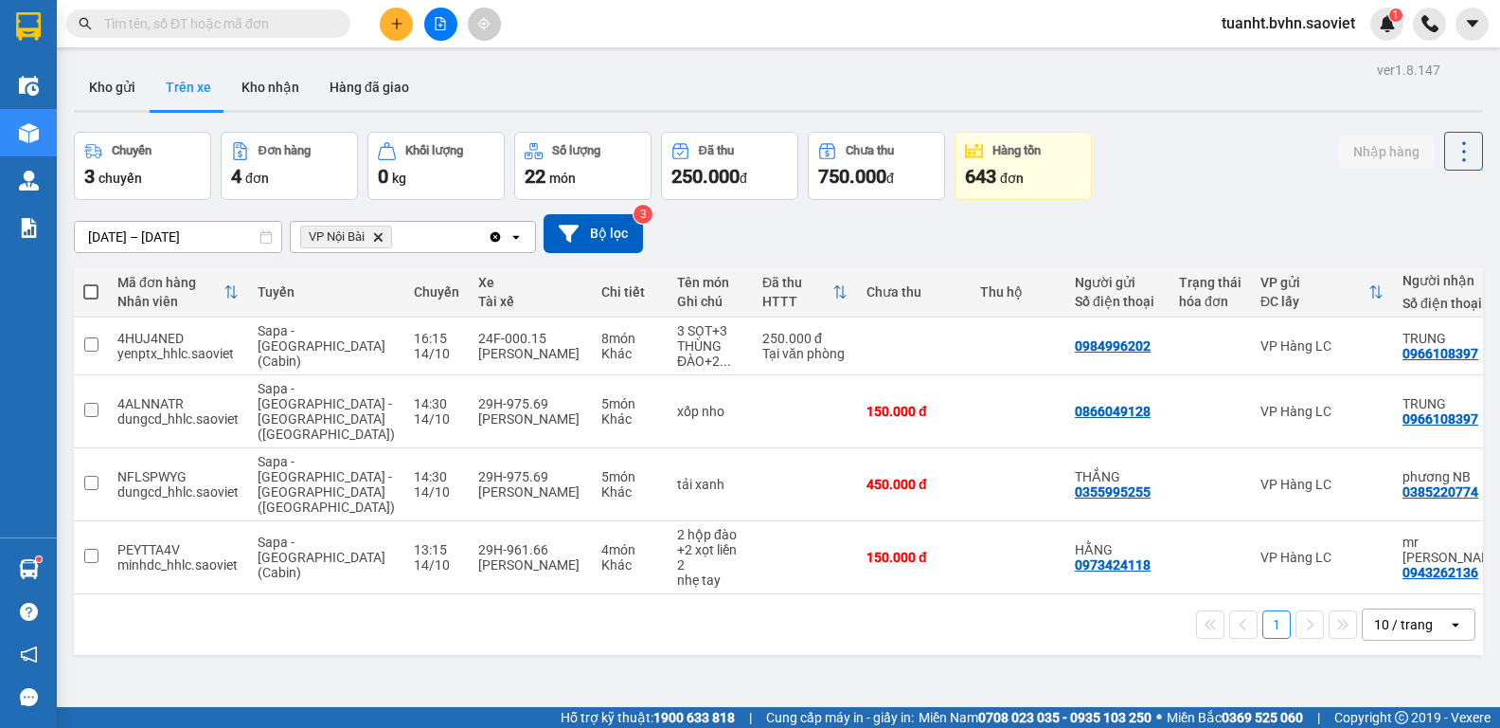
click at [281, 27] on input "text" at bounding box center [216, 23] width 224 height 21
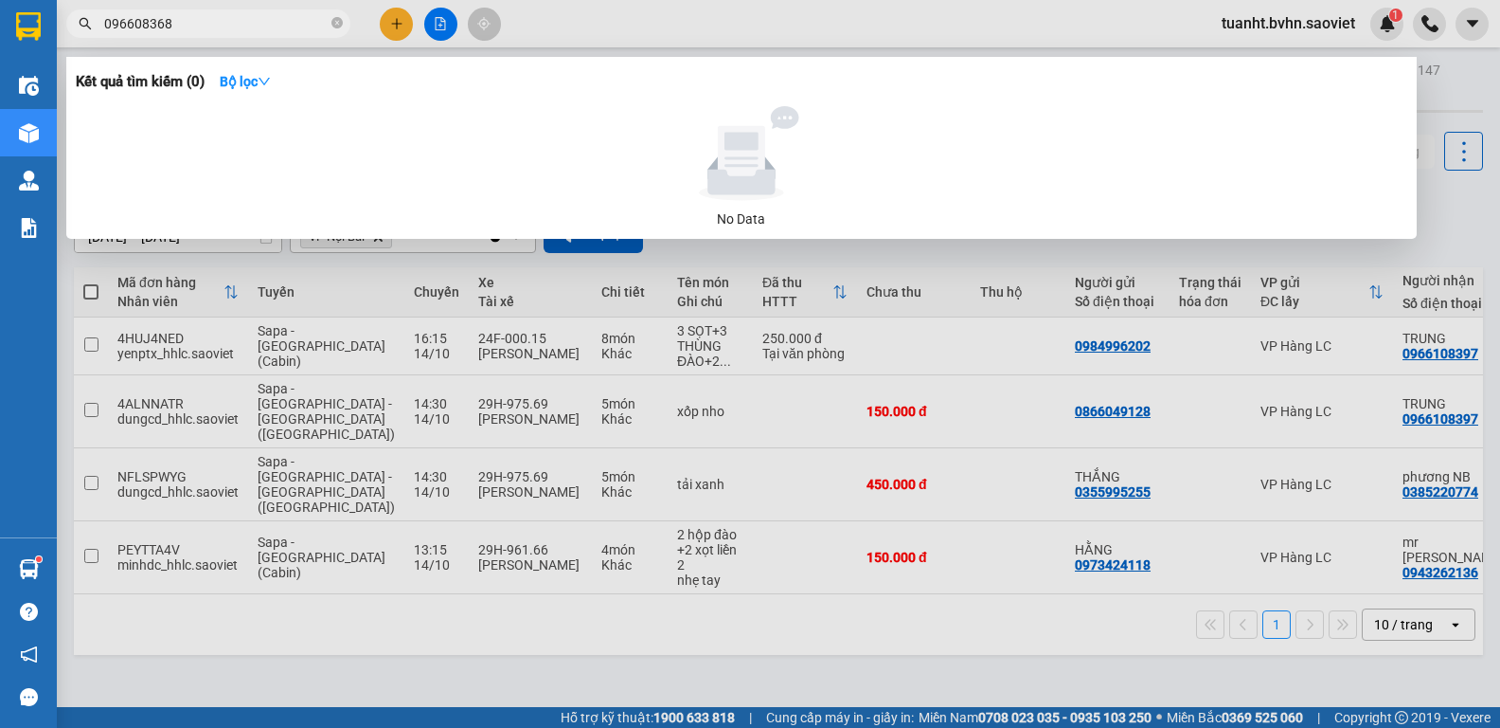
type input "0966083683"
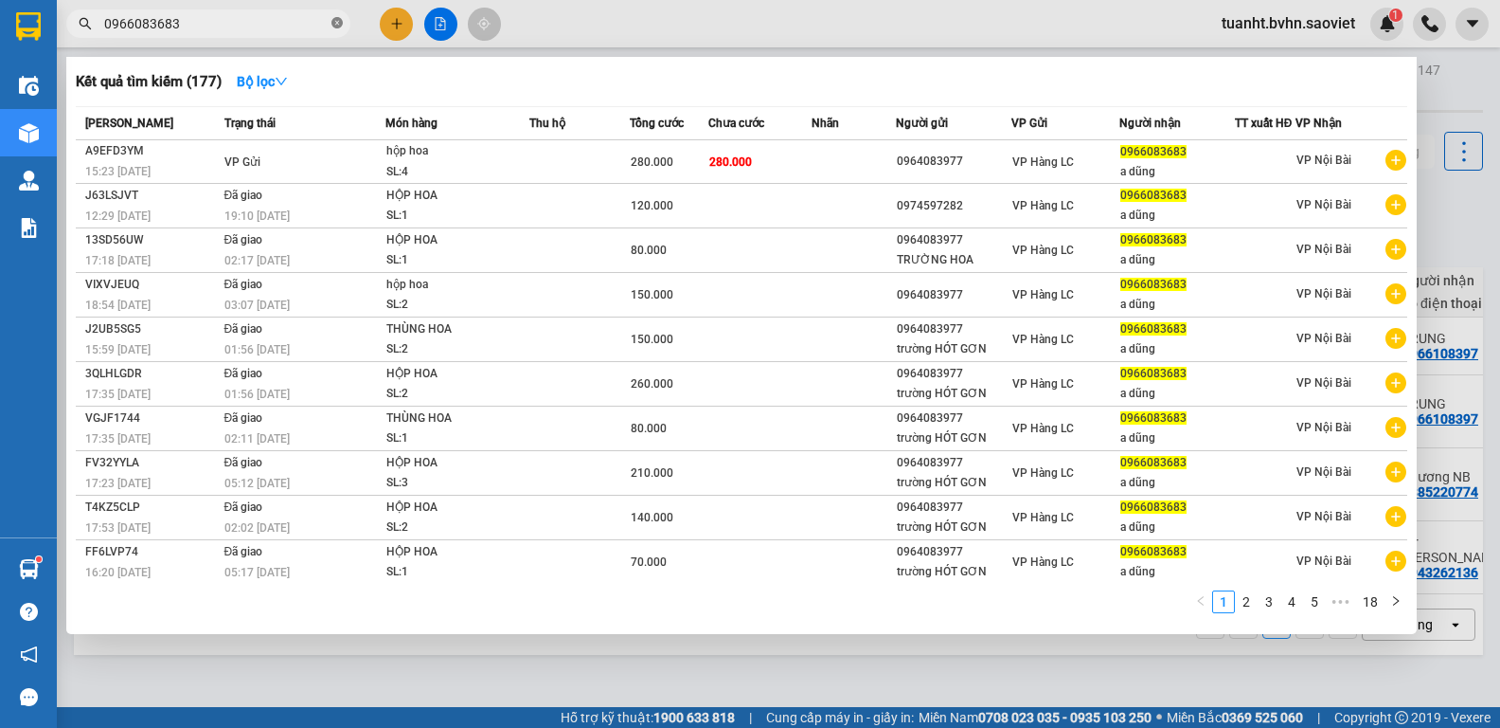
click at [334, 26] on icon "close-circle" at bounding box center [337, 22] width 11 height 11
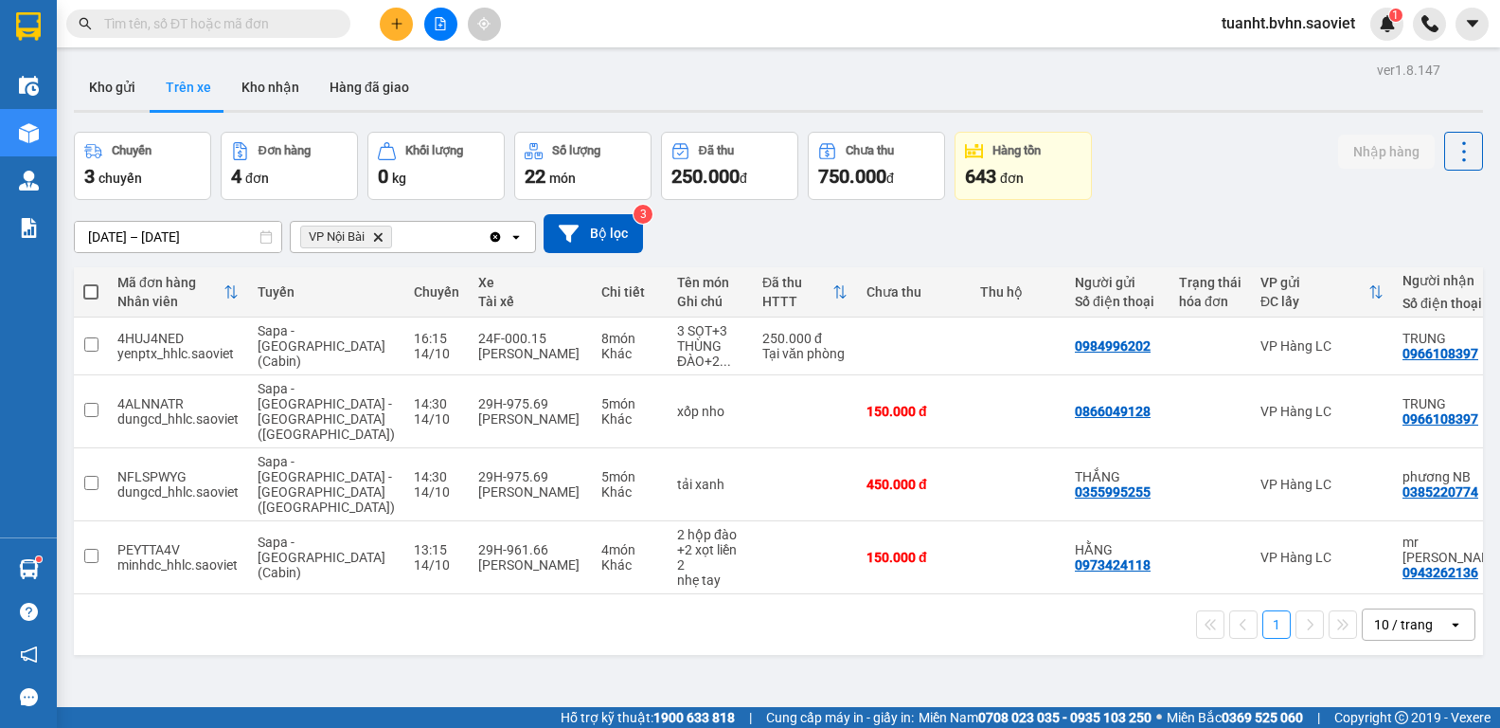
click at [395, 26] on icon "plus" at bounding box center [396, 23] width 13 height 13
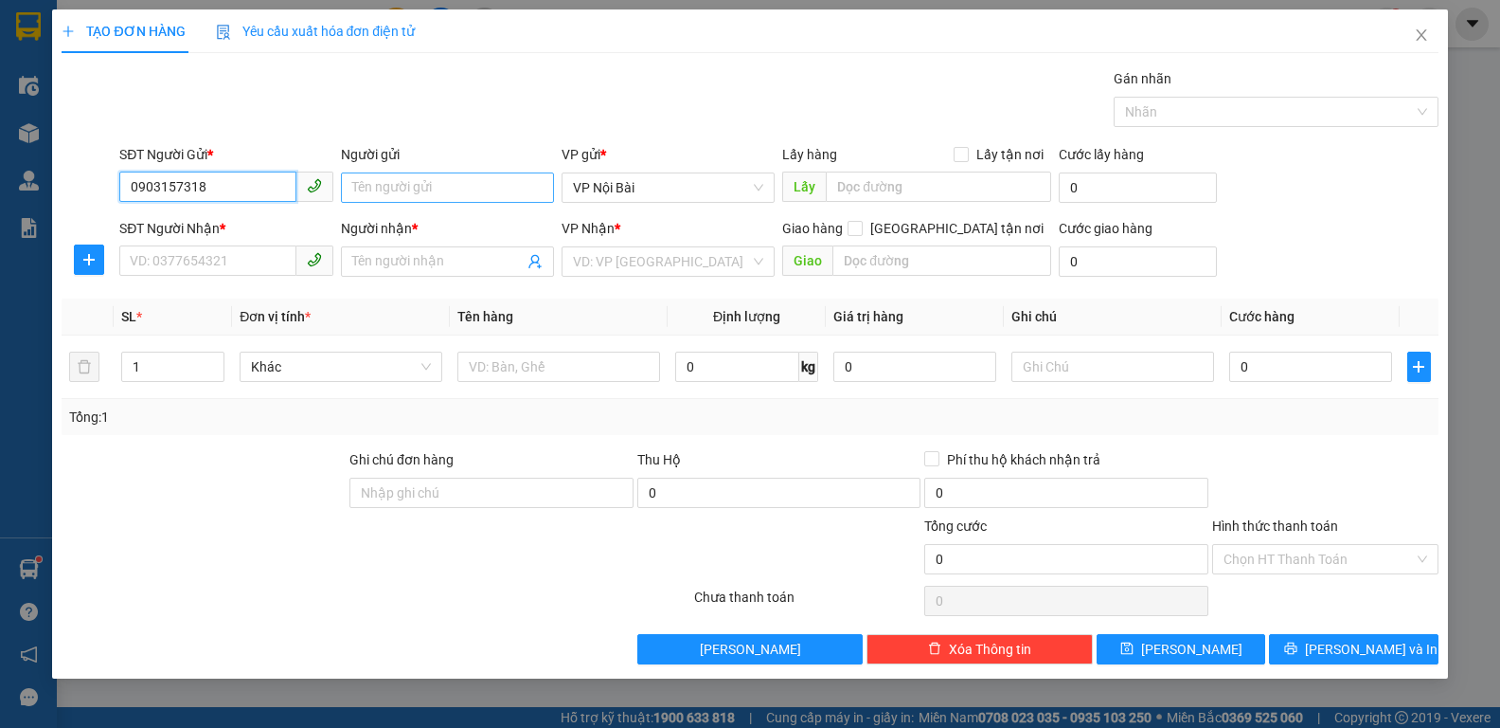
type input "0903157318"
click at [358, 187] on input "Người gửi" at bounding box center [447, 187] width 213 height 30
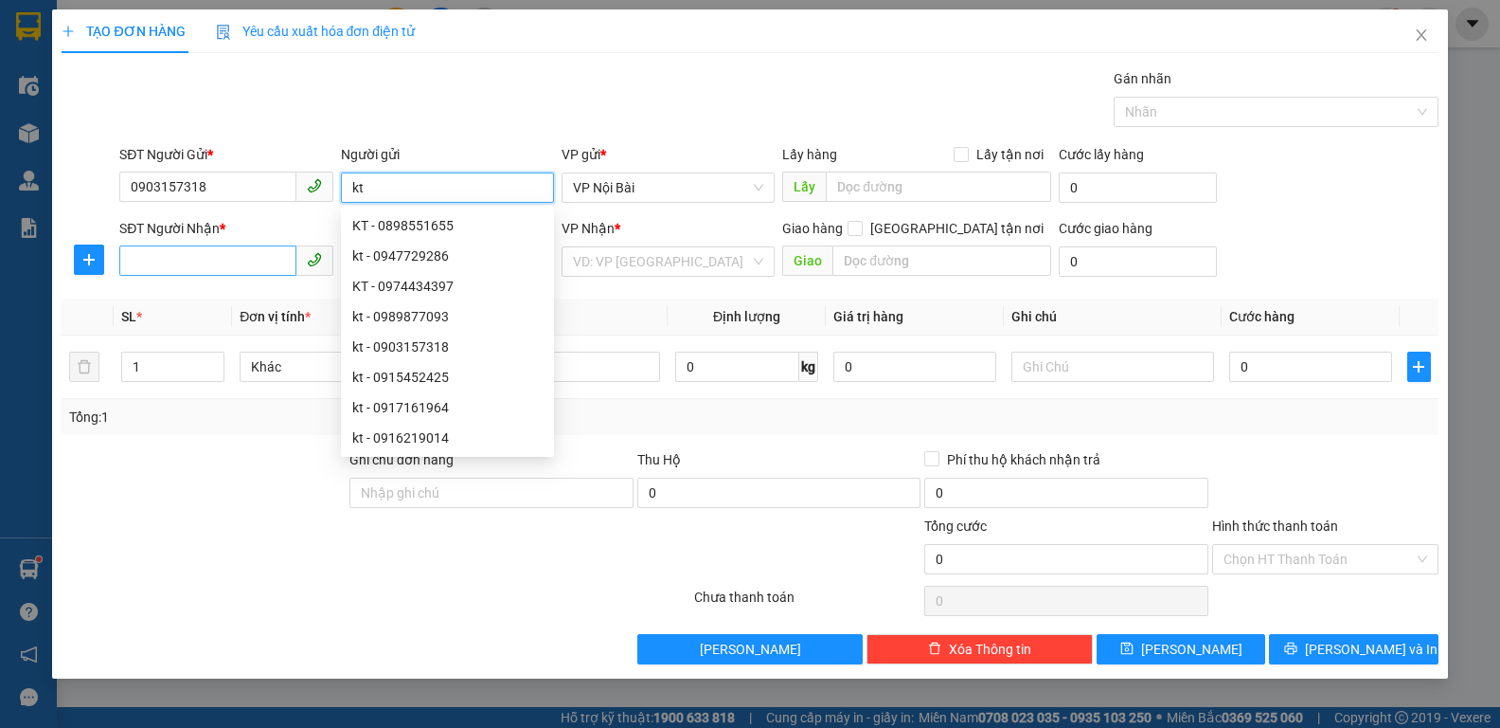
type input "kt"
click at [225, 269] on input "SĐT Người Nhận *" at bounding box center [207, 260] width 176 height 30
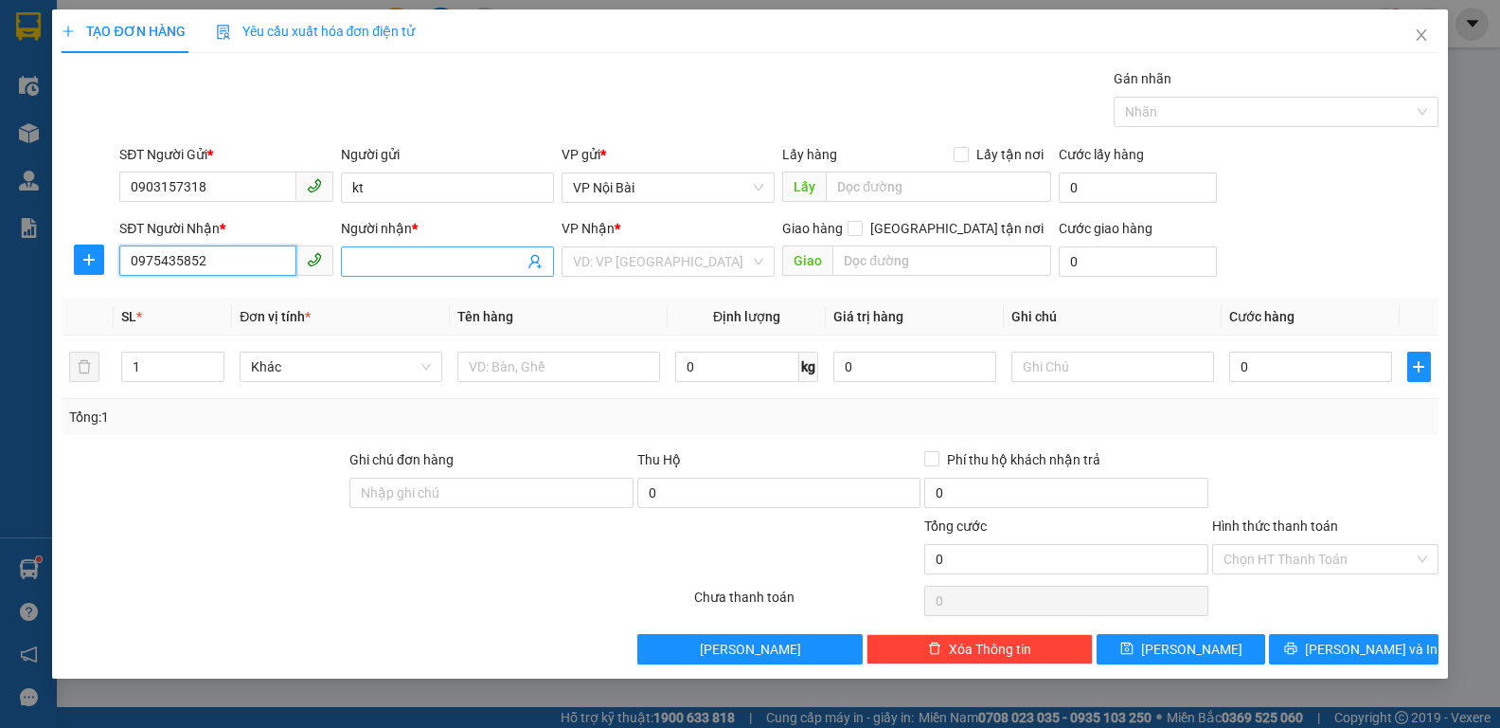
type input "0975435852"
click at [366, 268] on input "Người nhận *" at bounding box center [437, 261] width 171 height 21
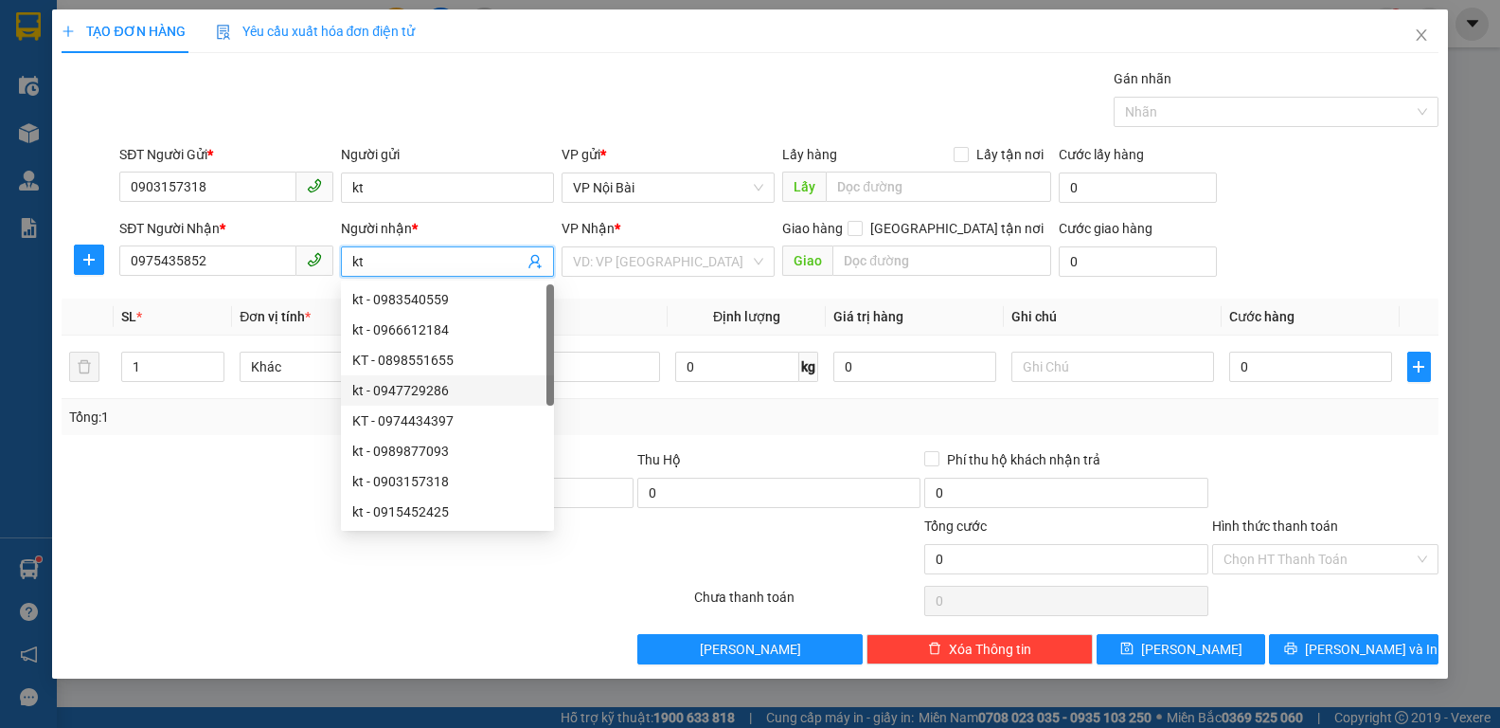
type input "kt"
click at [256, 475] on div at bounding box center [204, 482] width 288 height 66
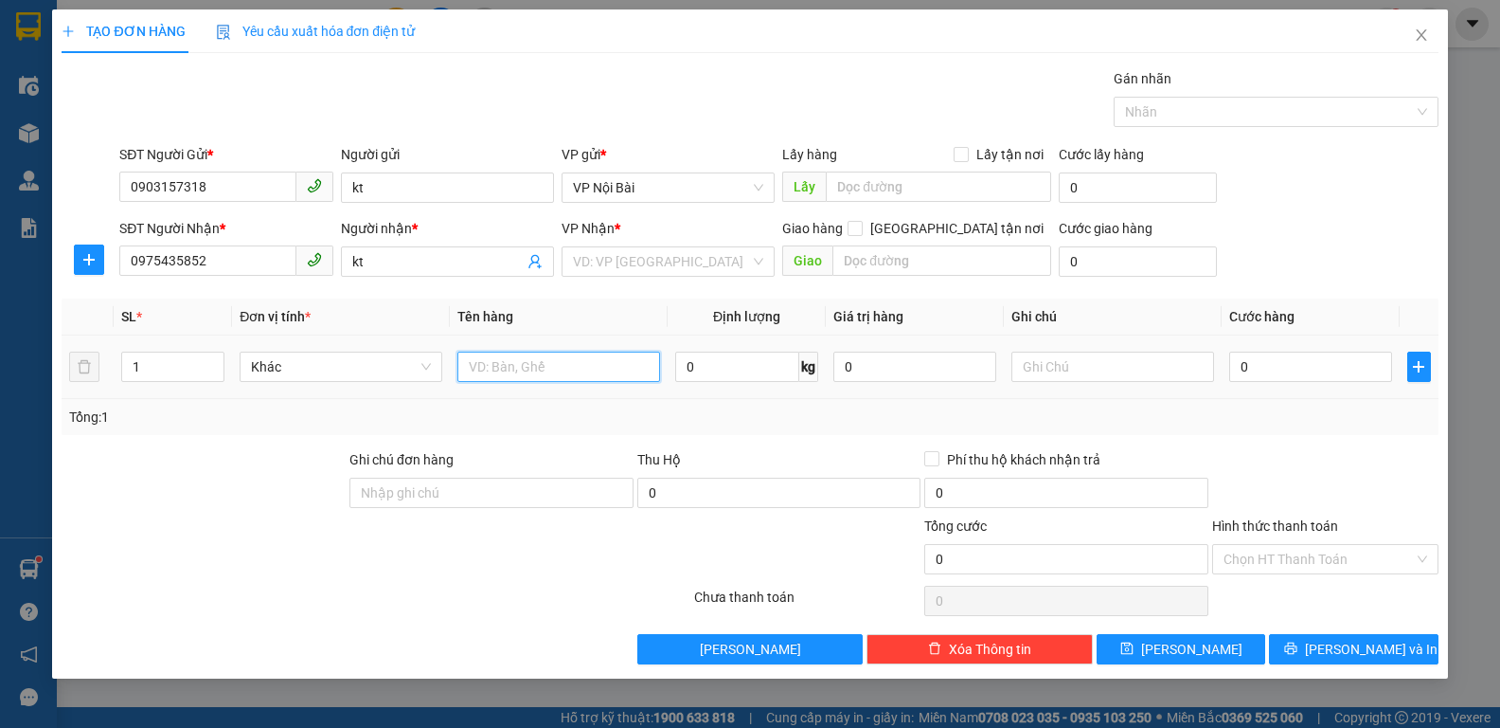
click at [492, 366] on input "text" at bounding box center [559, 366] width 203 height 30
click at [615, 271] on input "search" at bounding box center [661, 261] width 177 height 28
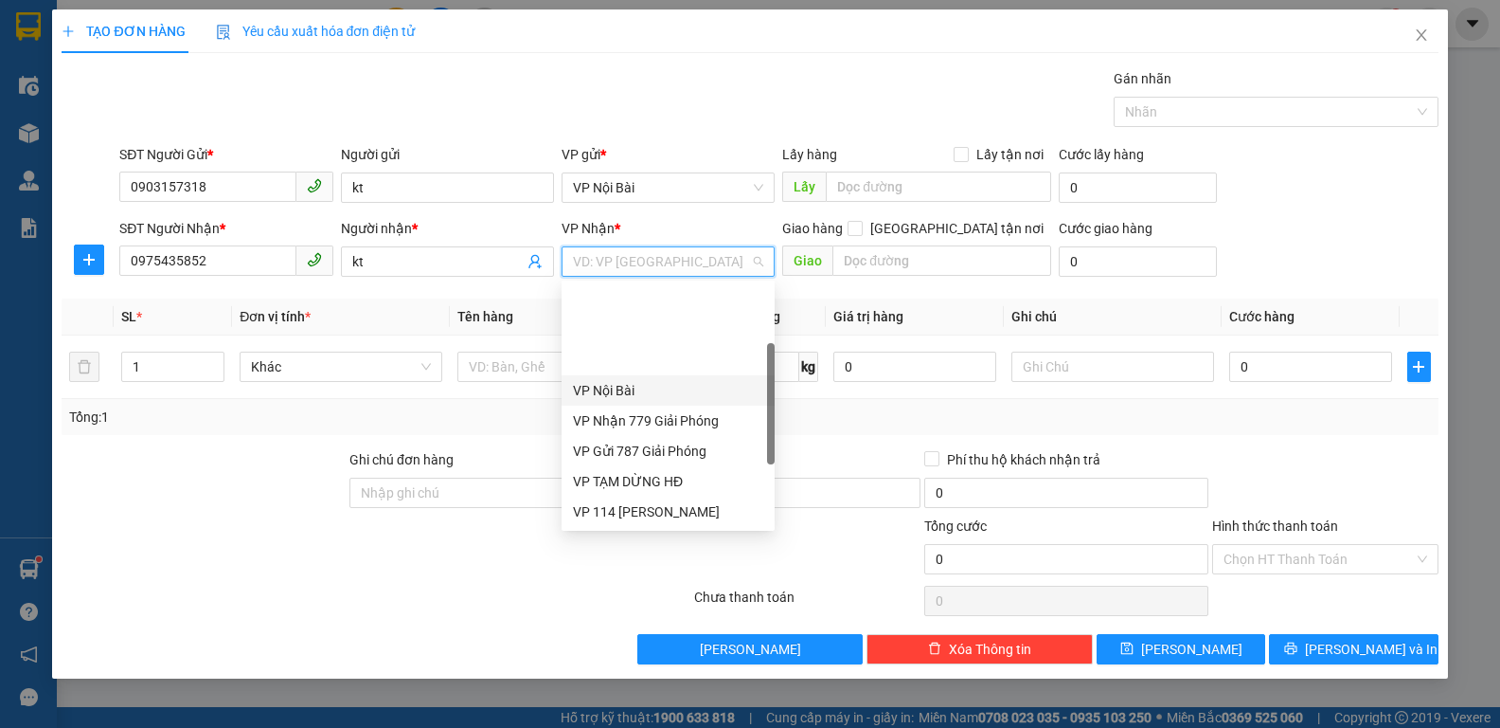
scroll to position [212, 0]
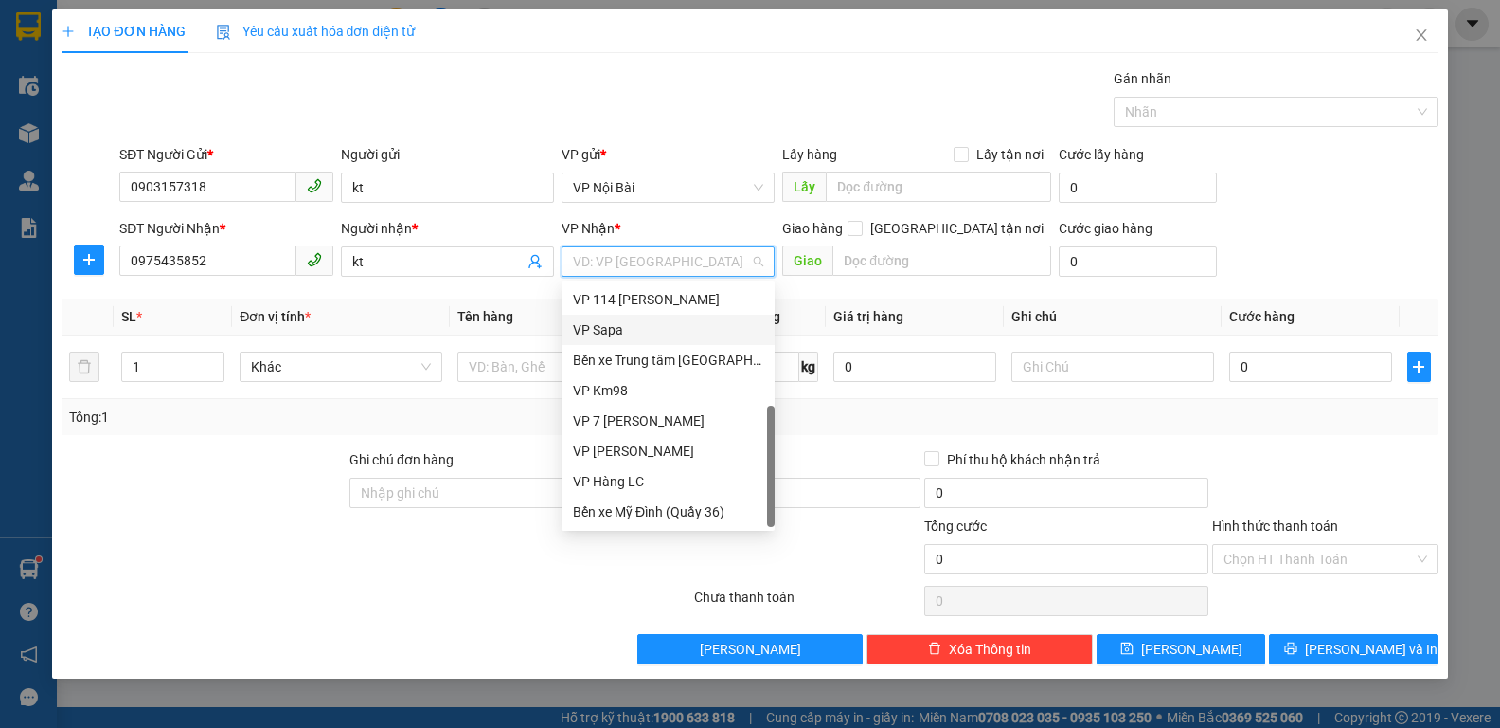
click at [635, 326] on div "VP Sapa" at bounding box center [668, 329] width 190 height 21
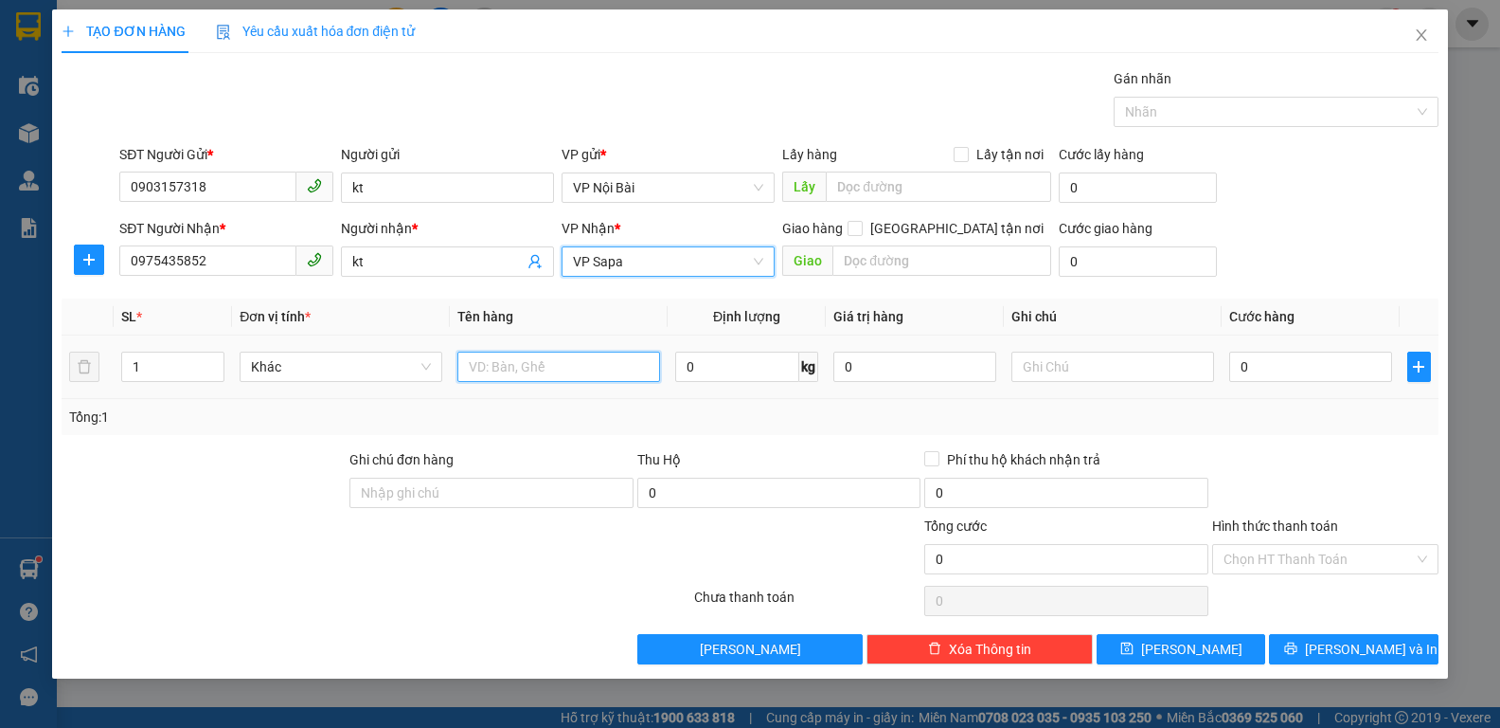
click at [538, 363] on input "text" at bounding box center [559, 366] width 203 height 30
paste input "ô"
paste input "ộp"
type input "hộp L2"
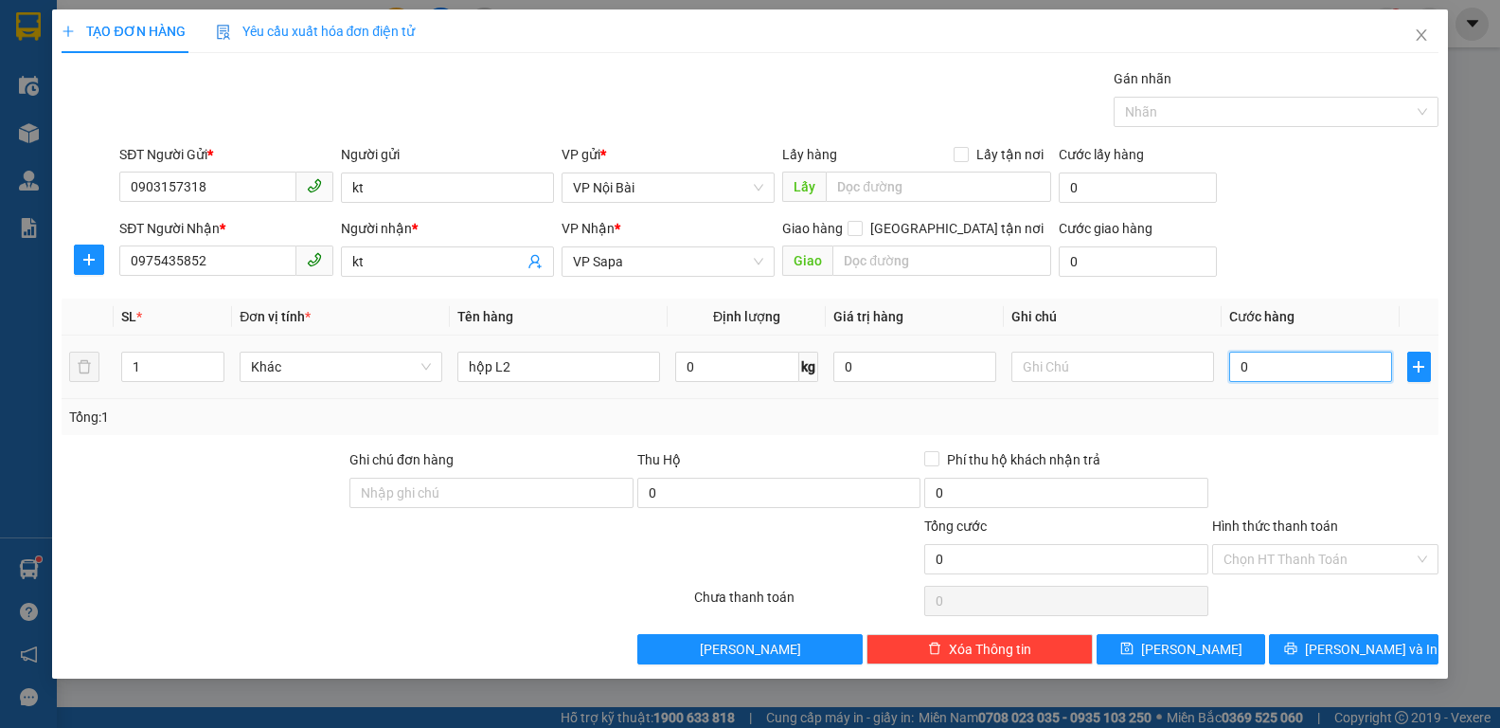
click at [1283, 374] on input "0" at bounding box center [1311, 366] width 163 height 30
type input "6"
type input "60"
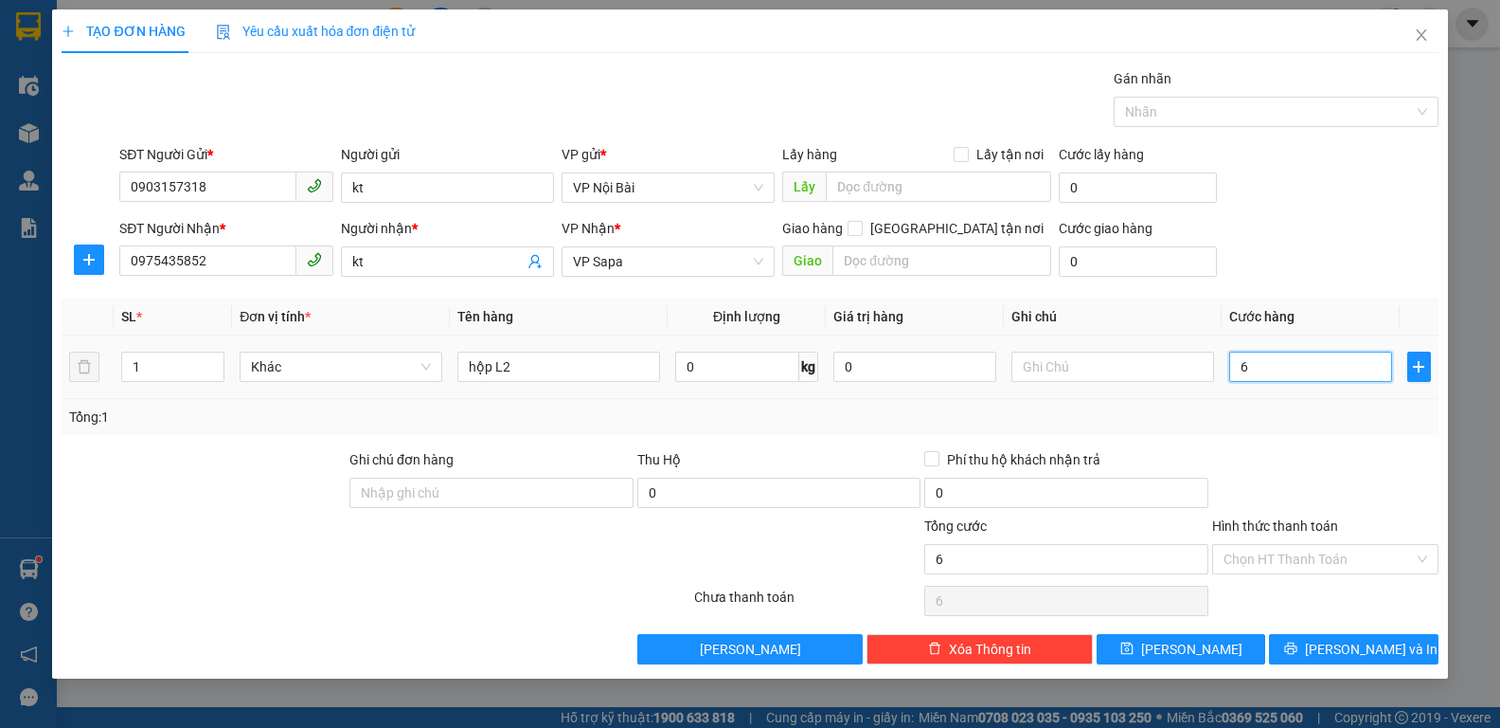
type input "60"
type input "600"
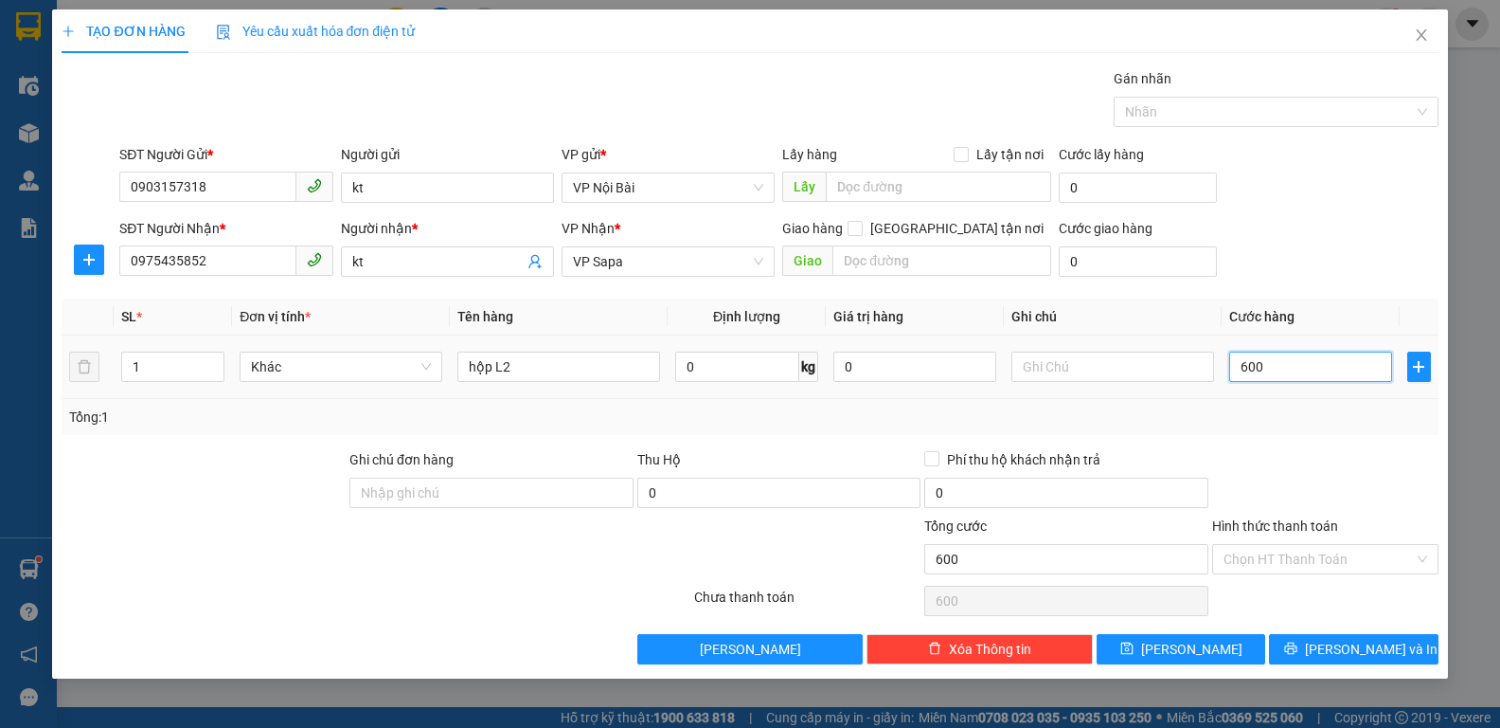
type input "6.000"
type input "60.000"
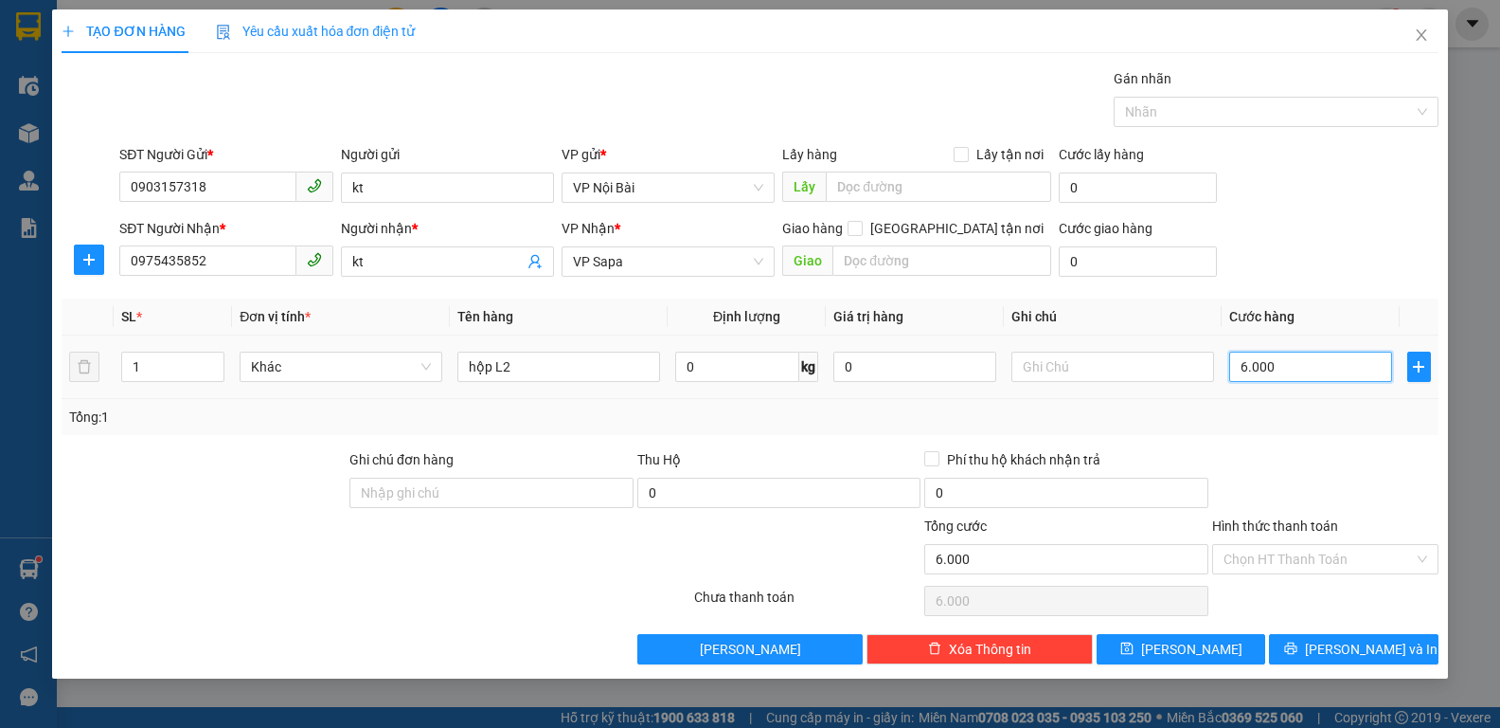
type input "60.000"
click at [1283, 441] on div "Transit Pickup Surcharge Ids Transit Deliver Surcharge Ids Transit Deliver Surc…" at bounding box center [750, 366] width 1376 height 596
click at [1353, 649] on span "[PERSON_NAME] và In" at bounding box center [1371, 648] width 133 height 21
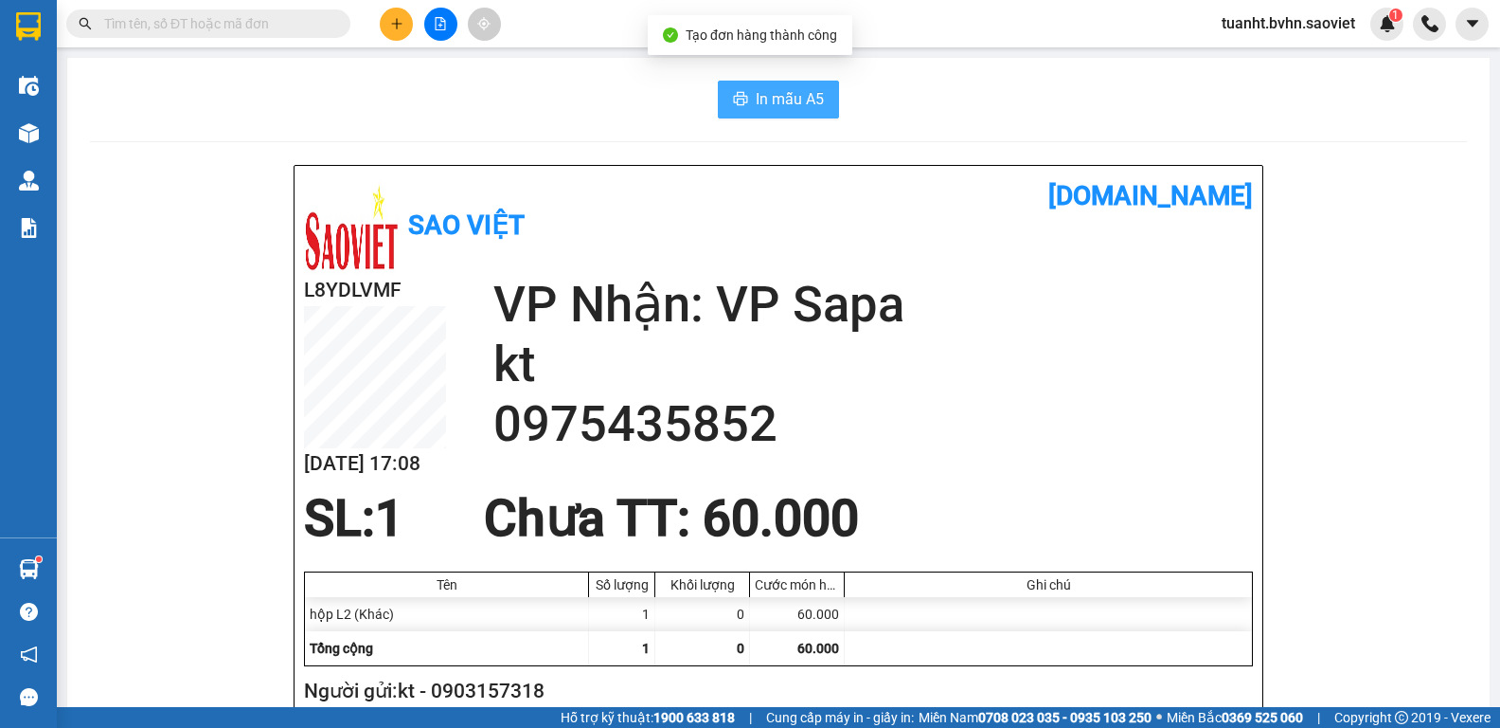
click at [781, 110] on span "In mẫu A5" at bounding box center [790, 99] width 68 height 24
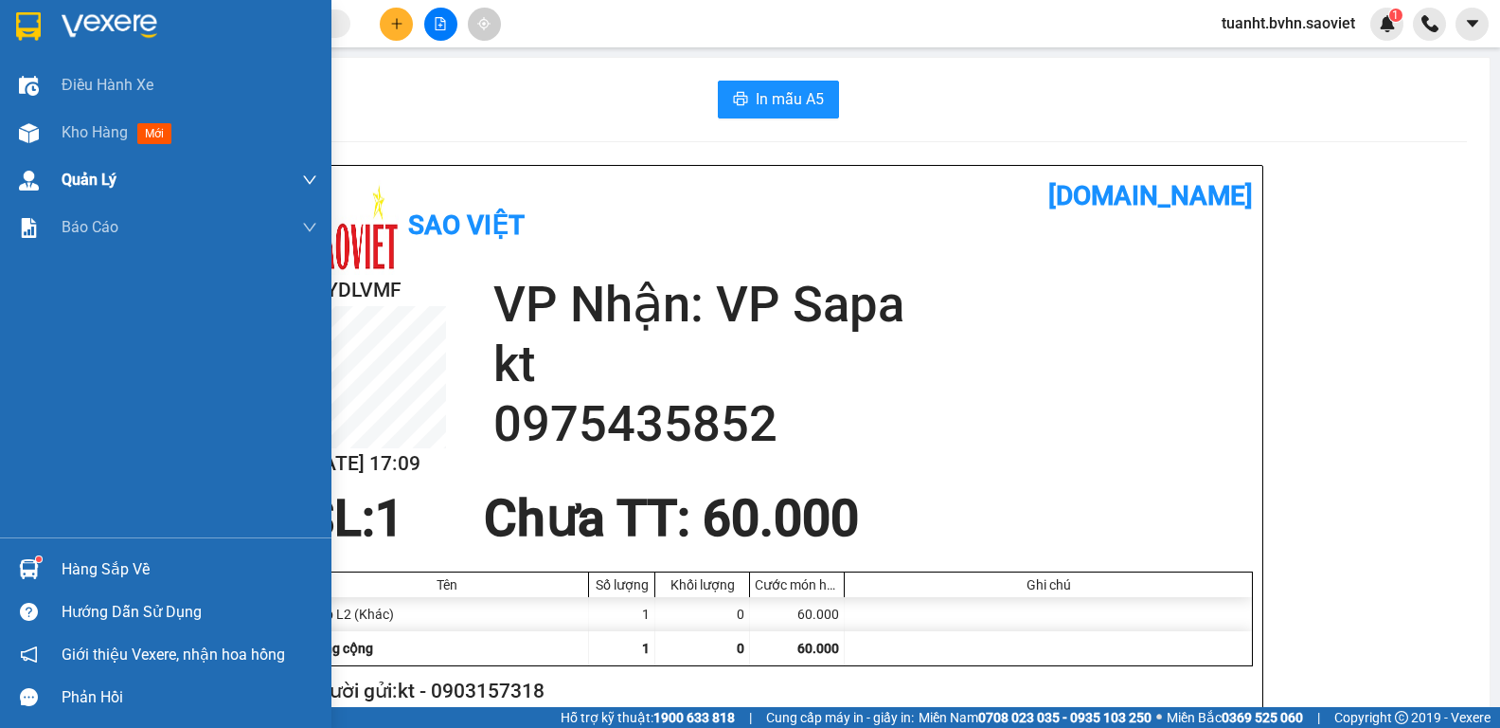
click at [32, 132] on img at bounding box center [29, 133] width 20 height 20
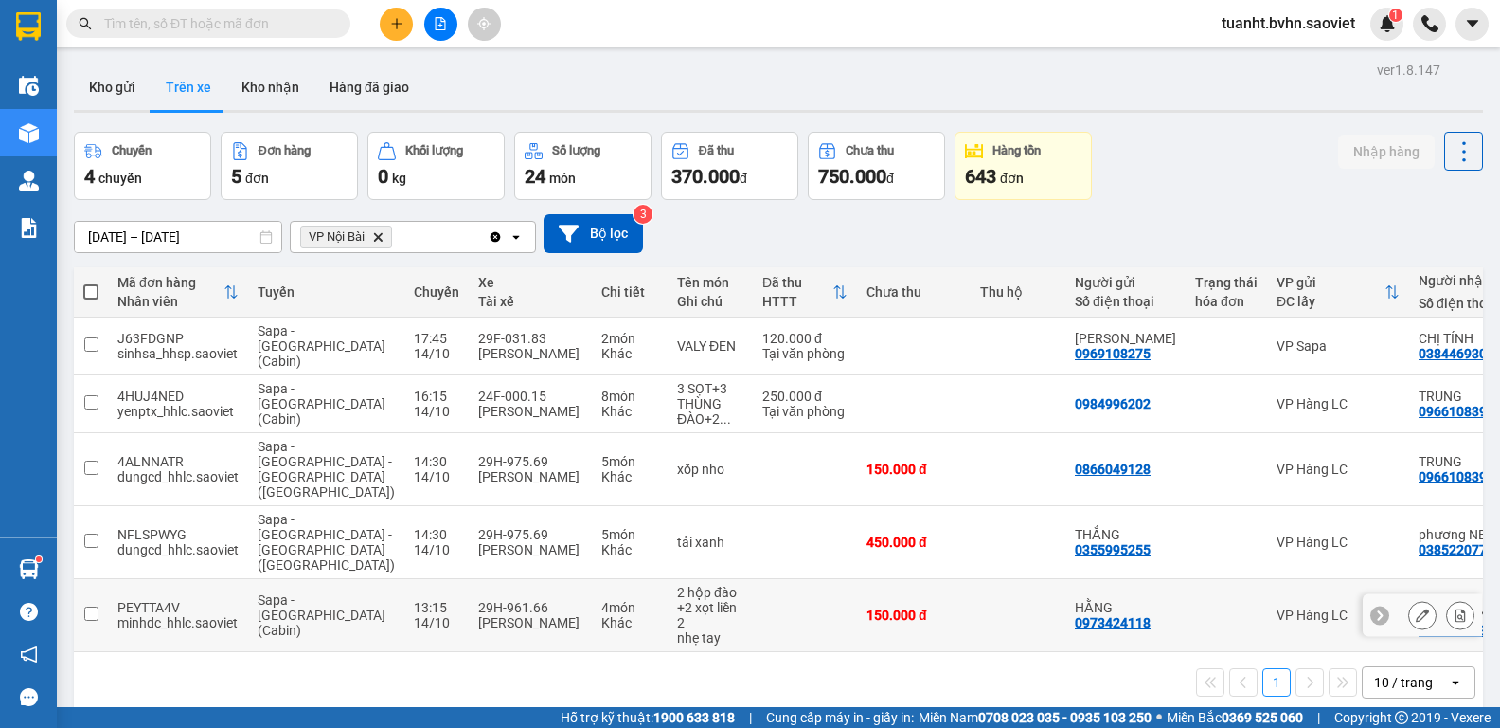
click at [89, 606] on input "checkbox" at bounding box center [91, 613] width 14 height 14
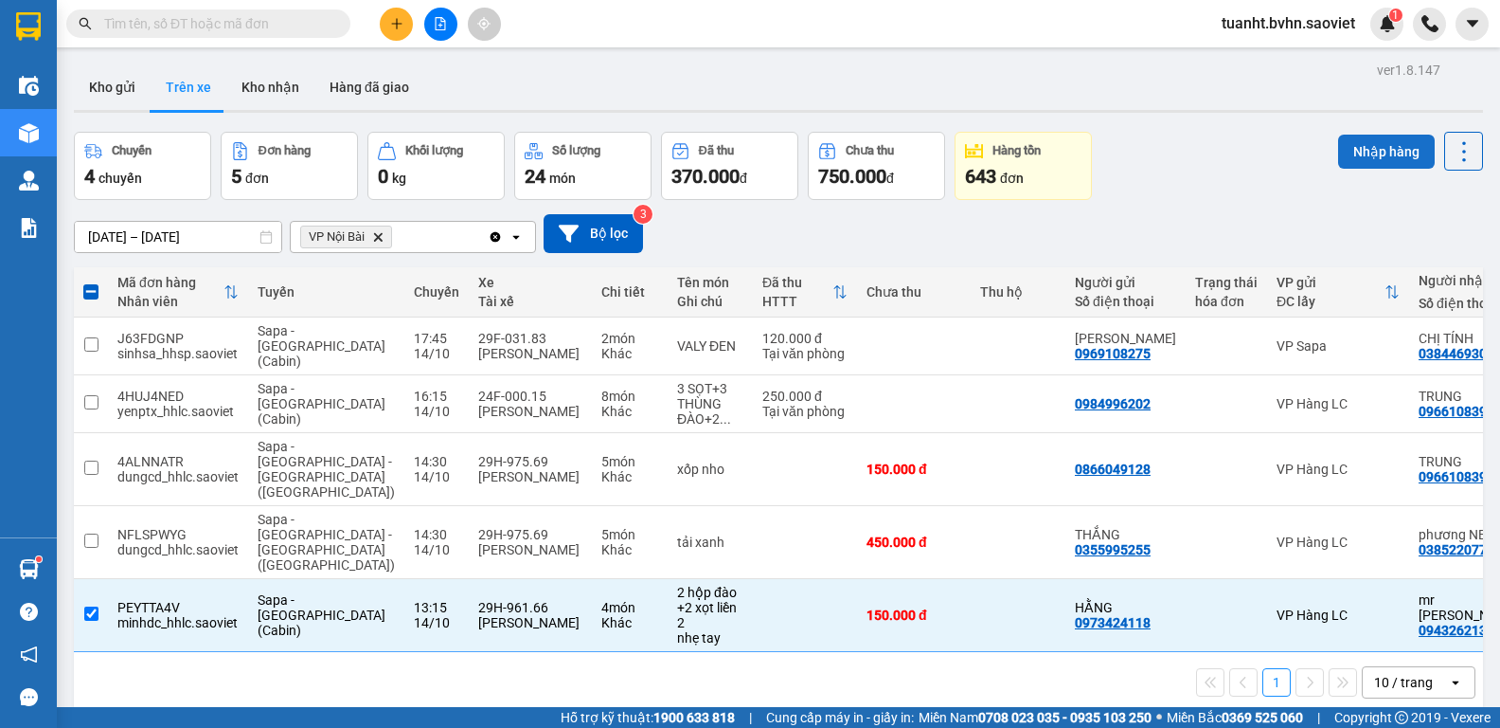
click at [1356, 160] on button "Nhập hàng" at bounding box center [1386, 152] width 97 height 34
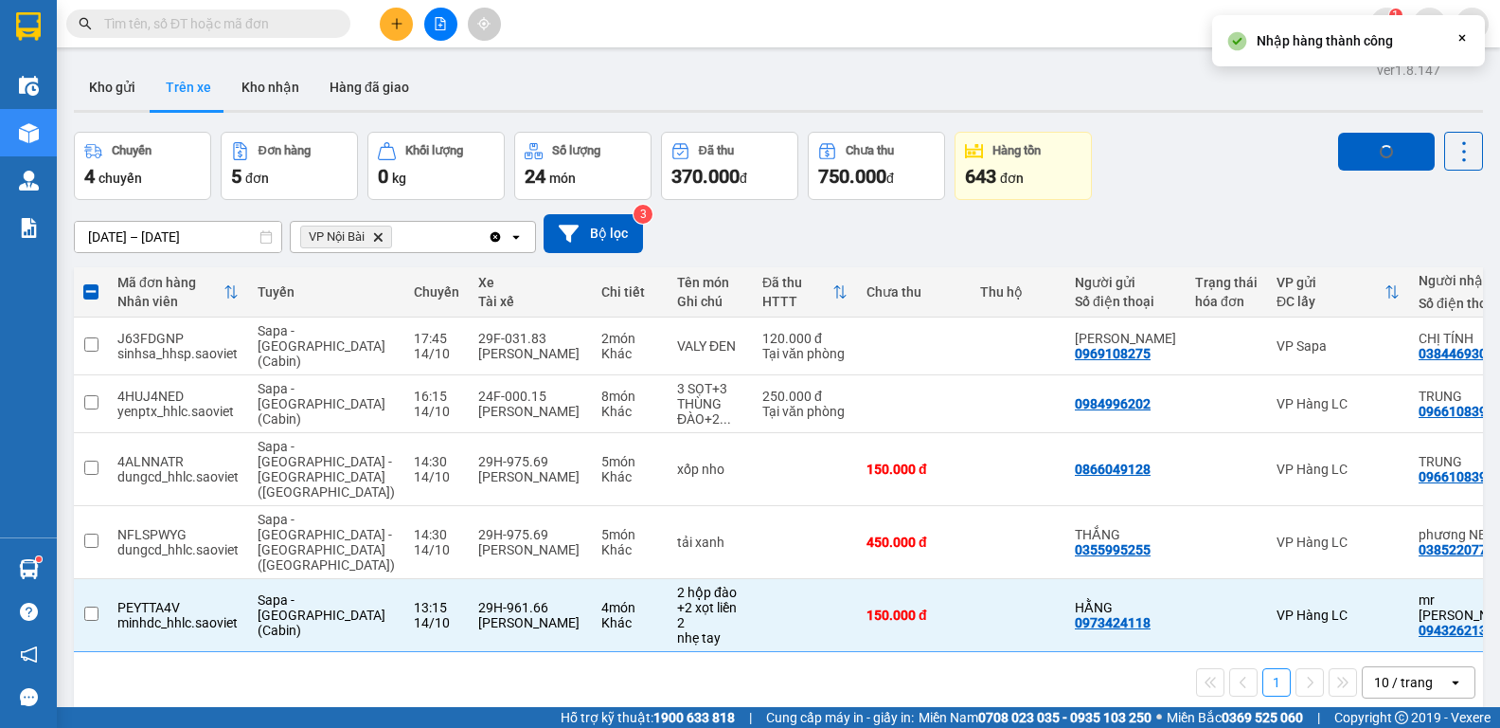
checkbox input "false"
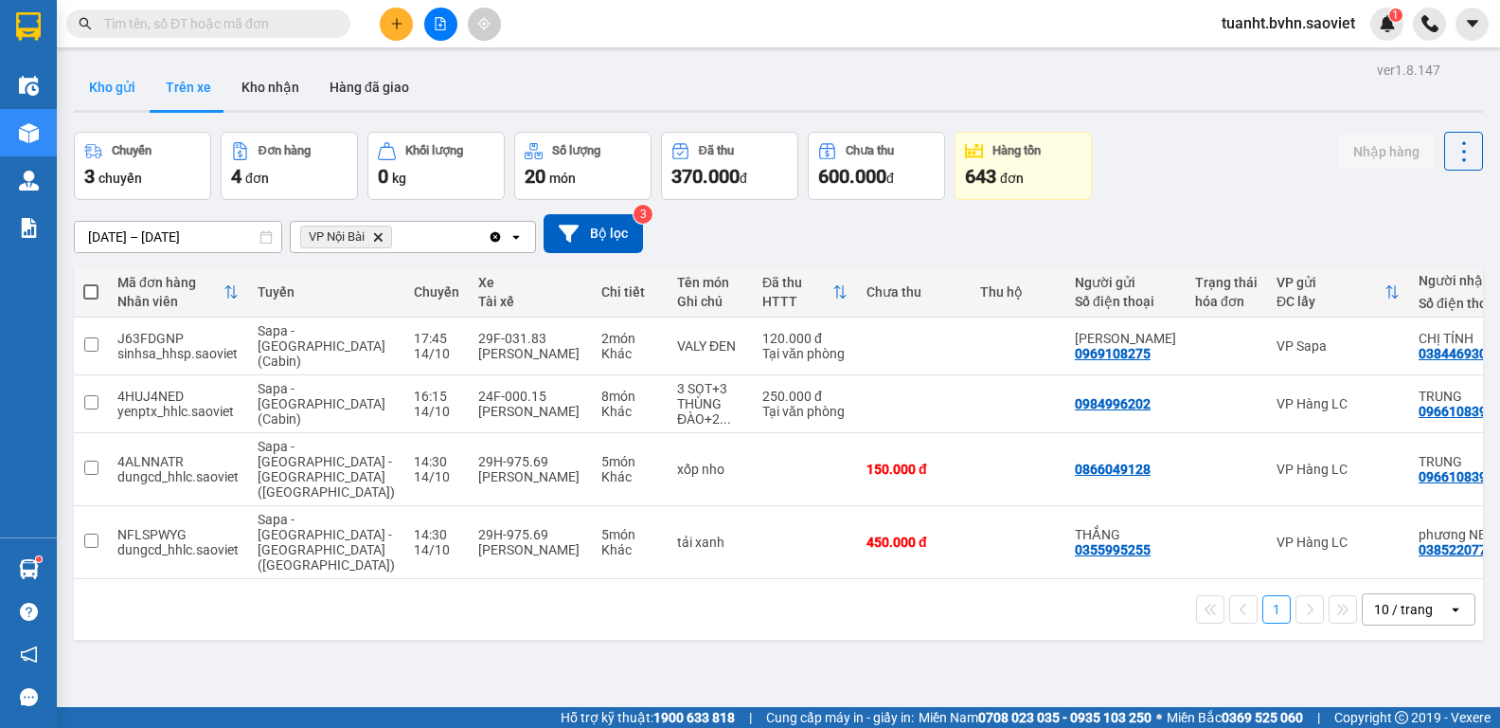
click at [98, 89] on button "Kho gửi" at bounding box center [112, 86] width 77 height 45
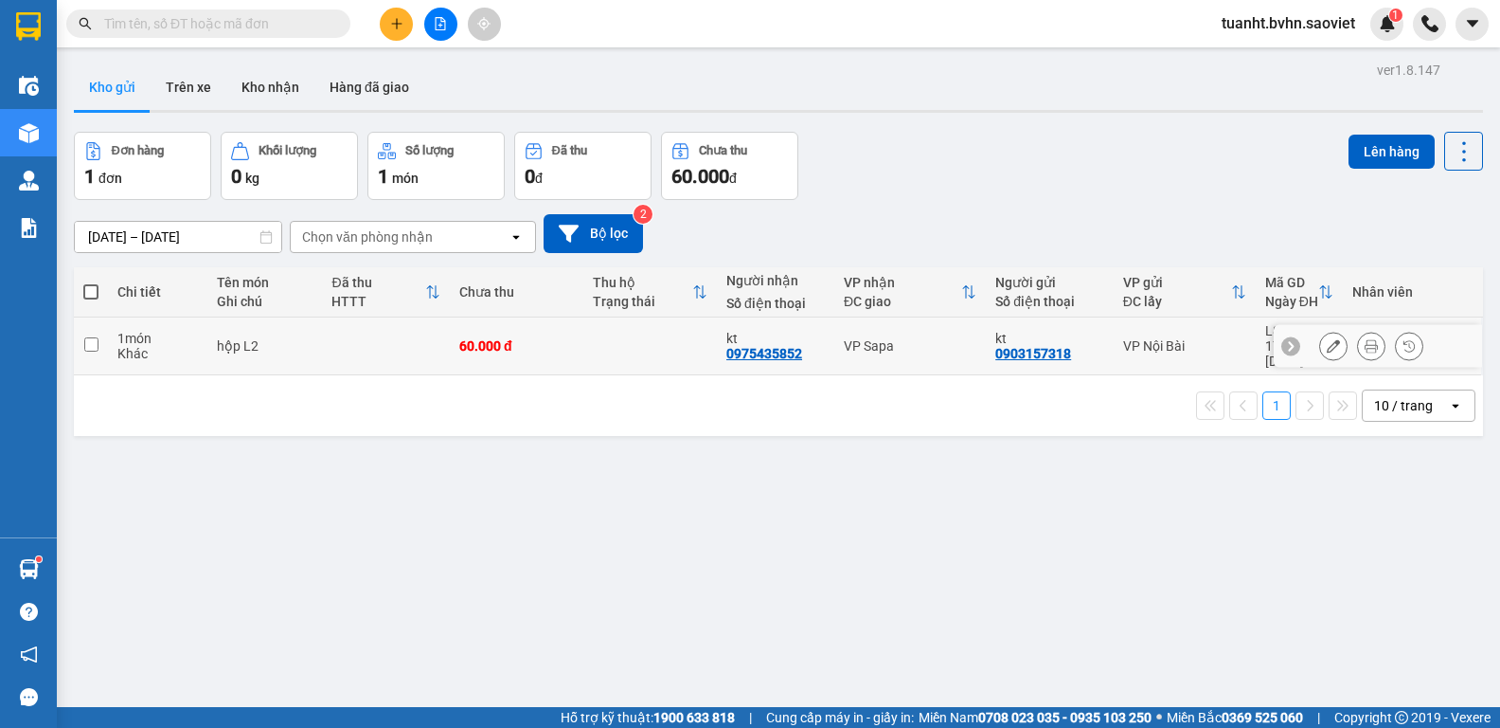
click at [95, 345] on td at bounding box center [91, 346] width 34 height 58
checkbox input "true"
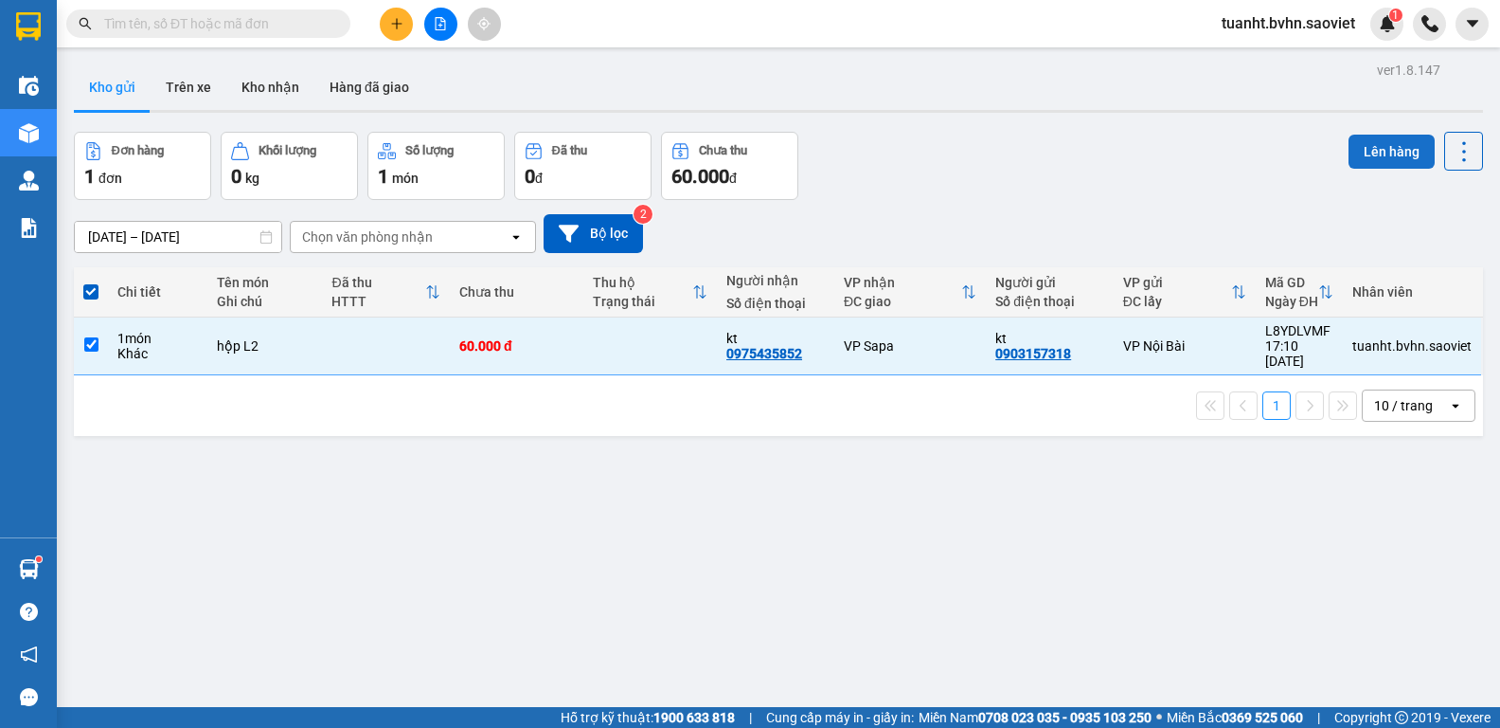
click at [1397, 154] on button "Lên hàng" at bounding box center [1392, 152] width 86 height 34
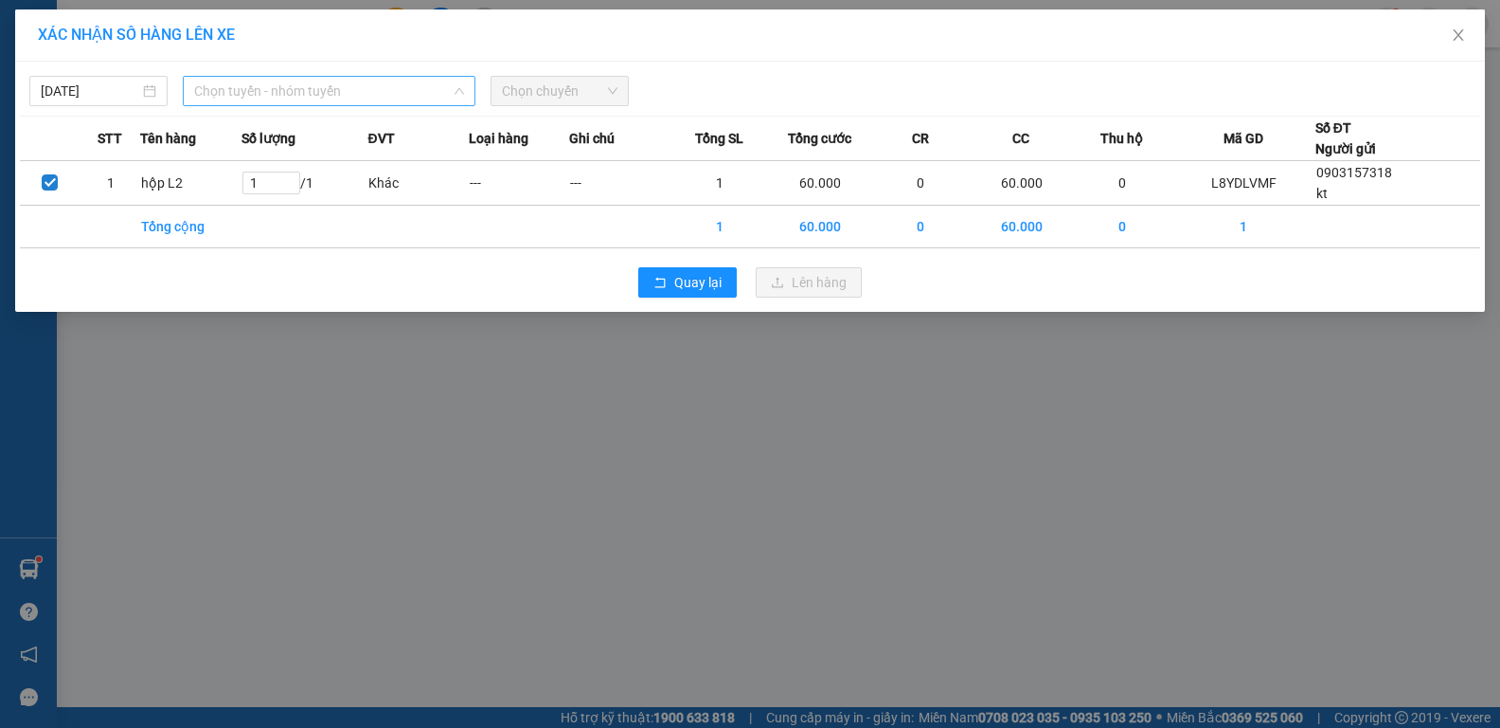
click at [334, 77] on span "Chọn tuyến - nhóm tuyến" at bounding box center [329, 91] width 270 height 28
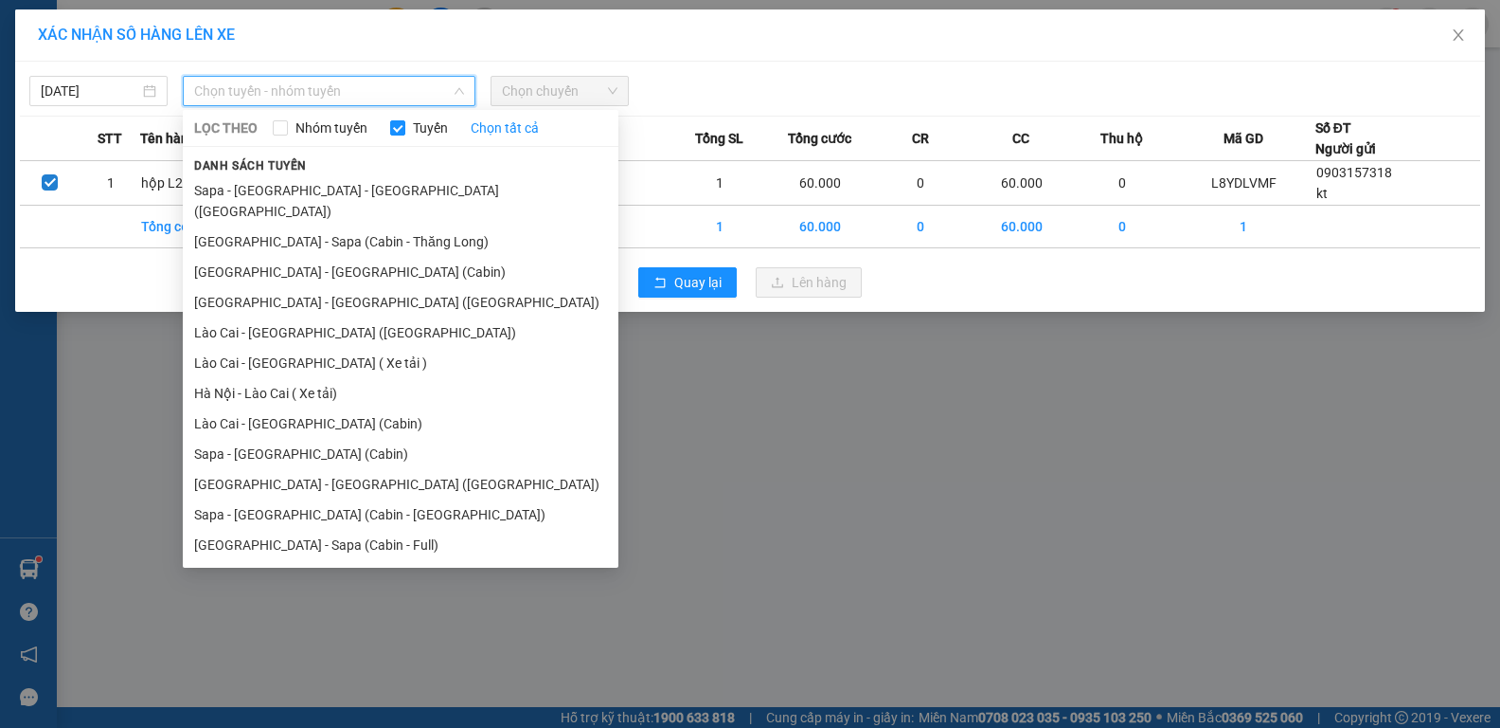
drag, startPoint x: 353, startPoint y: 530, endPoint x: 384, endPoint y: 504, distance: 40.3
click at [352, 530] on li "[GEOGRAPHIC_DATA] - Sapa (Cabin - Full)" at bounding box center [401, 545] width 436 height 30
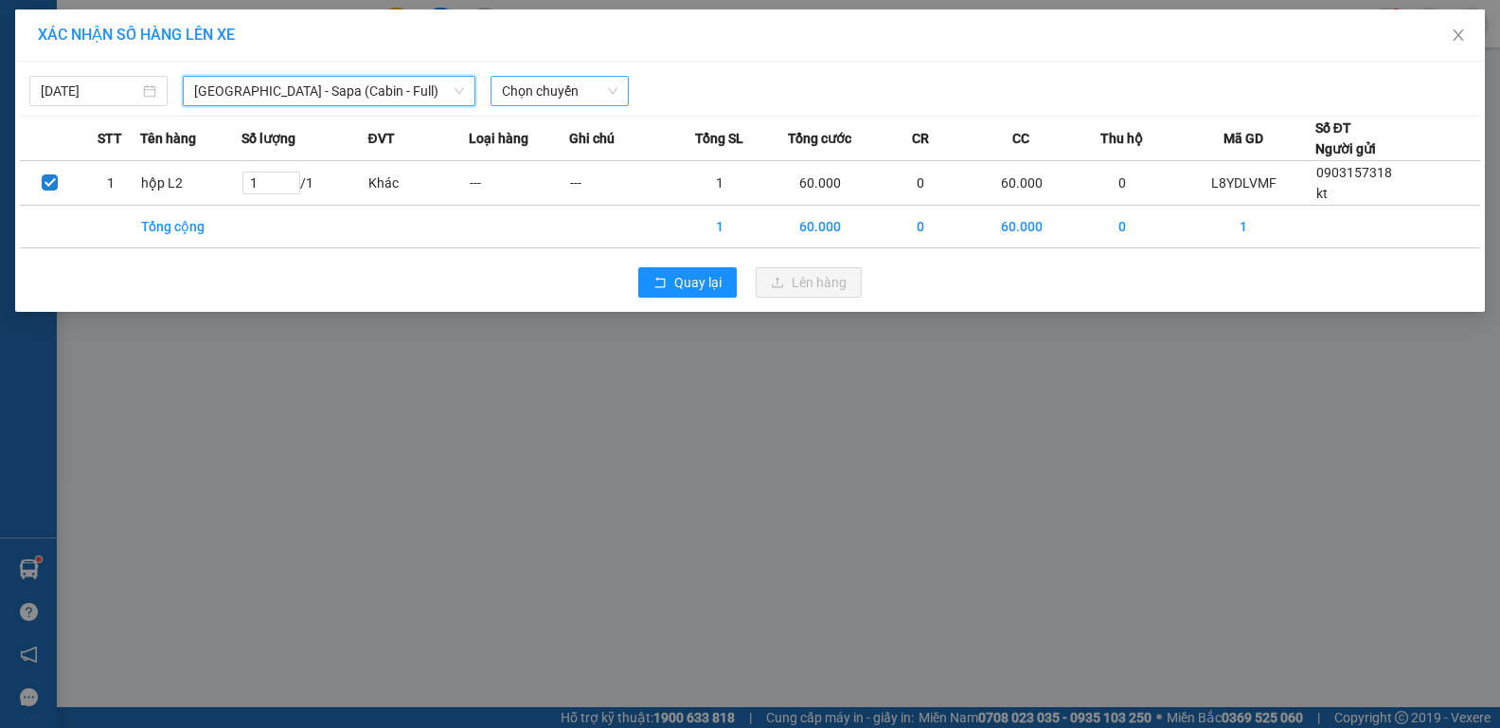
click at [573, 89] on span "Chọn chuyến" at bounding box center [560, 91] width 116 height 28
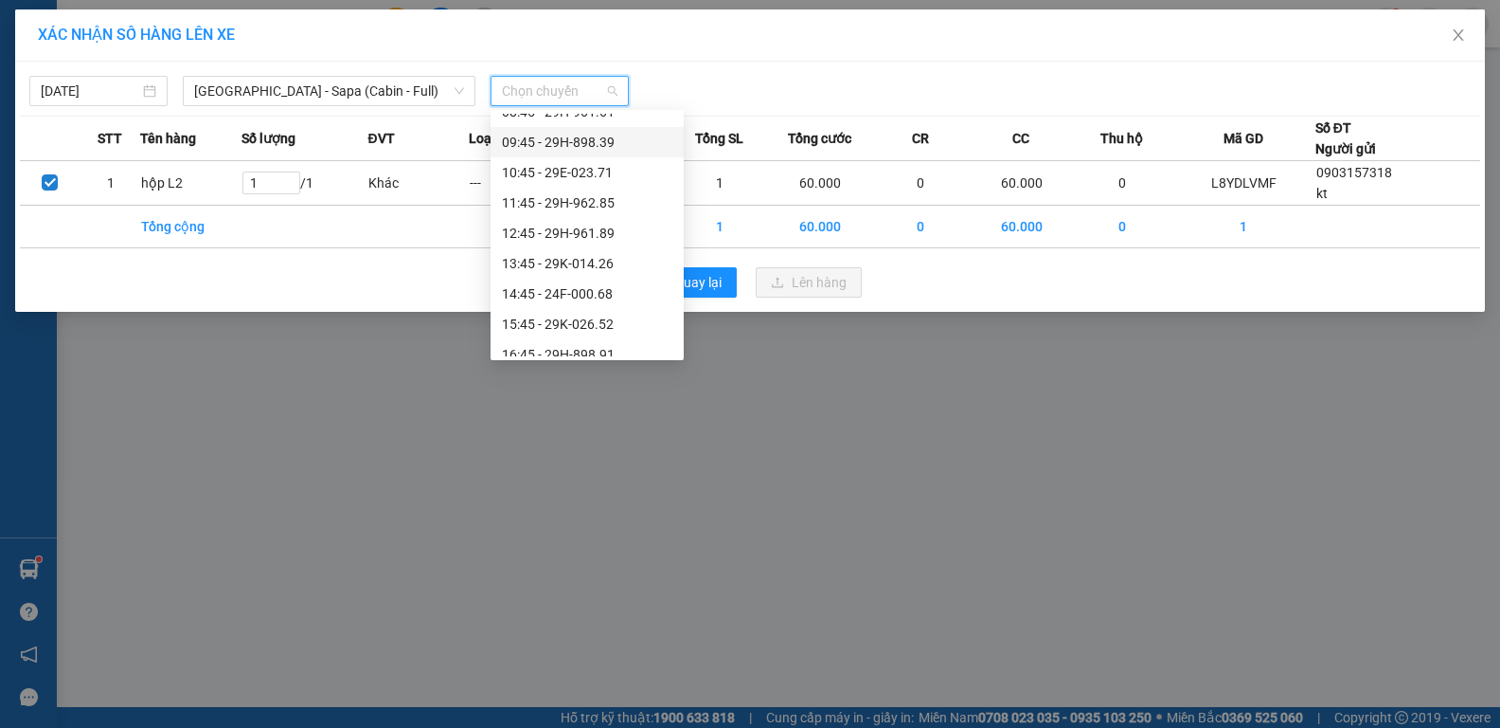
scroll to position [273, 0]
click at [595, 186] on div "16:45 - 29H-898.91" at bounding box center [587, 189] width 171 height 21
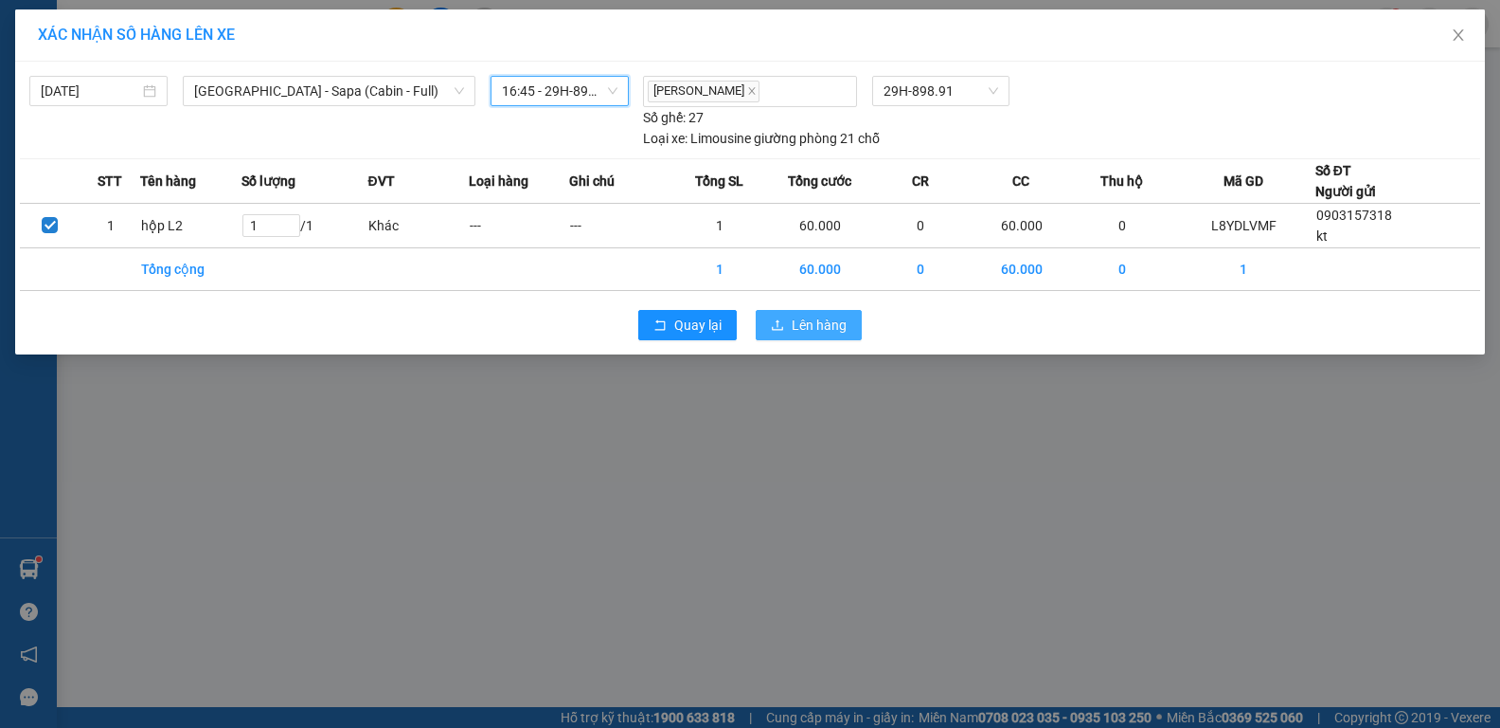
click at [797, 325] on span "Lên hàng" at bounding box center [819, 324] width 55 height 21
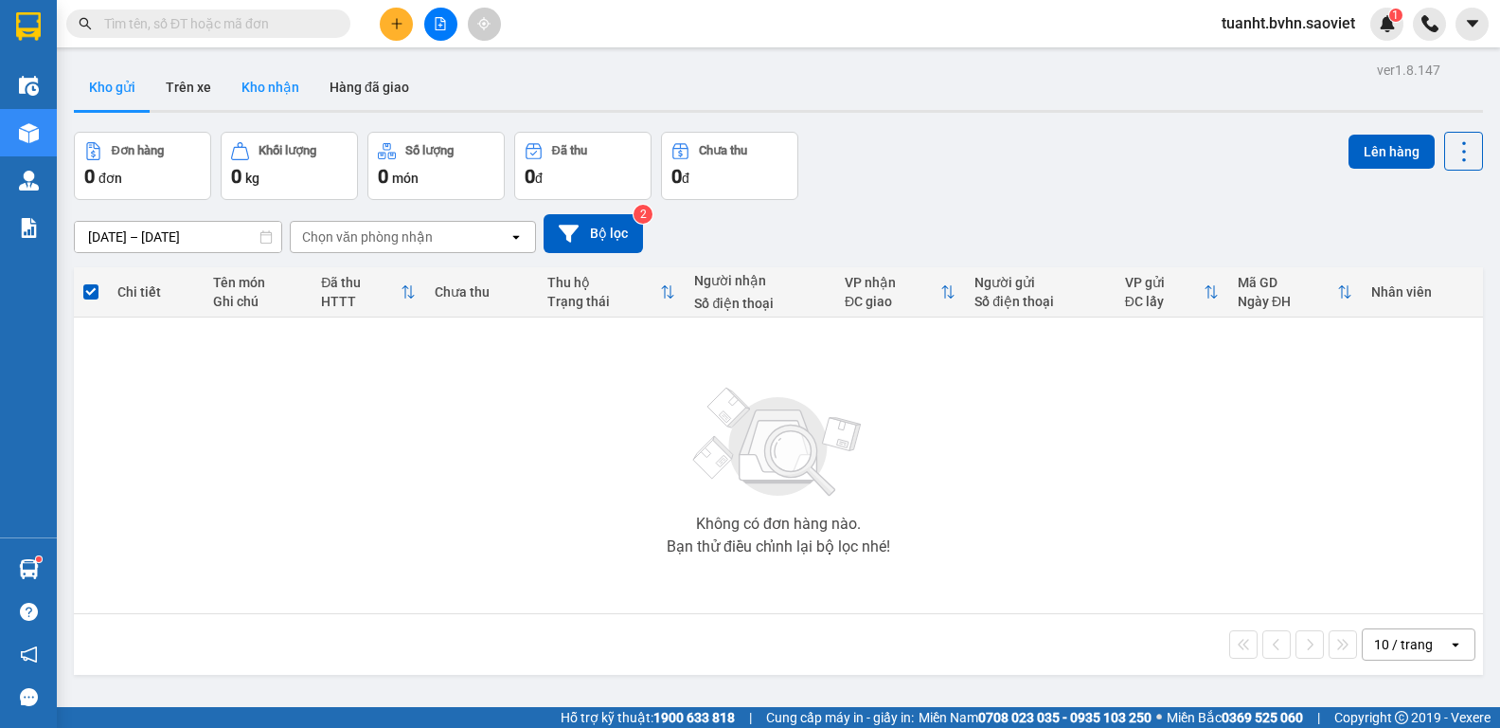
click at [277, 74] on button "Kho nhận" at bounding box center [270, 86] width 88 height 45
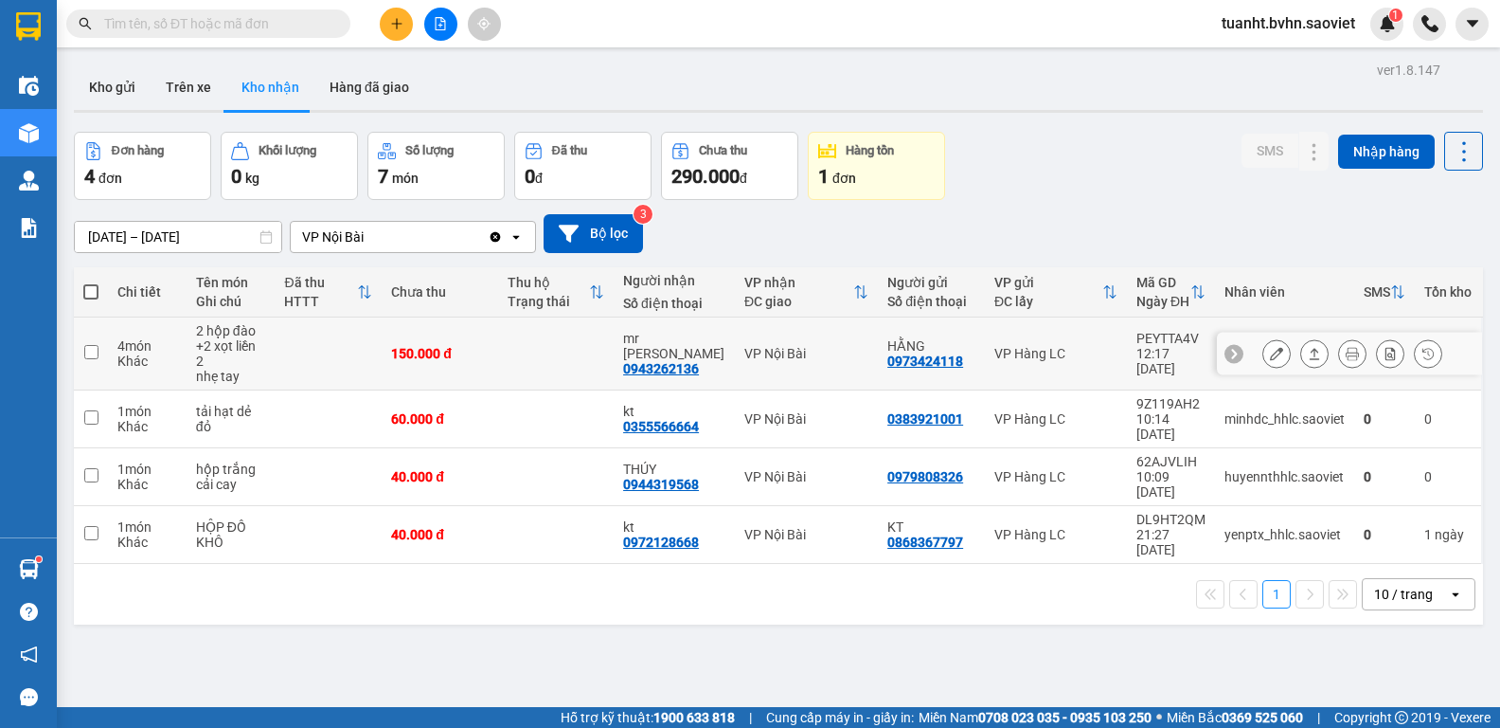
click at [1270, 353] on button at bounding box center [1277, 353] width 27 height 33
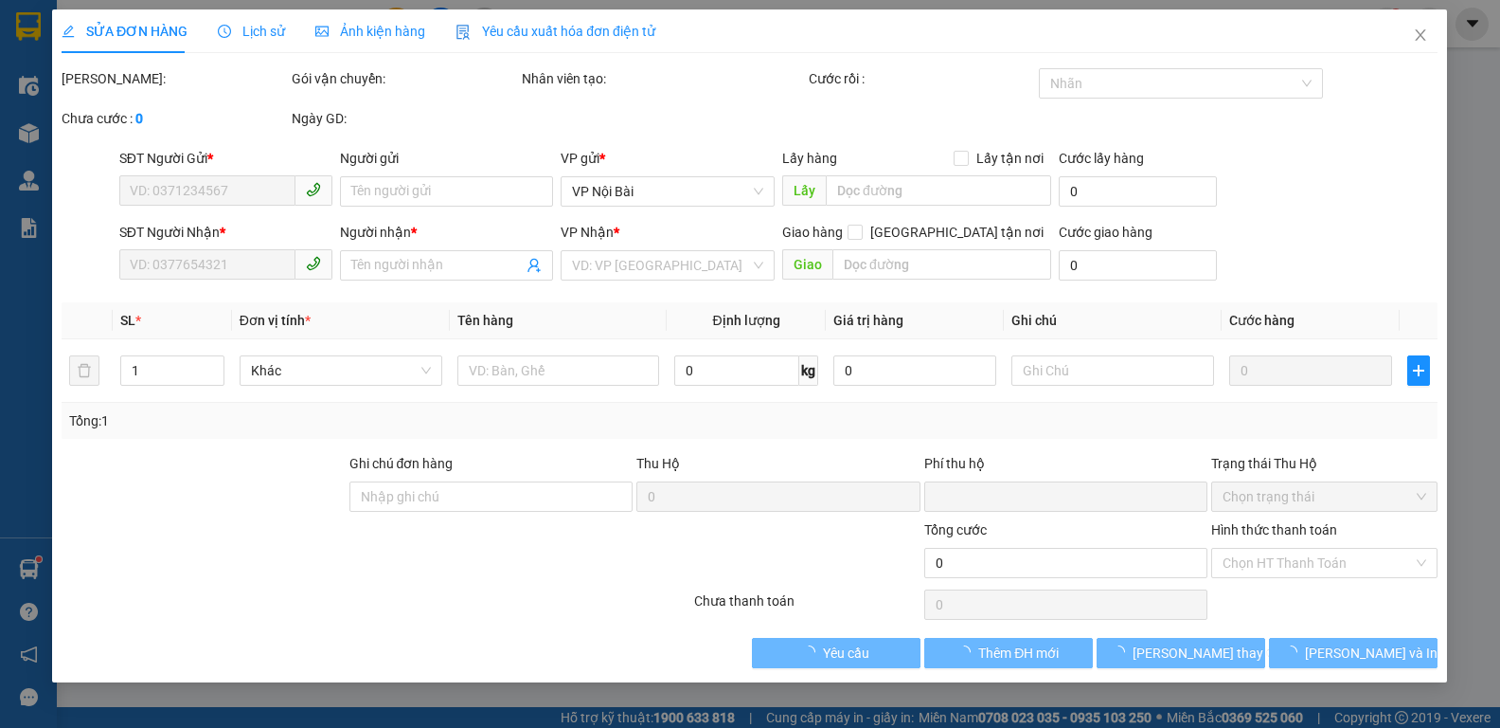
type input "0973424118"
type input "HẰNG"
type input "0943262136"
type input "mr [PERSON_NAME]"
type input "0"
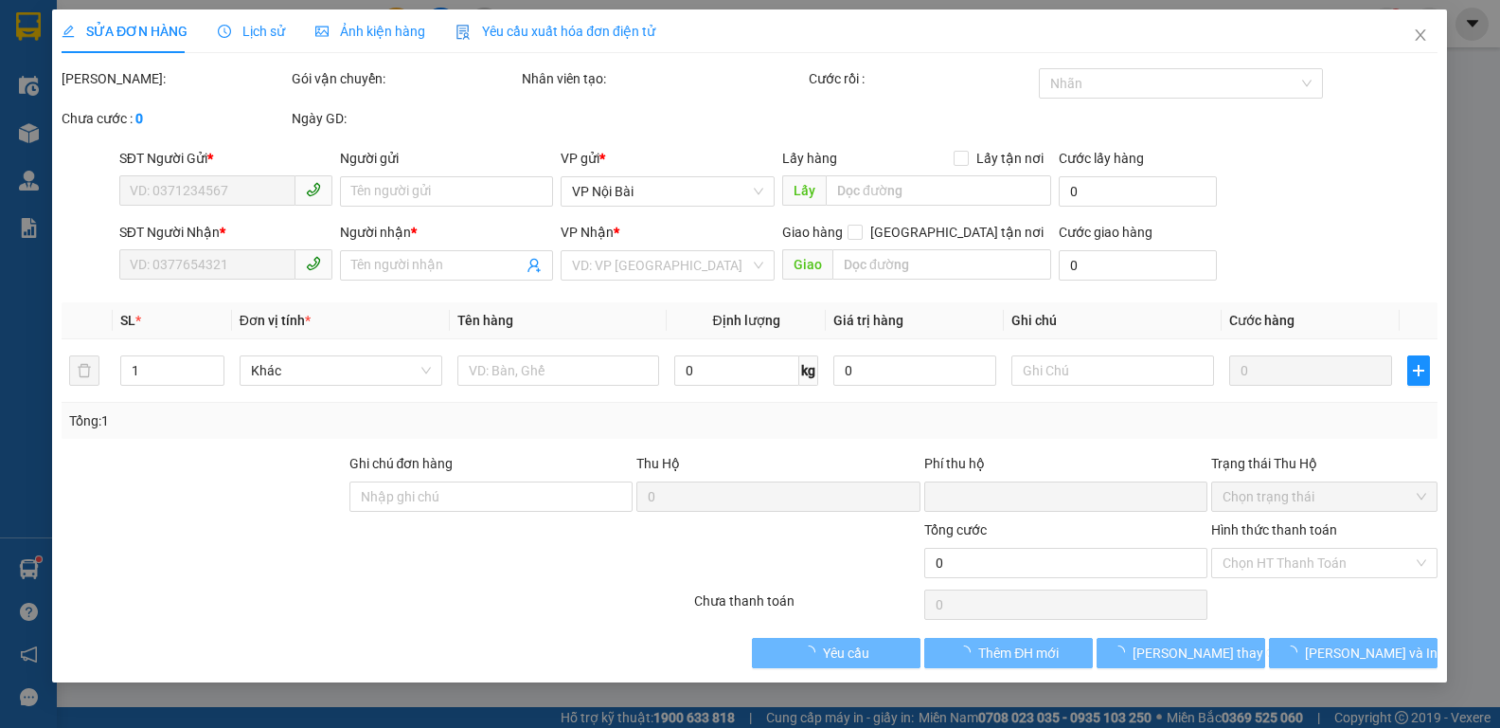
type input "150.000"
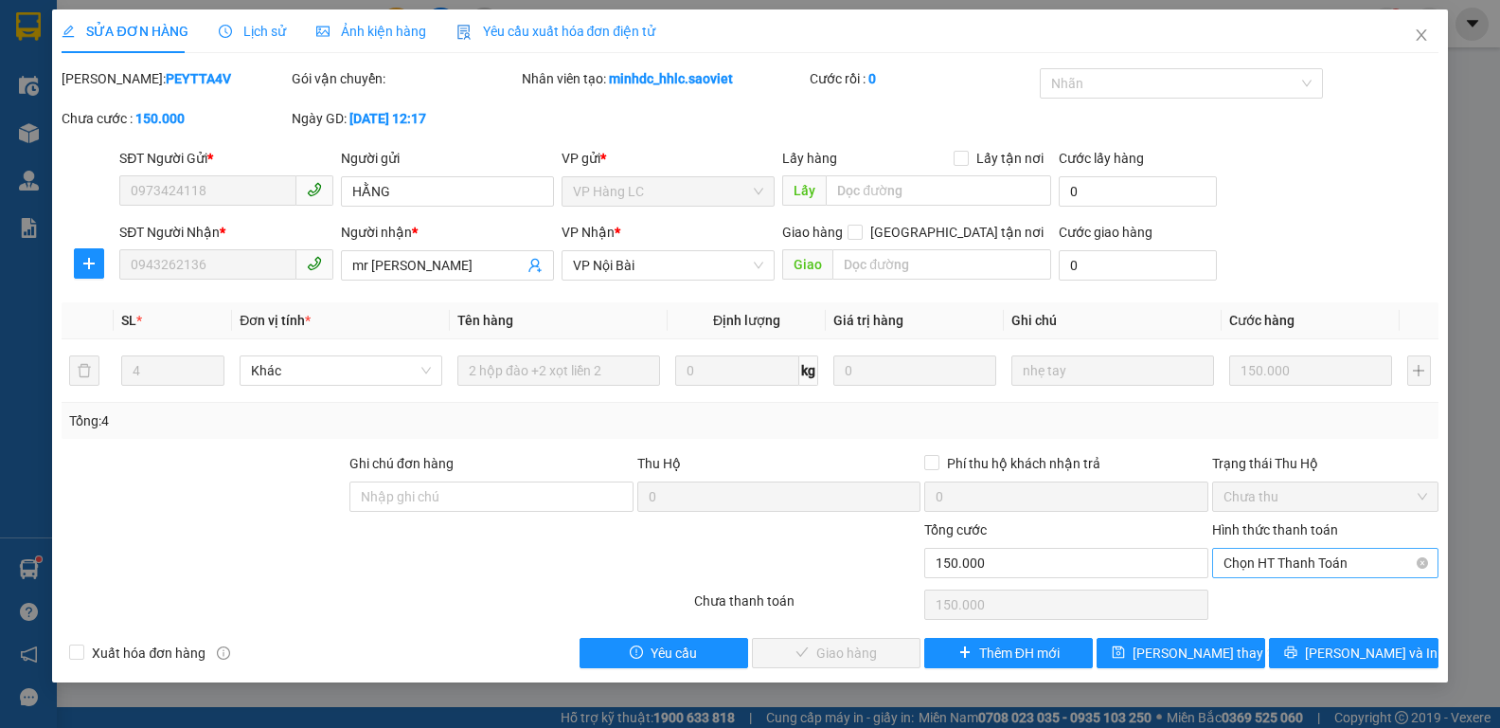
click at [1238, 566] on span "Chọn HT Thanh Toán" at bounding box center [1326, 562] width 204 height 28
click at [1249, 626] on div "Chuyển khoản" at bounding box center [1326, 630] width 204 height 21
type input "0"
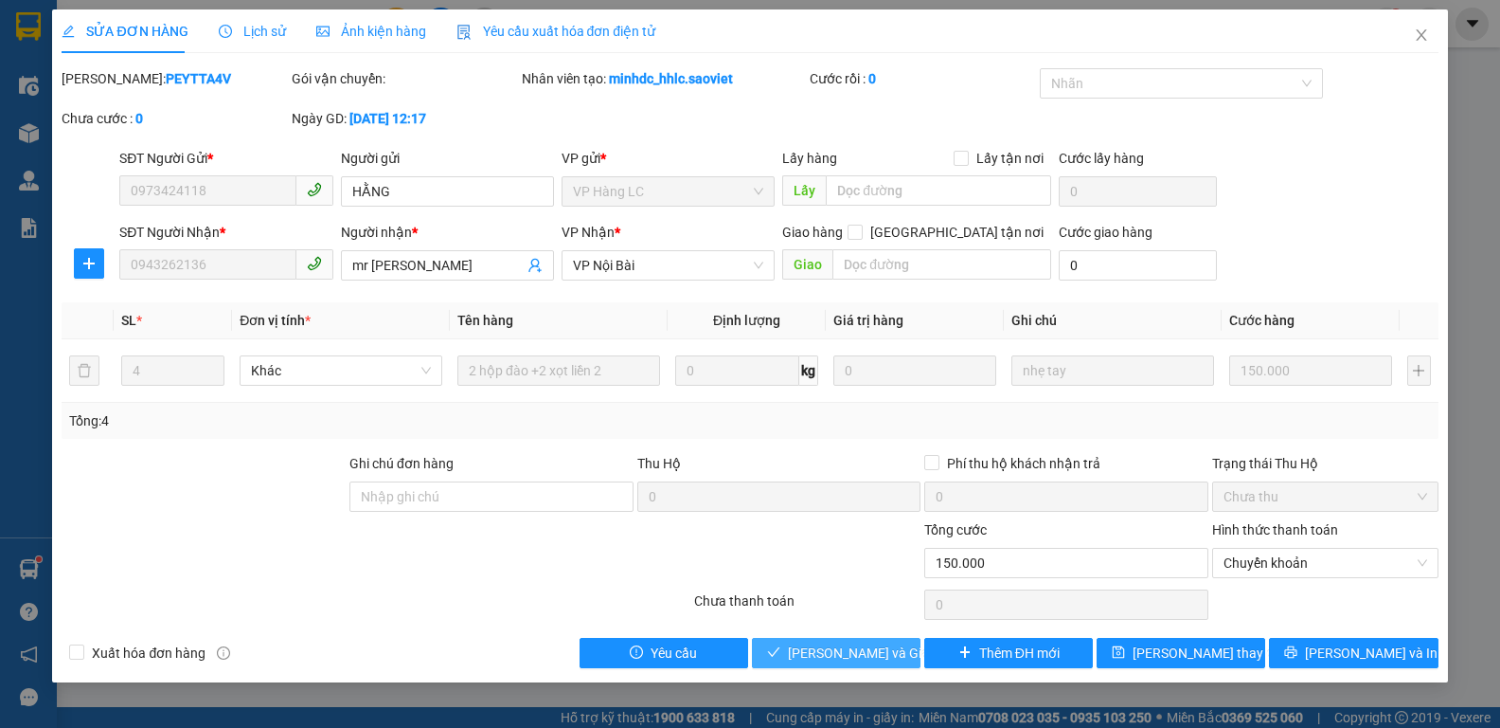
click at [858, 657] on span "[PERSON_NAME] và Giao hàng" at bounding box center [879, 652] width 182 height 21
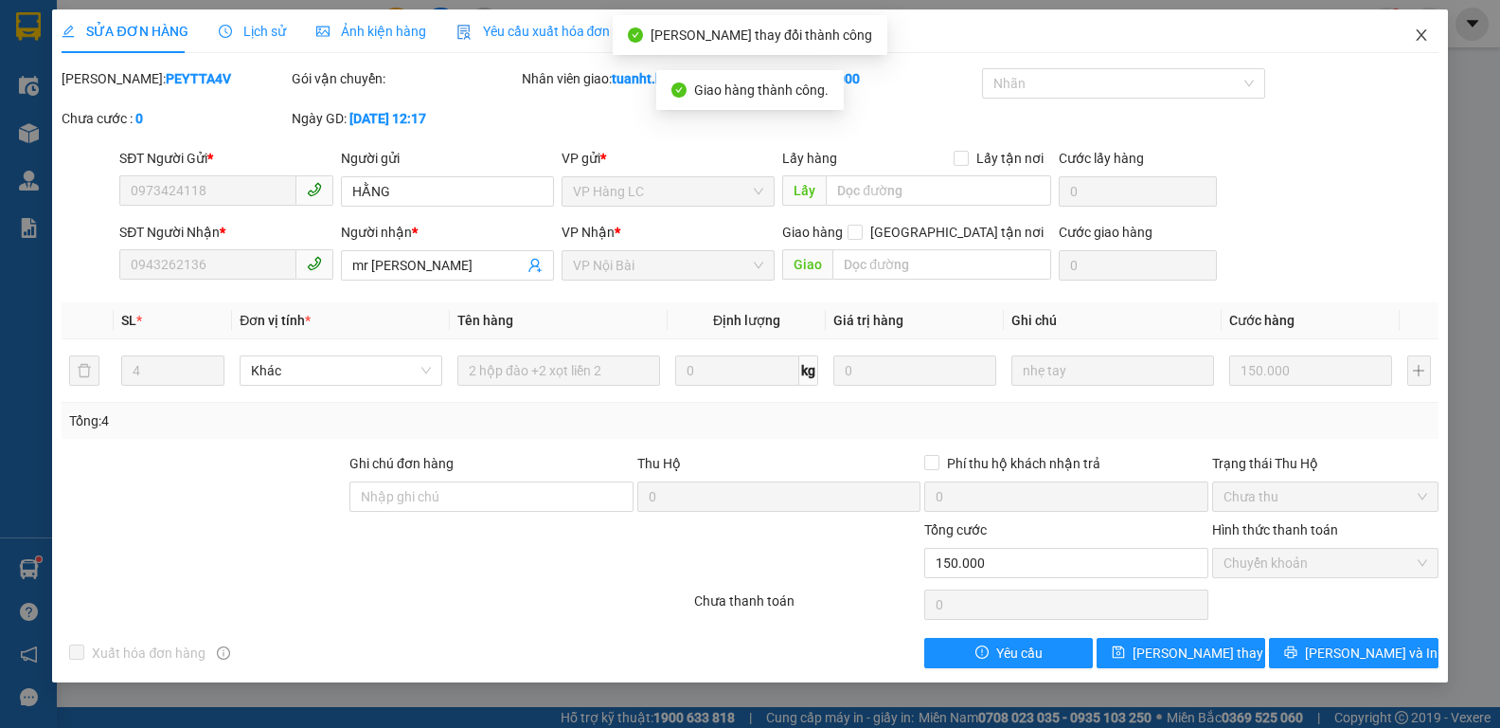
click at [1427, 38] on icon "close" at bounding box center [1421, 34] width 15 height 15
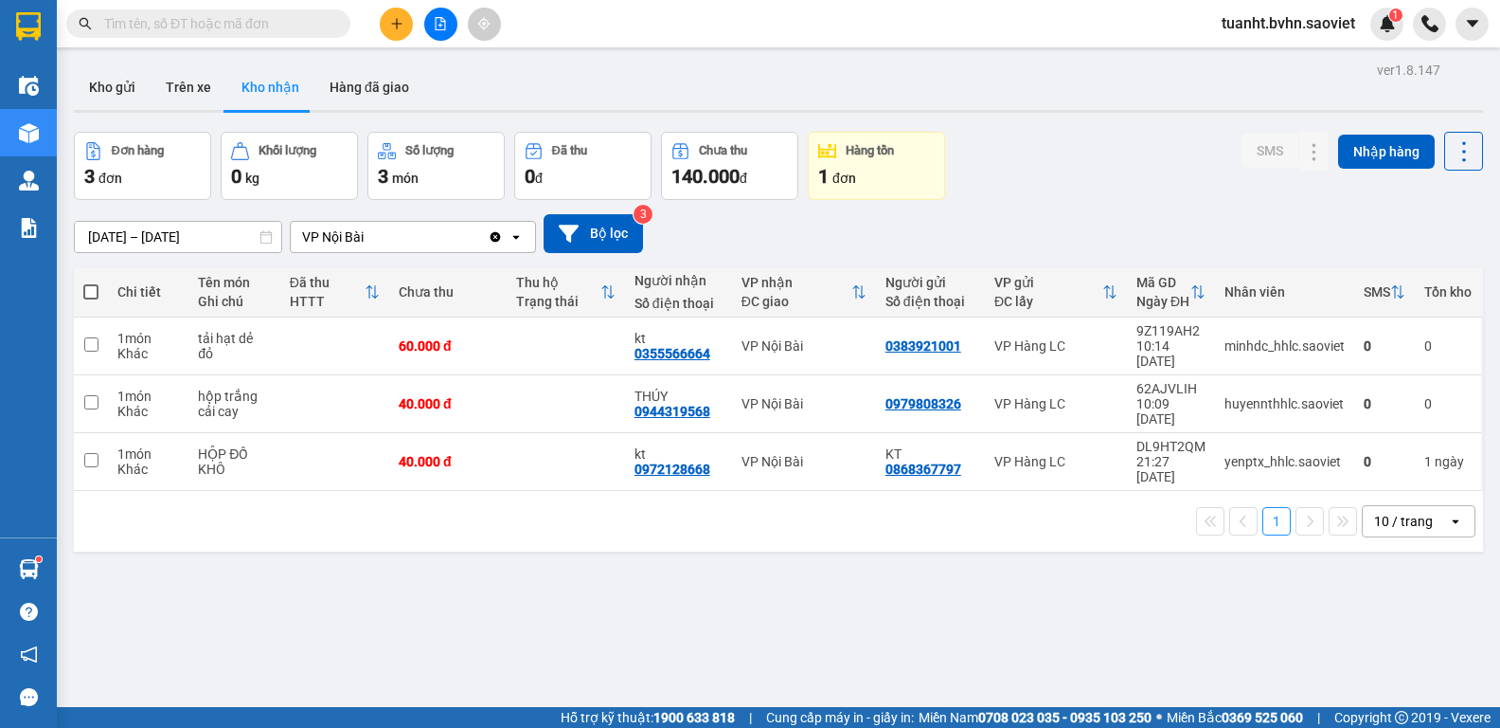
click at [446, 27] on icon "file-add" at bounding box center [440, 23] width 13 height 13
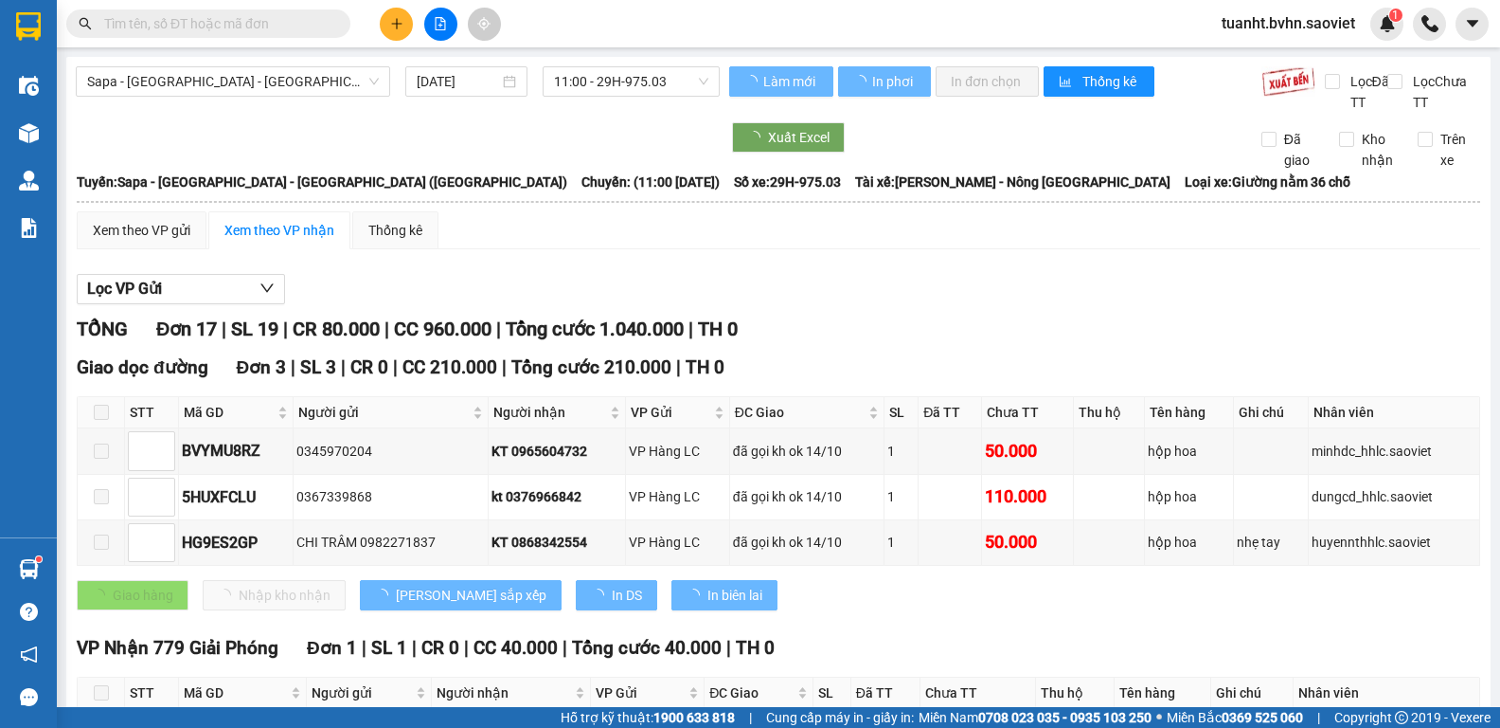
click at [296, 76] on span "Sapa - [GEOGRAPHIC_DATA] - [GEOGRAPHIC_DATA] ([GEOGRAPHIC_DATA])" at bounding box center [233, 81] width 292 height 28
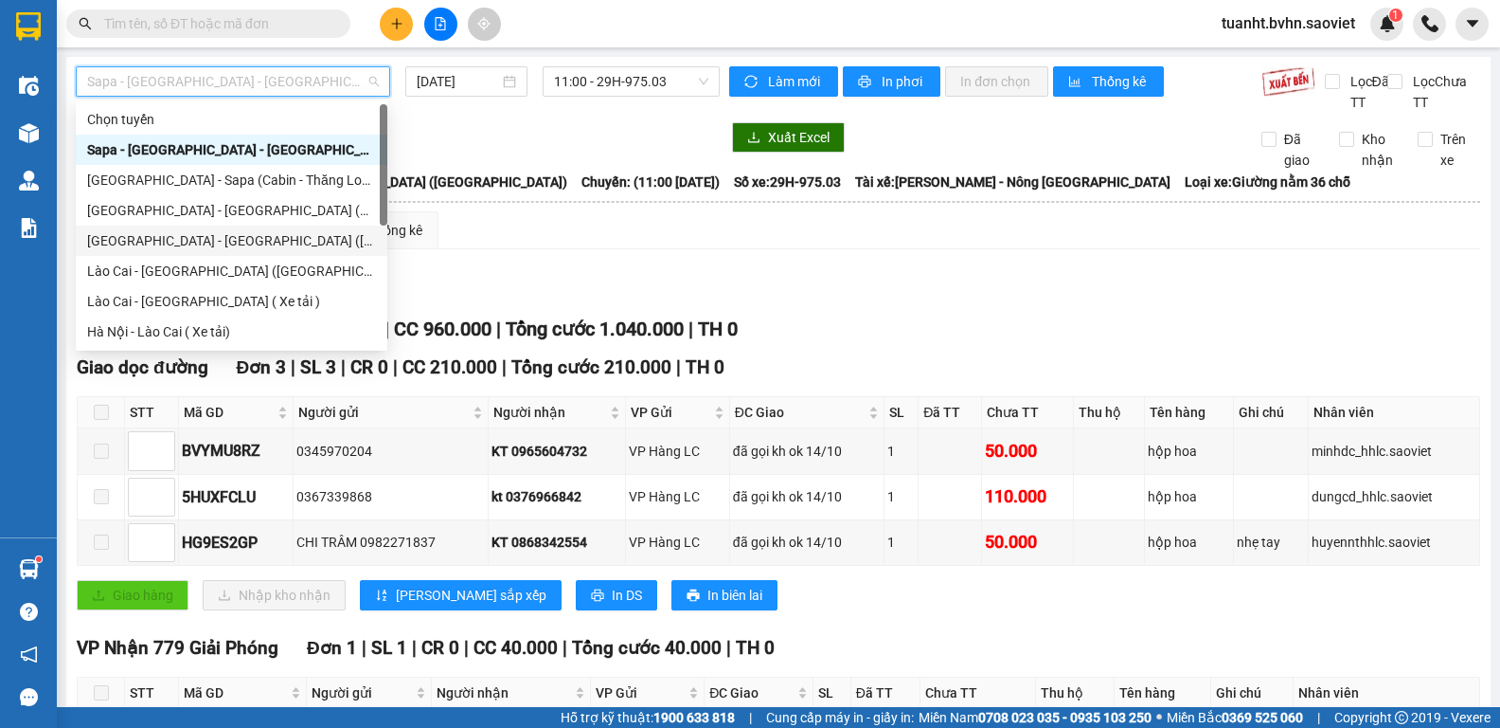
scroll to position [152, 0]
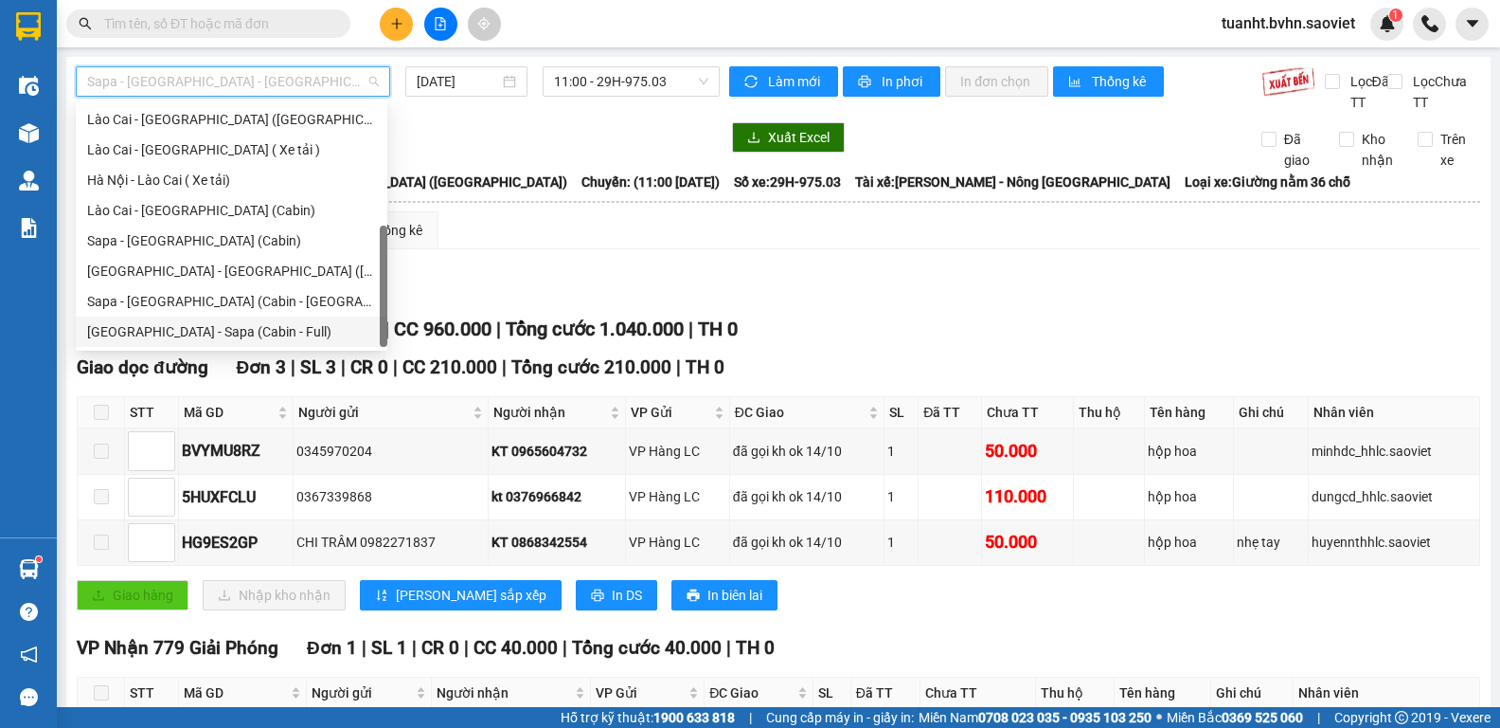
click at [245, 326] on div "[GEOGRAPHIC_DATA] - Sapa (Cabin - Full)" at bounding box center [231, 331] width 289 height 21
type input "[DATE]"
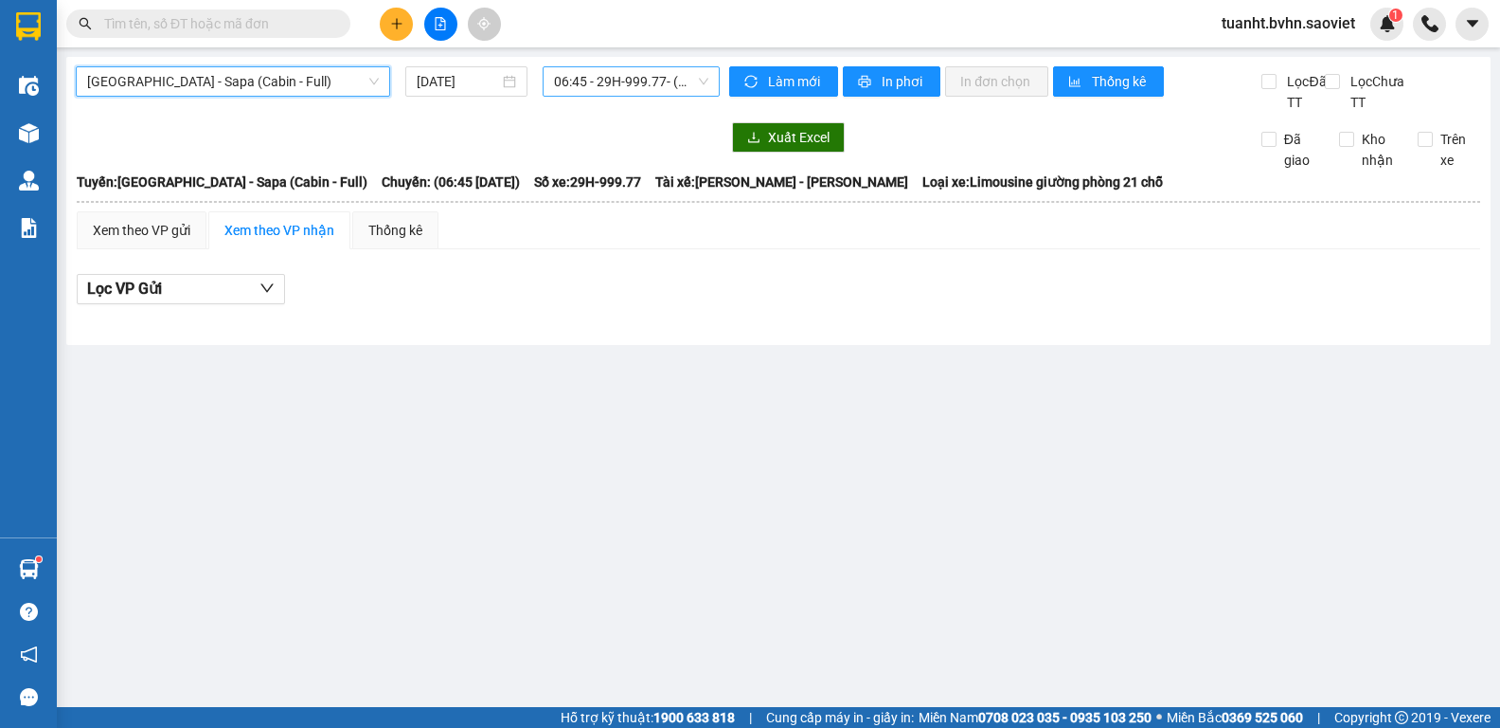
click at [586, 79] on span "06:45 - 29H-999.77 - (Đã hủy)" at bounding box center [631, 81] width 154 height 28
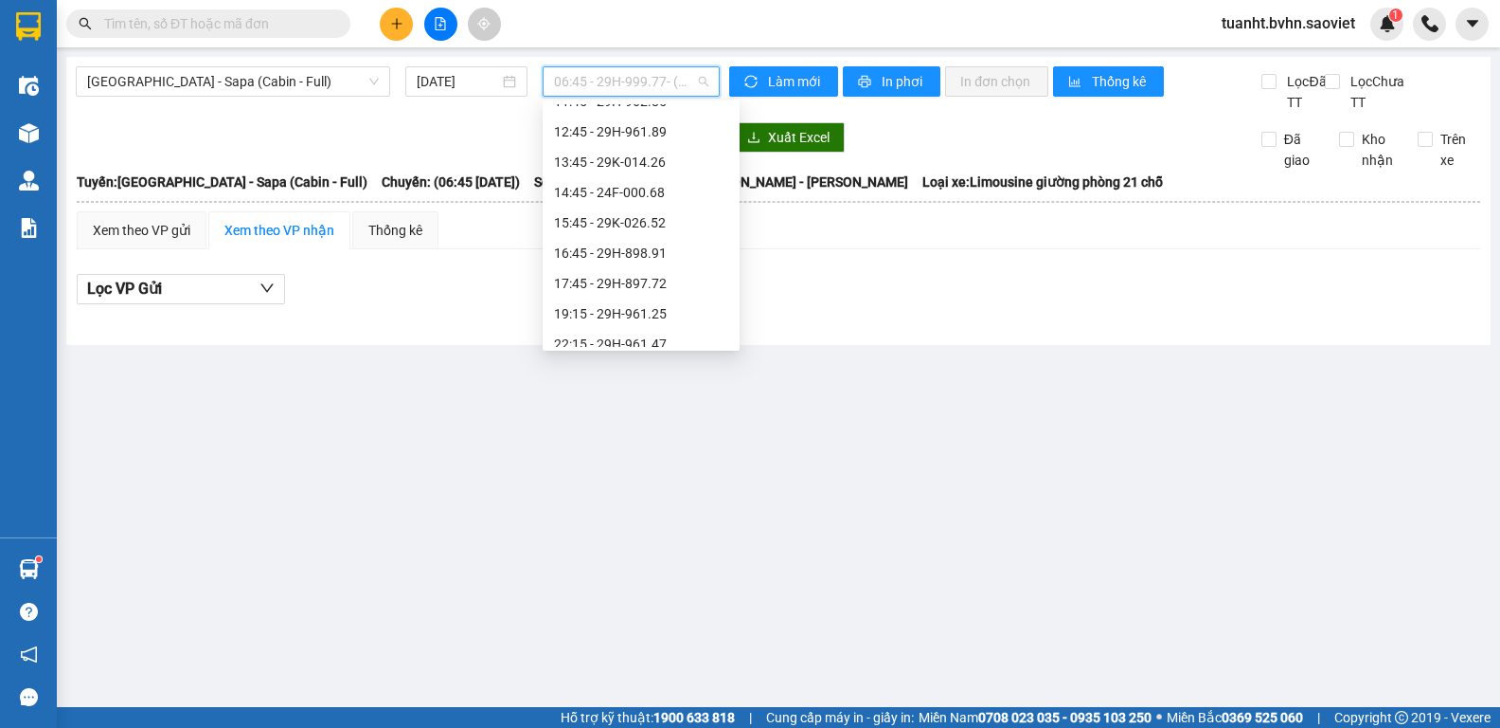
scroll to position [273, 0]
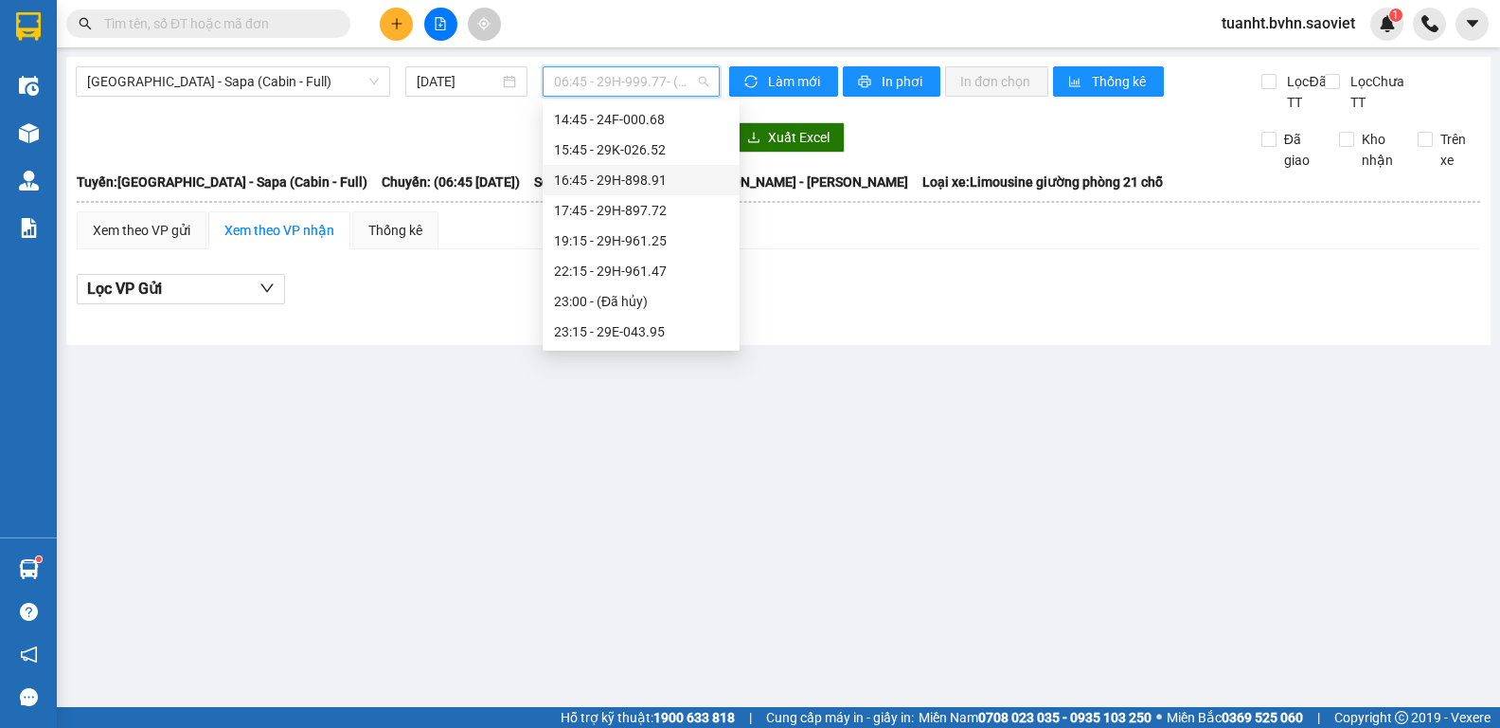
click at [626, 180] on div "16:45 - 29H-898.91" at bounding box center [641, 180] width 174 height 21
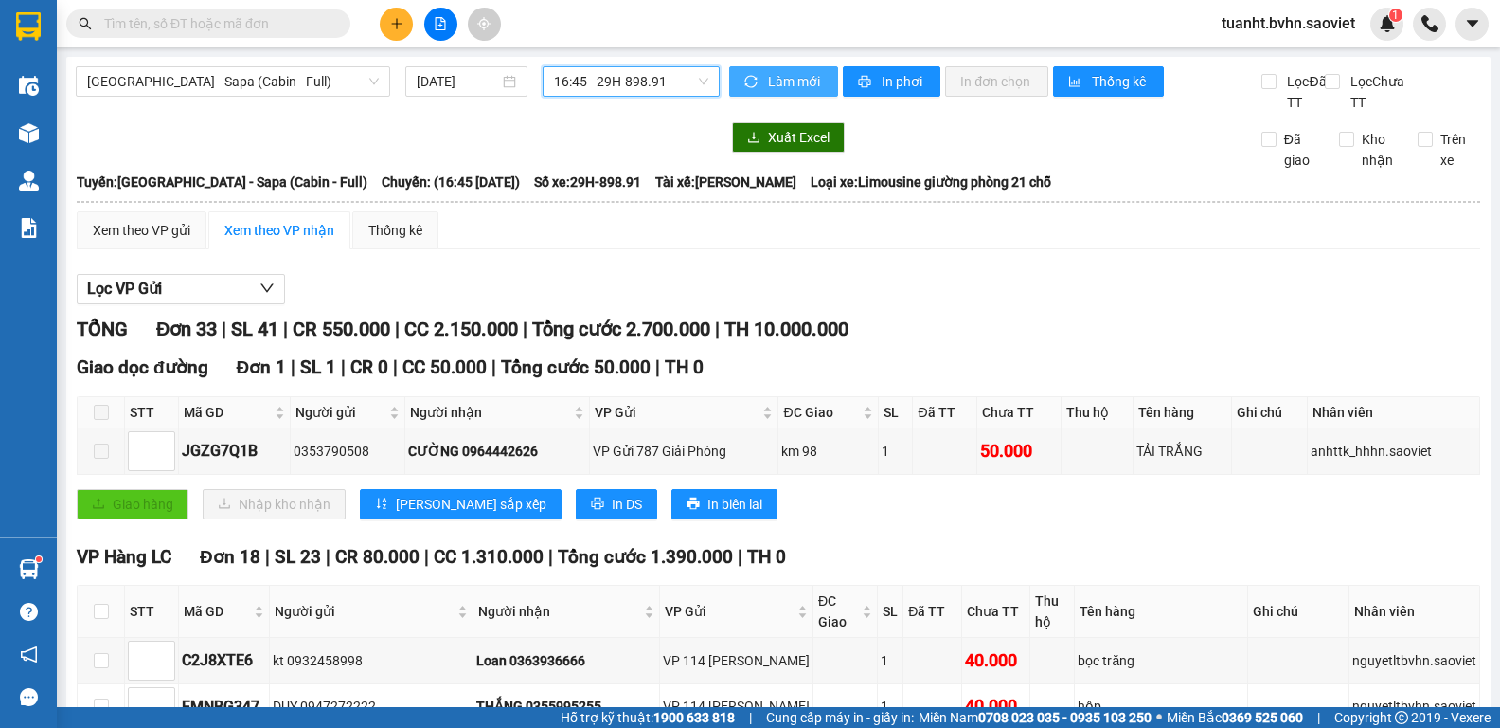
click at [789, 81] on span "Làm mới" at bounding box center [795, 81] width 55 height 21
click at [834, 81] on div "Làm mới In phơi In đơn chọn Thống kê" at bounding box center [995, 89] width 532 height 46
click at [848, 85] on button "In phơi" at bounding box center [892, 81] width 98 height 30
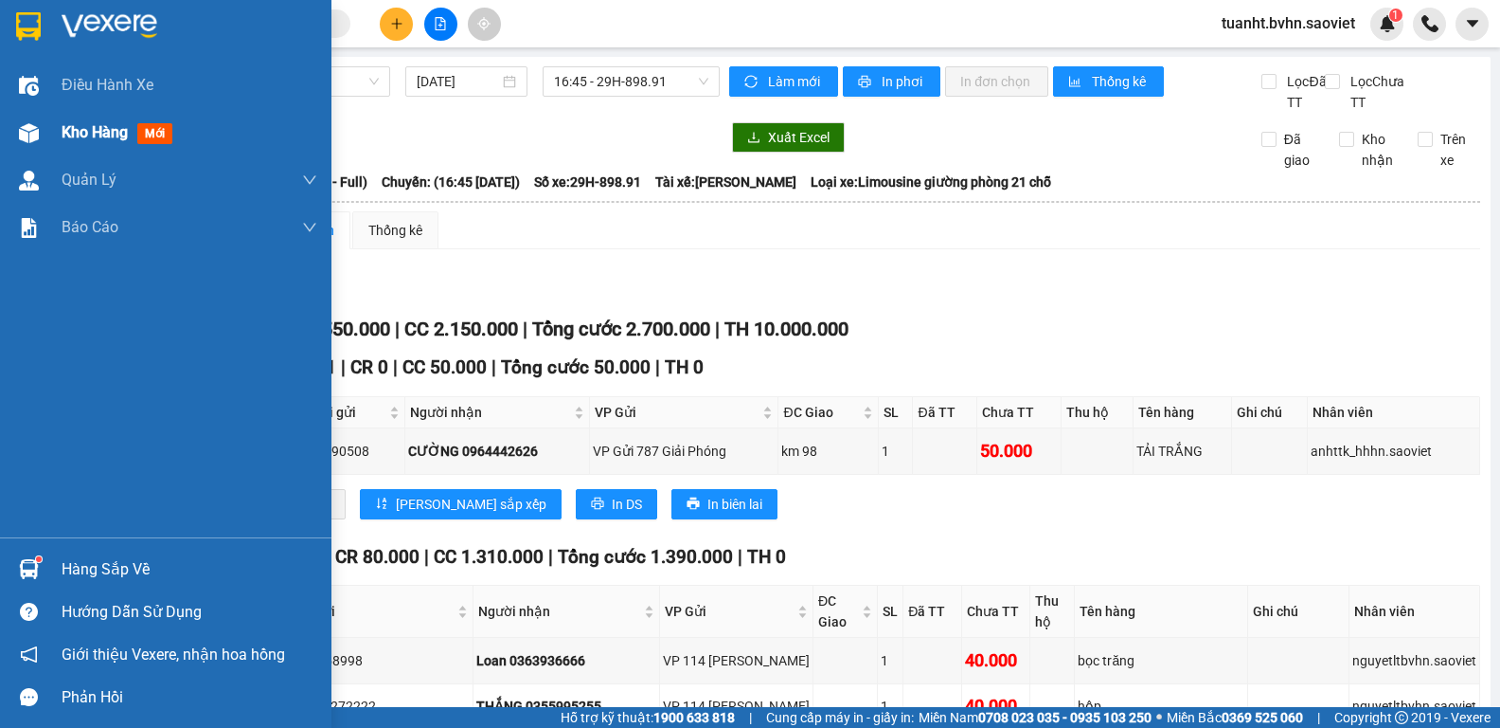
click at [32, 133] on img at bounding box center [29, 133] width 20 height 20
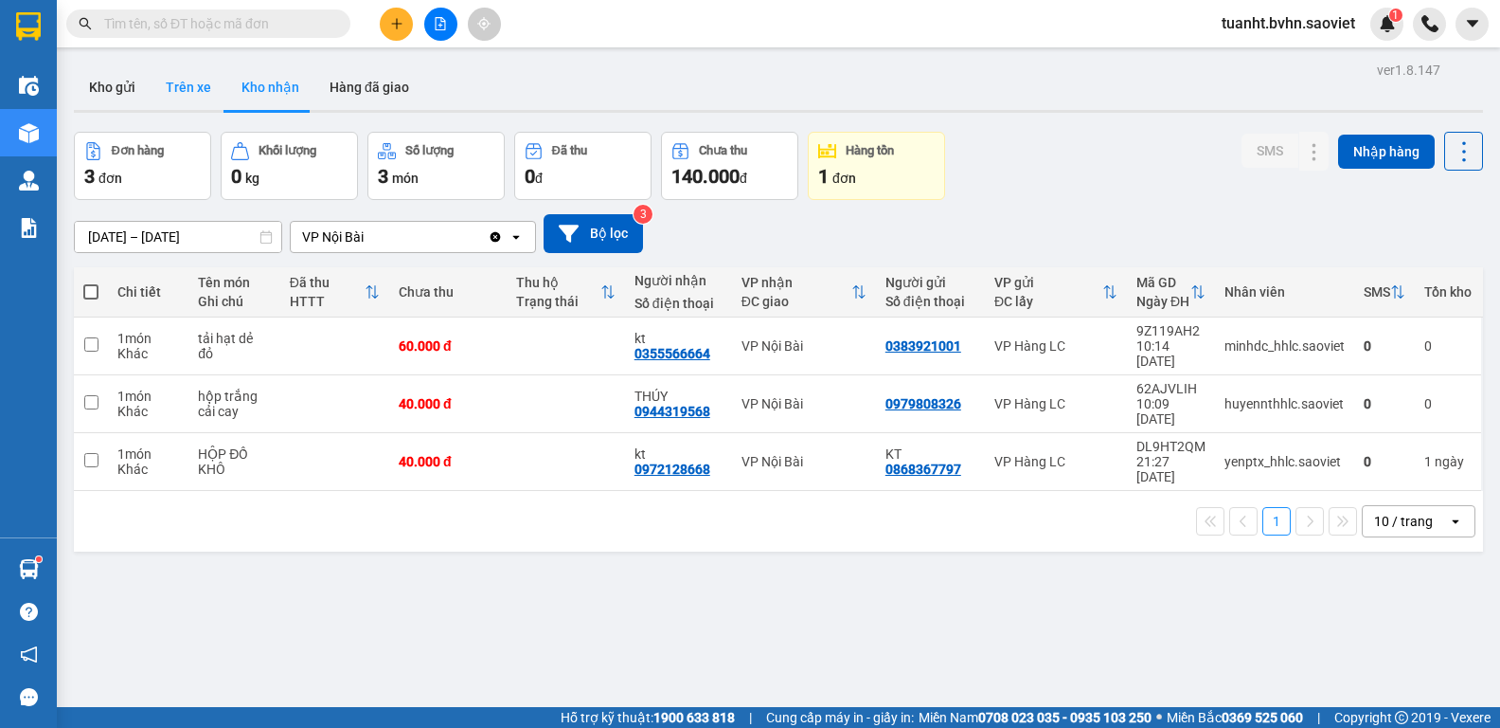
click at [169, 96] on button "Trên xe" at bounding box center [189, 86] width 76 height 45
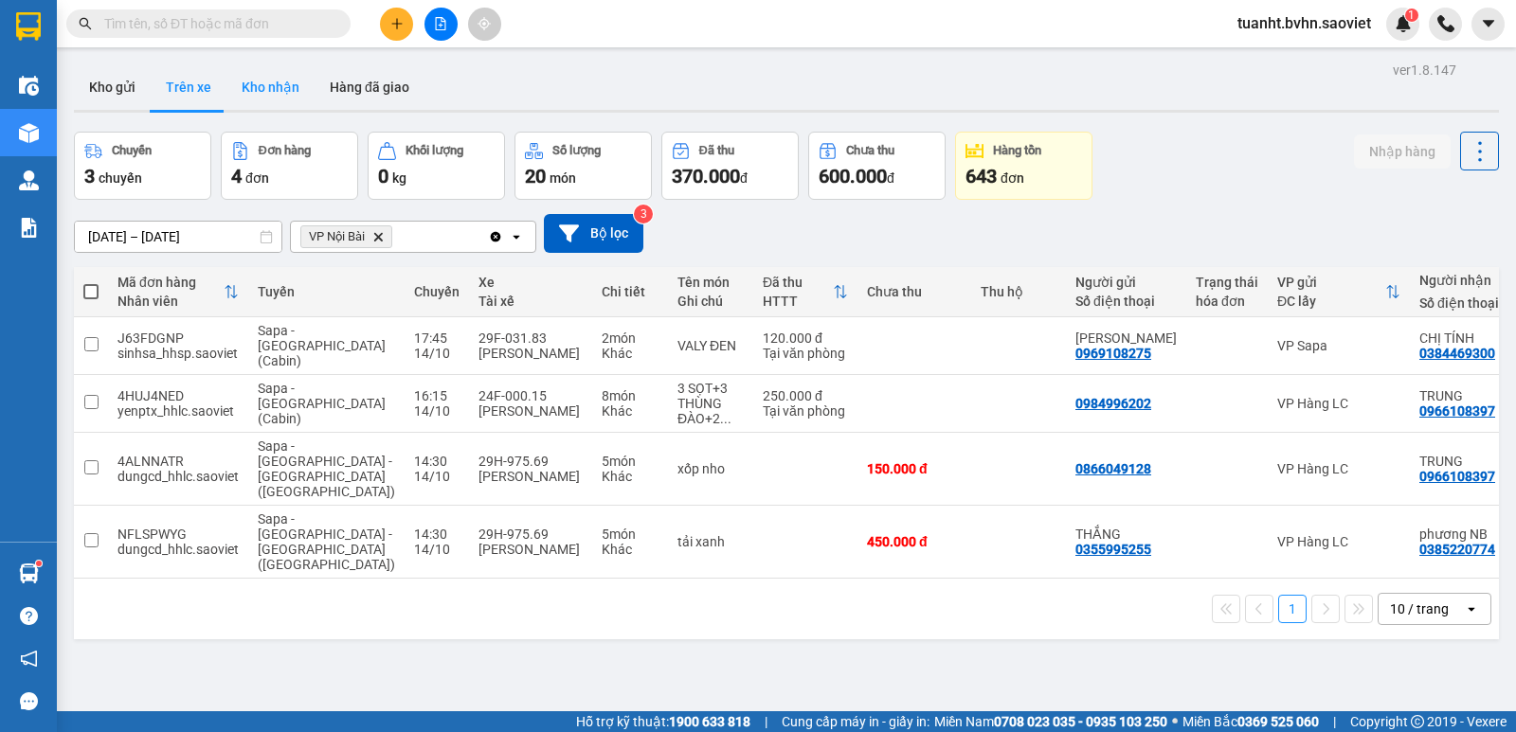
click at [276, 86] on button "Kho nhận" at bounding box center [270, 86] width 88 height 45
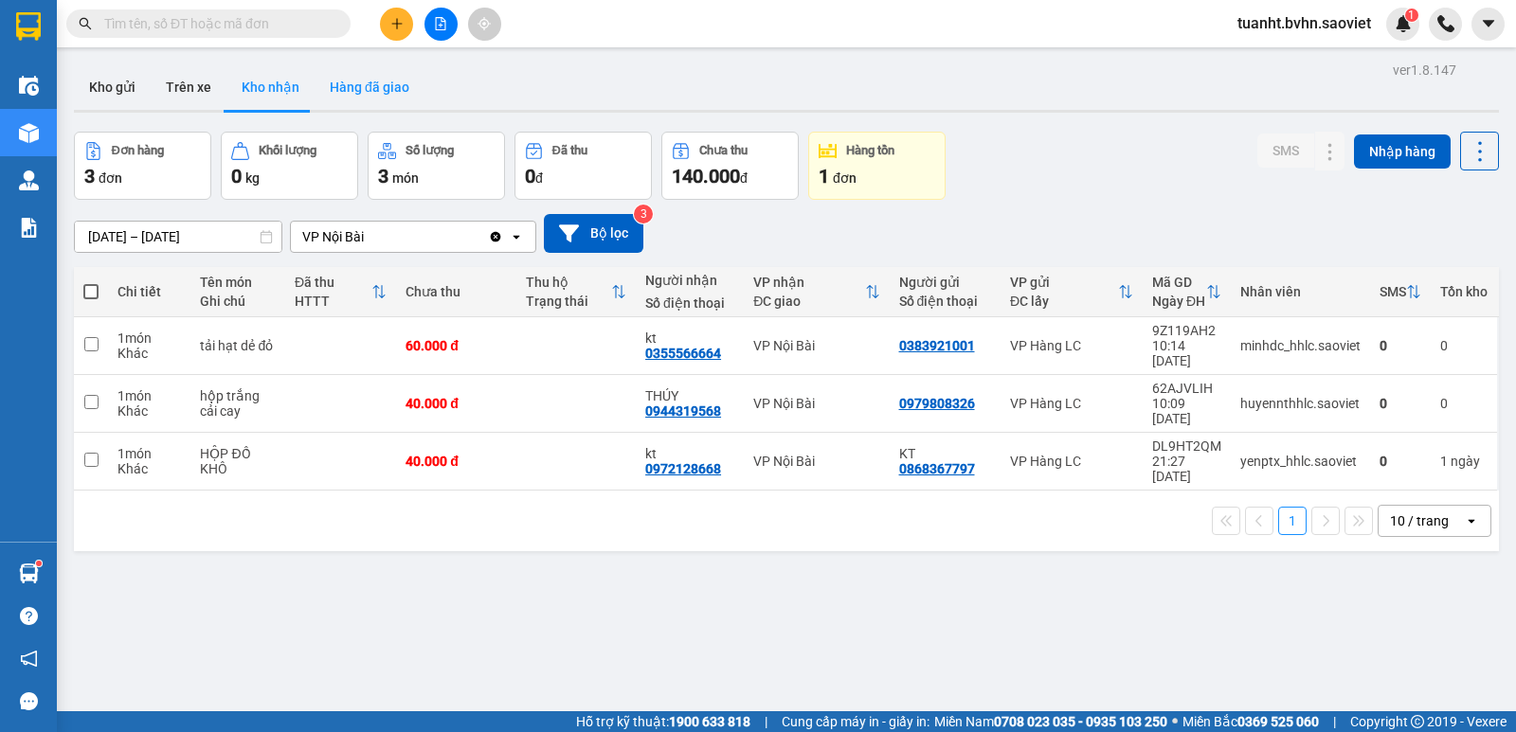
click at [359, 94] on button "Hàng đã giao" at bounding box center [369, 86] width 110 height 45
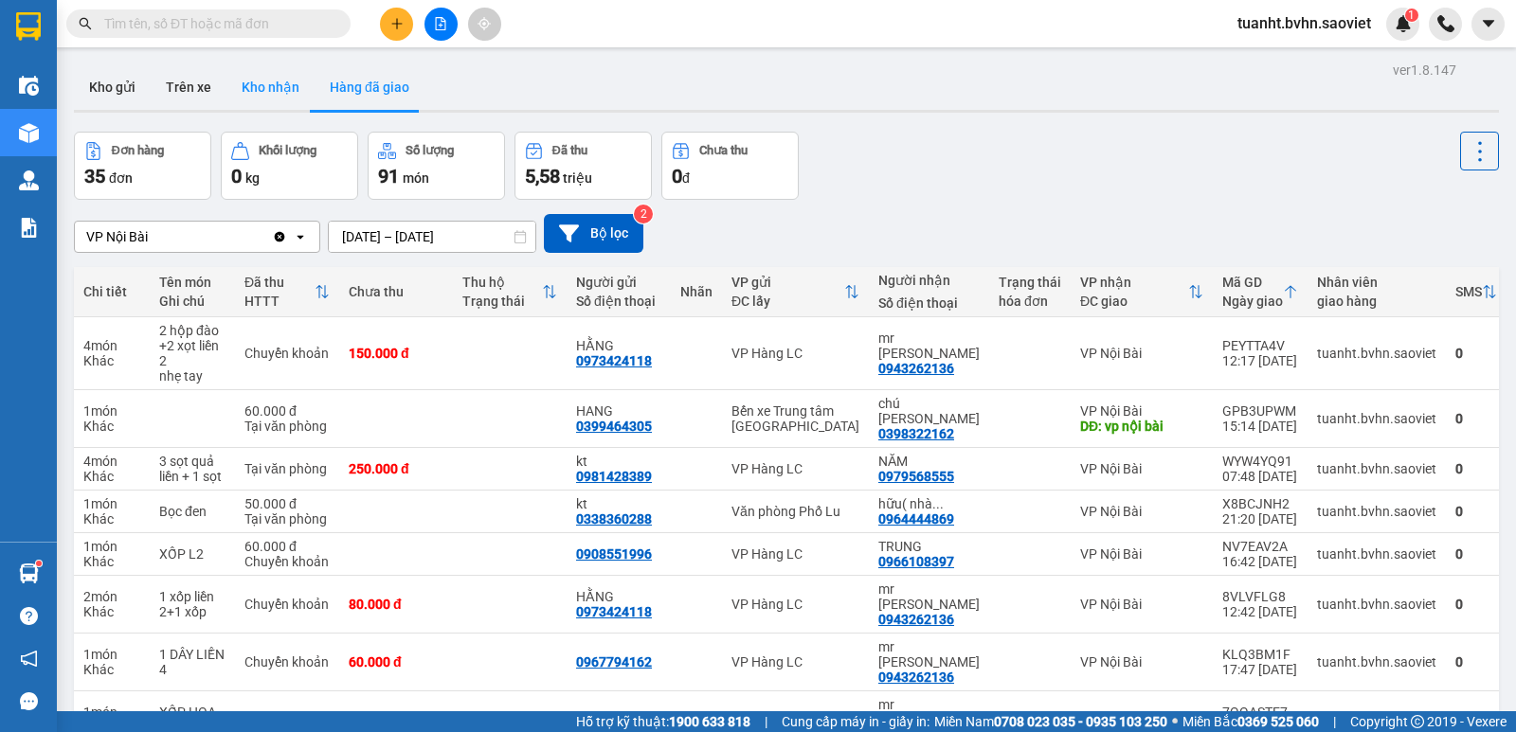
click at [264, 86] on button "Kho nhận" at bounding box center [270, 86] width 88 height 45
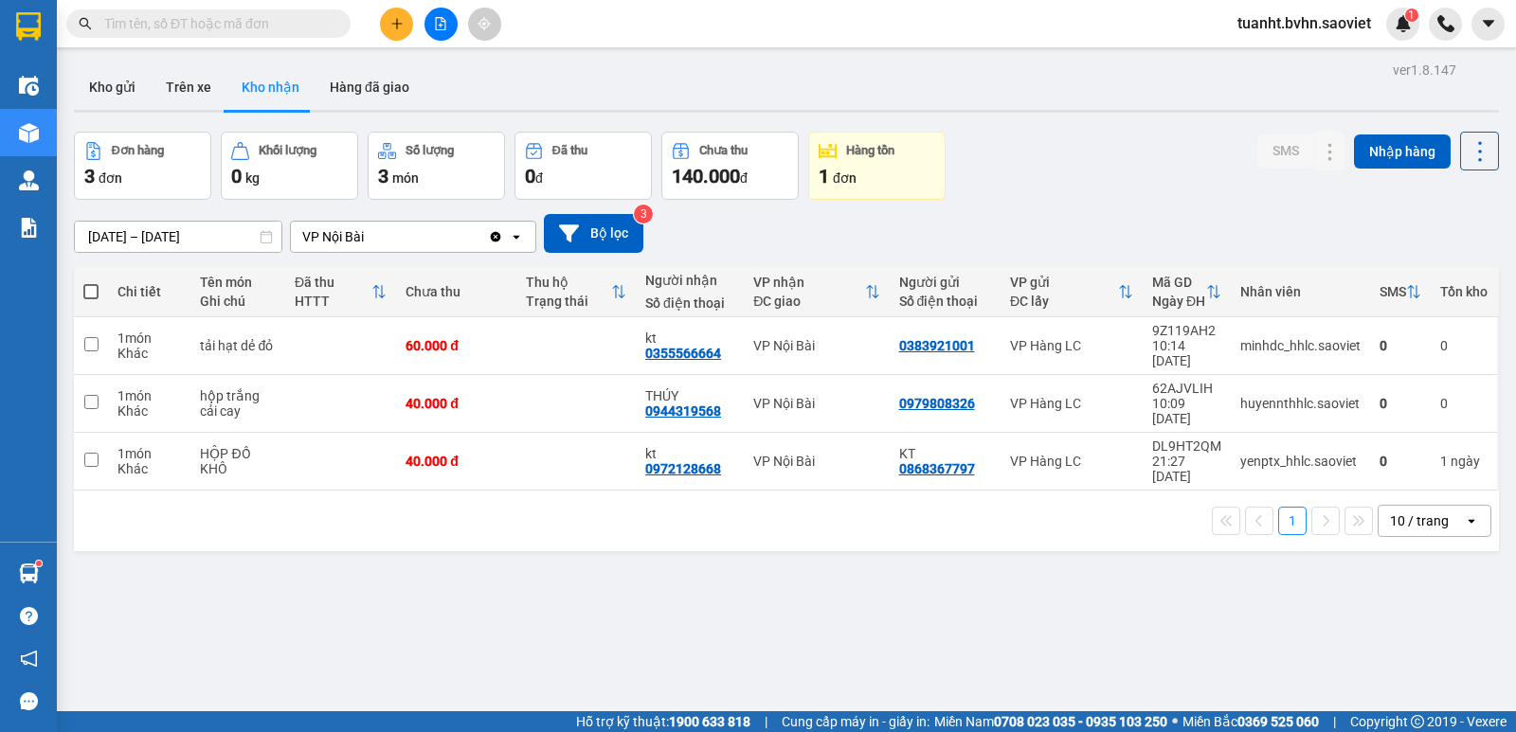
click at [309, 33] on input "text" at bounding box center [216, 23] width 224 height 21
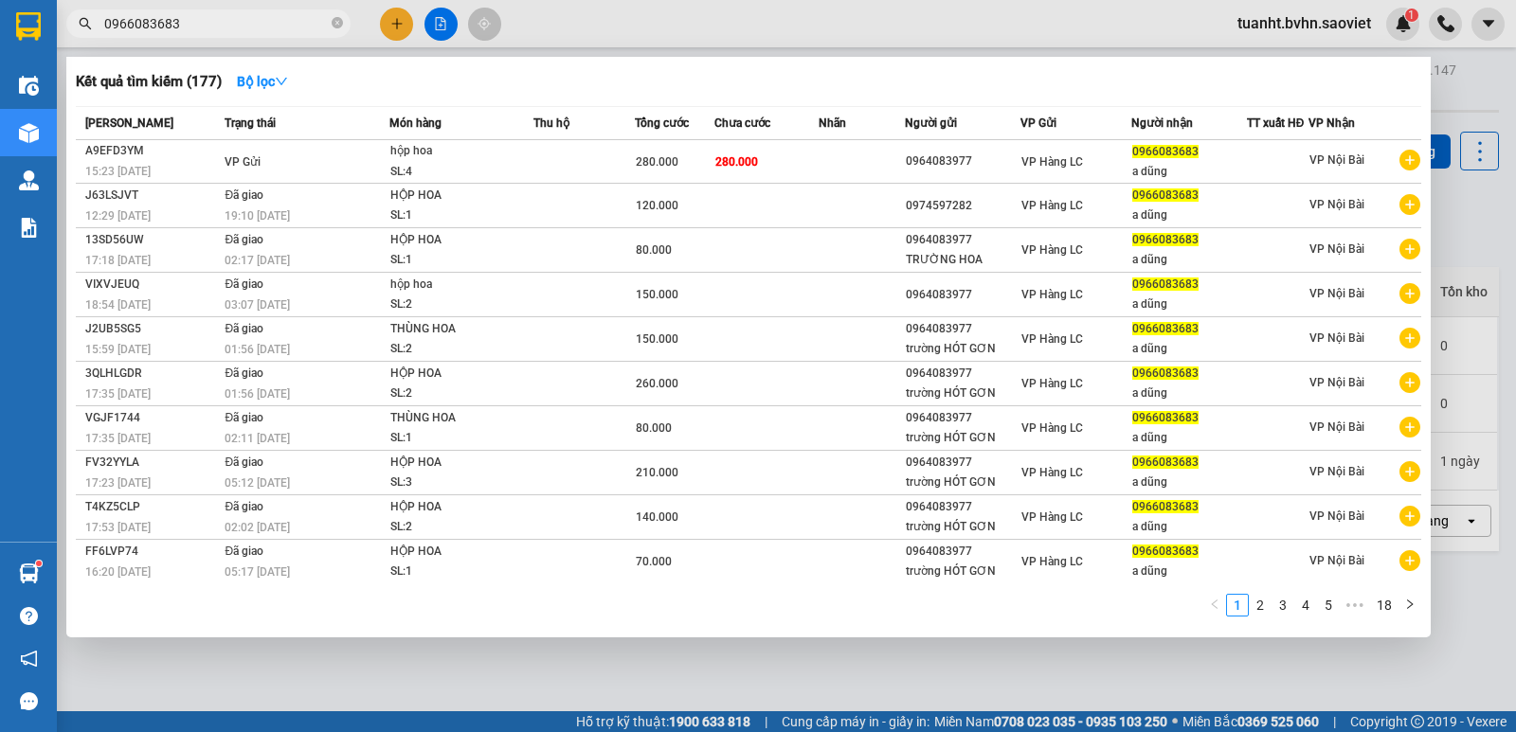
type input "0966083683"
click at [561, 13] on div at bounding box center [758, 366] width 1516 height 732
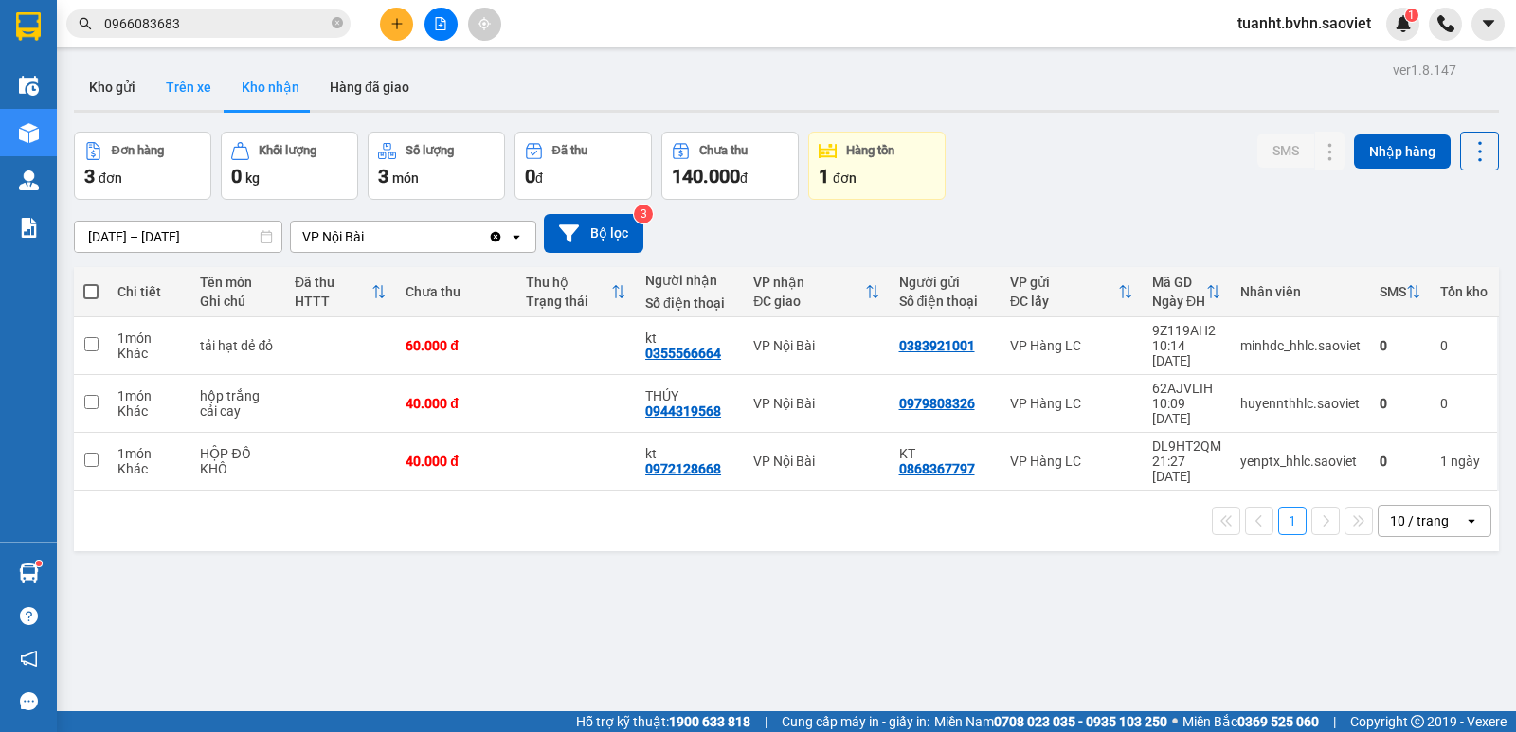
click at [177, 83] on button "Trên xe" at bounding box center [189, 86] width 76 height 45
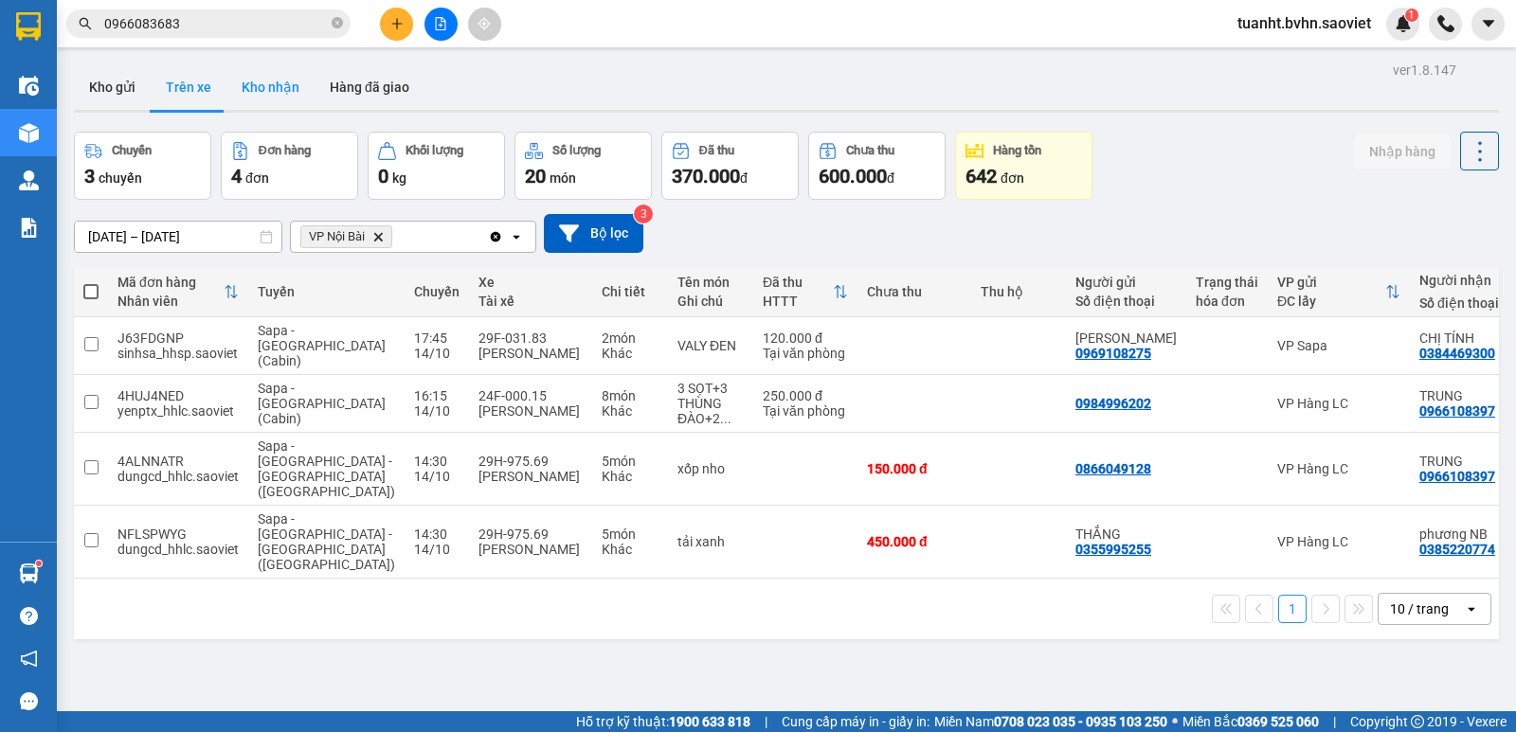
click at [284, 92] on button "Kho nhận" at bounding box center [270, 86] width 88 height 45
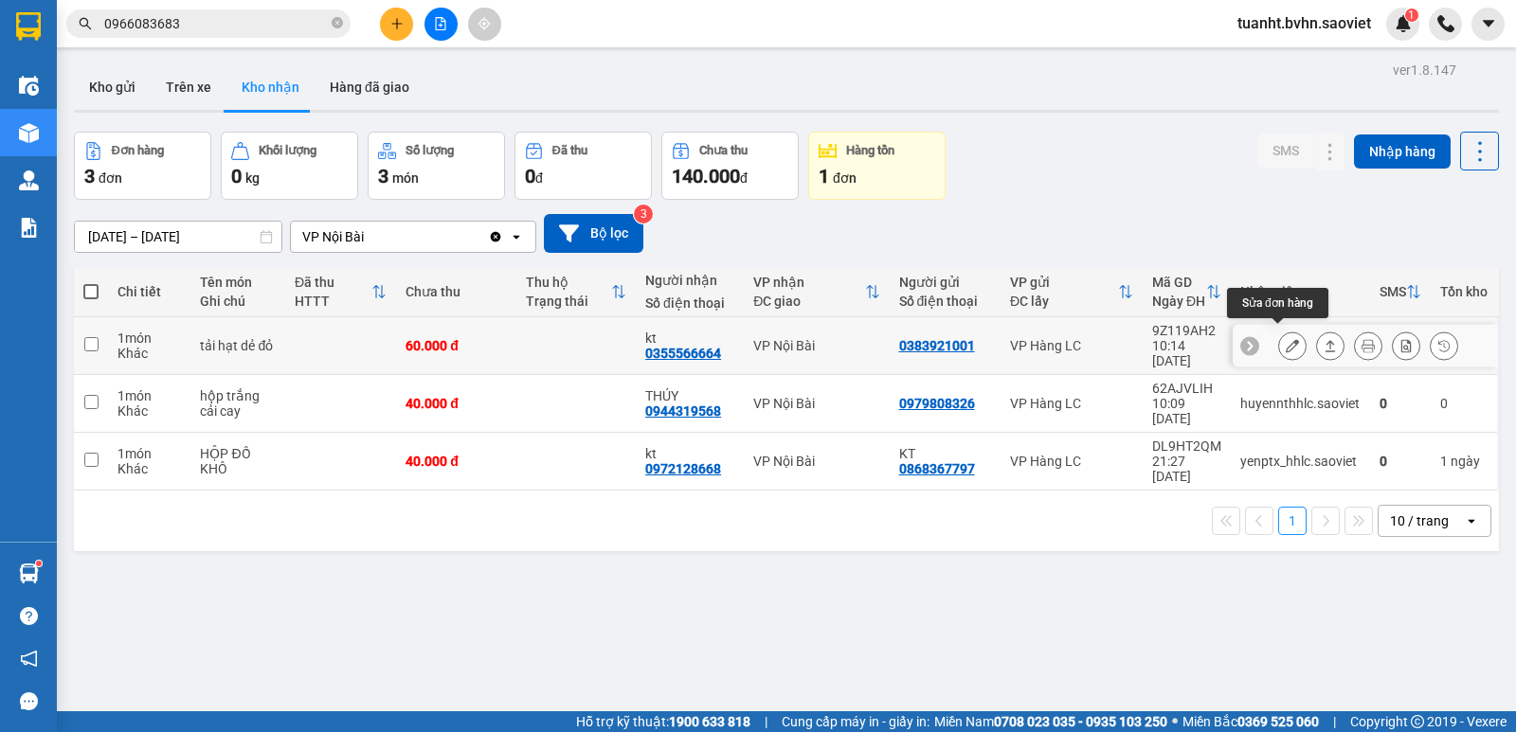
click at [1279, 336] on button at bounding box center [1292, 346] width 27 height 33
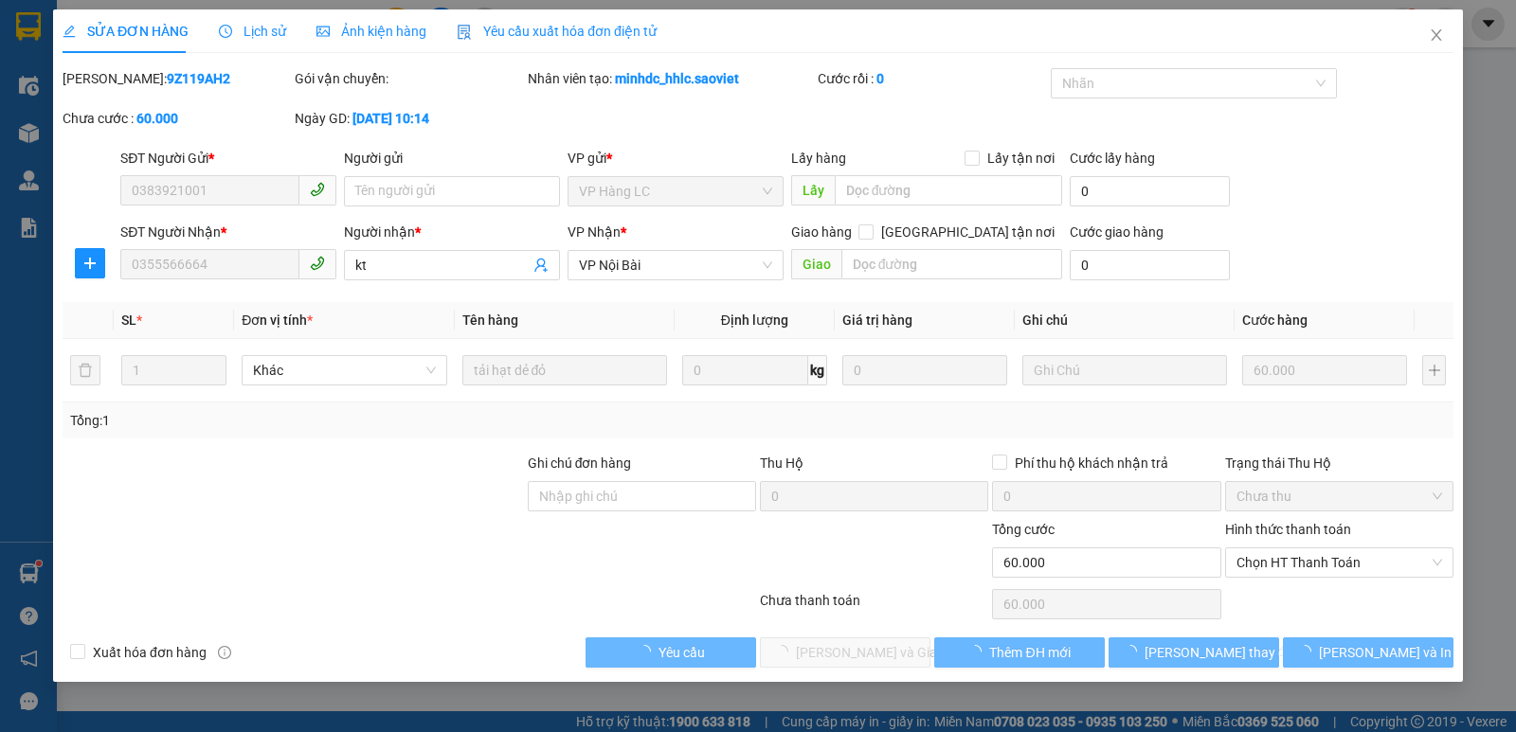
type input "0383921001"
type input "0355566664"
type input "kt"
type input "0"
type input "60.000"
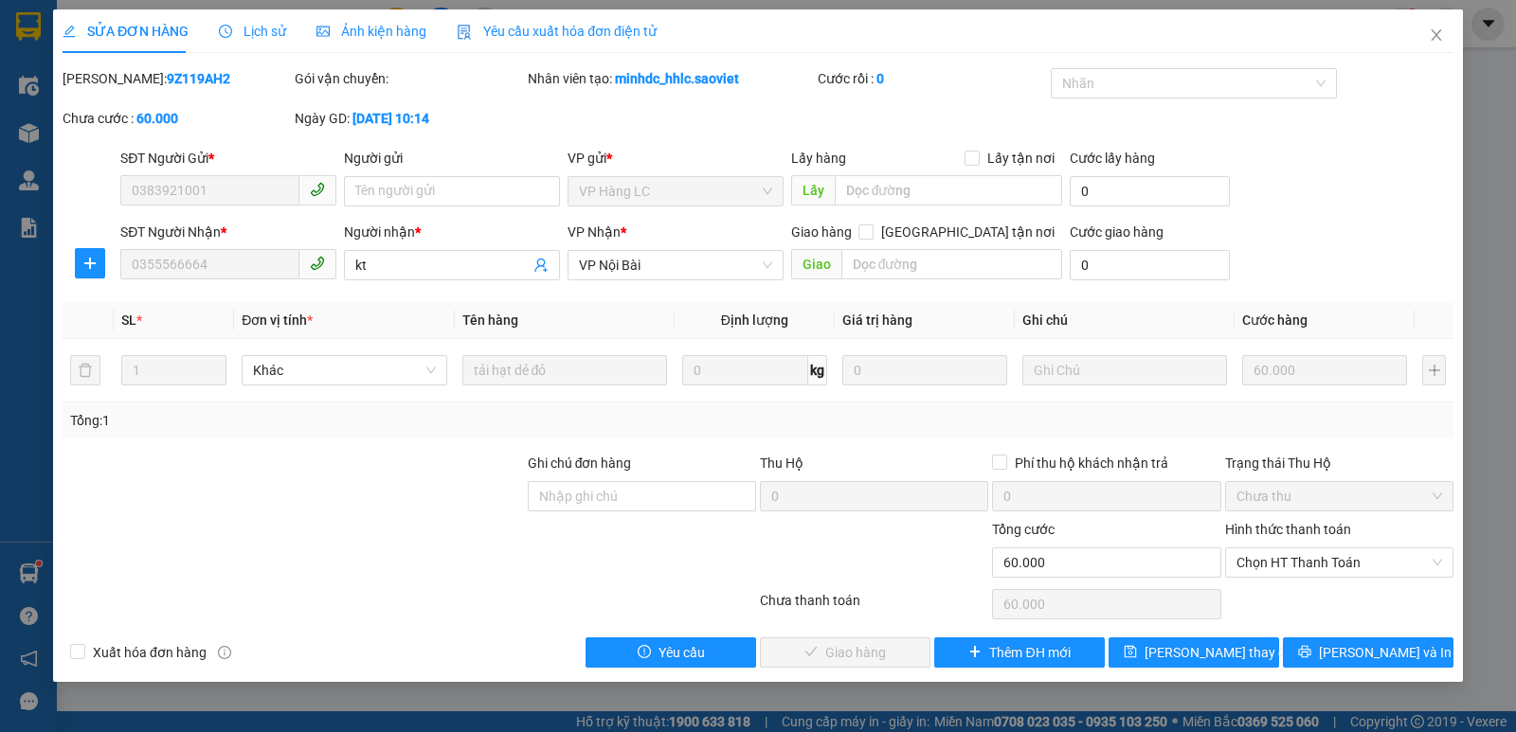
click at [1289, 530] on label "Hình thức thanh toán" at bounding box center [1288, 529] width 126 height 15
click at [1289, 548] on input "Hình thức thanh toán" at bounding box center [1332, 562] width 192 height 28
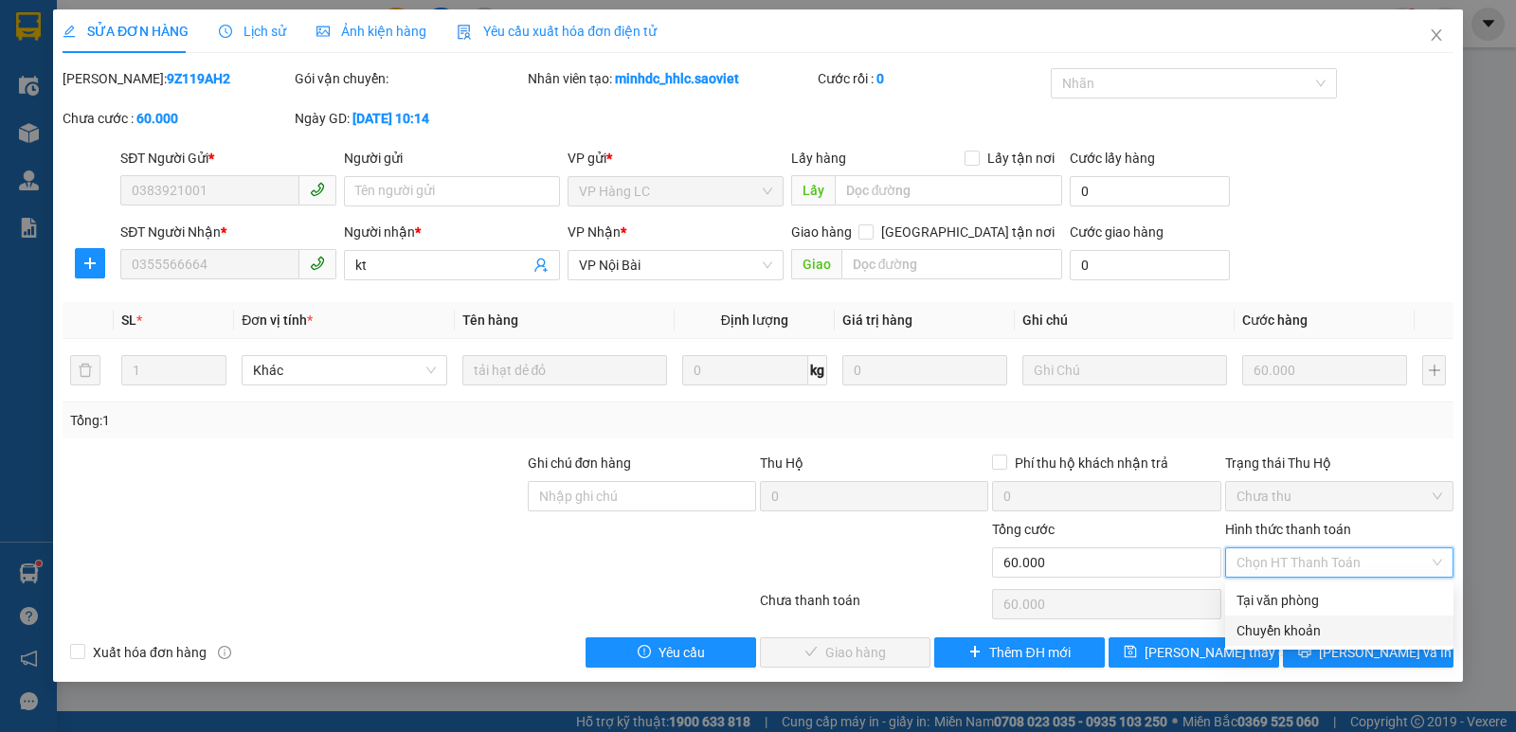
click at [1285, 626] on div "Chuyển khoản" at bounding box center [1339, 630] width 206 height 21
type input "0"
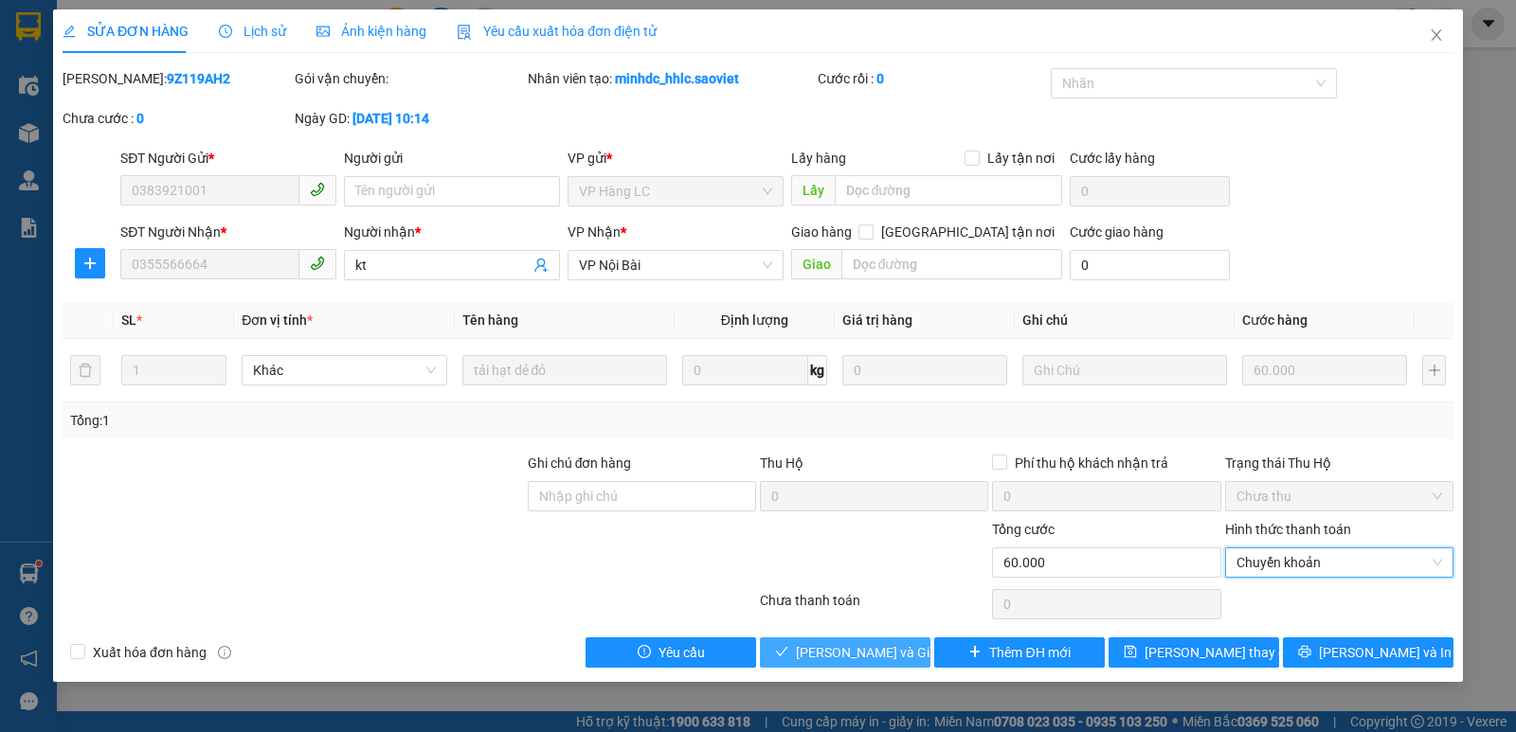
click at [891, 647] on span "[PERSON_NAME] và Giao hàng" at bounding box center [887, 652] width 182 height 21
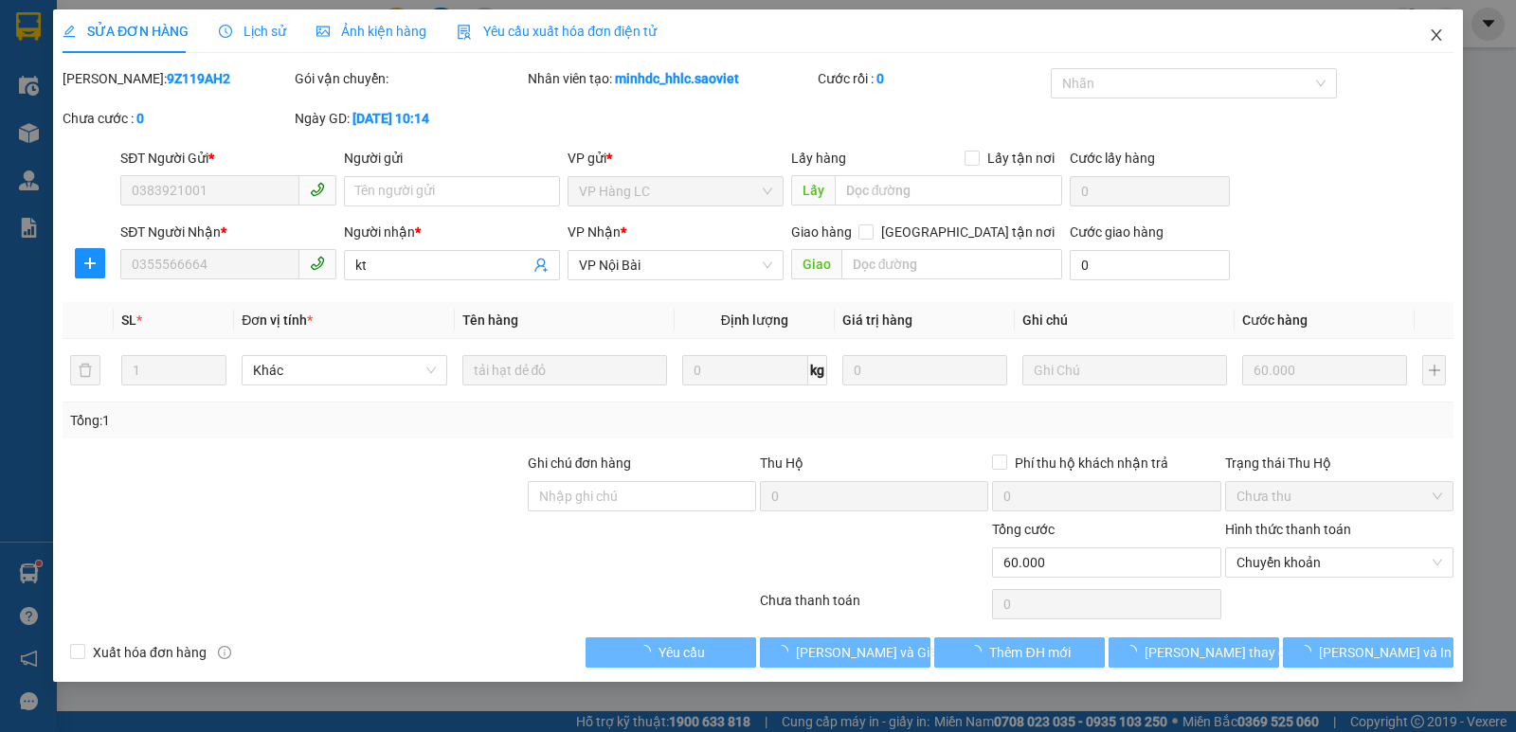
click at [1441, 35] on icon "close" at bounding box center [1435, 34] width 15 height 15
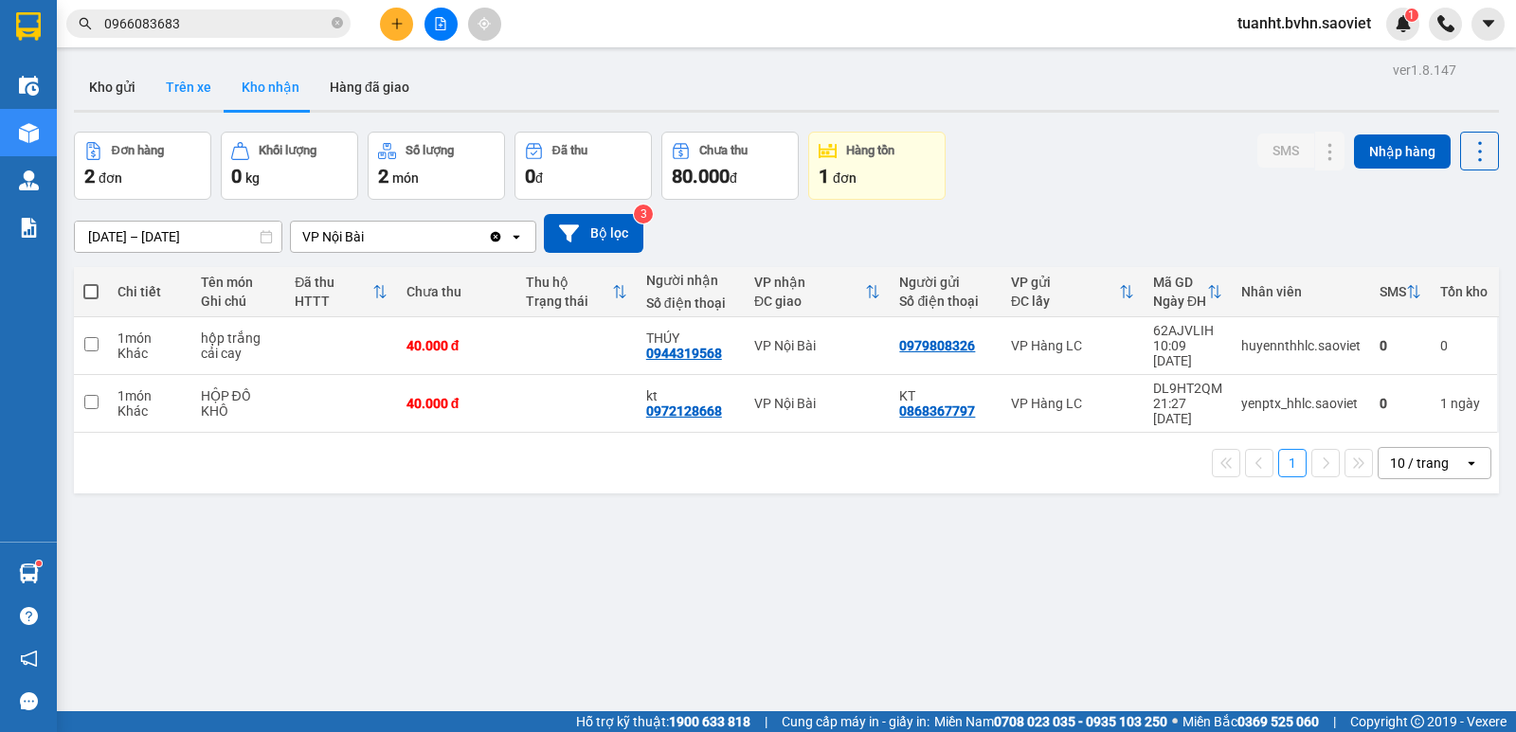
click at [180, 83] on button "Trên xe" at bounding box center [189, 86] width 76 height 45
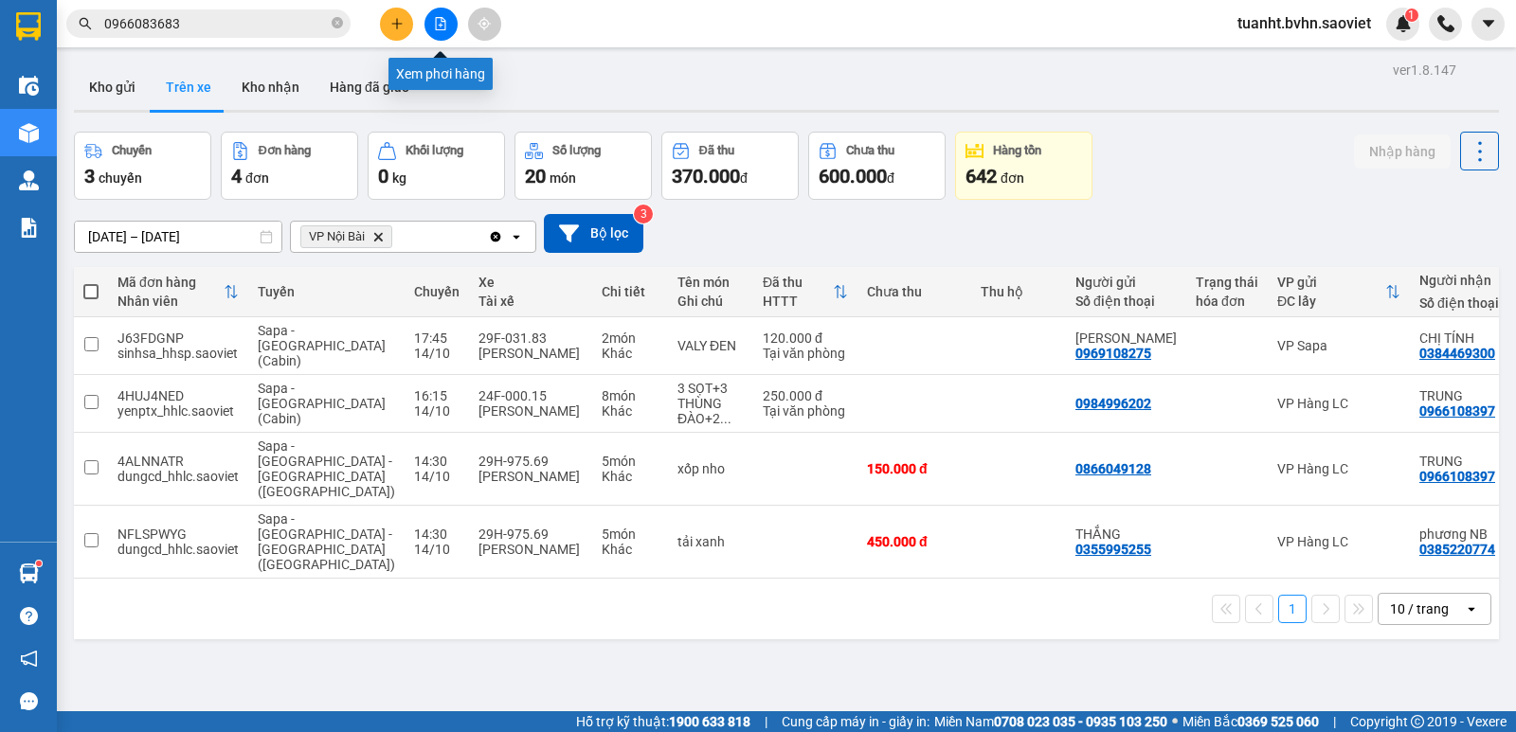
click at [447, 29] on button at bounding box center [440, 24] width 33 height 33
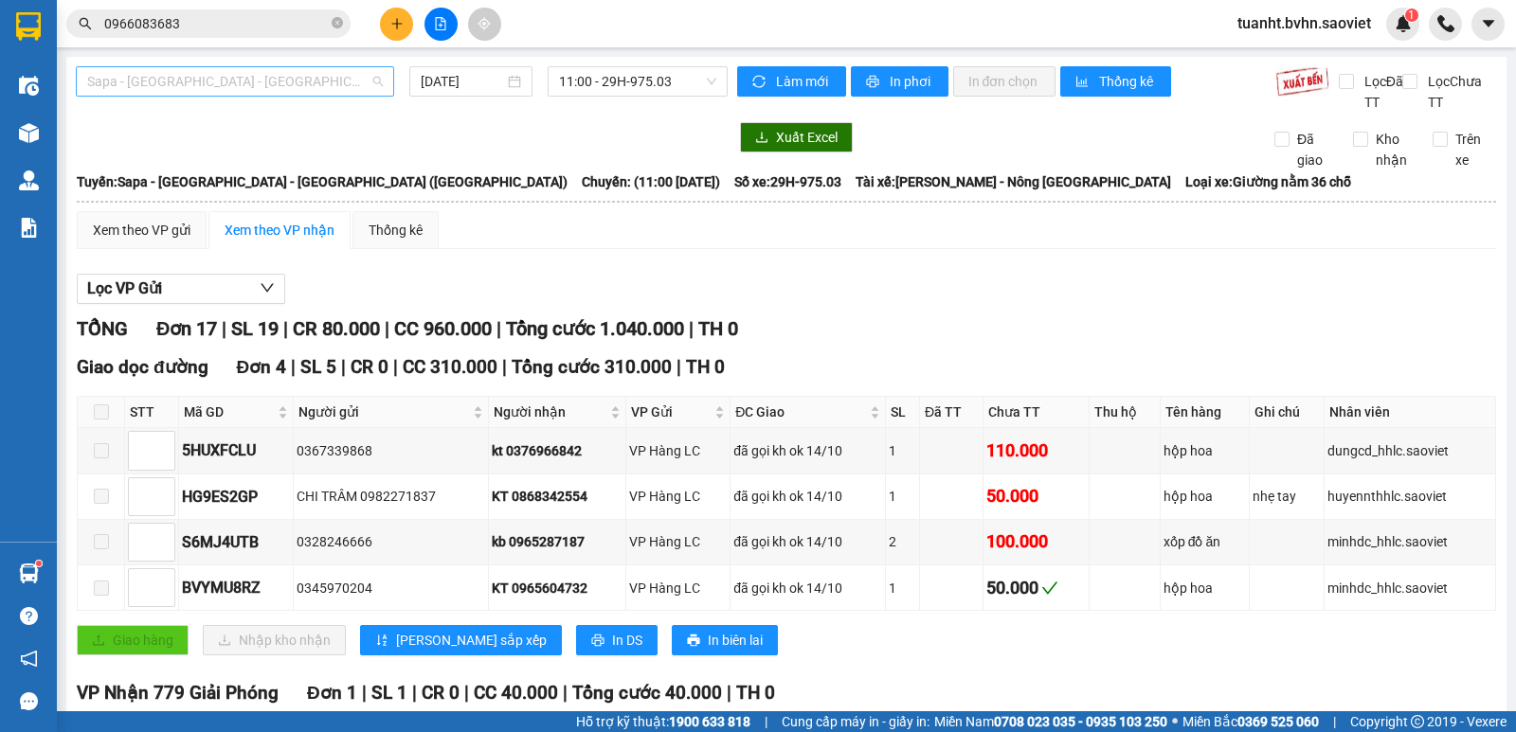
click at [257, 85] on span "Sapa - [GEOGRAPHIC_DATA] - [GEOGRAPHIC_DATA] ([GEOGRAPHIC_DATA])" at bounding box center [235, 81] width 296 height 28
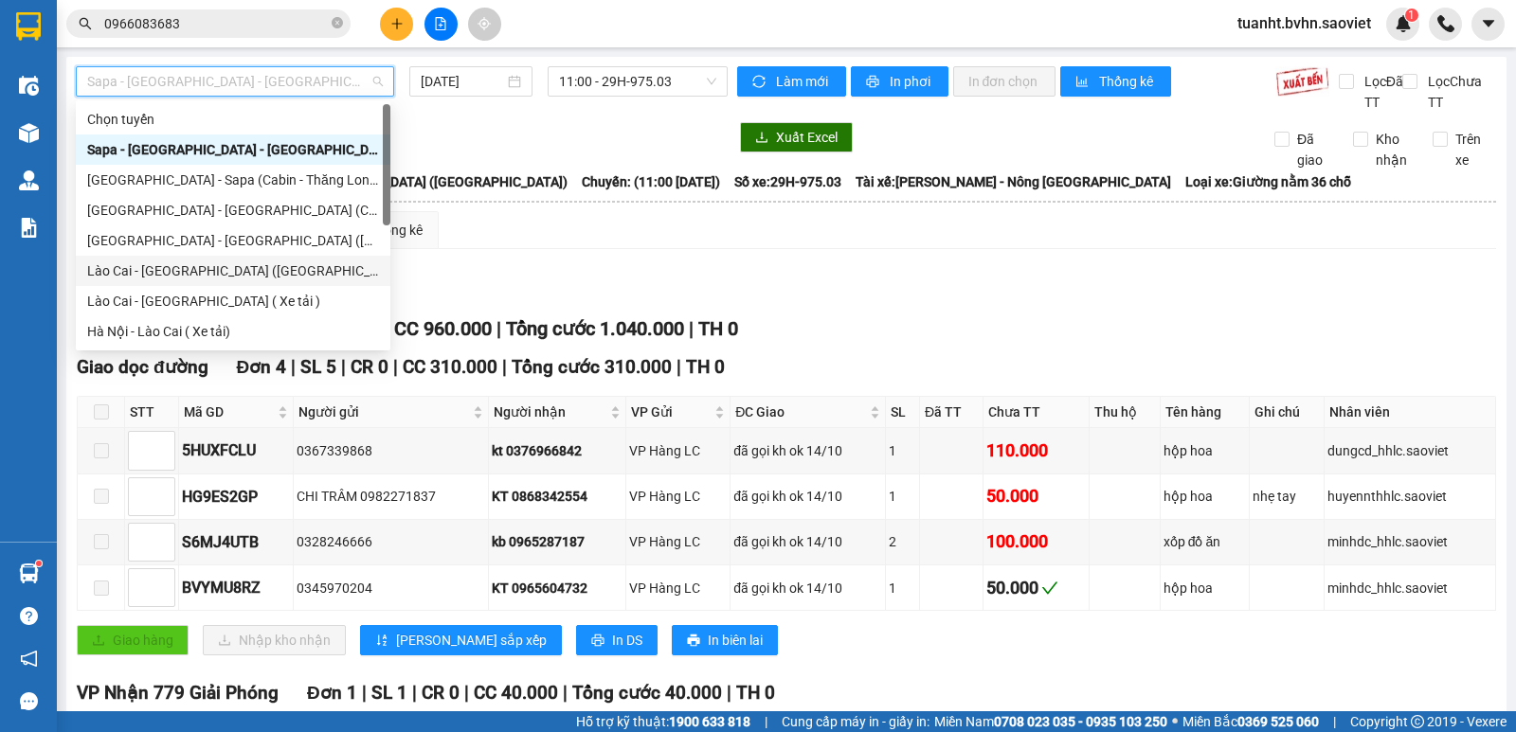
scroll to position [152, 0]
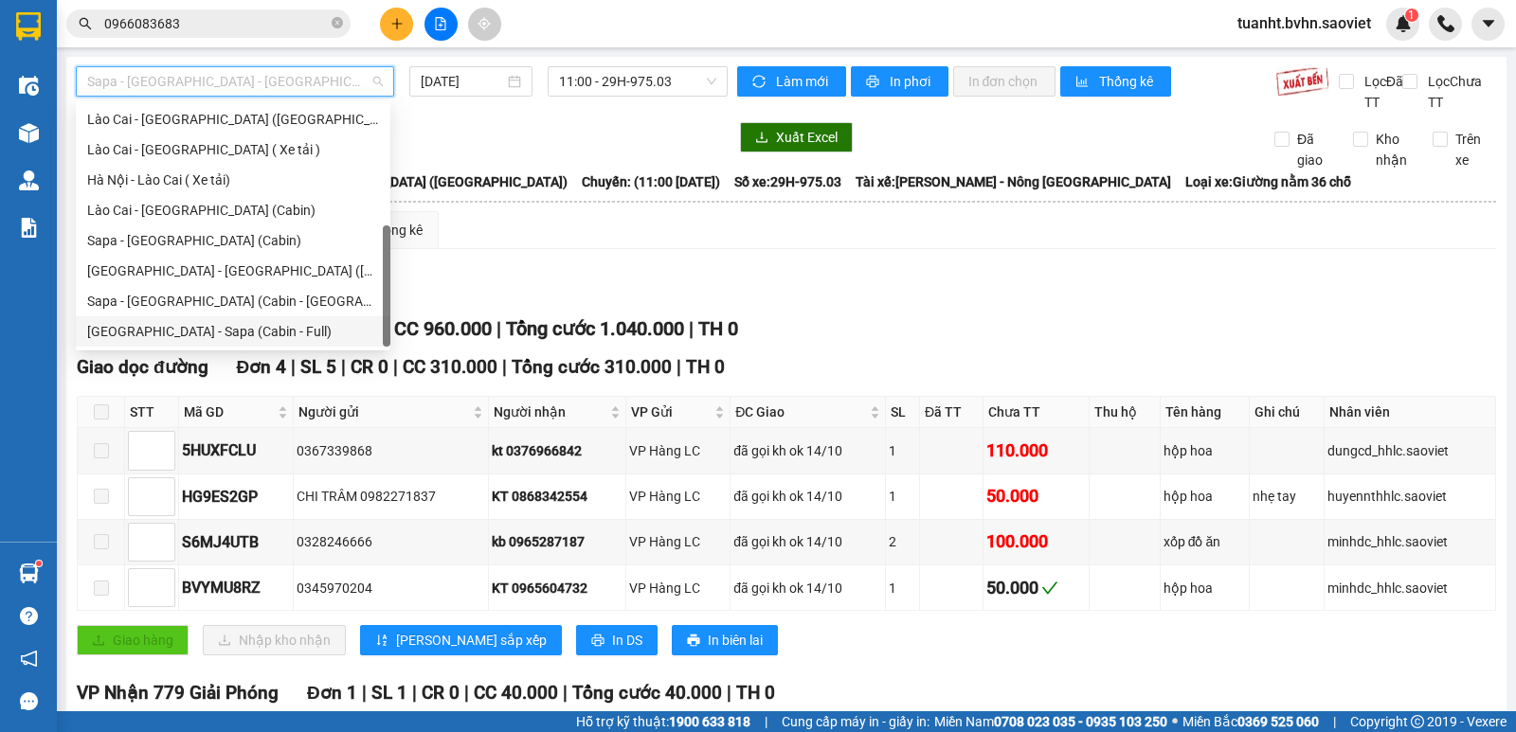
click at [220, 328] on div "[GEOGRAPHIC_DATA] - Sapa (Cabin - Full)" at bounding box center [233, 331] width 292 height 21
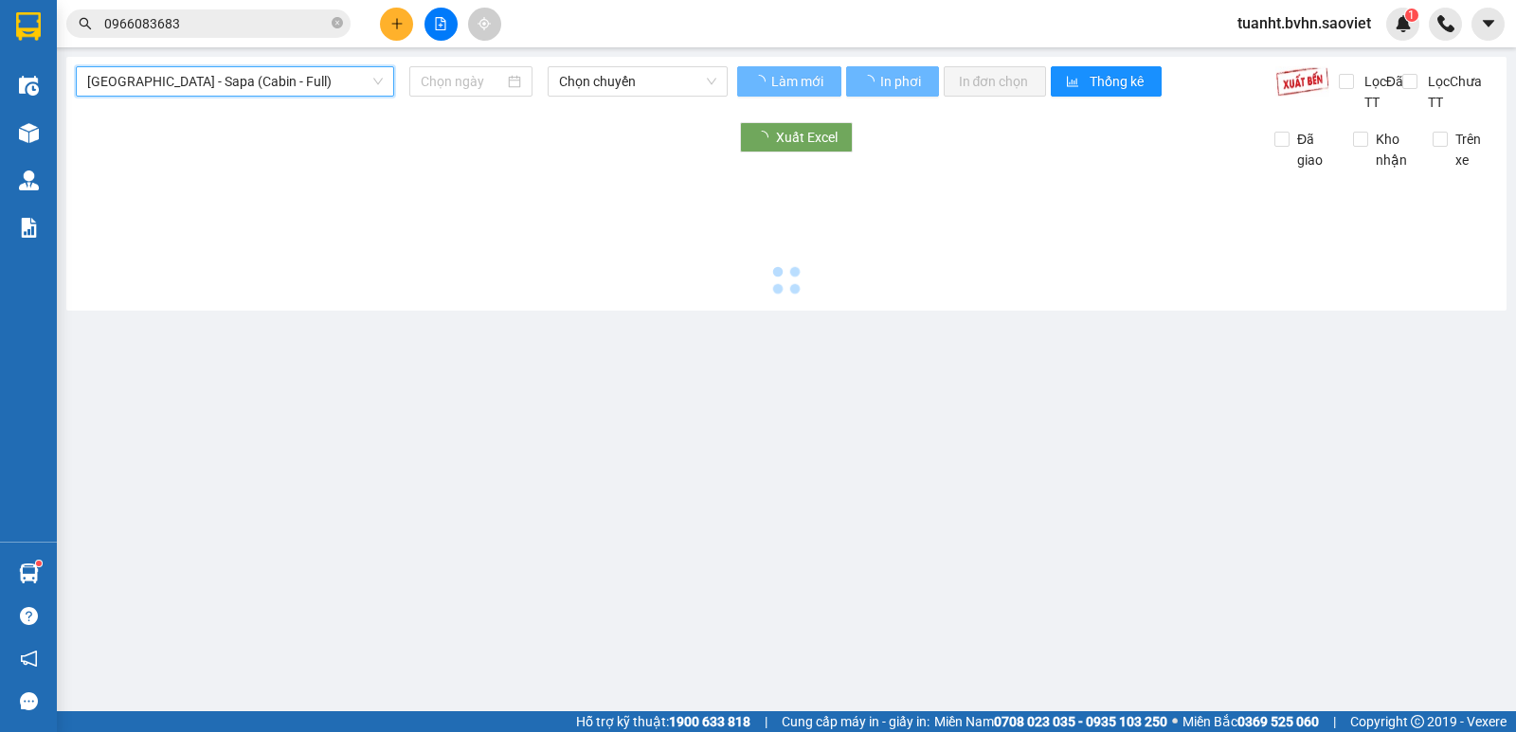
type input "[DATE]"
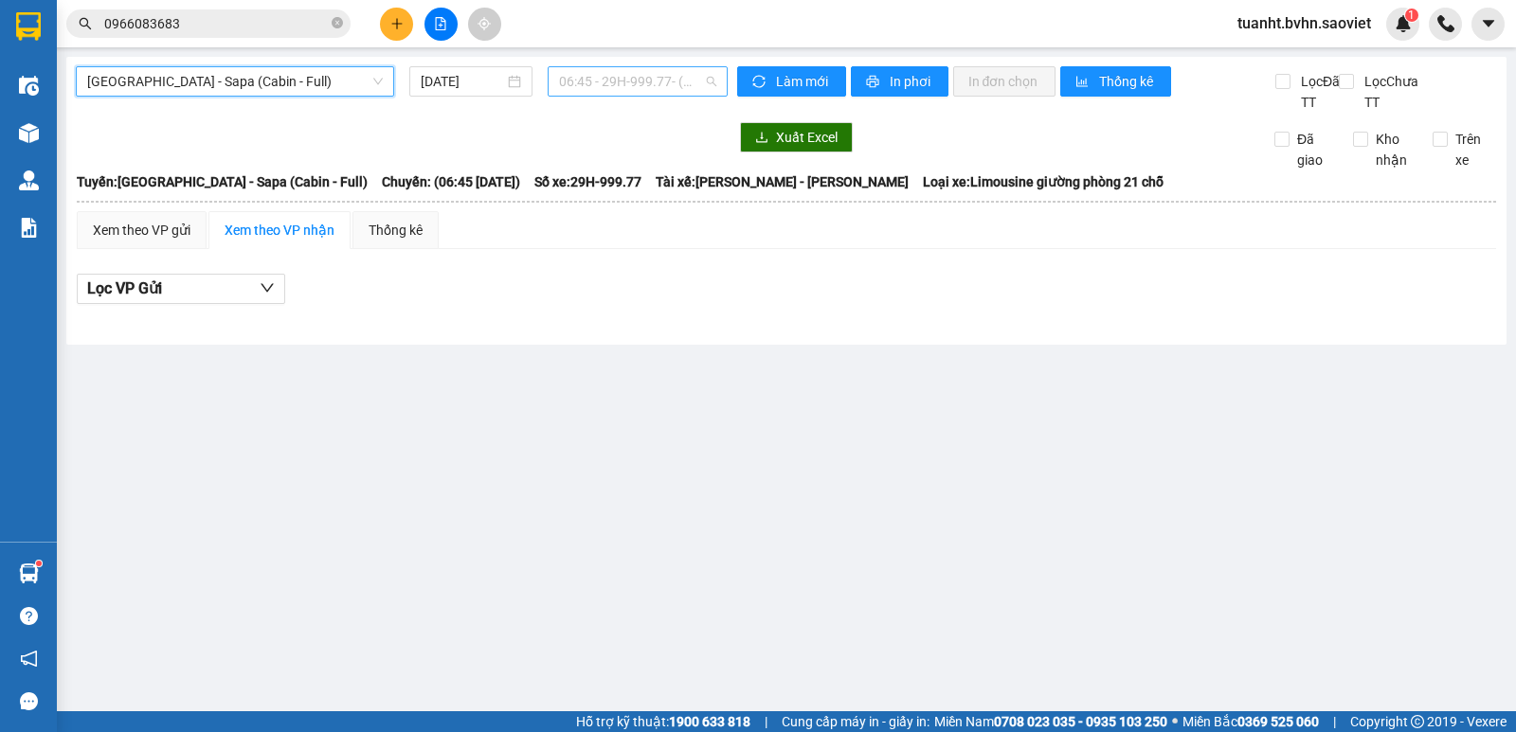
click at [620, 75] on span "06:45 - 29H-999.77 - (Đã hủy)" at bounding box center [637, 81] width 156 height 28
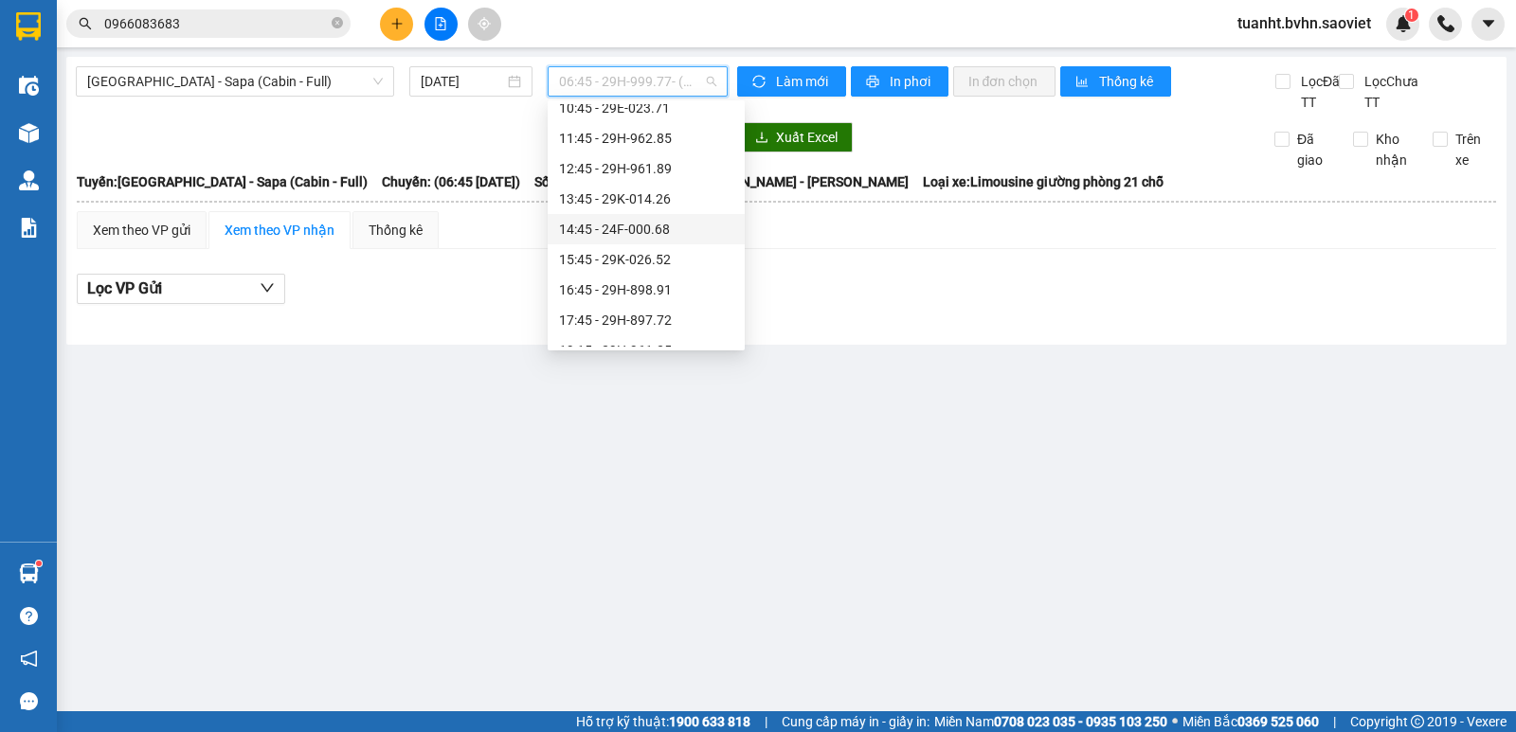
scroll to position [189, 0]
click at [647, 297] on div "17:45 - 29H-897.72" at bounding box center [646, 293] width 174 height 21
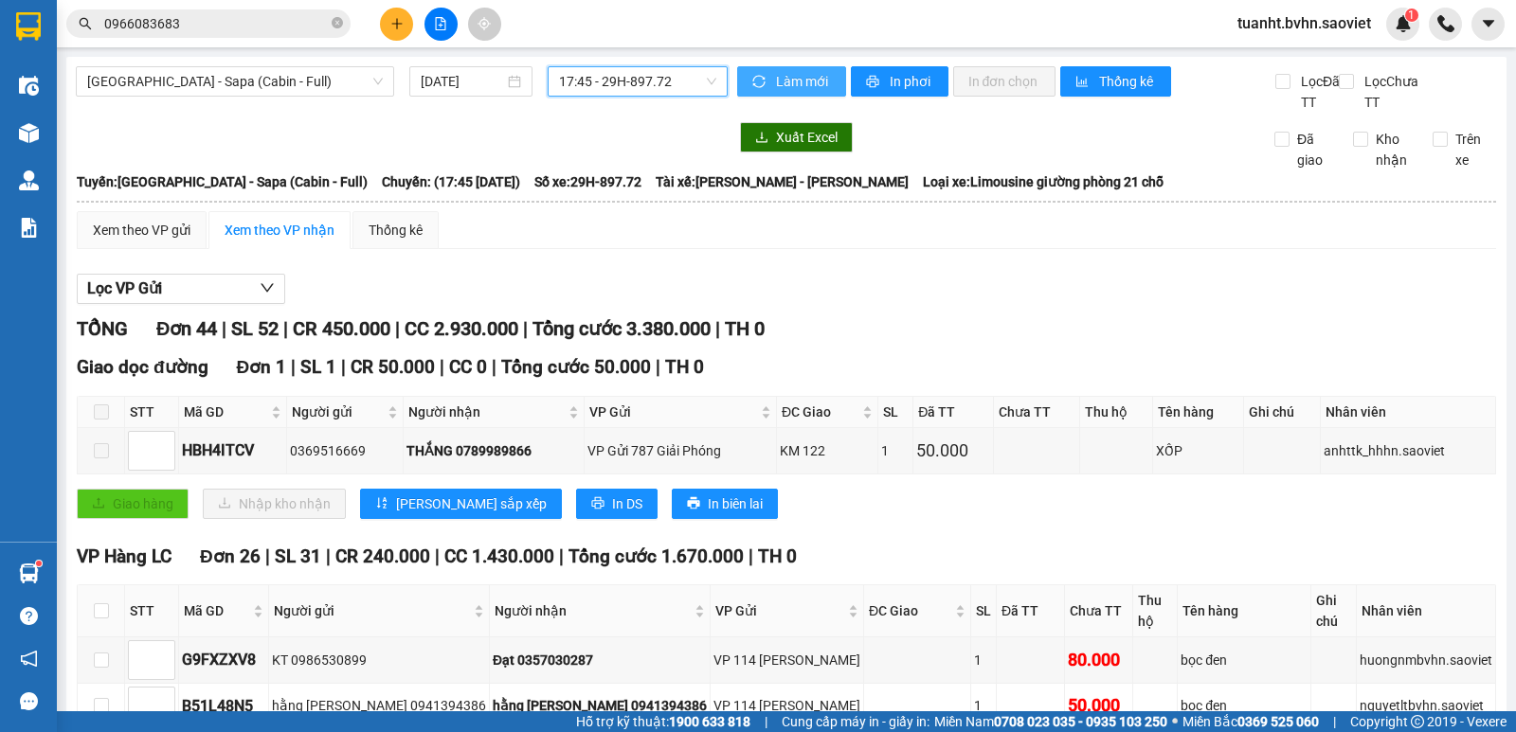
click at [792, 73] on span "Làm mới" at bounding box center [803, 81] width 55 height 21
click at [880, 82] on button "In phơi" at bounding box center [900, 81] width 98 height 30
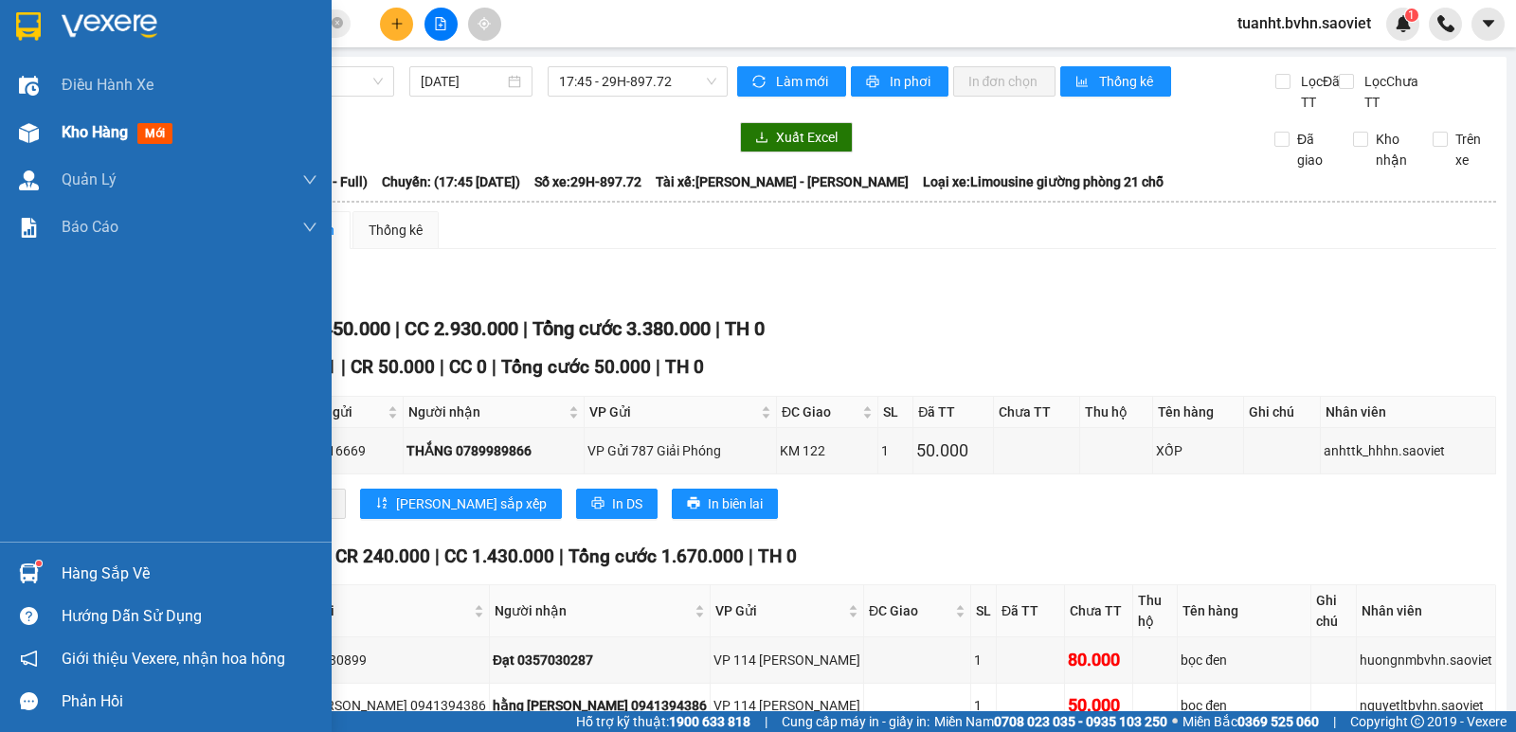
click at [93, 130] on span "Kho hàng" at bounding box center [95, 132] width 66 height 18
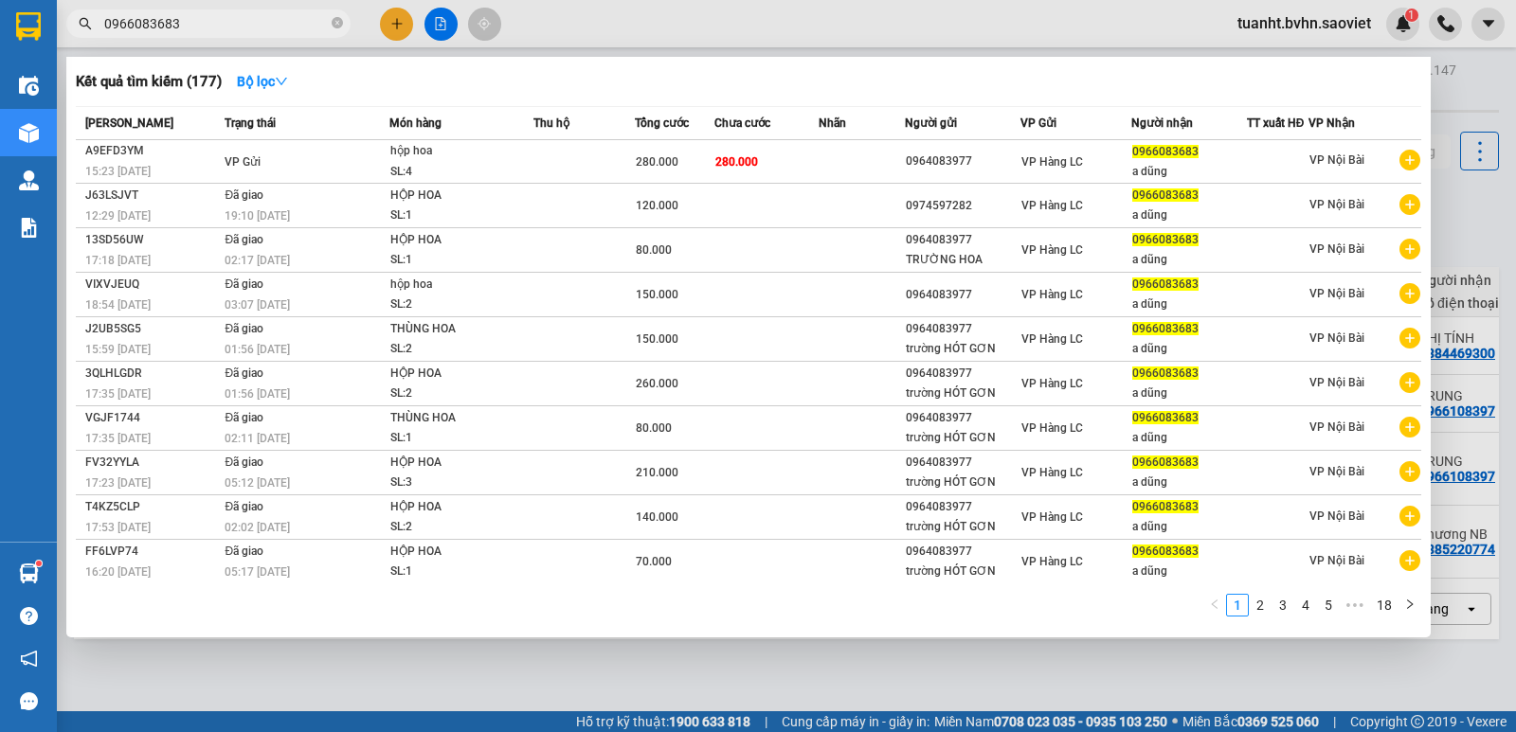
click at [271, 24] on input "0966083683" at bounding box center [216, 23] width 224 height 21
click at [755, 36] on div at bounding box center [758, 366] width 1516 height 732
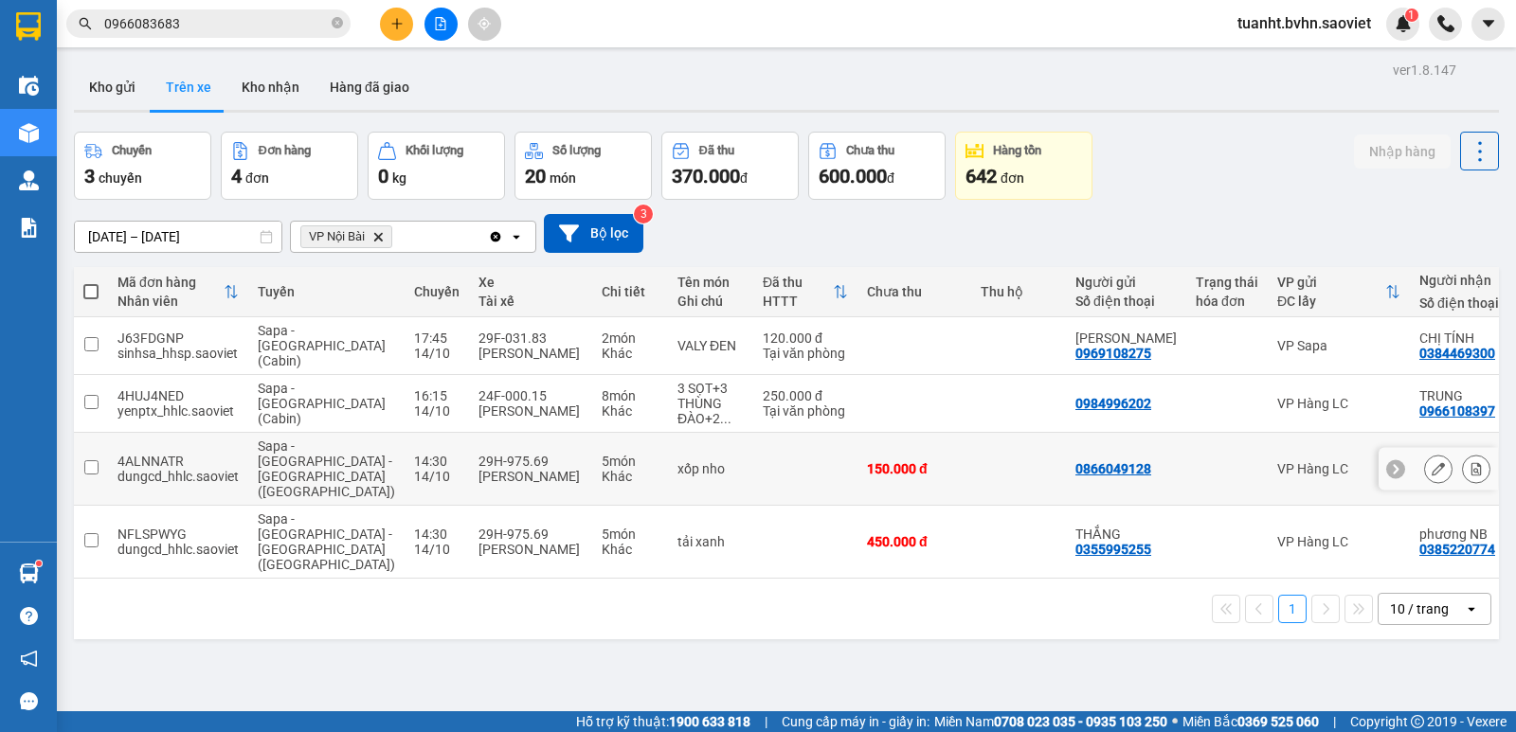
click at [89, 460] on input "checkbox" at bounding box center [91, 467] width 14 height 14
checkbox input "true"
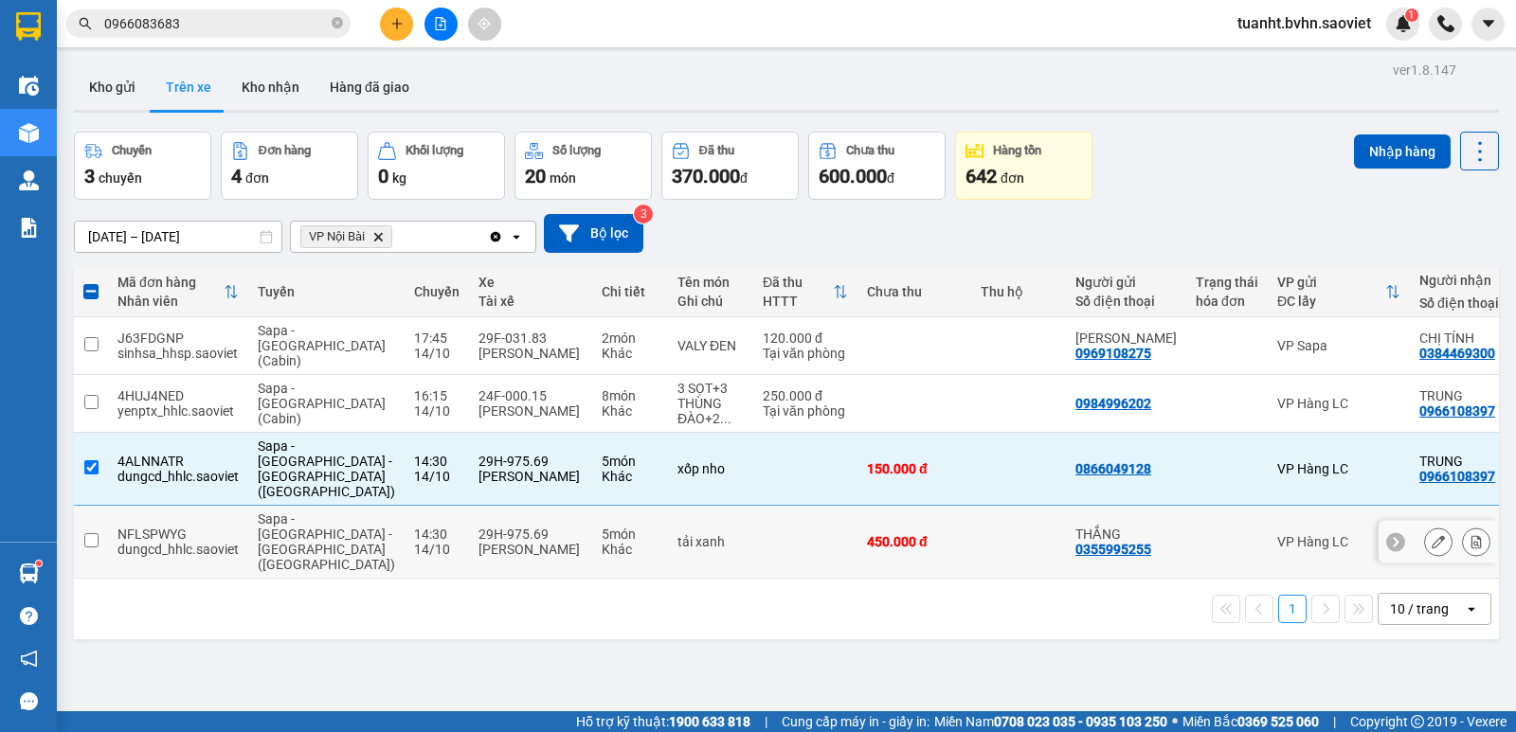
click at [94, 533] on input "checkbox" at bounding box center [91, 540] width 14 height 14
checkbox input "true"
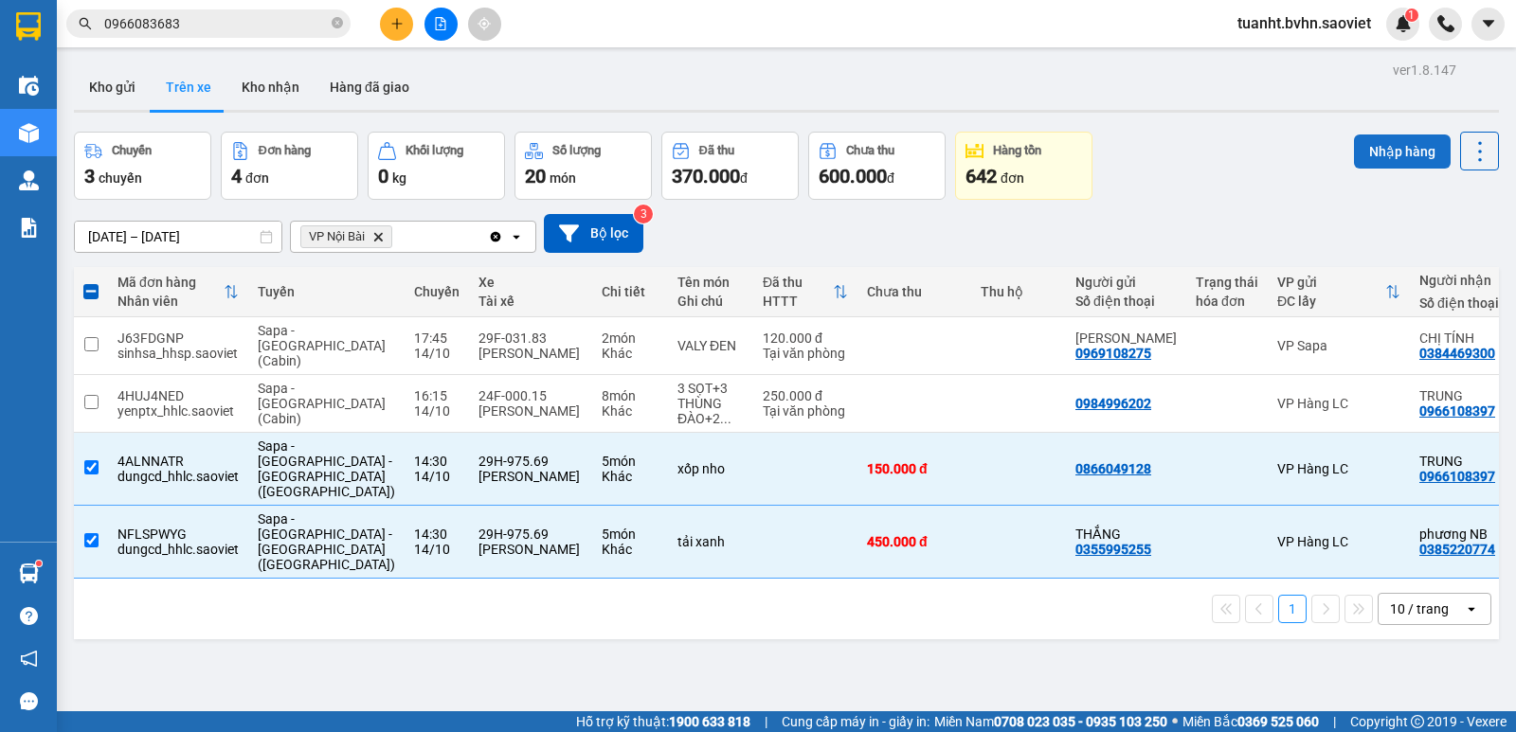
click at [1376, 155] on button "Nhập hàng" at bounding box center [1402, 152] width 97 height 34
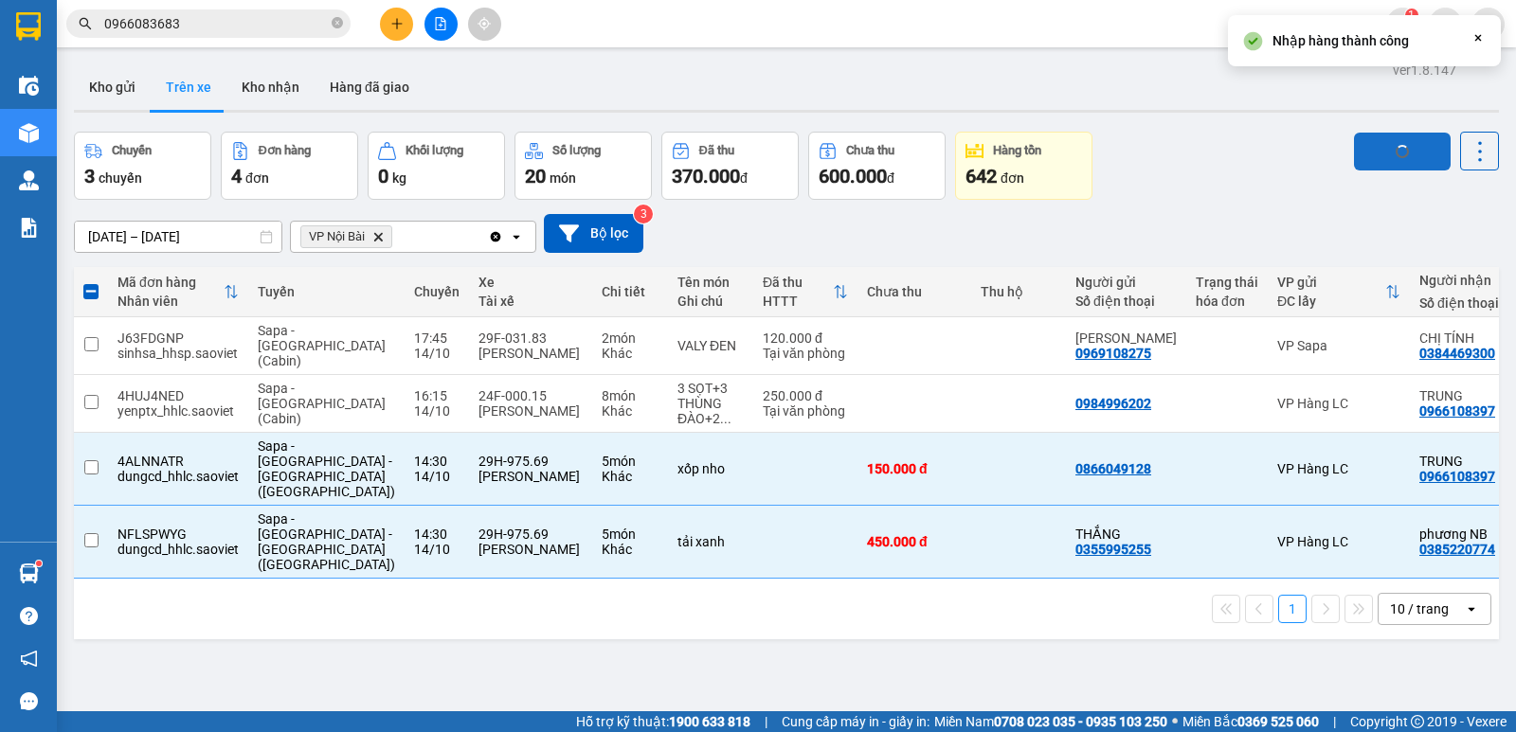
checkbox input "false"
